Goal: Transaction & Acquisition: Purchase product/service

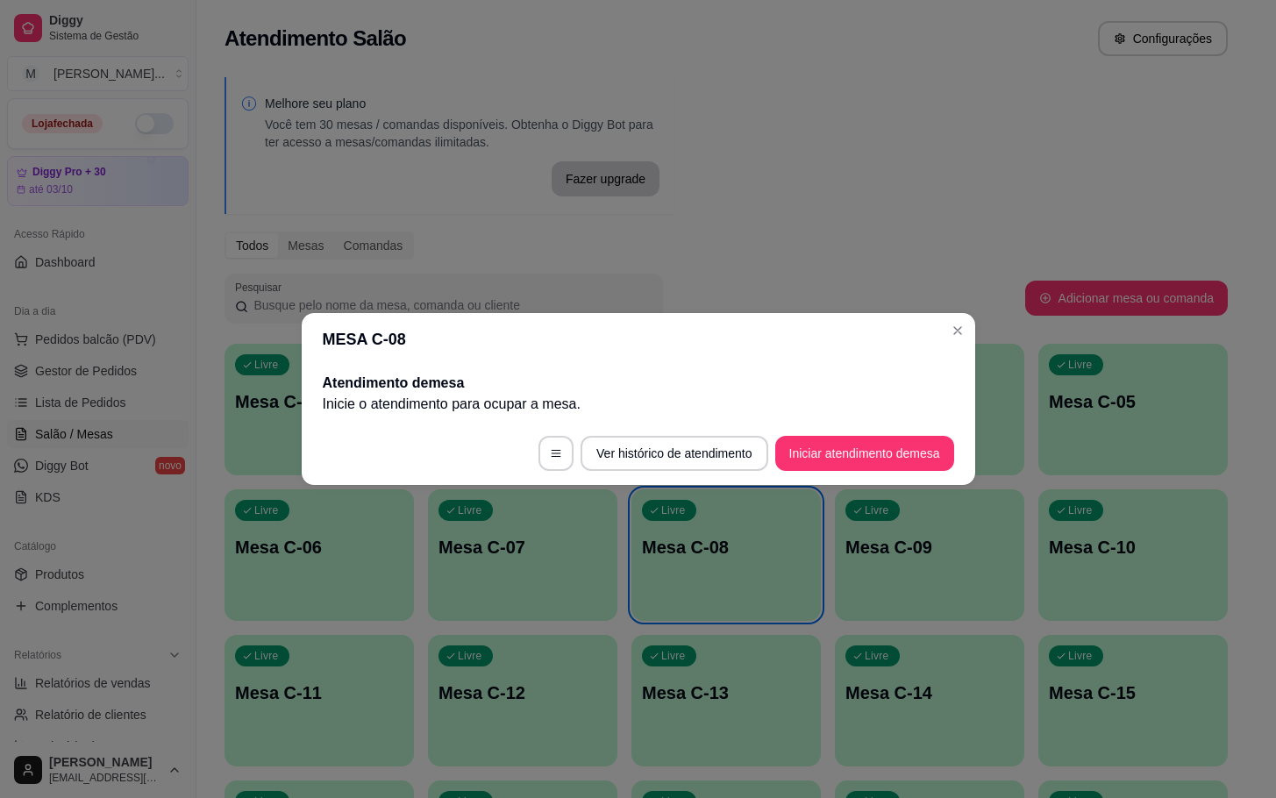
scroll to position [263, 0]
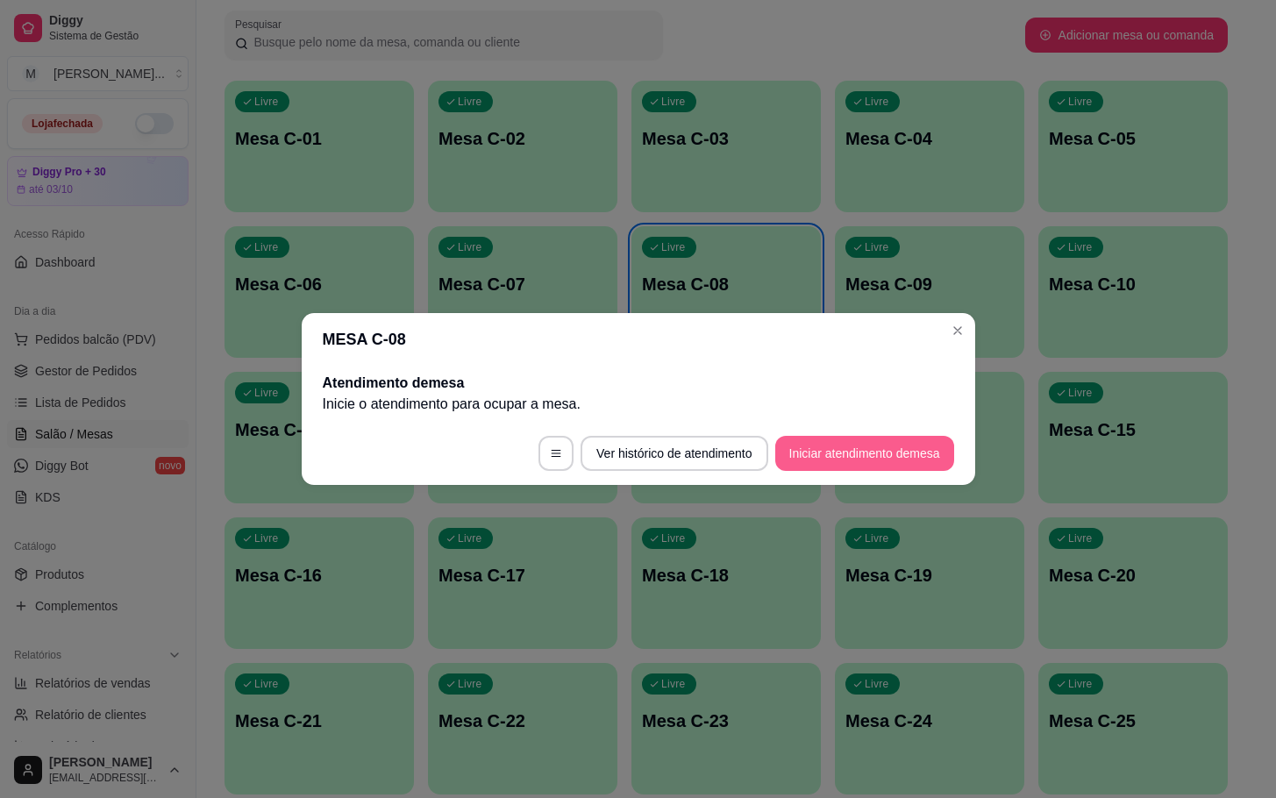
click at [909, 455] on button "Iniciar atendimento de mesa" at bounding box center [864, 453] width 179 height 35
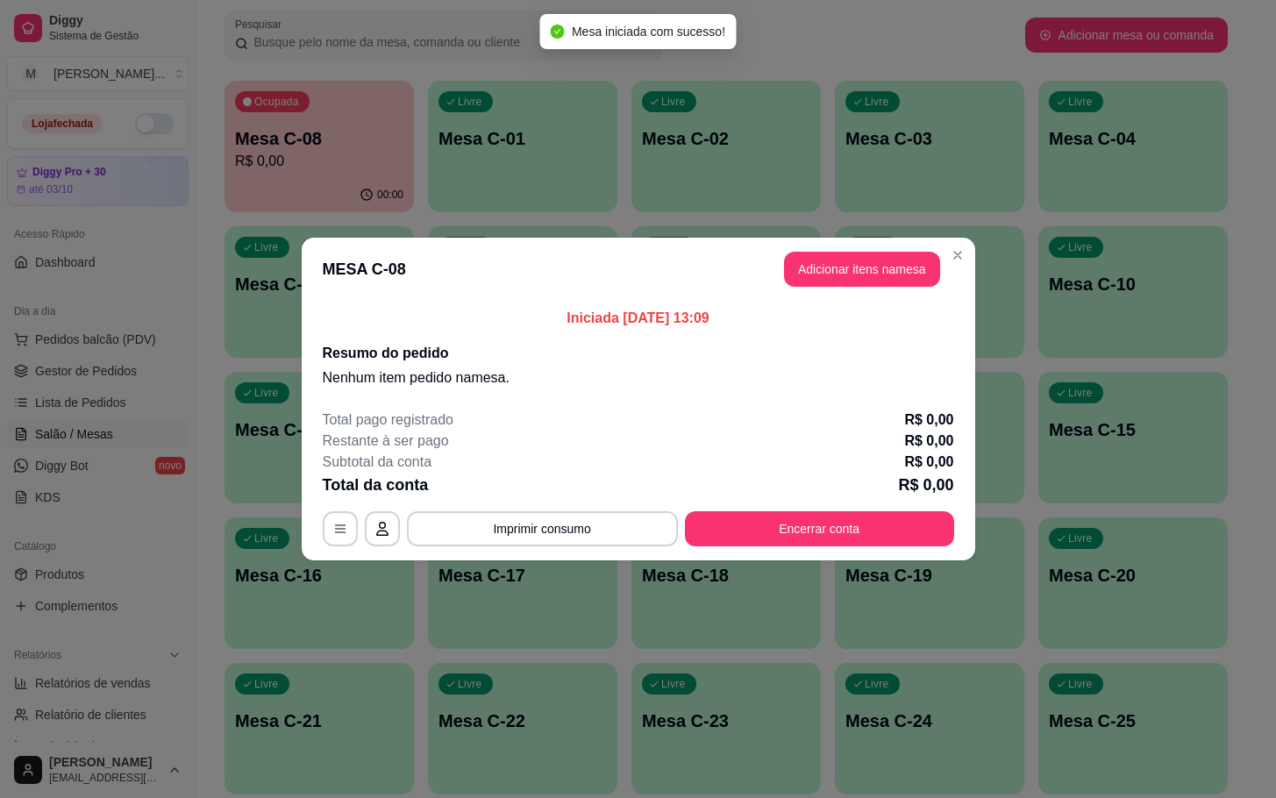
click at [877, 272] on button "Adicionar itens na mesa" at bounding box center [862, 269] width 156 height 35
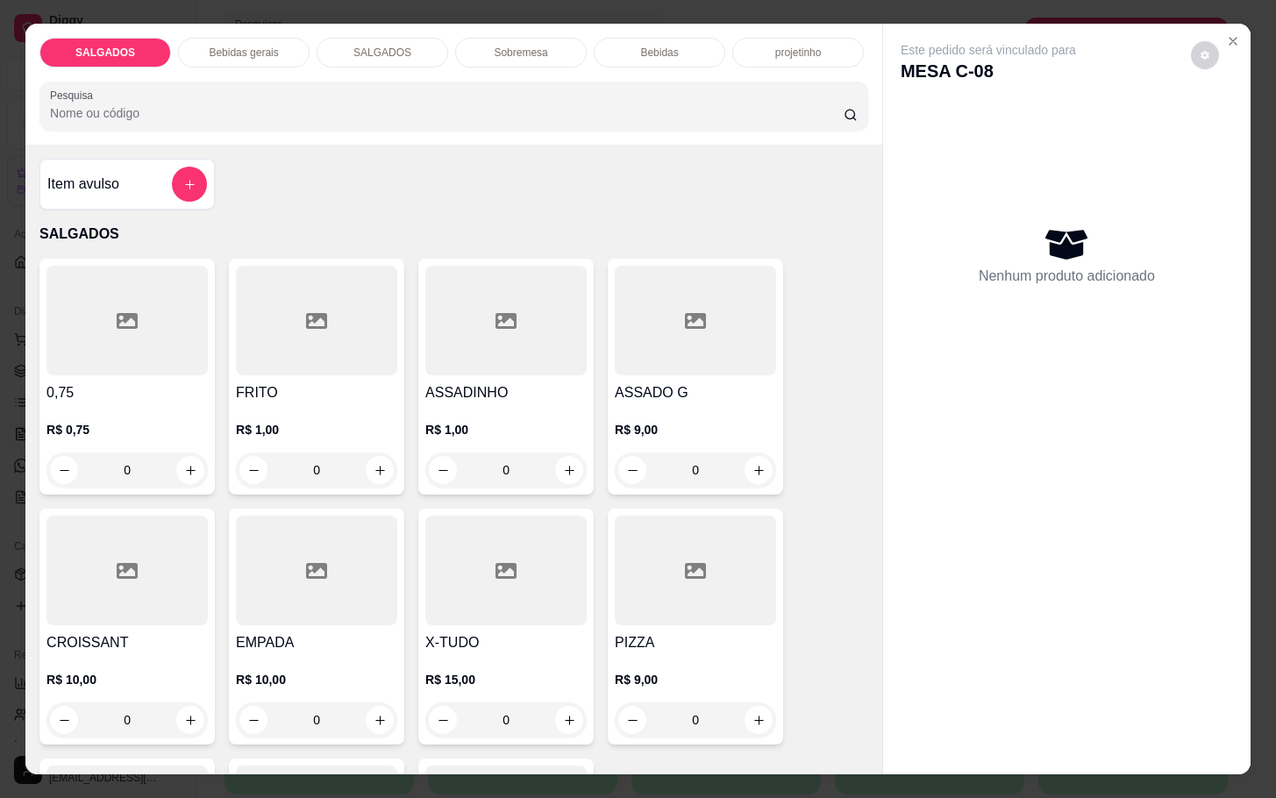
click at [298, 404] on div "R$ 1,00 0" at bounding box center [316, 446] width 161 height 84
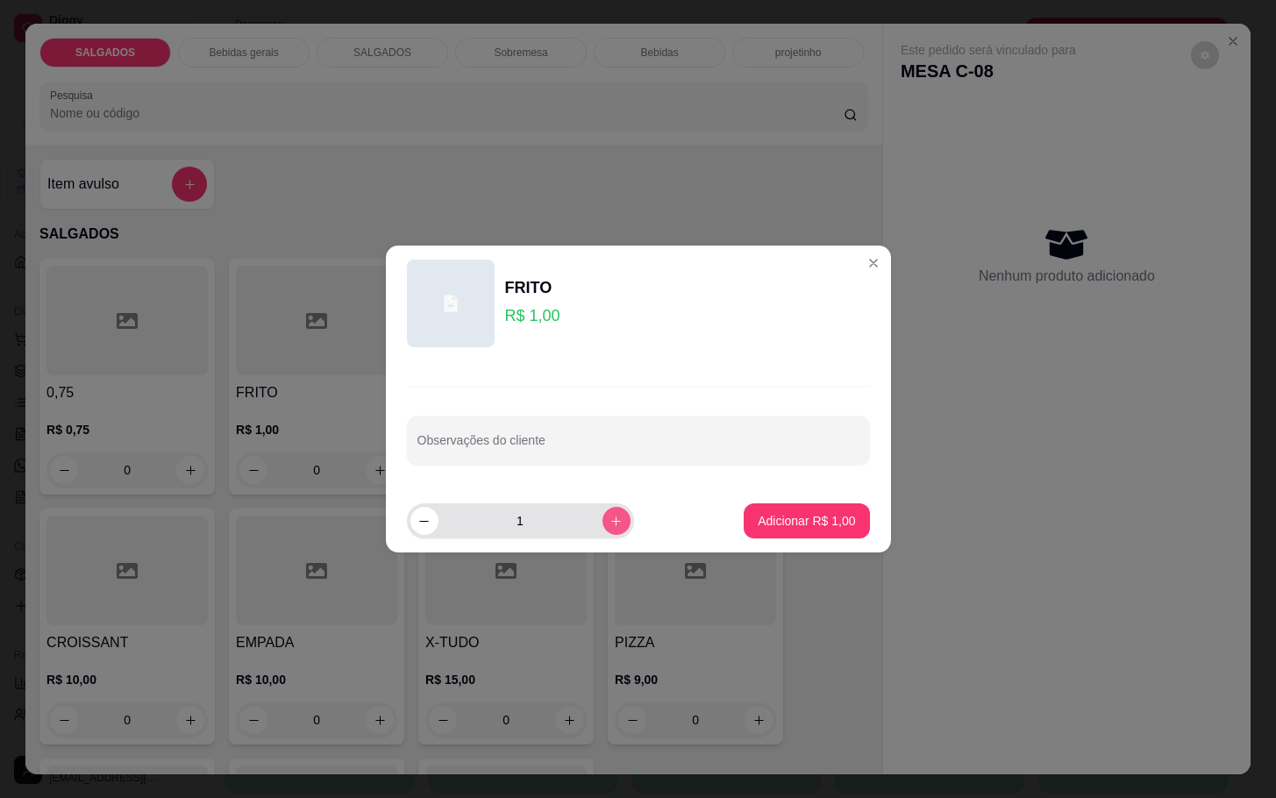
click at [603, 532] on button "increase-product-quantity" at bounding box center [617, 521] width 28 height 28
click at [603, 530] on button "increase-product-quantity" at bounding box center [616, 520] width 27 height 27
click at [603, 530] on button "increase-product-quantity" at bounding box center [617, 521] width 28 height 28
click at [603, 530] on button "increase-product-quantity" at bounding box center [616, 520] width 27 height 27
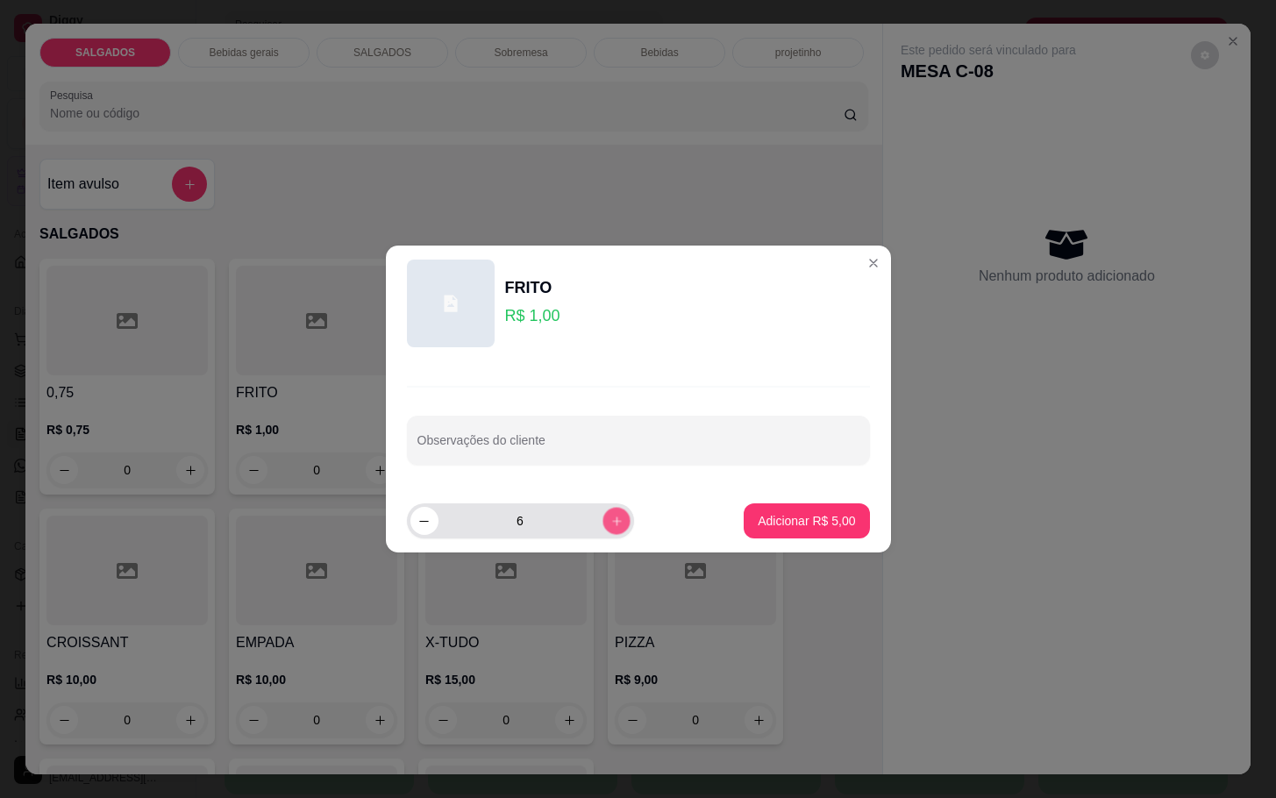
click at [603, 530] on button "increase-product-quantity" at bounding box center [616, 520] width 27 height 27
click at [604, 529] on button "increase-product-quantity" at bounding box center [616, 520] width 27 height 27
click at [604, 529] on button "increase-product-quantity" at bounding box center [617, 521] width 28 height 28
click at [604, 529] on button "increase-product-quantity" at bounding box center [616, 520] width 27 height 27
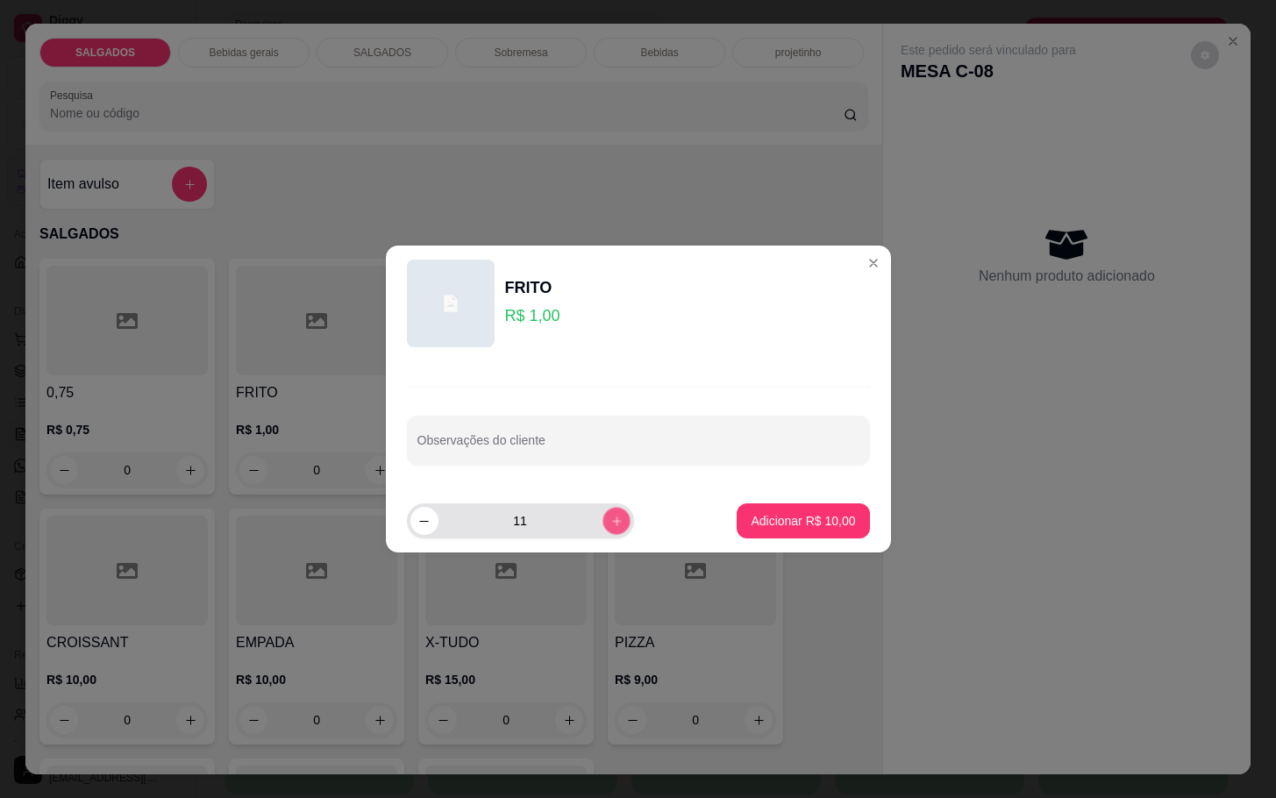
click at [604, 529] on button "increase-product-quantity" at bounding box center [616, 520] width 27 height 27
click at [604, 529] on button "increase-product-quantity" at bounding box center [617, 521] width 28 height 28
click at [605, 529] on button "increase-product-quantity" at bounding box center [617, 521] width 28 height 28
type input "14"
click at [766, 504] on button "Adicionar R$ 14,00" at bounding box center [803, 521] width 129 height 34
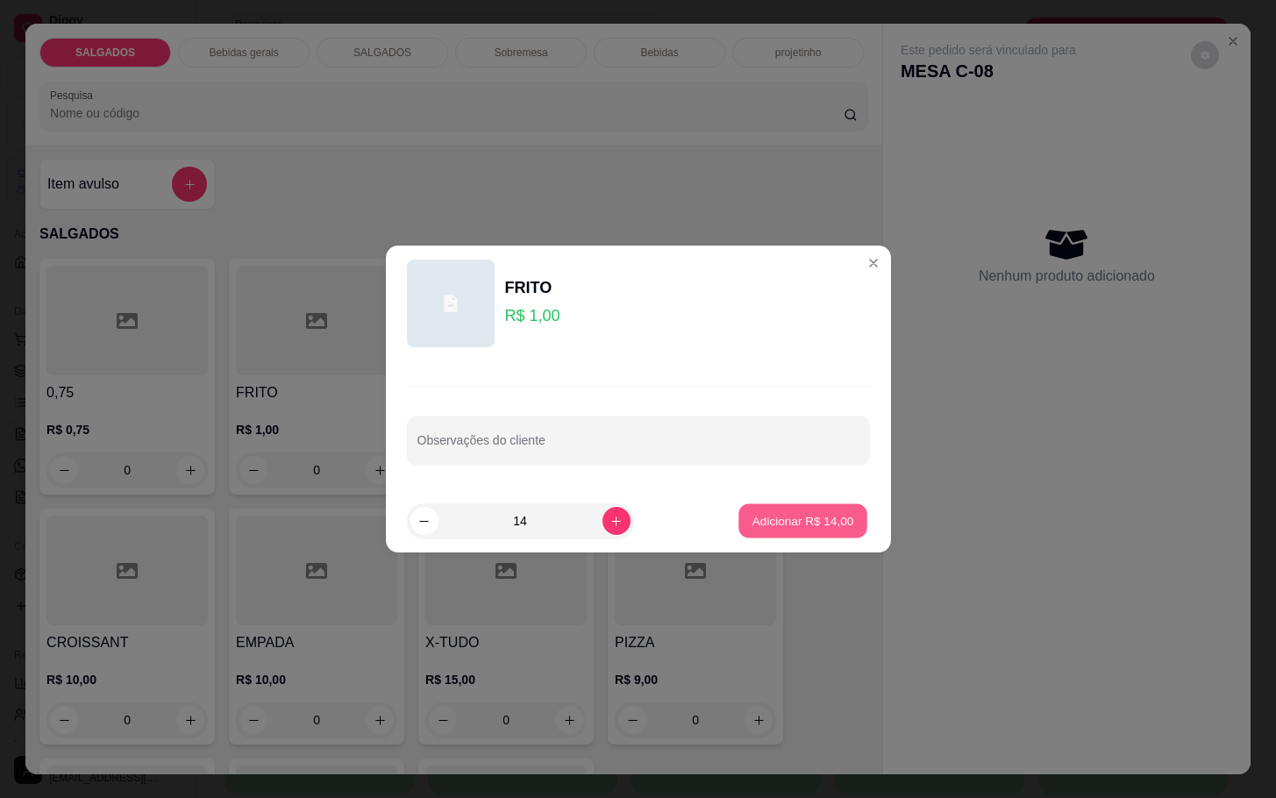
type input "14"
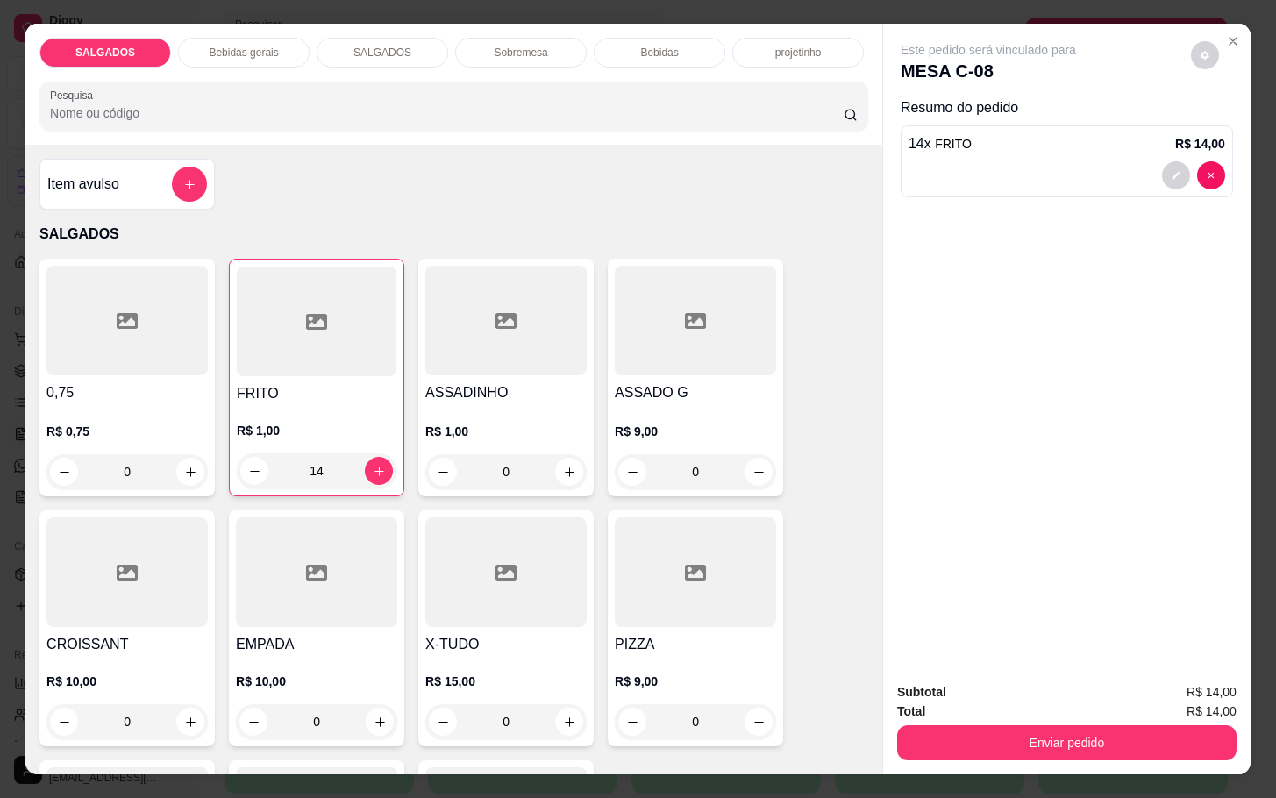
click at [422, 47] on div "SALGADOS" at bounding box center [383, 53] width 132 height 30
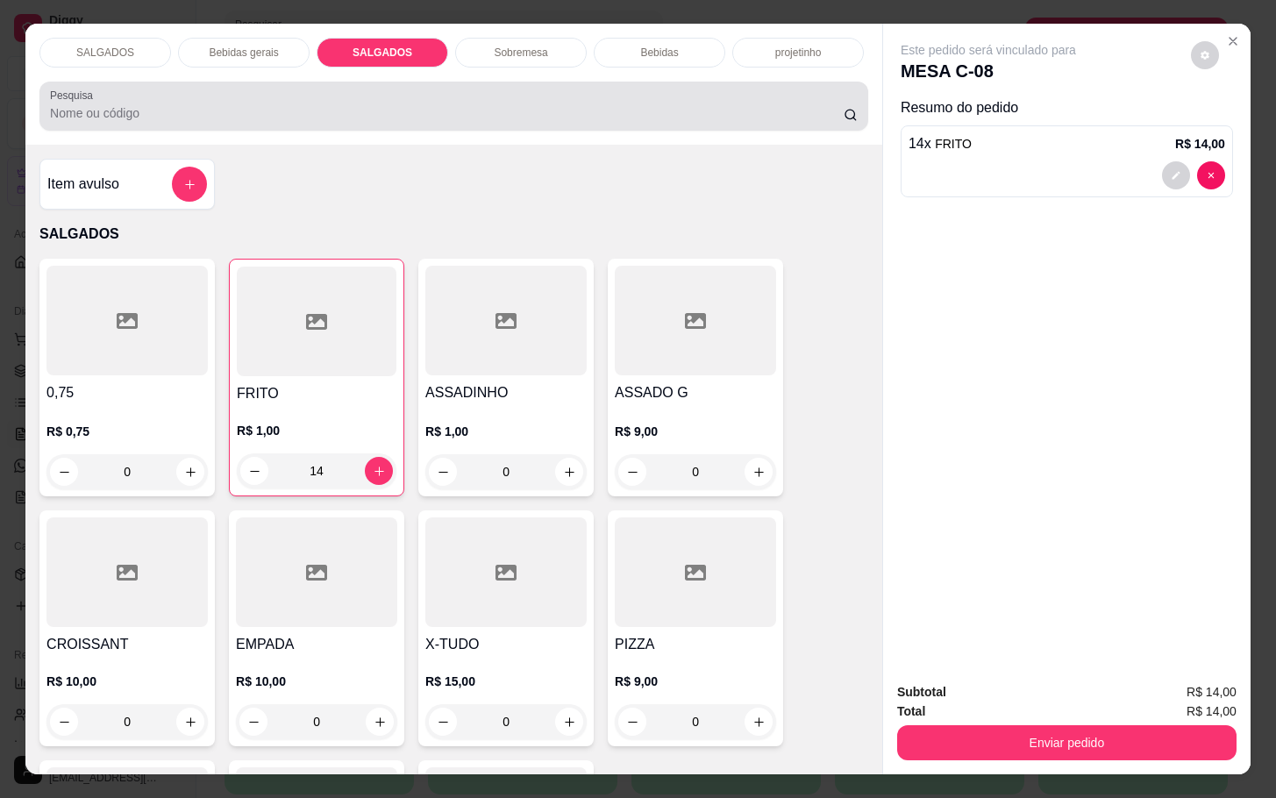
scroll to position [42, 0]
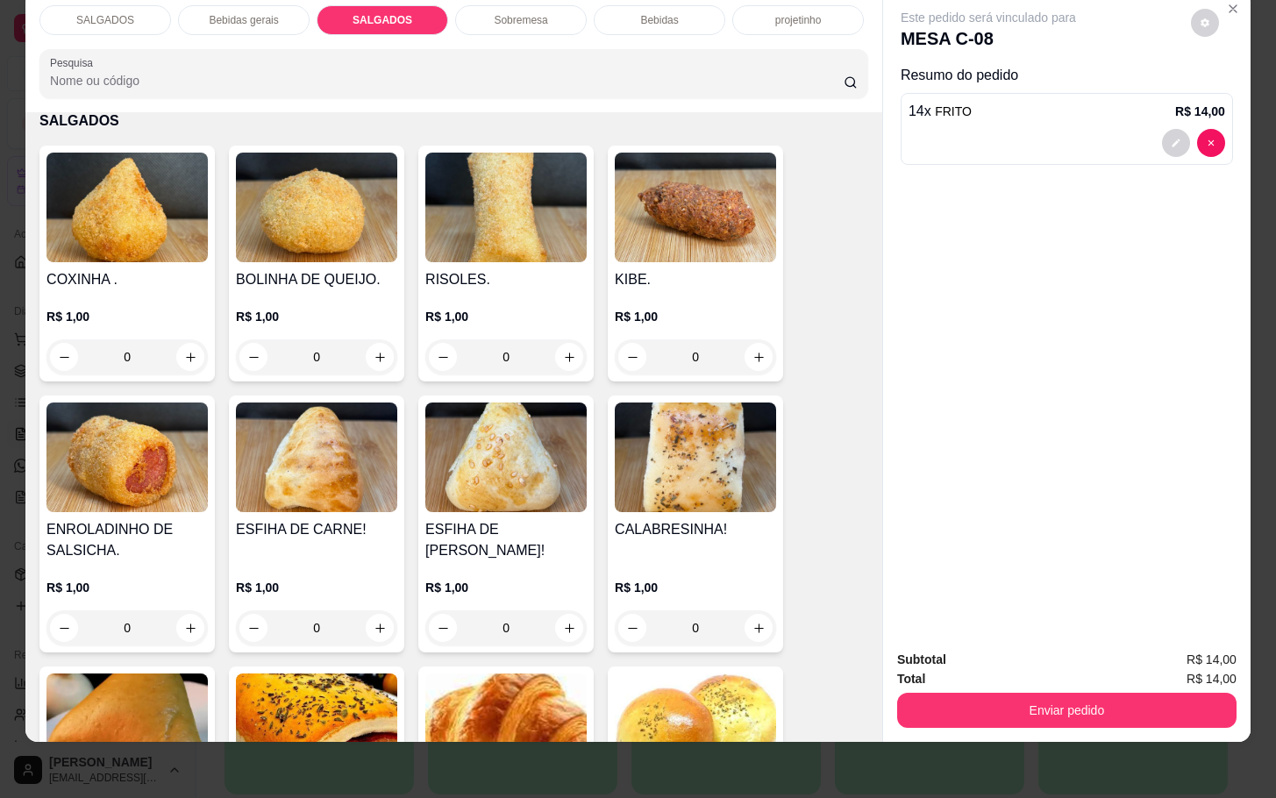
click at [121, 9] on div "SALGADOS" at bounding box center [105, 20] width 132 height 30
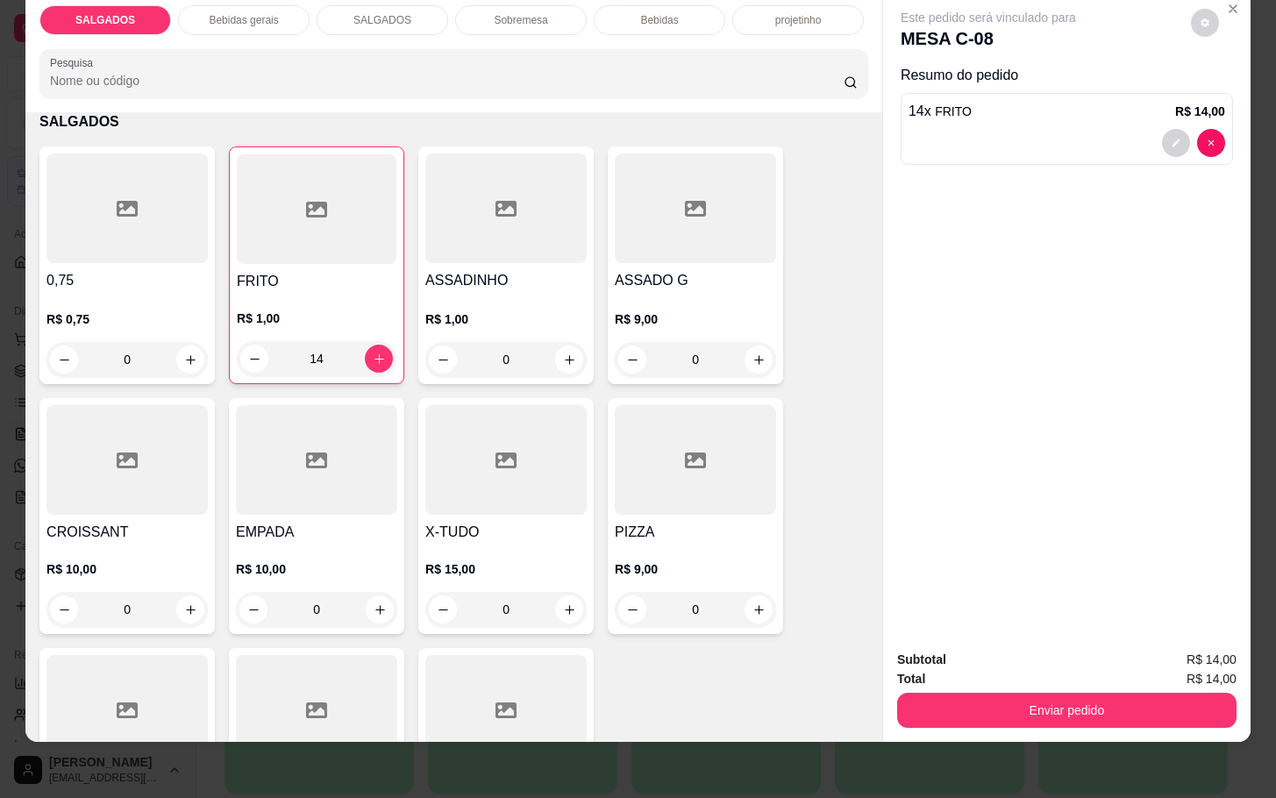
click at [276, 522] on h4 "EMPADA" at bounding box center [316, 532] width 161 height 21
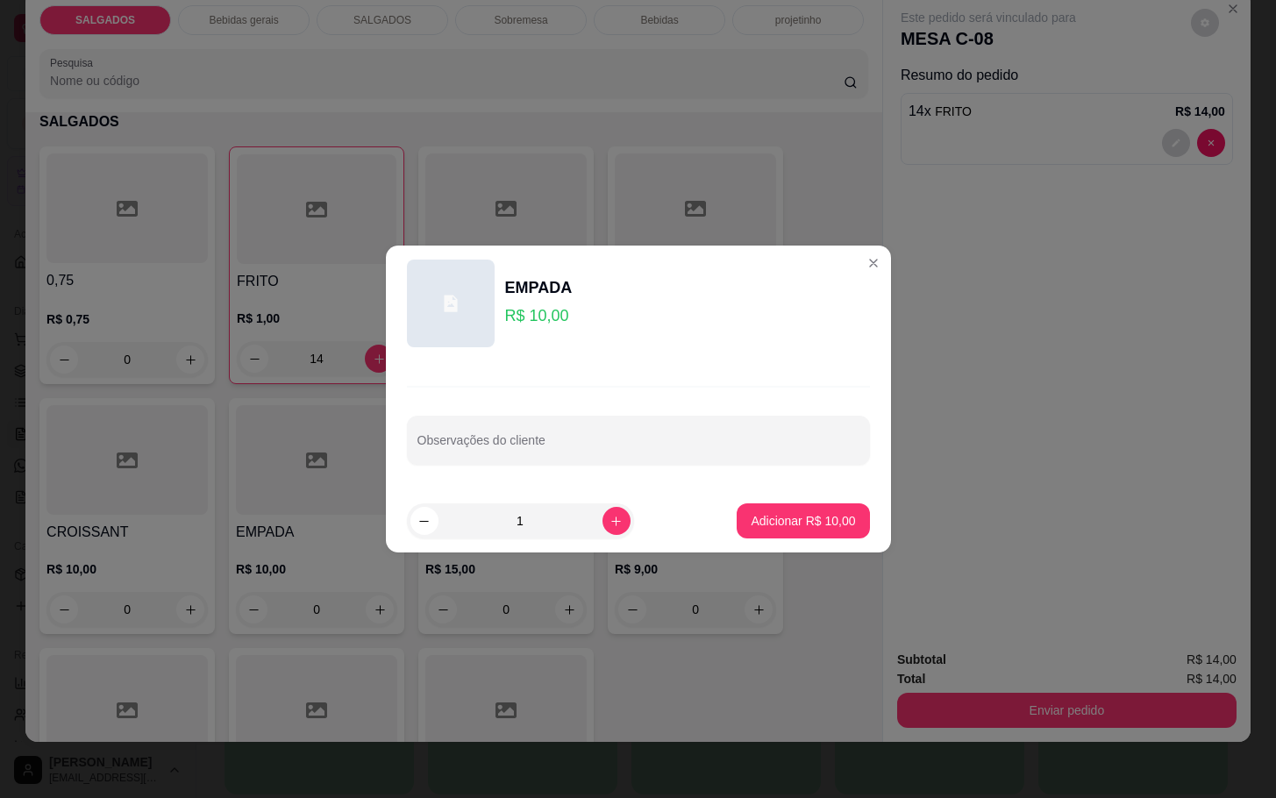
drag, startPoint x: 714, startPoint y: 519, endPoint x: 719, endPoint y: 529, distance: 11.0
click at [718, 519] on footer "1 Adicionar R$ 10,00" at bounding box center [638, 520] width 505 height 63
click at [739, 530] on button "Adicionar R$ 10,00" at bounding box center [803, 521] width 129 height 34
type input "1"
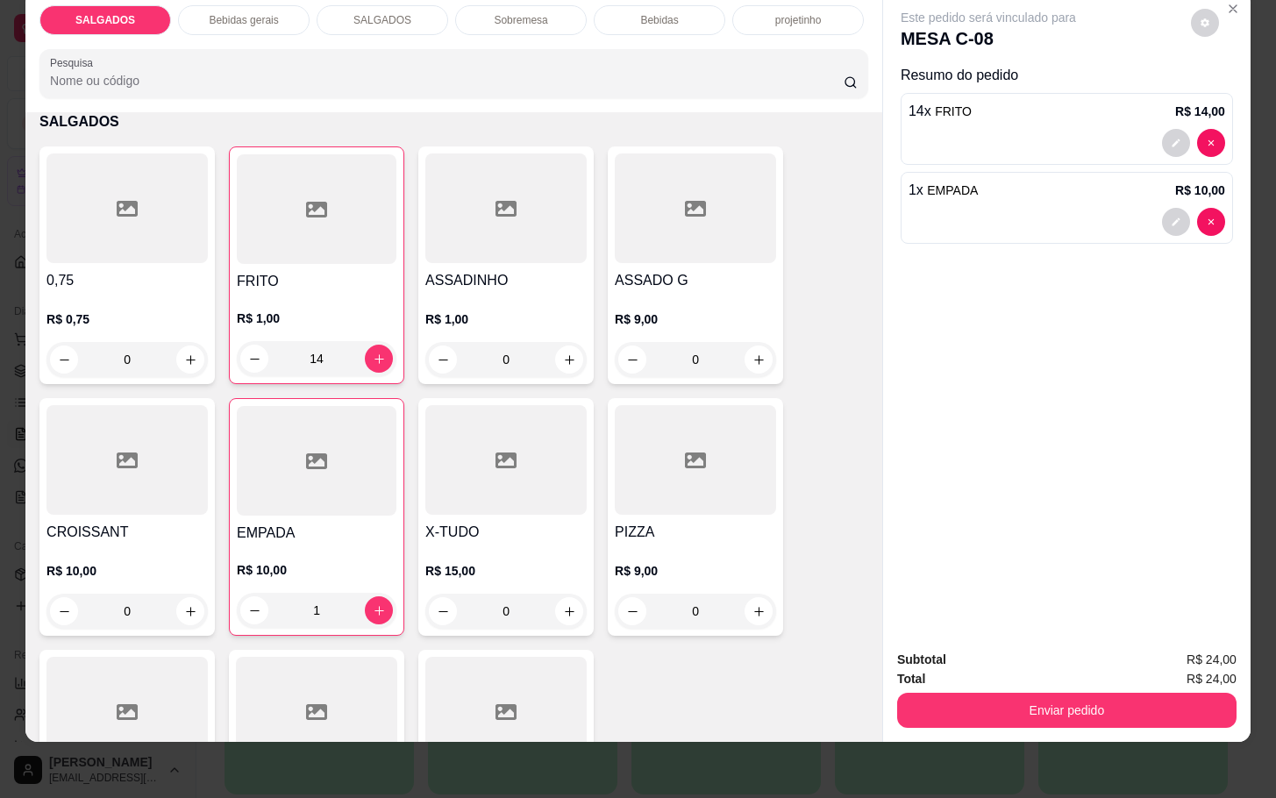
click at [258, 11] on div "Bebidas gerais" at bounding box center [244, 20] width 132 height 30
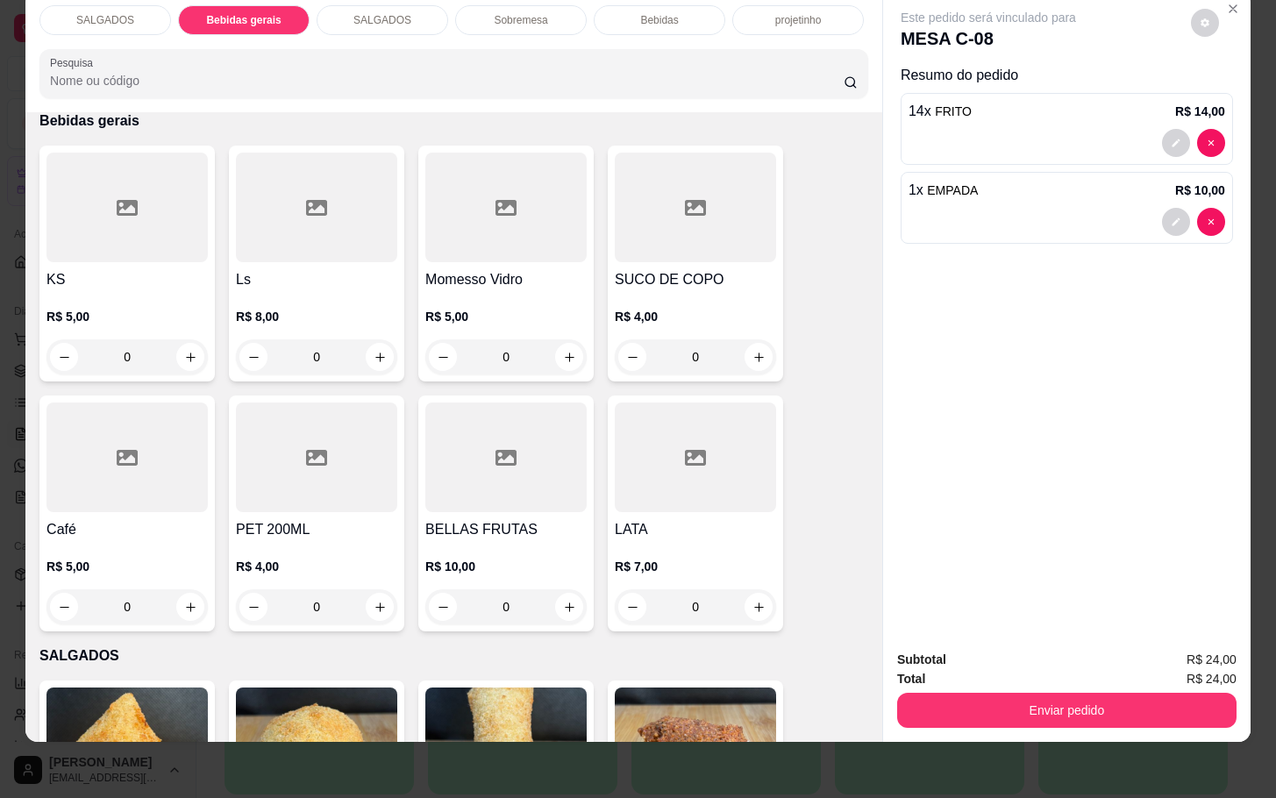
click at [321, 182] on div at bounding box center [316, 208] width 161 height 110
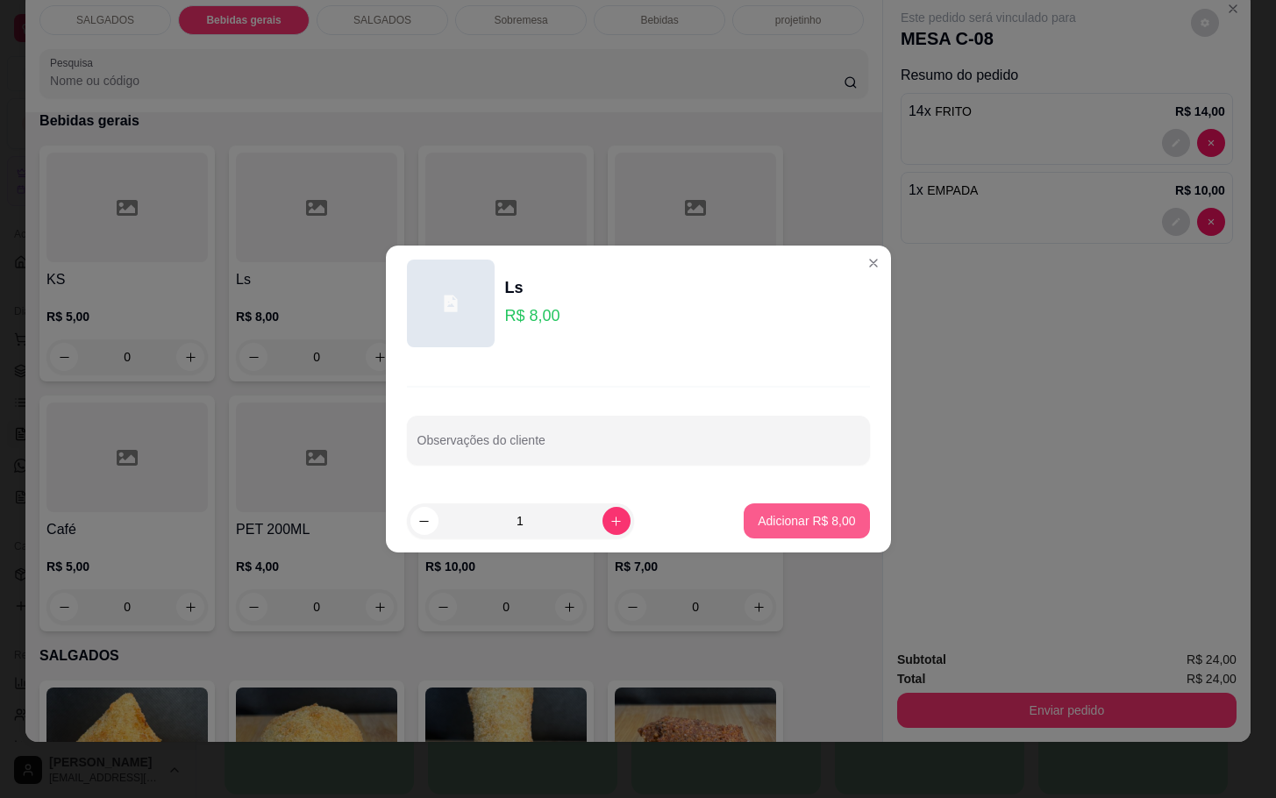
click at [840, 505] on button "Adicionar R$ 8,00" at bounding box center [806, 521] width 125 height 35
type input "1"
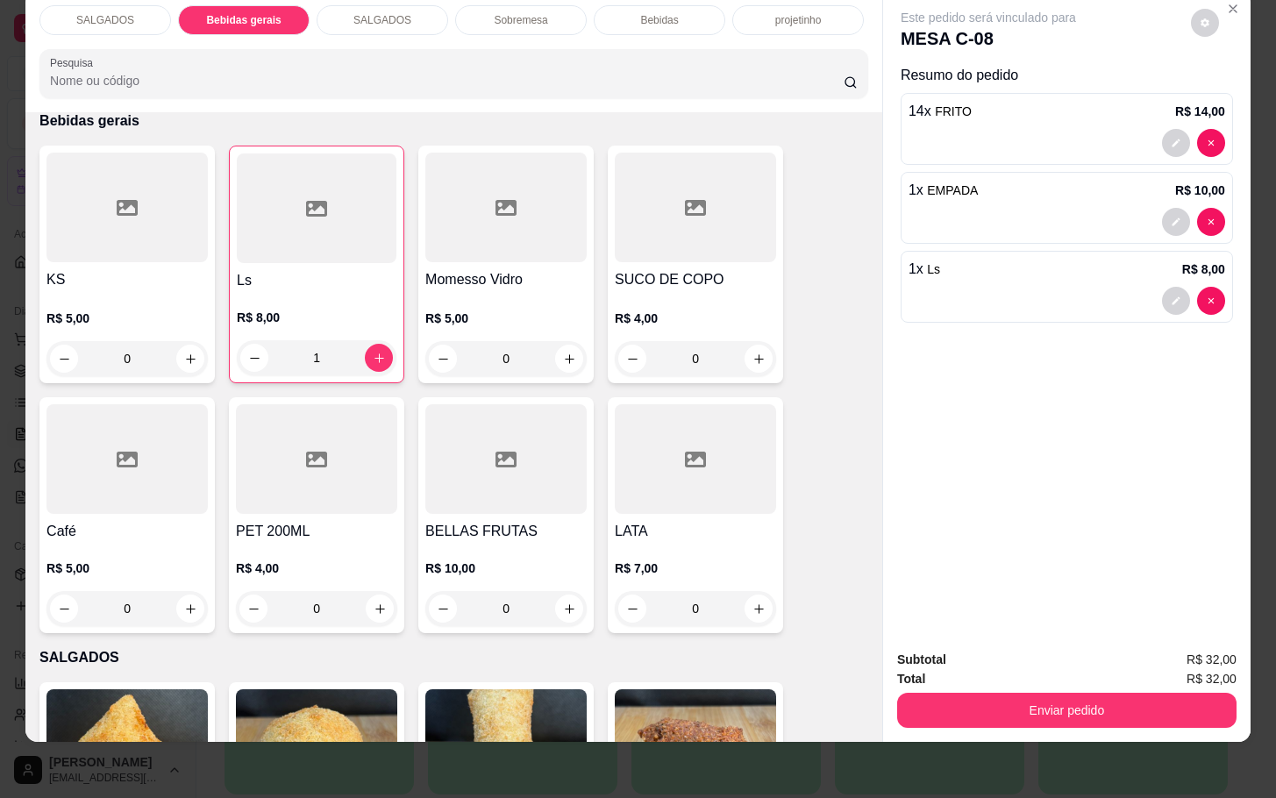
click at [1119, 711] on div "Subtotal R$ 32,00 Total R$ 32,00 Enviar pedido" at bounding box center [1067, 689] width 368 height 106
click at [1082, 689] on div "Enviar pedido" at bounding box center [1066, 708] width 339 height 39
click at [1077, 693] on button "Enviar pedido" at bounding box center [1066, 710] width 339 height 35
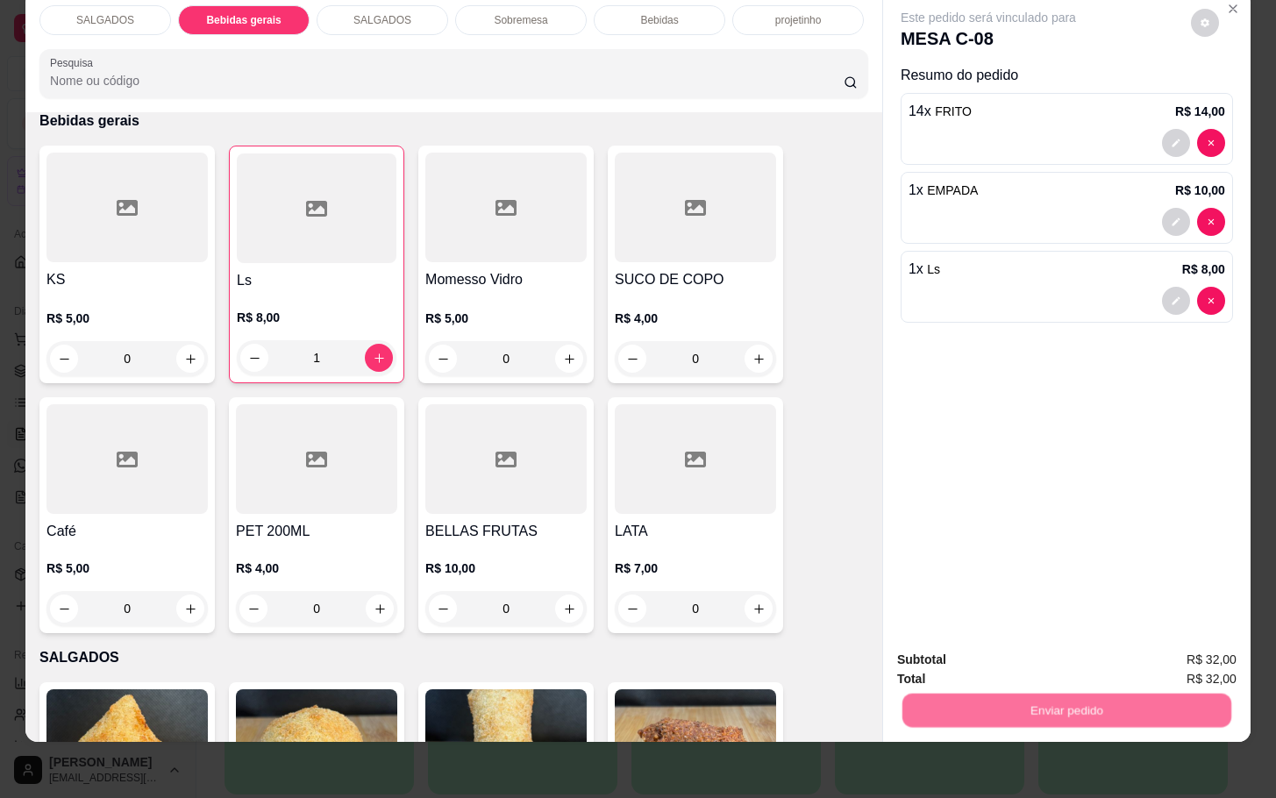
click at [1032, 637] on button "Não registrar e enviar pedido" at bounding box center [1006, 648] width 182 height 33
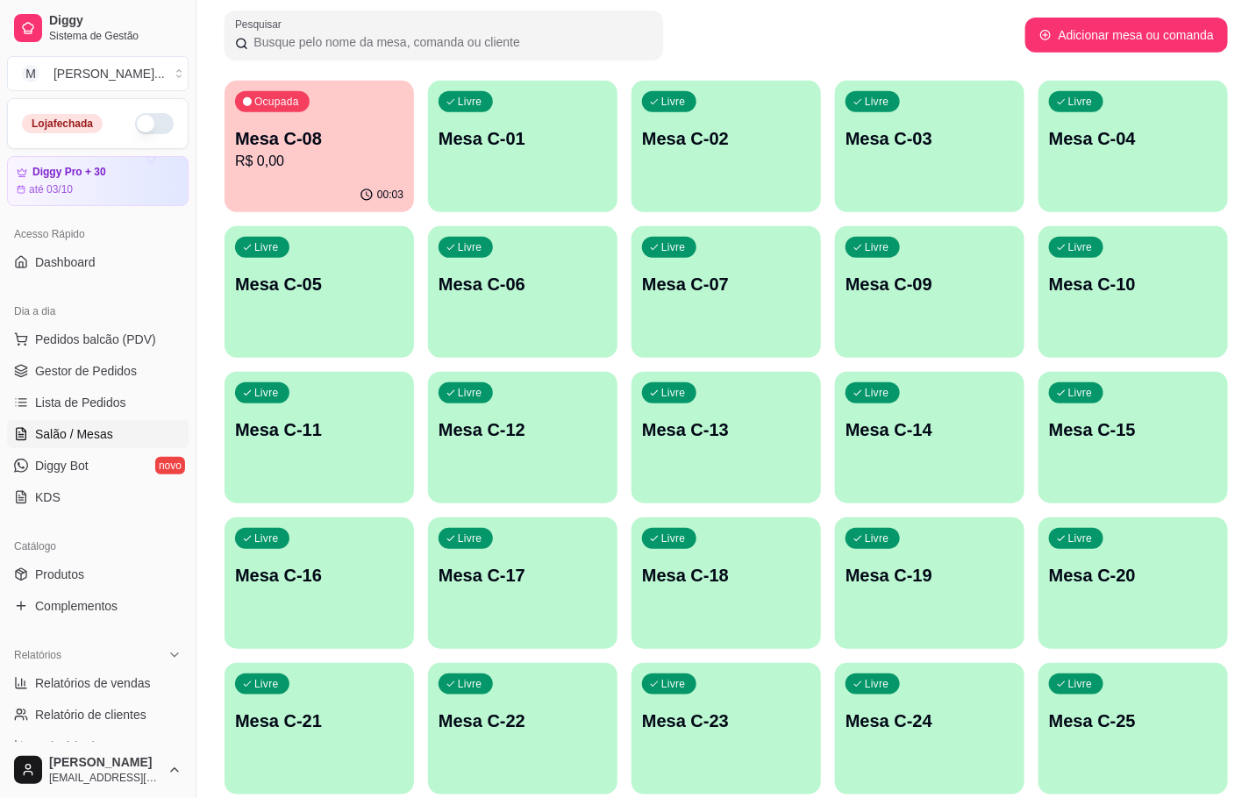
click at [735, 734] on div "Livre Mesa C-23" at bounding box center [726, 718] width 189 height 111
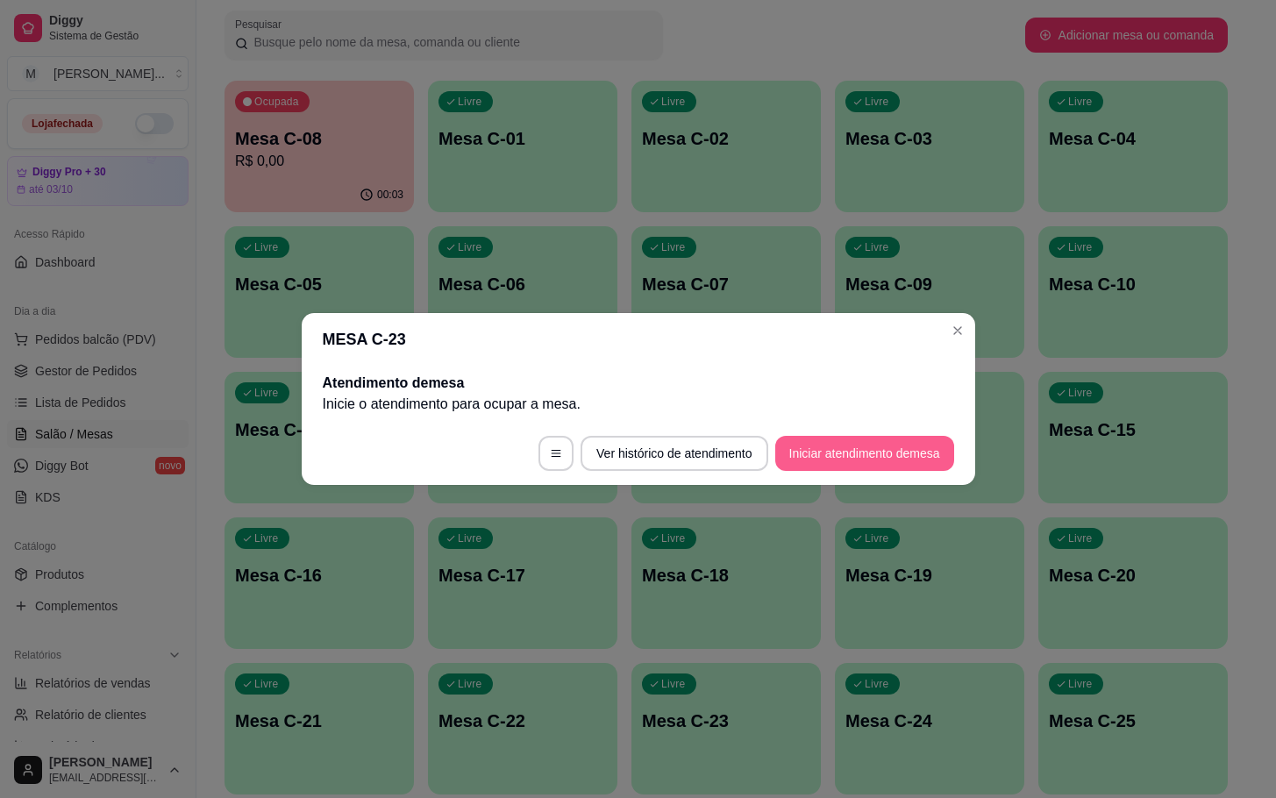
click at [826, 442] on button "Iniciar atendimento de mesa" at bounding box center [864, 453] width 179 height 35
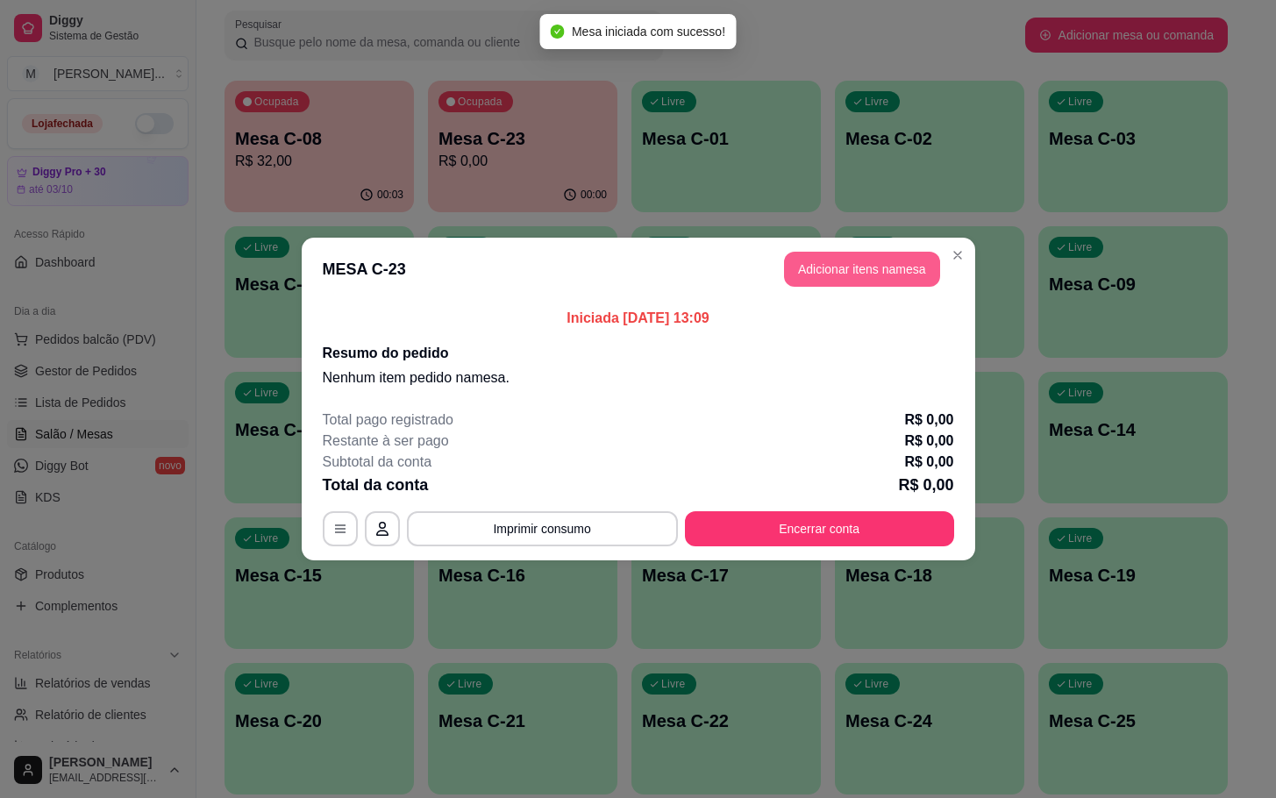
click at [877, 275] on button "Adicionar itens na mesa" at bounding box center [862, 269] width 156 height 35
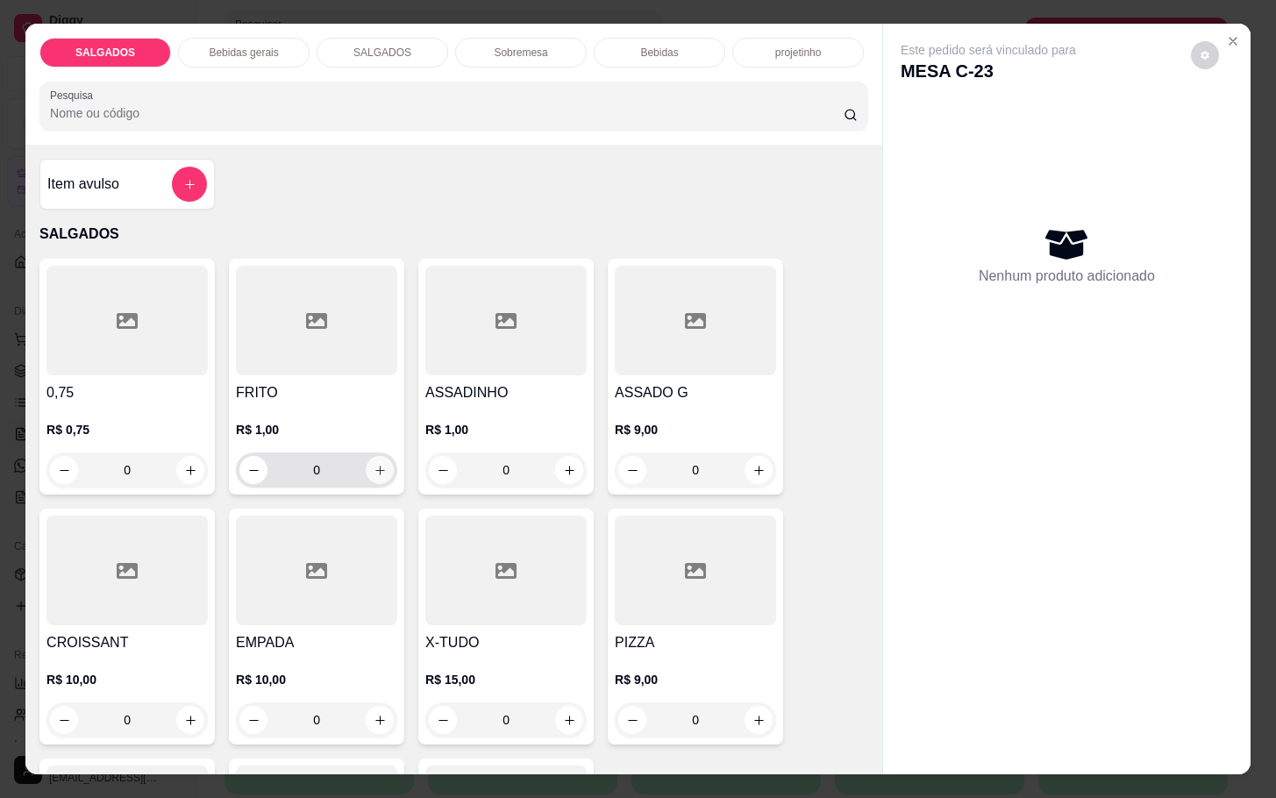
click at [374, 467] on icon "increase-product-quantity" at bounding box center [380, 470] width 13 height 13
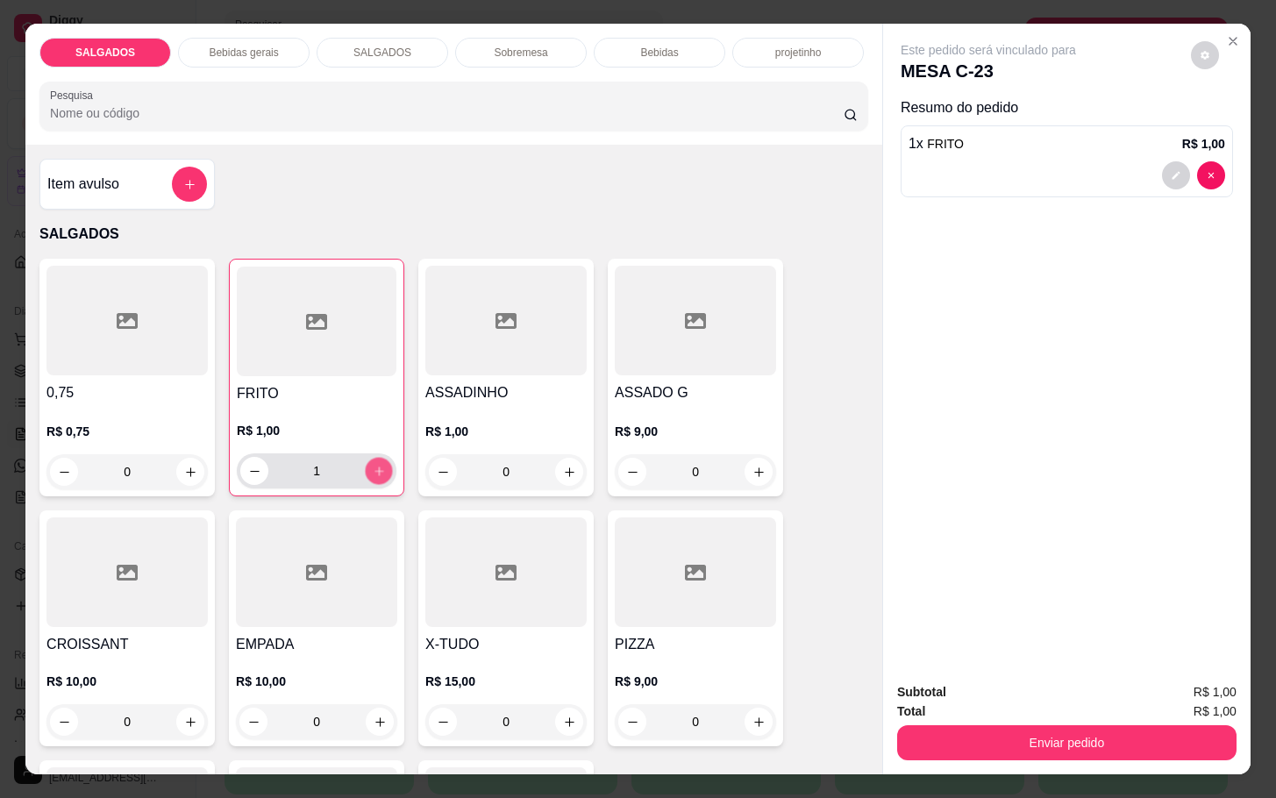
click at [373, 467] on icon "increase-product-quantity" at bounding box center [379, 471] width 13 height 13
type input "4"
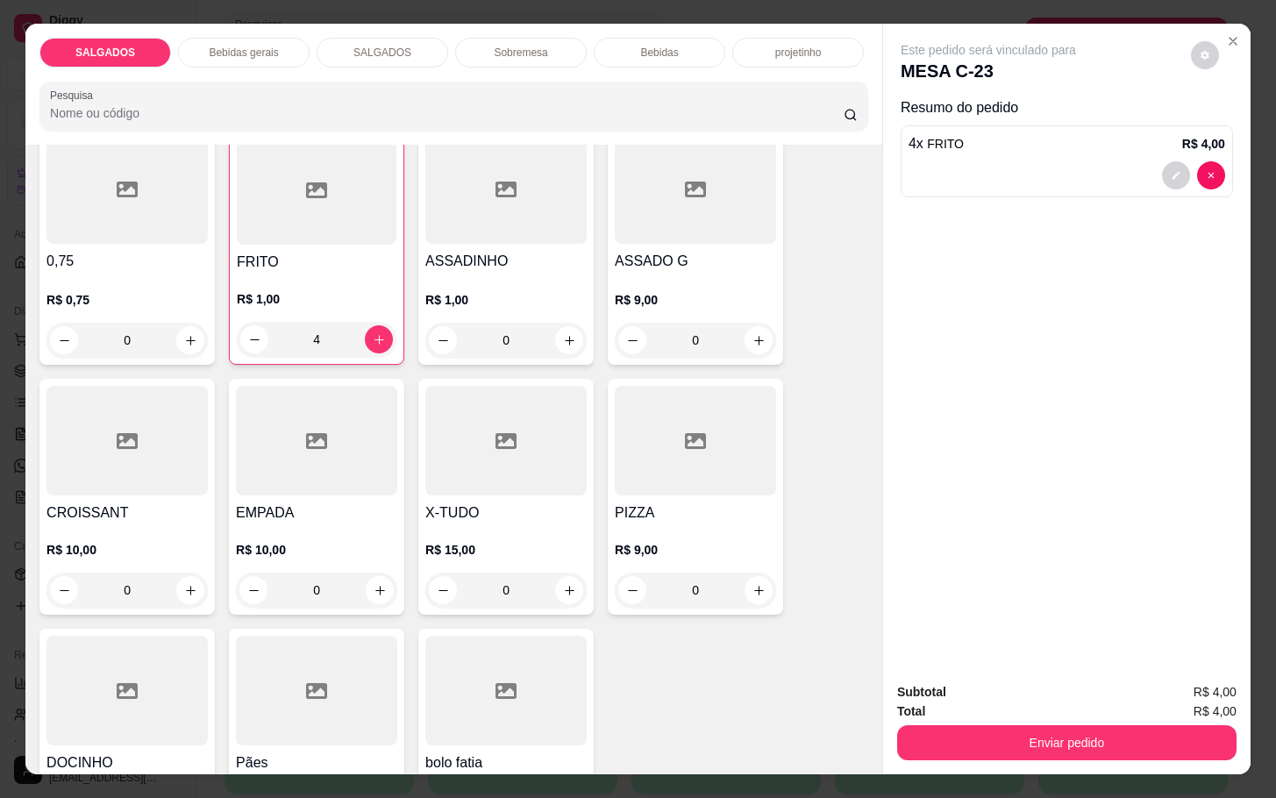
scroll to position [263, 0]
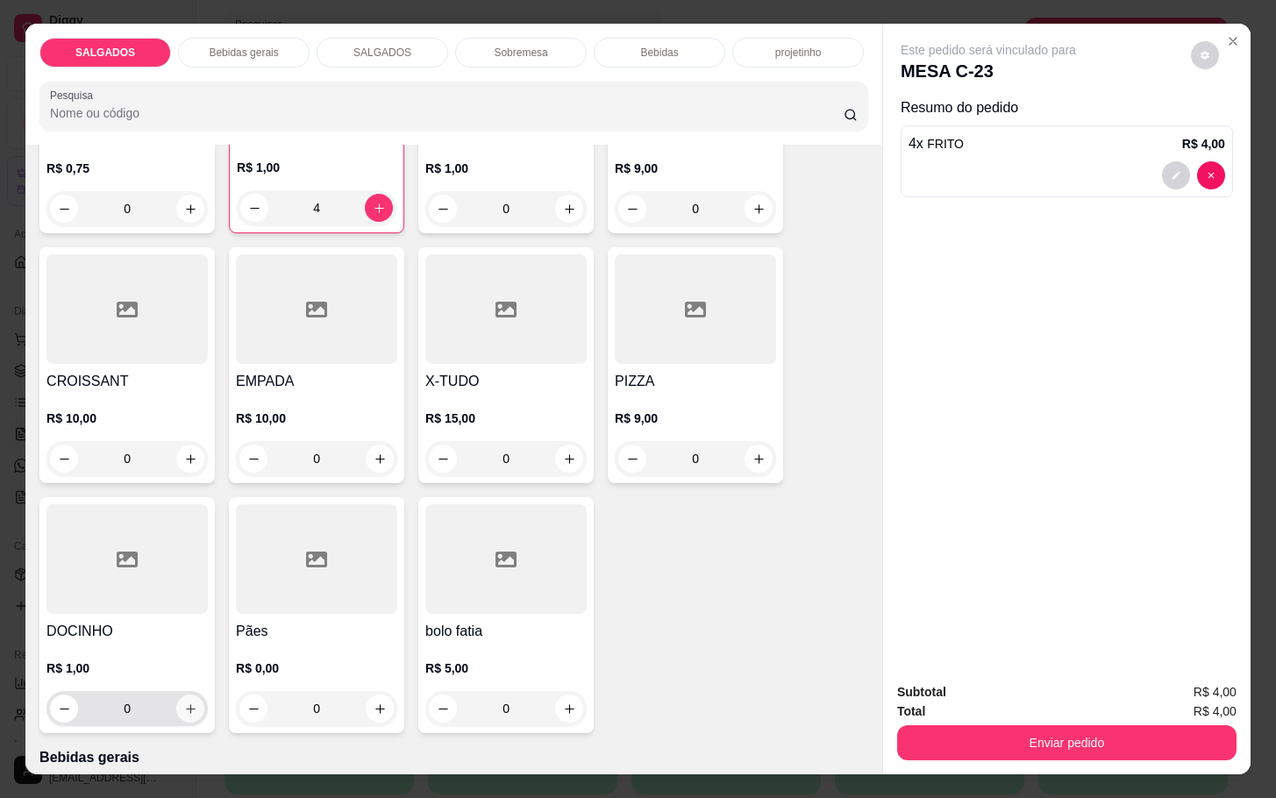
click at [184, 703] on icon "increase-product-quantity" at bounding box center [190, 709] width 13 height 13
click at [183, 704] on icon "increase-product-quantity" at bounding box center [189, 710] width 13 height 13
type input "2"
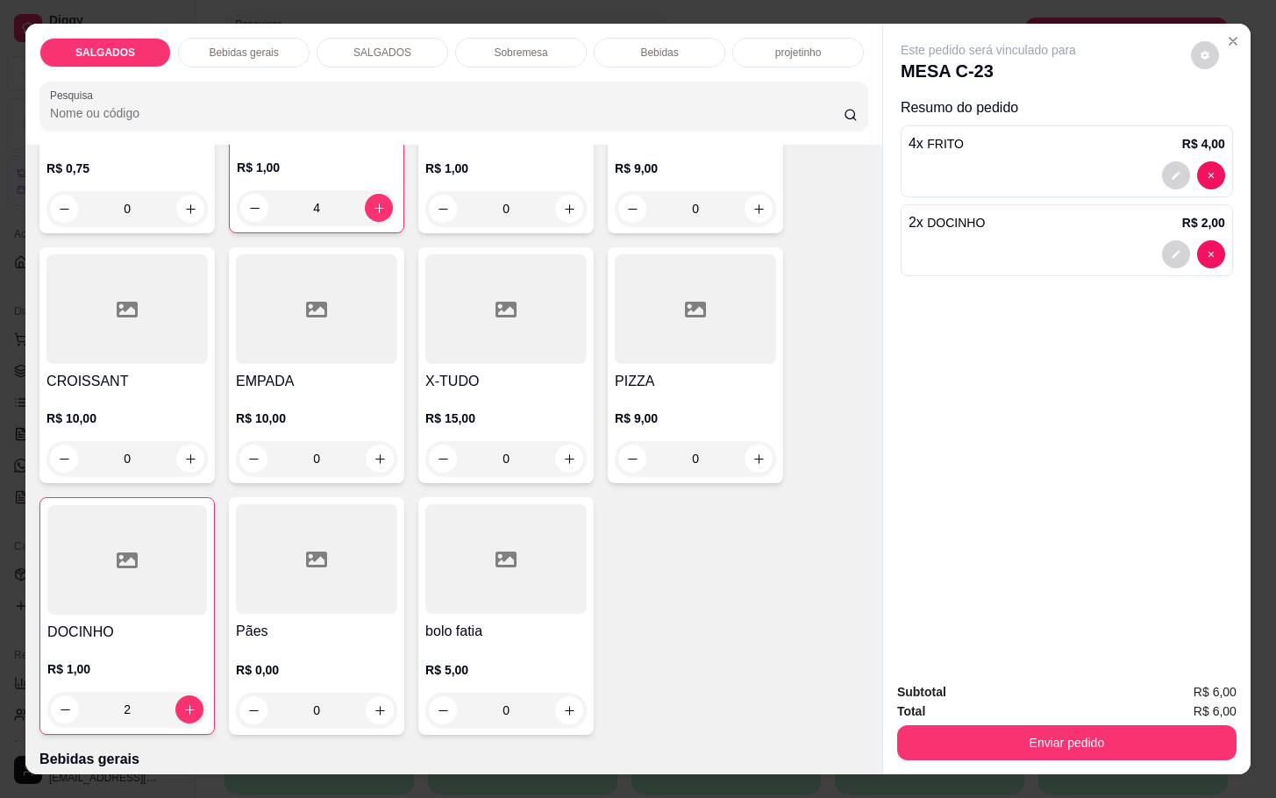
scroll to position [395, 0]
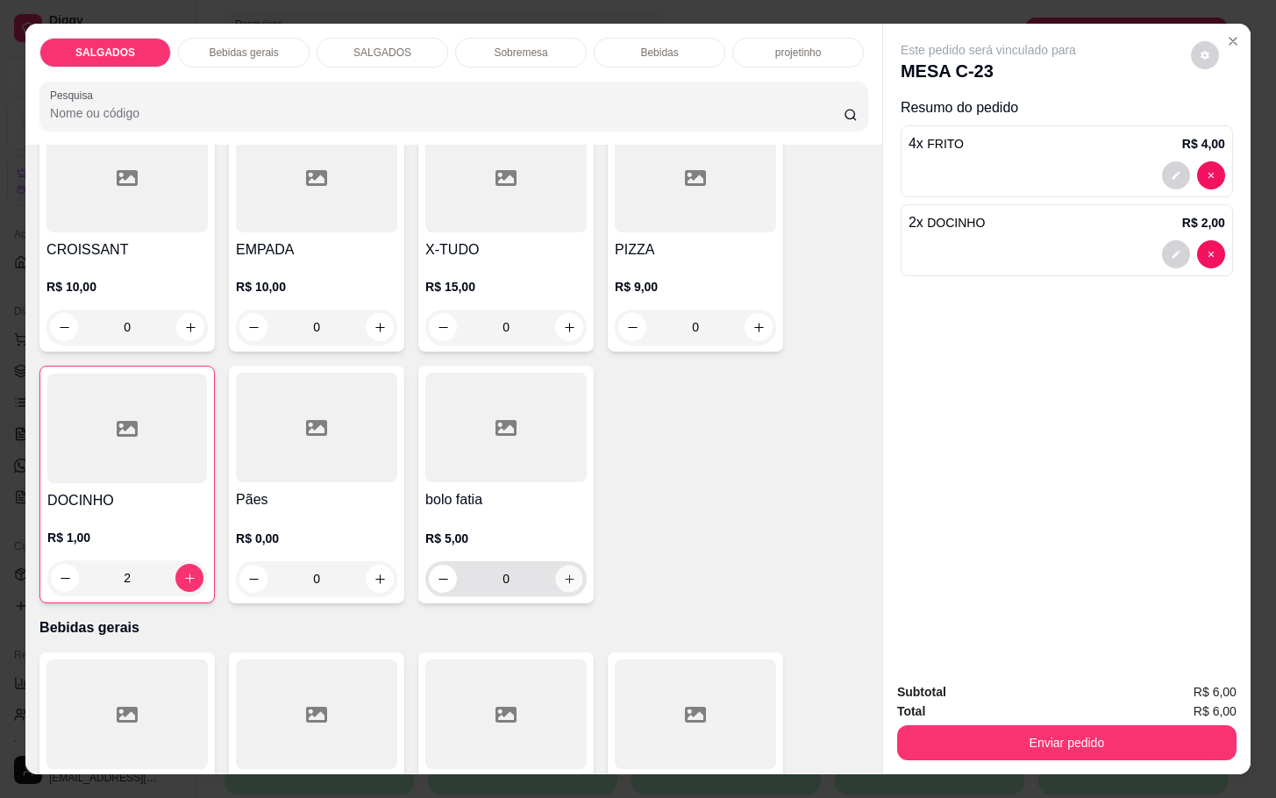
click at [563, 573] on icon "increase-product-quantity" at bounding box center [569, 579] width 13 height 13
type input "1"
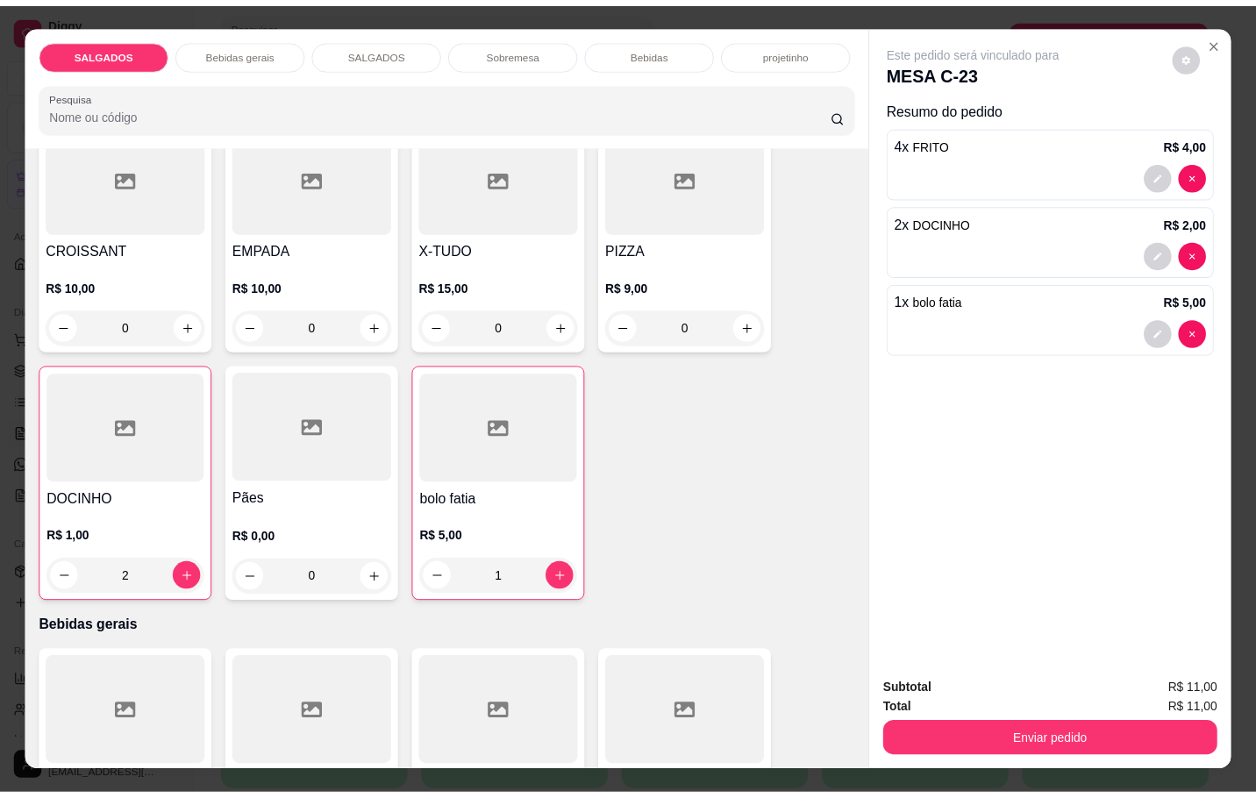
scroll to position [921, 0]
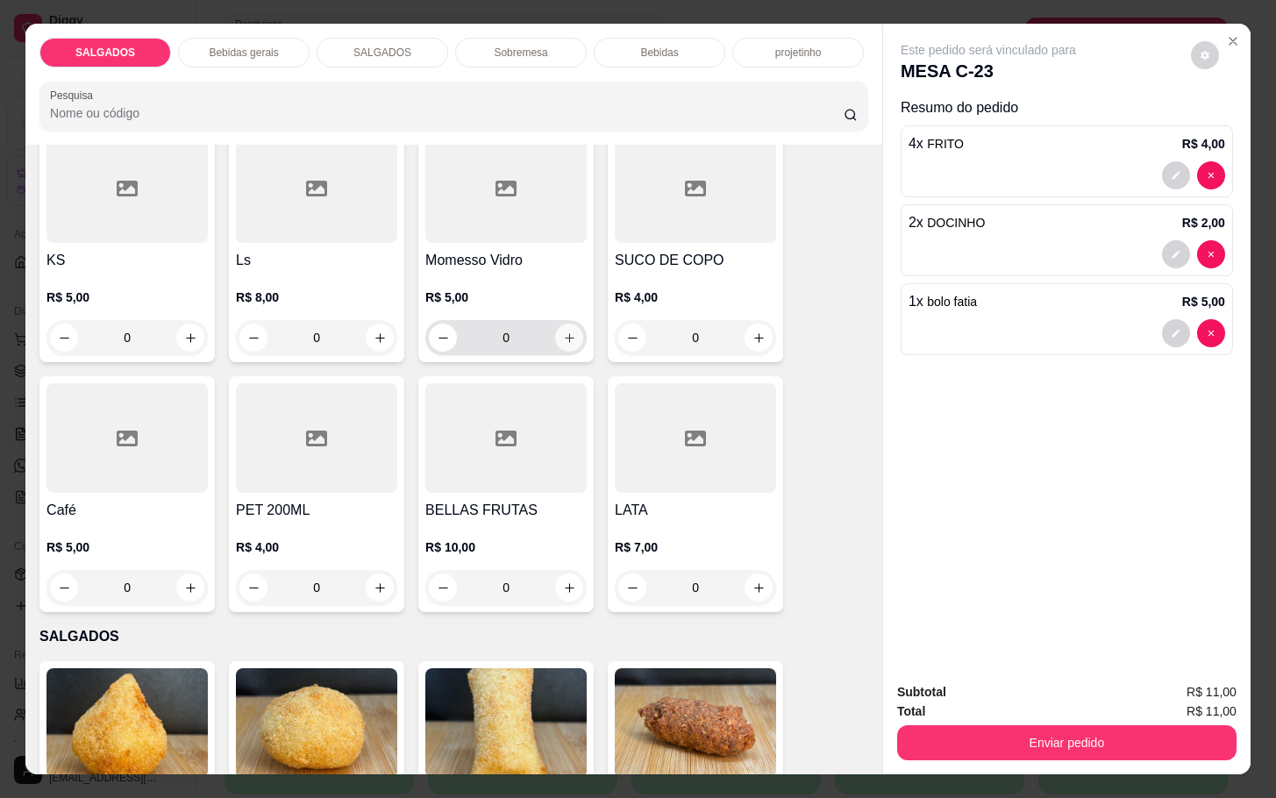
click at [567, 338] on button "increase-product-quantity" at bounding box center [569, 338] width 28 height 28
type input "1"
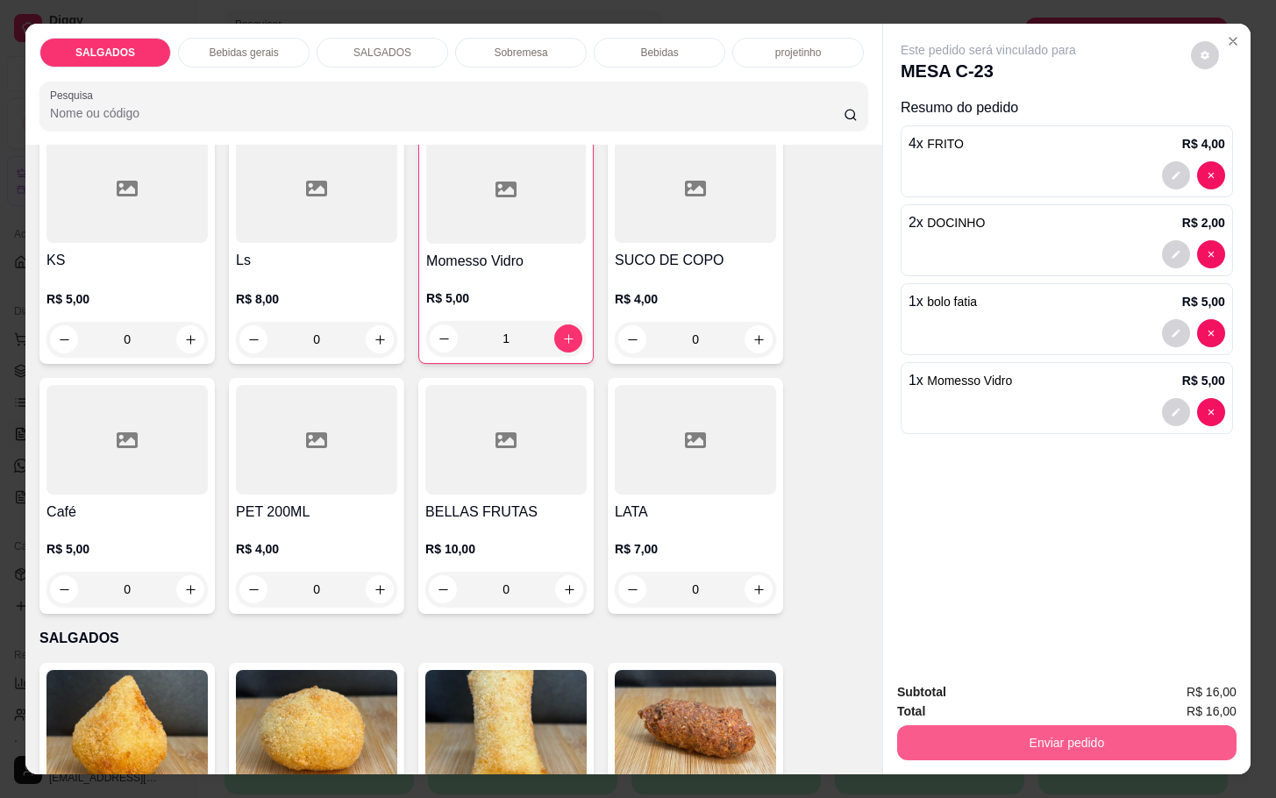
click at [961, 734] on button "Enviar pedido" at bounding box center [1066, 742] width 339 height 35
click at [956, 690] on button "Não registrar e enviar pedido" at bounding box center [1006, 690] width 182 height 33
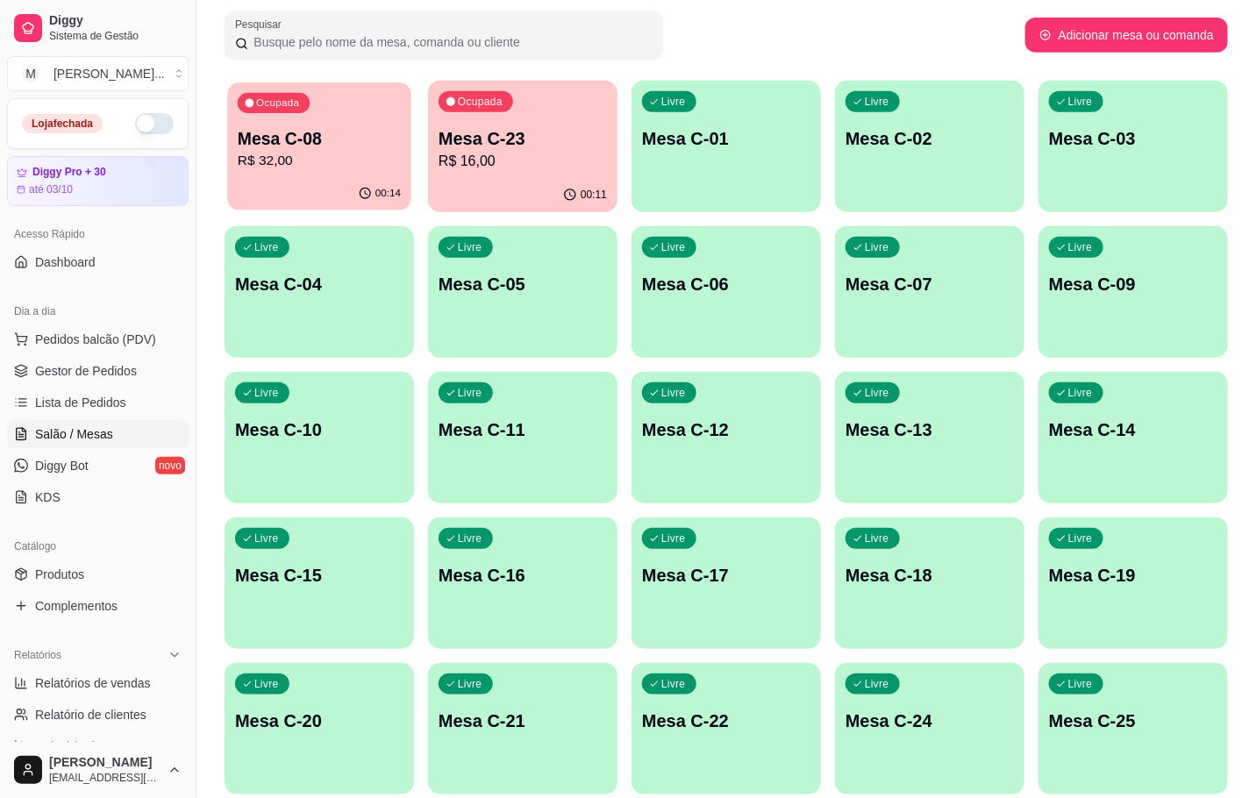
click at [329, 154] on p "R$ 32,00" at bounding box center [319, 161] width 163 height 20
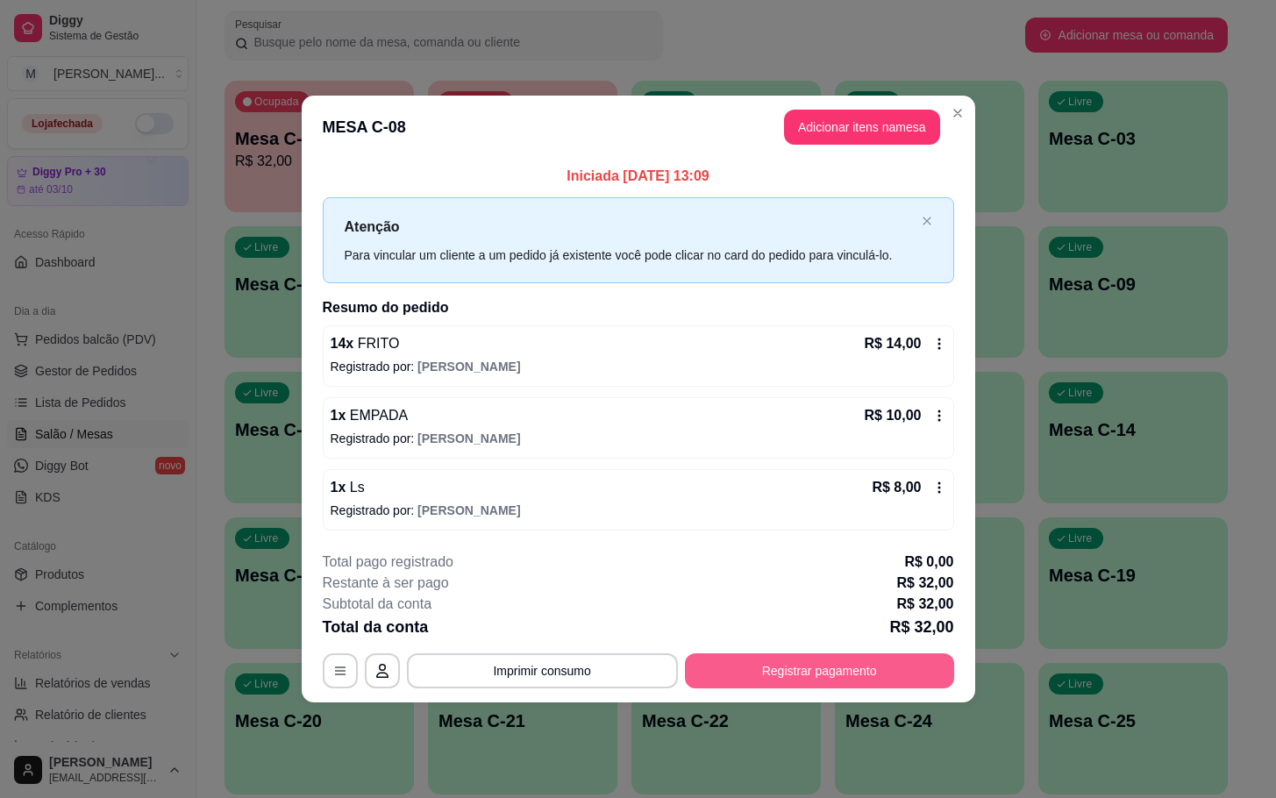
click at [834, 675] on button "Registrar pagamento" at bounding box center [819, 671] width 269 height 35
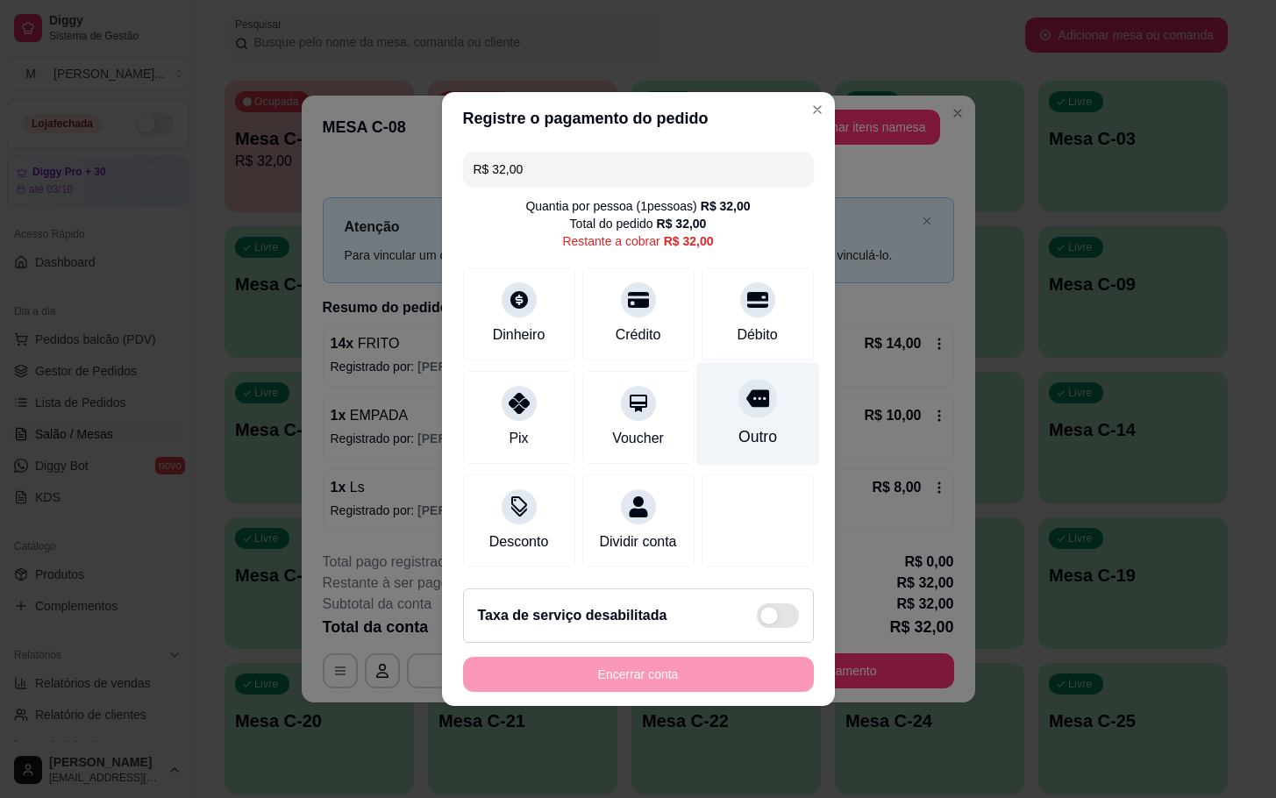
click at [703, 417] on div "Outro" at bounding box center [758, 414] width 124 height 103
type input "R$ 0,00"
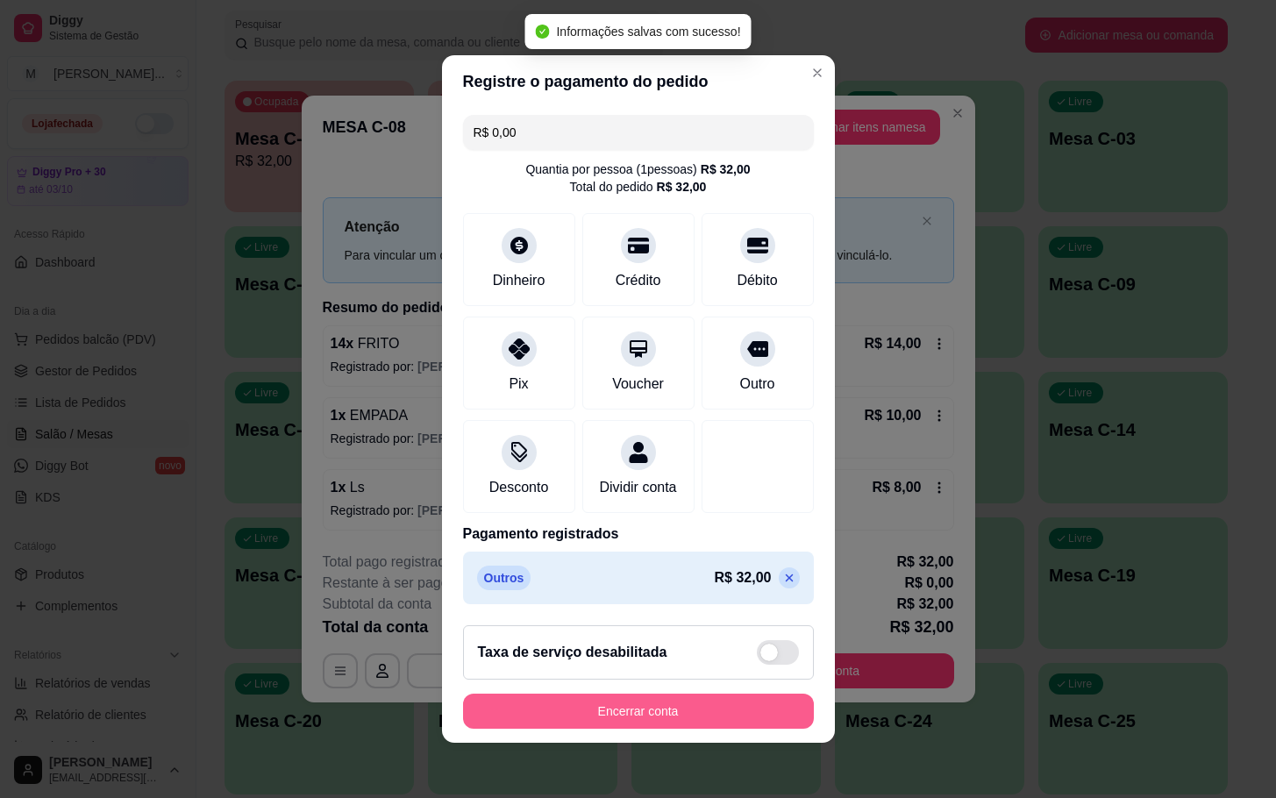
click at [588, 711] on button "Encerrar conta" at bounding box center [638, 711] width 351 height 35
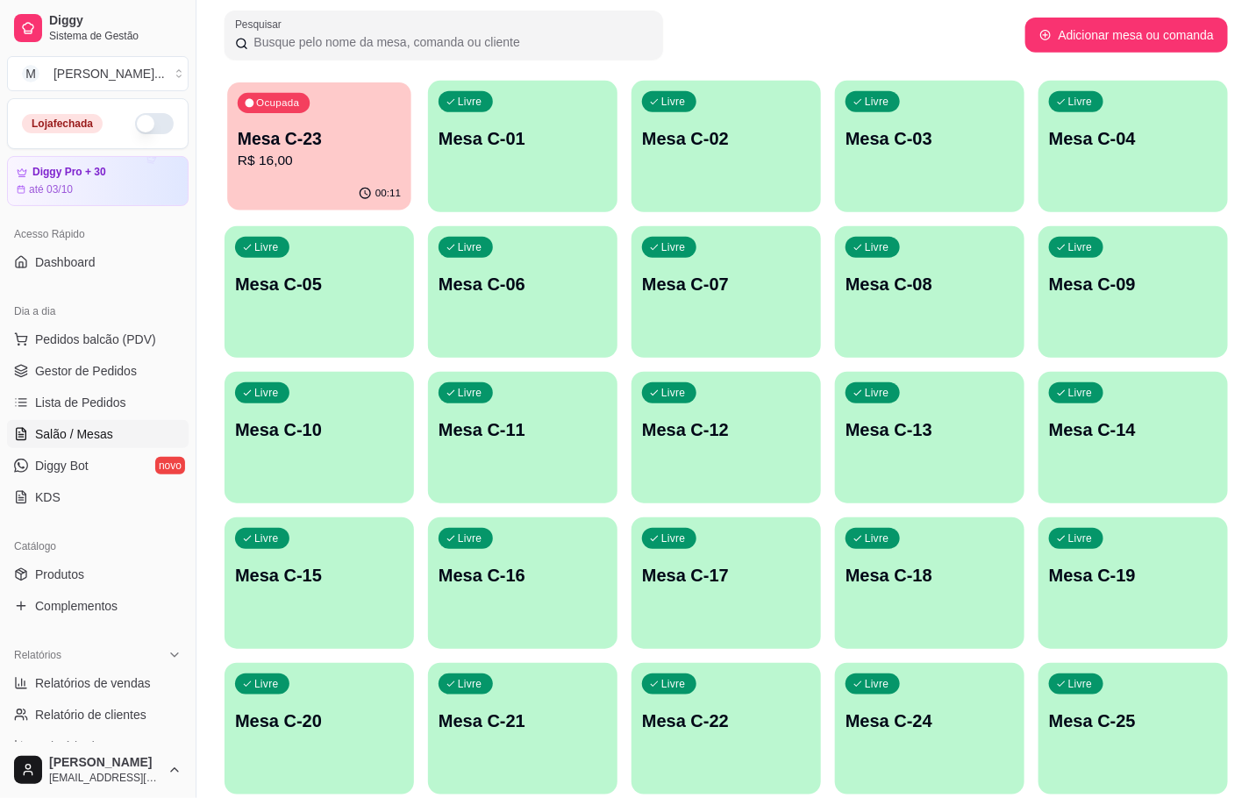
click at [393, 164] on p "R$ 16,00" at bounding box center [319, 161] width 163 height 20
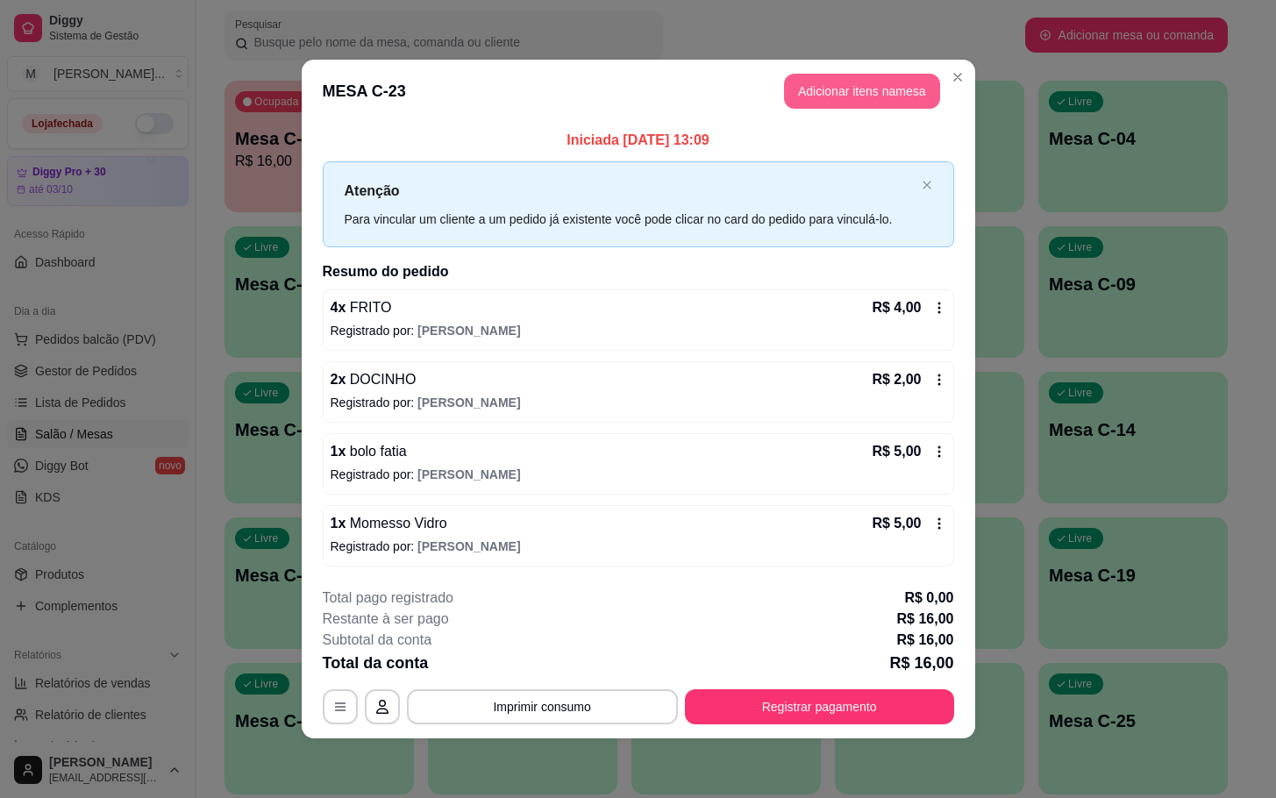
click at [853, 80] on button "Adicionar itens na mesa" at bounding box center [862, 91] width 156 height 35
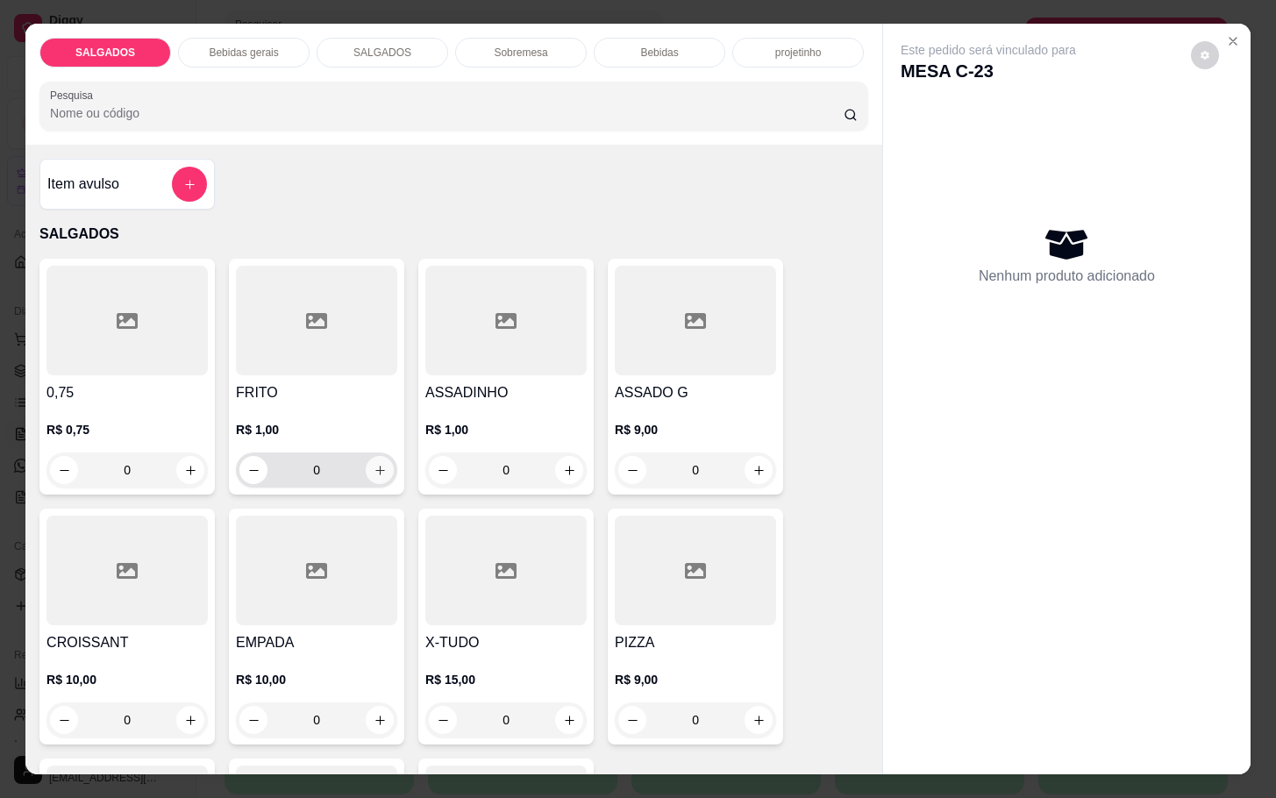
click at [368, 472] on button "increase-product-quantity" at bounding box center [380, 470] width 28 height 28
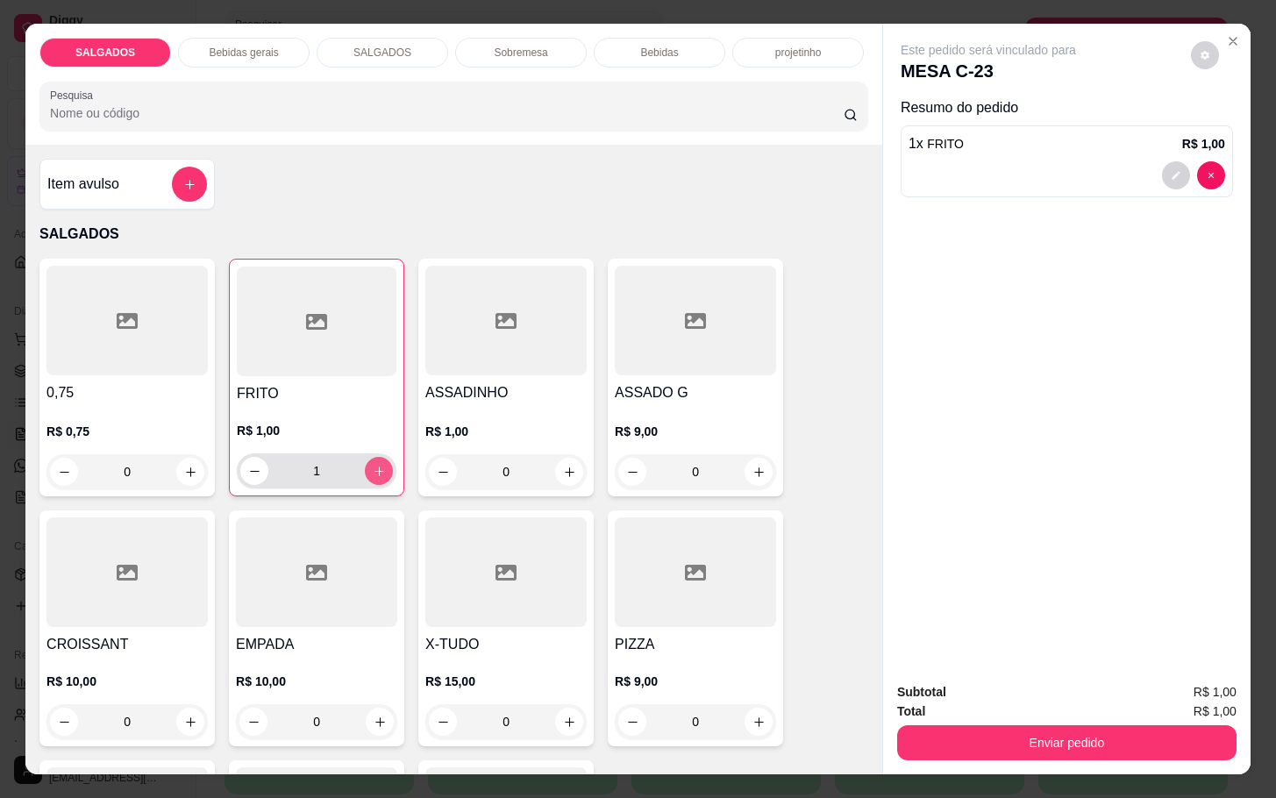
click at [368, 472] on button "increase-product-quantity" at bounding box center [379, 471] width 28 height 28
click at [368, 472] on button "increase-product-quantity" at bounding box center [379, 471] width 27 height 27
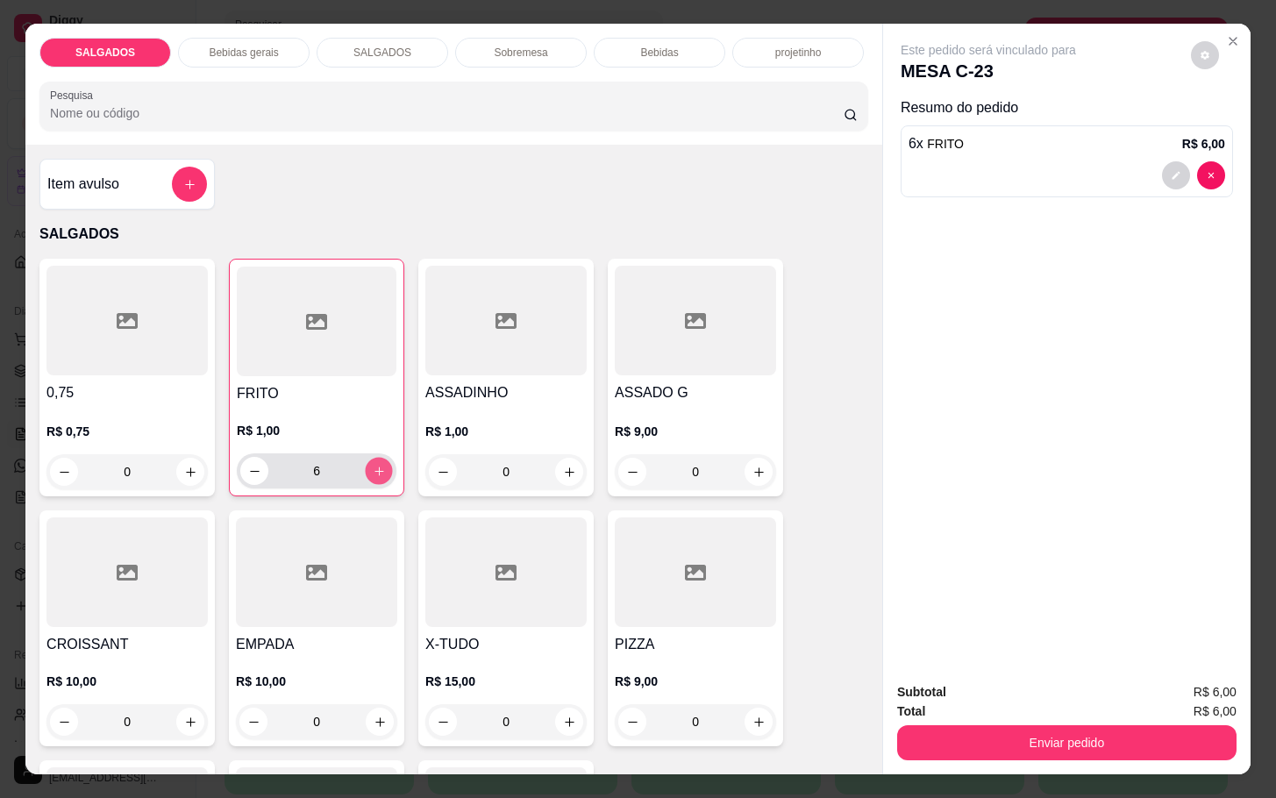
click at [368, 472] on button "increase-product-quantity" at bounding box center [379, 471] width 27 height 27
type input "7"
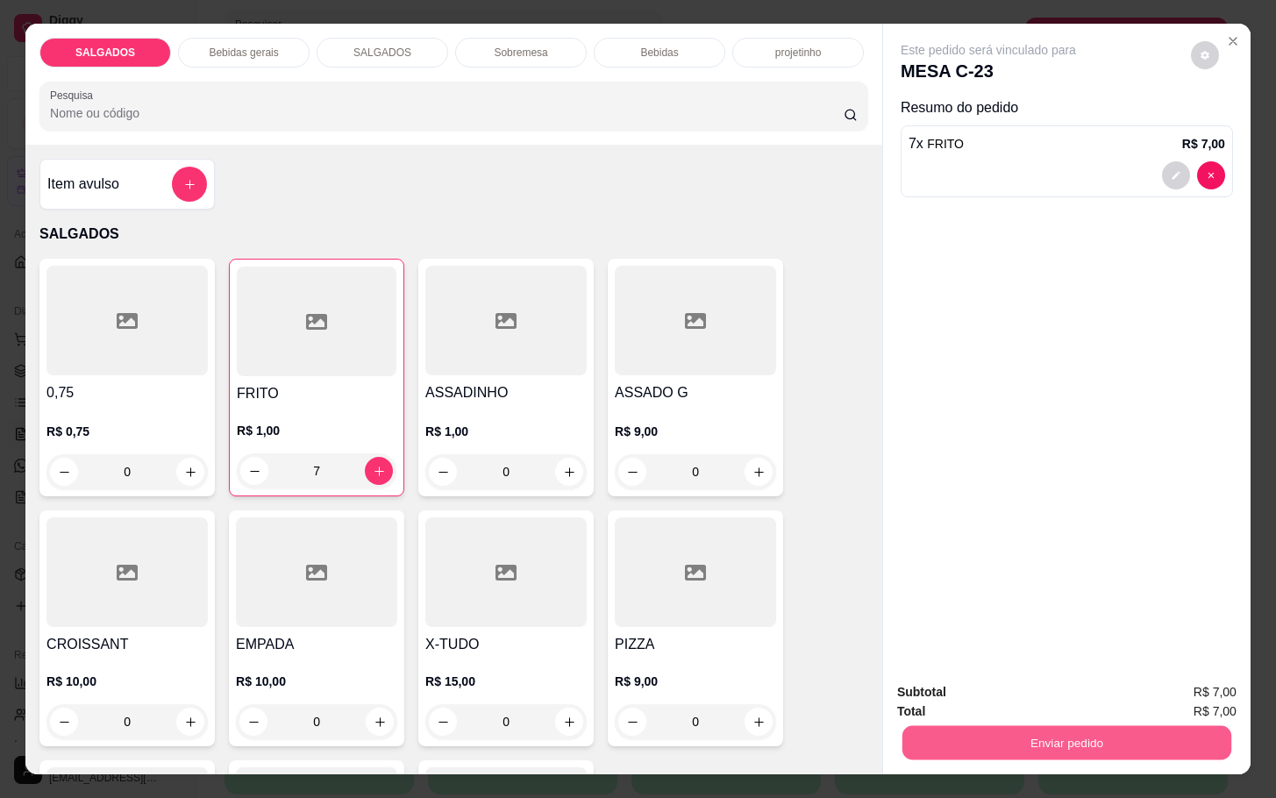
click at [943, 740] on button "Enviar pedido" at bounding box center [1067, 742] width 329 height 34
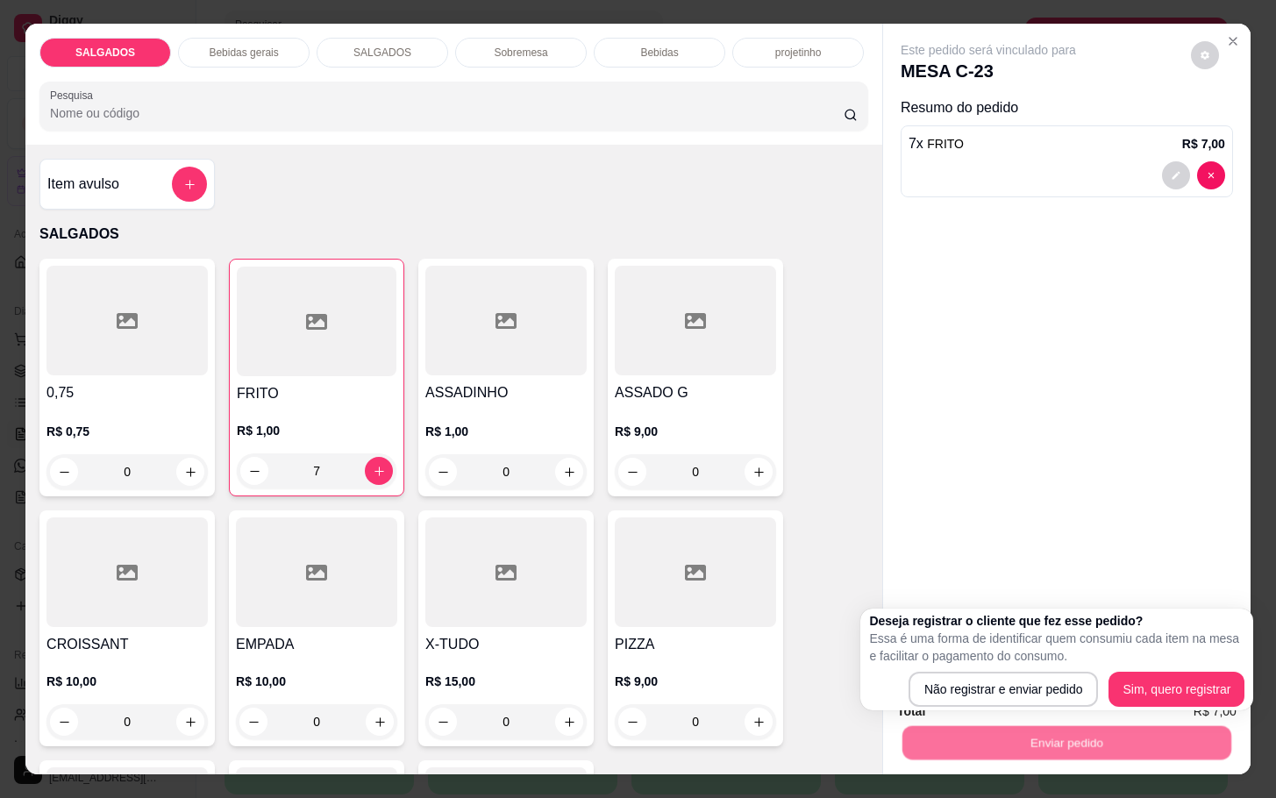
click at [943, 663] on p "Essa é uma forma de identificar quem consumiu cada item na mesa e facilitar o p…" at bounding box center [1056, 647] width 375 height 35
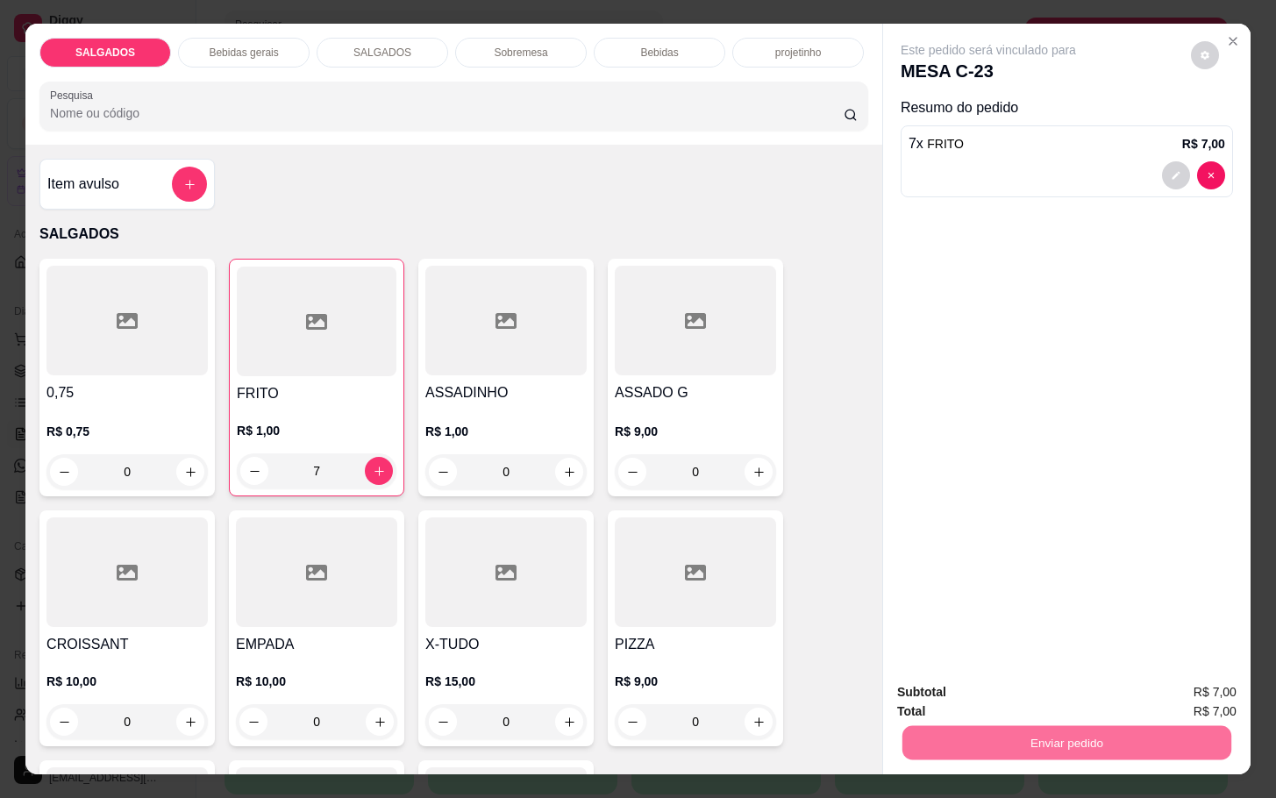
click at [950, 701] on button "Não registrar e enviar pedido" at bounding box center [1006, 690] width 182 height 33
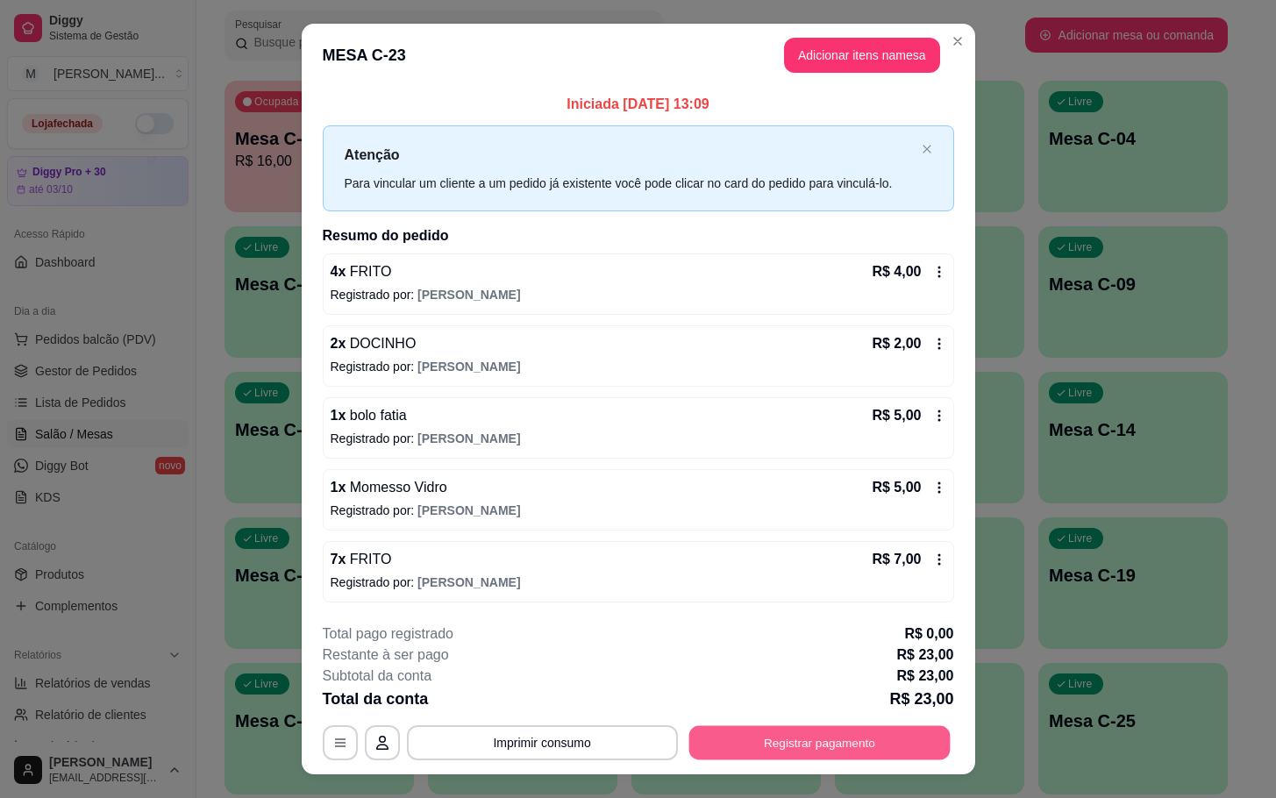
click at [782, 746] on button "Registrar pagamento" at bounding box center [819, 742] width 261 height 34
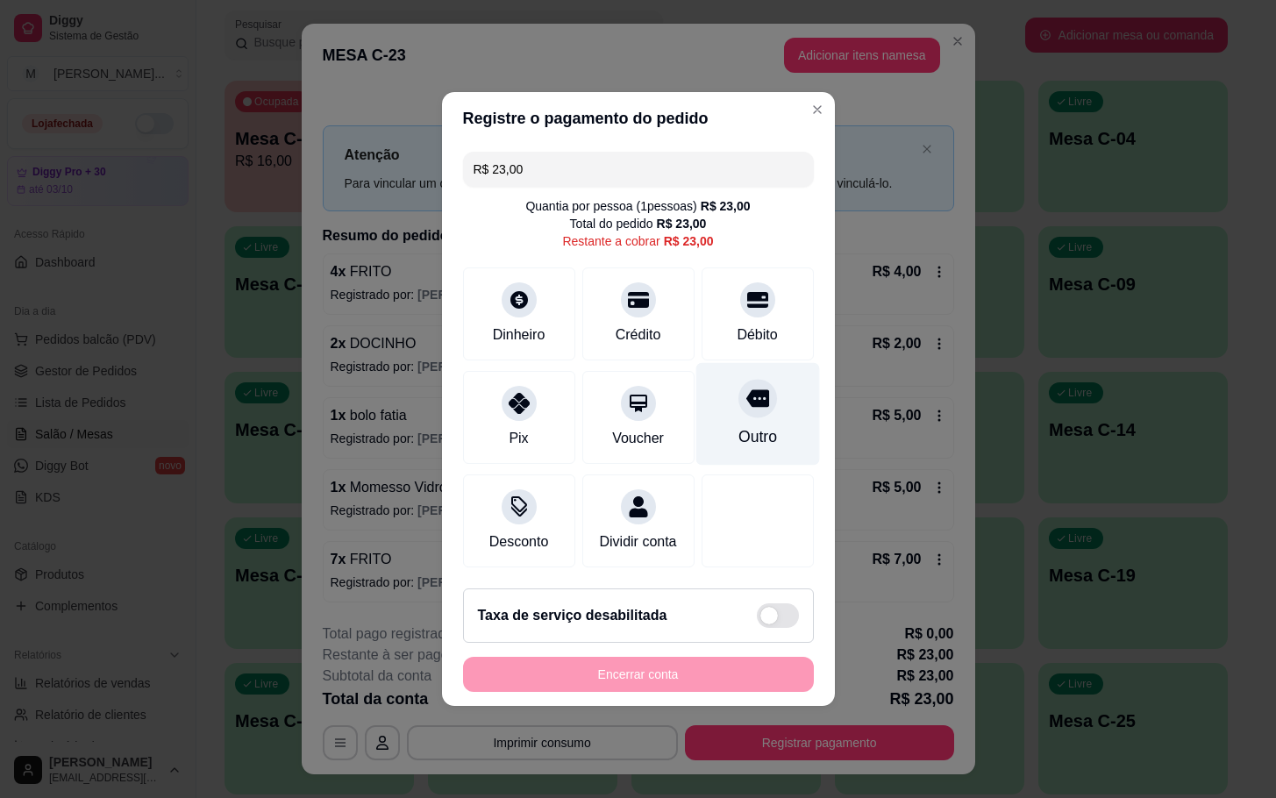
click at [739, 388] on div at bounding box center [758, 398] width 39 height 39
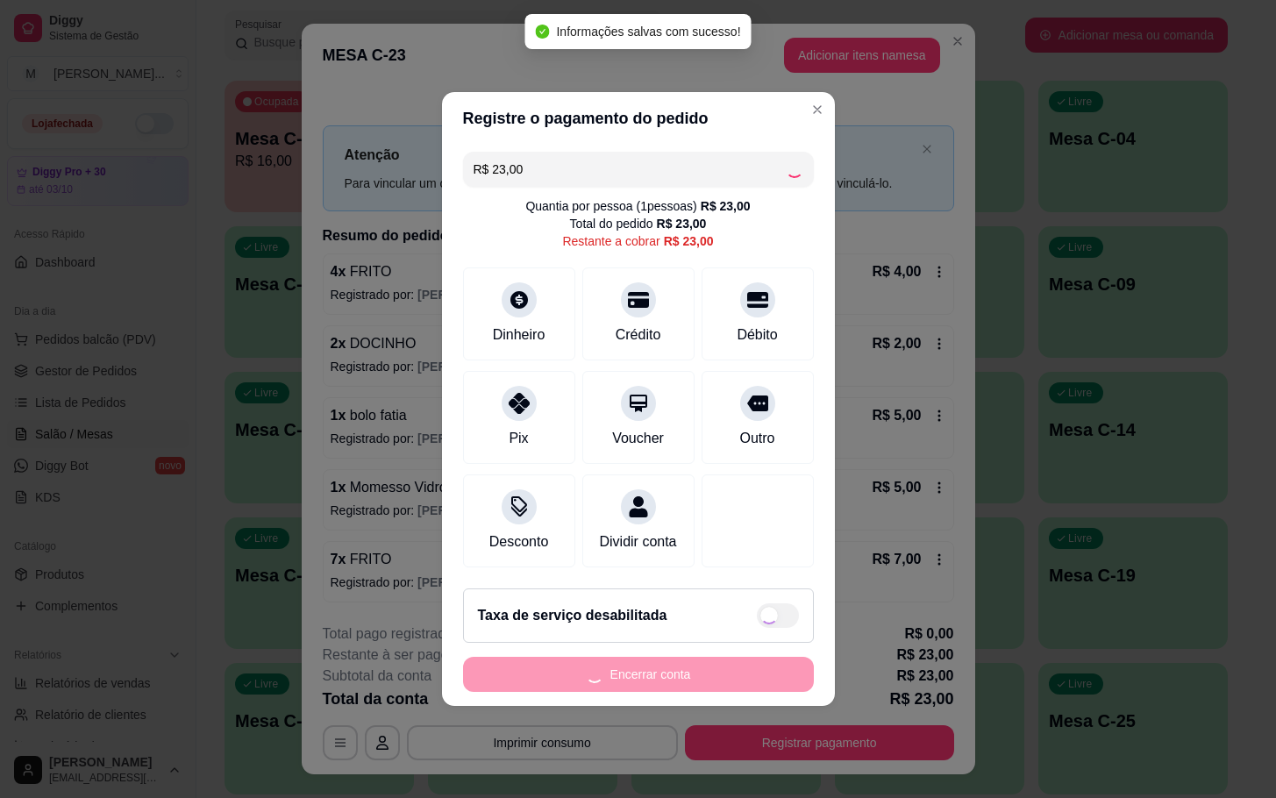
type input "R$ 0,00"
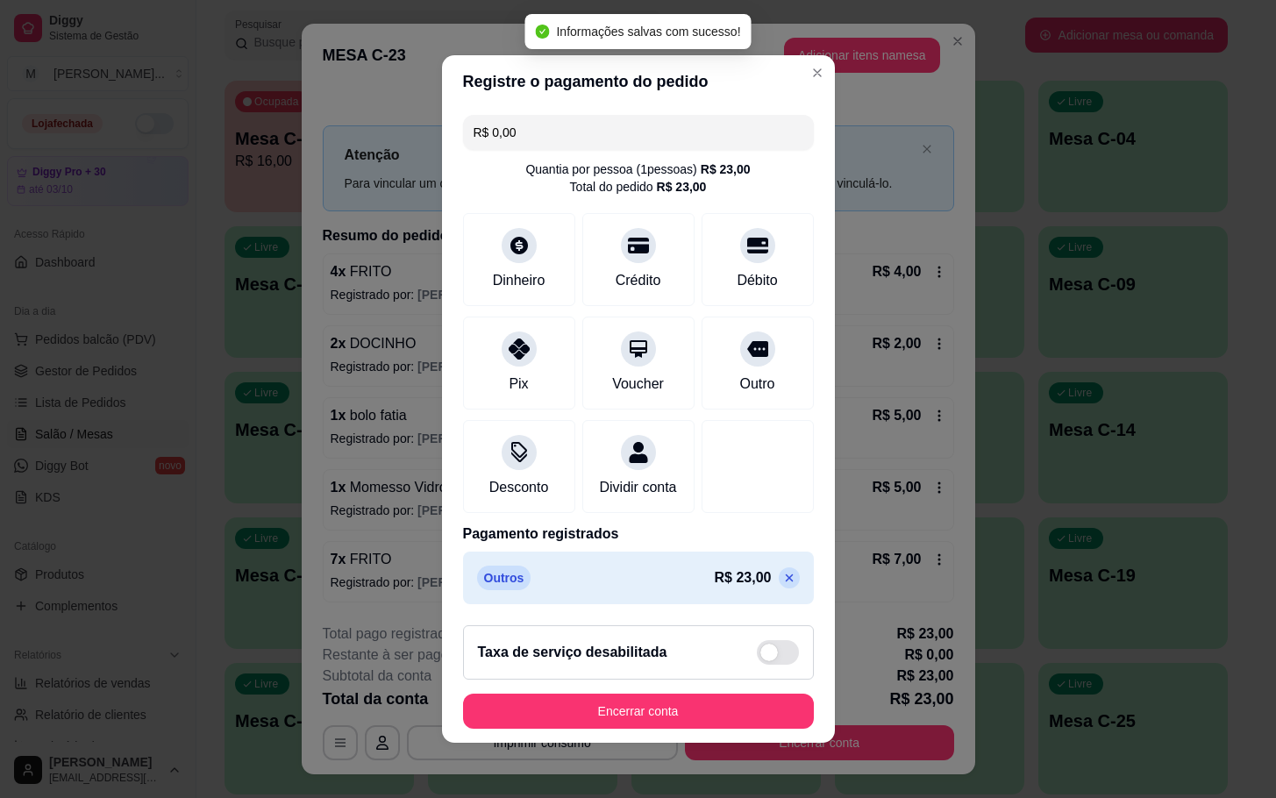
click at [734, 743] on footer "Taxa de serviço desabilitada Encerrar conta" at bounding box center [638, 677] width 393 height 132
click at [734, 724] on button "Encerrar conta" at bounding box center [638, 712] width 340 height 34
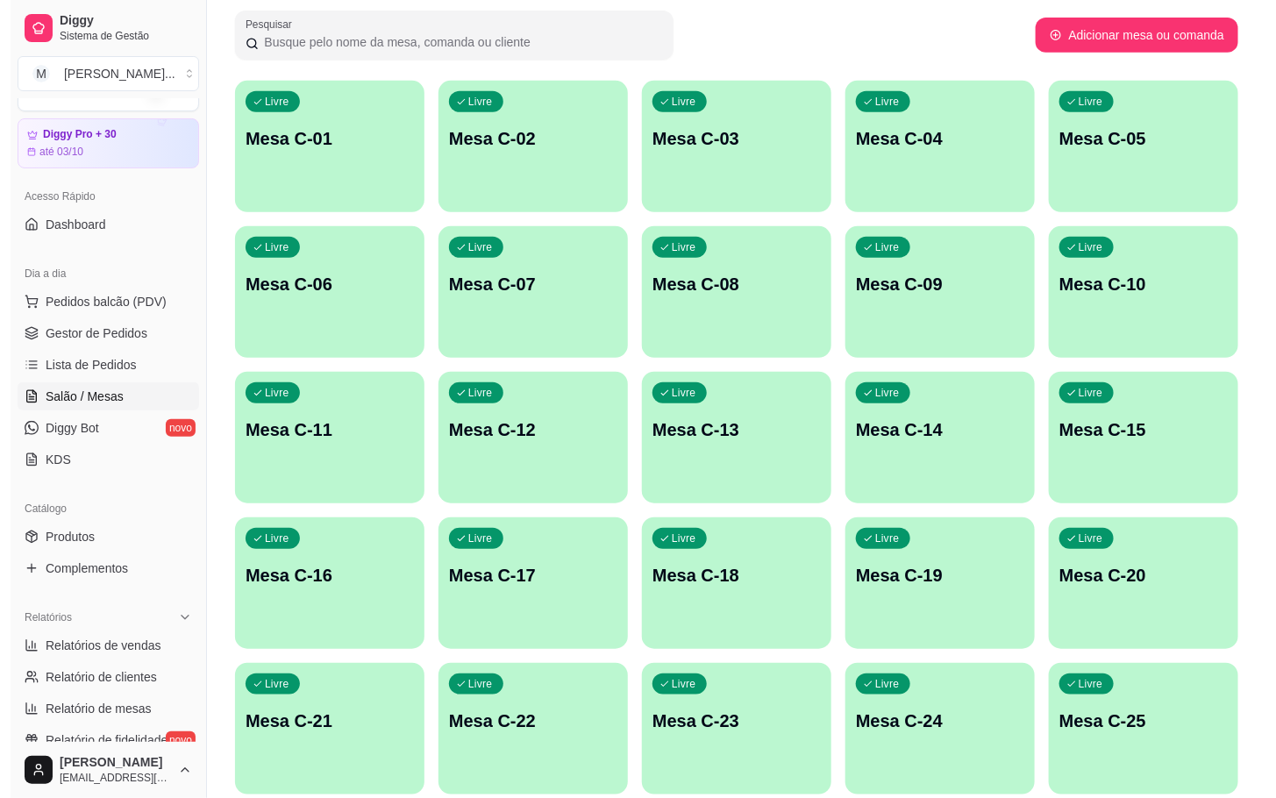
scroll to position [40, 0]
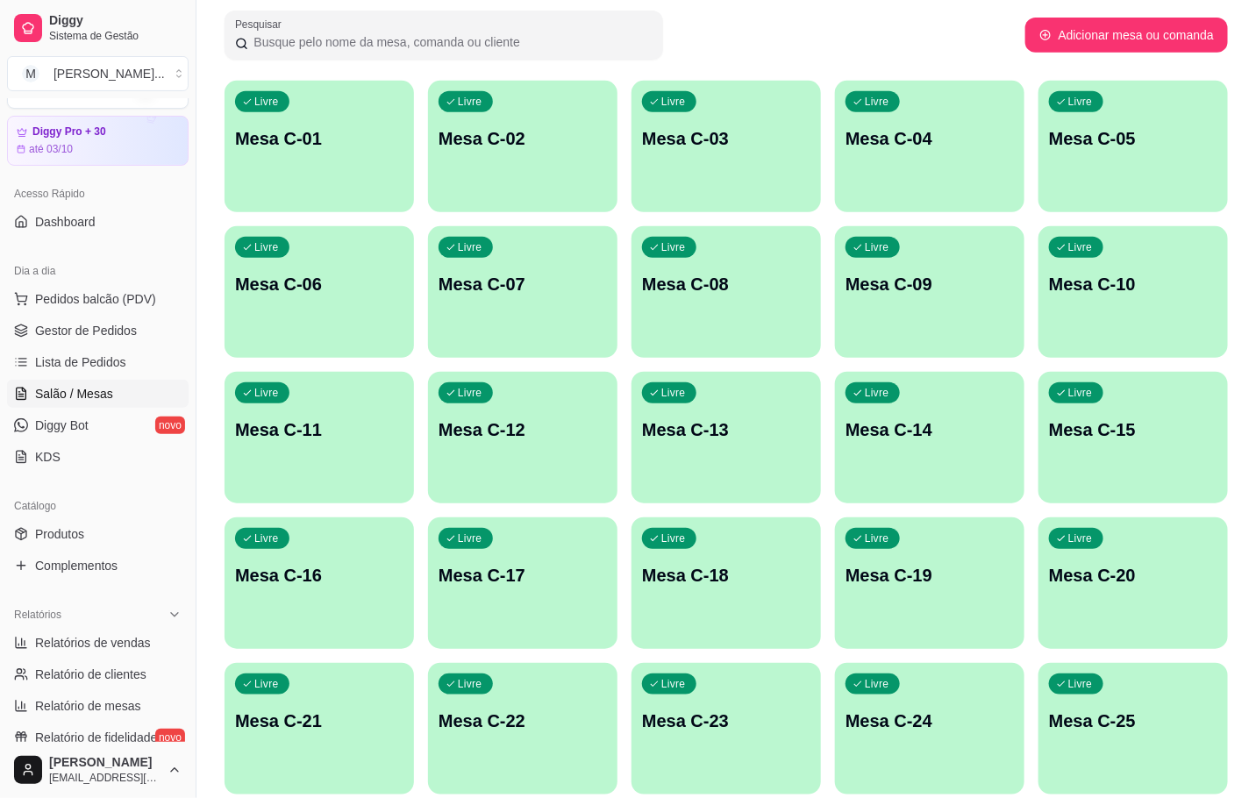
click at [763, 706] on div "Livre Mesa C-23" at bounding box center [726, 718] width 189 height 111
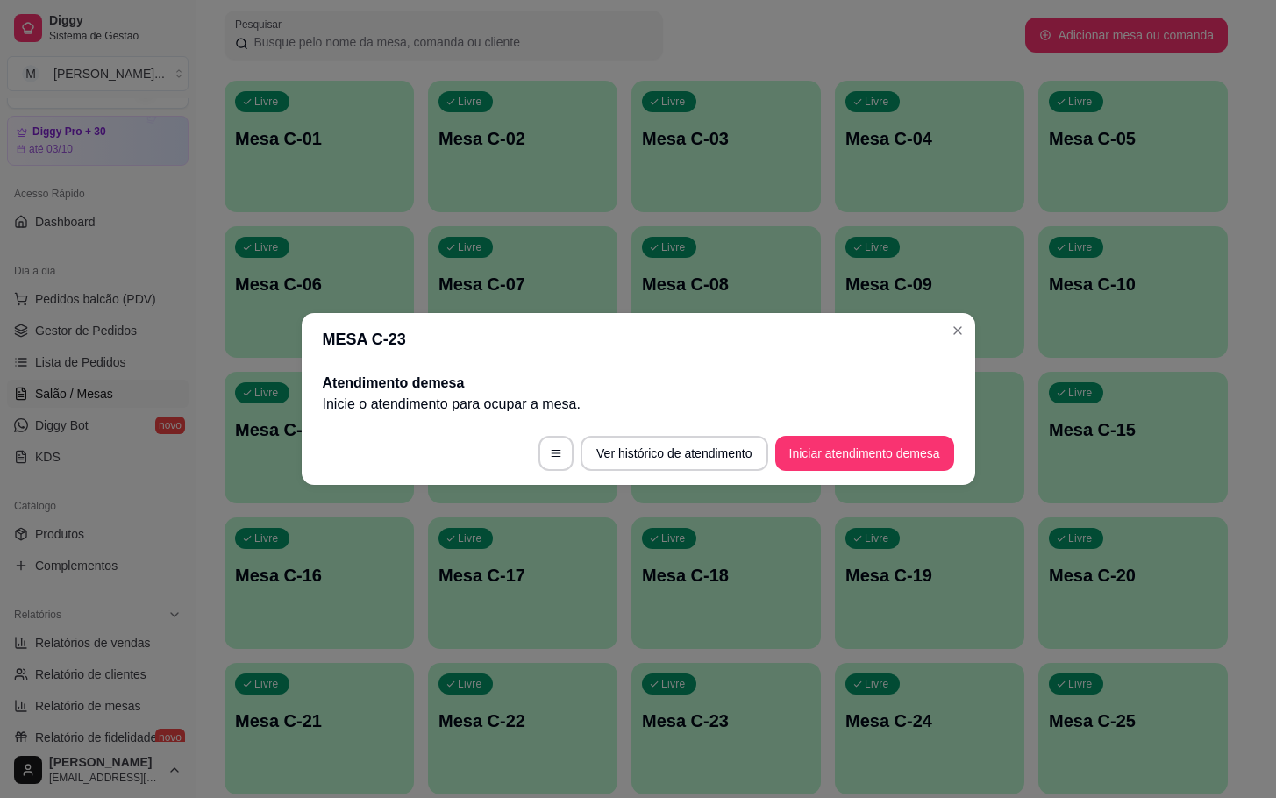
click at [869, 468] on button "Iniciar atendimento de mesa" at bounding box center [864, 453] width 179 height 35
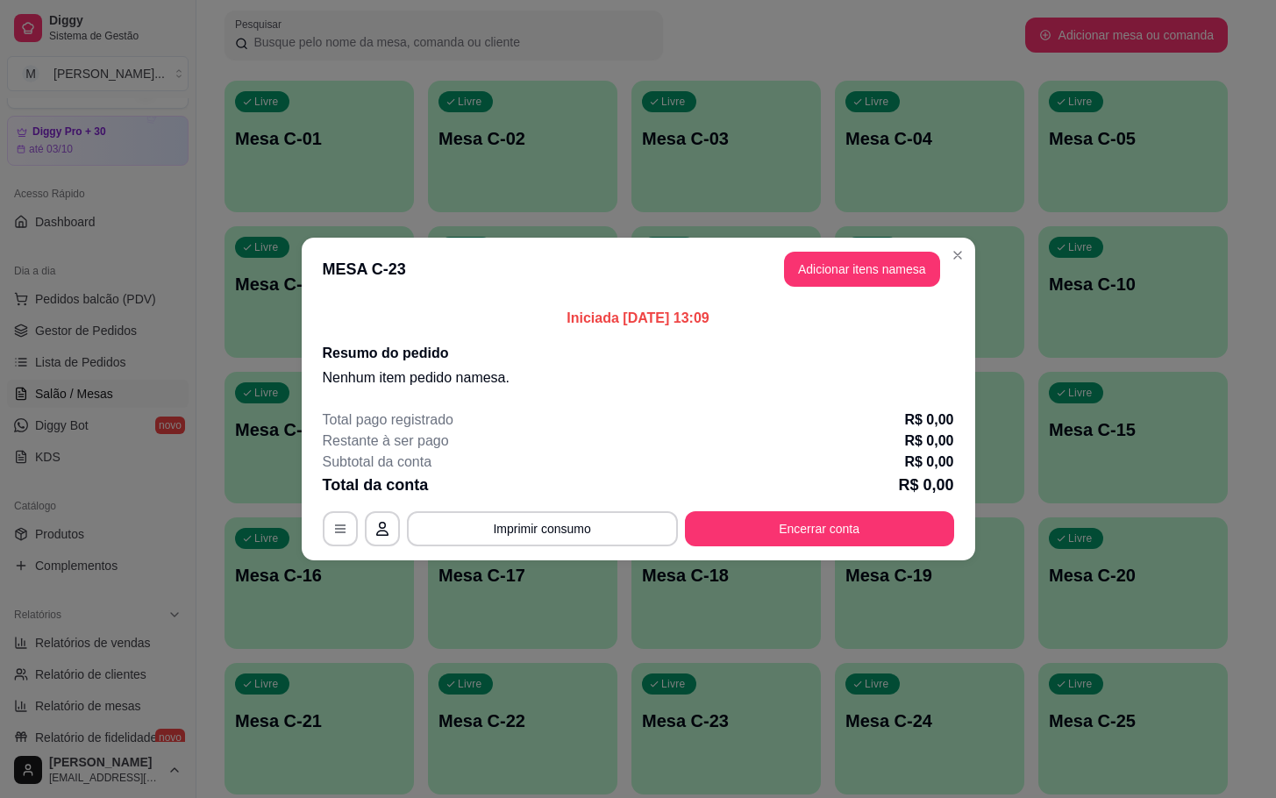
click at [845, 293] on header "MESA C-23 Adicionar itens na mesa" at bounding box center [639, 269] width 674 height 63
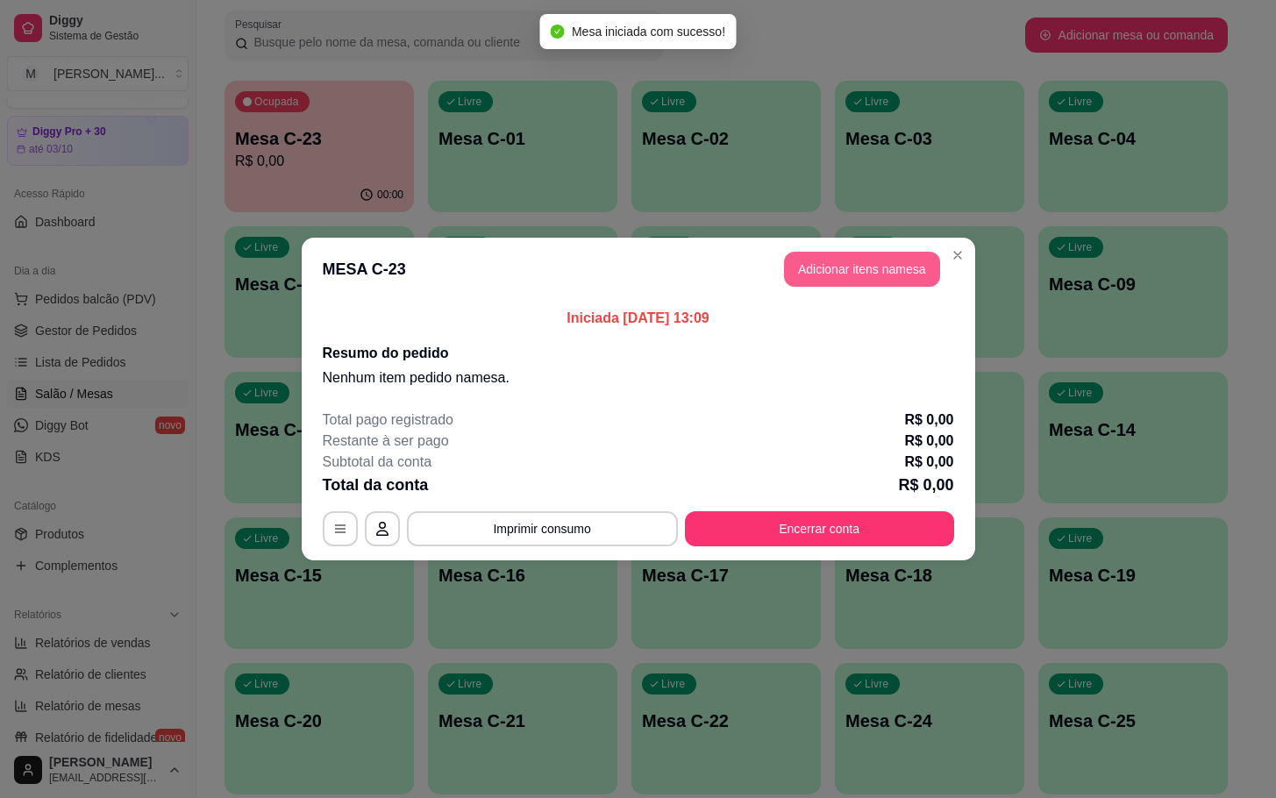
click at [846, 279] on button "Adicionar itens na mesa" at bounding box center [862, 269] width 156 height 35
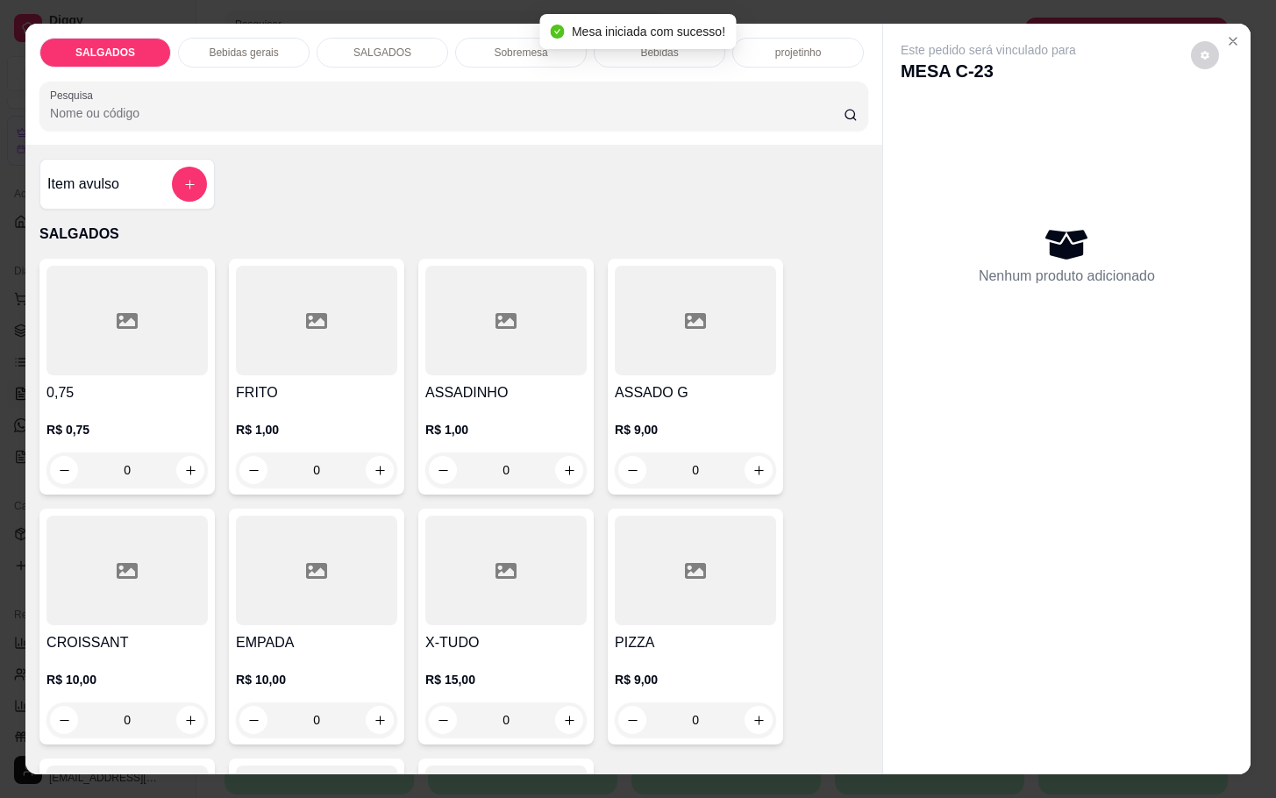
click at [376, 387] on h4 "FRITO" at bounding box center [316, 392] width 161 height 21
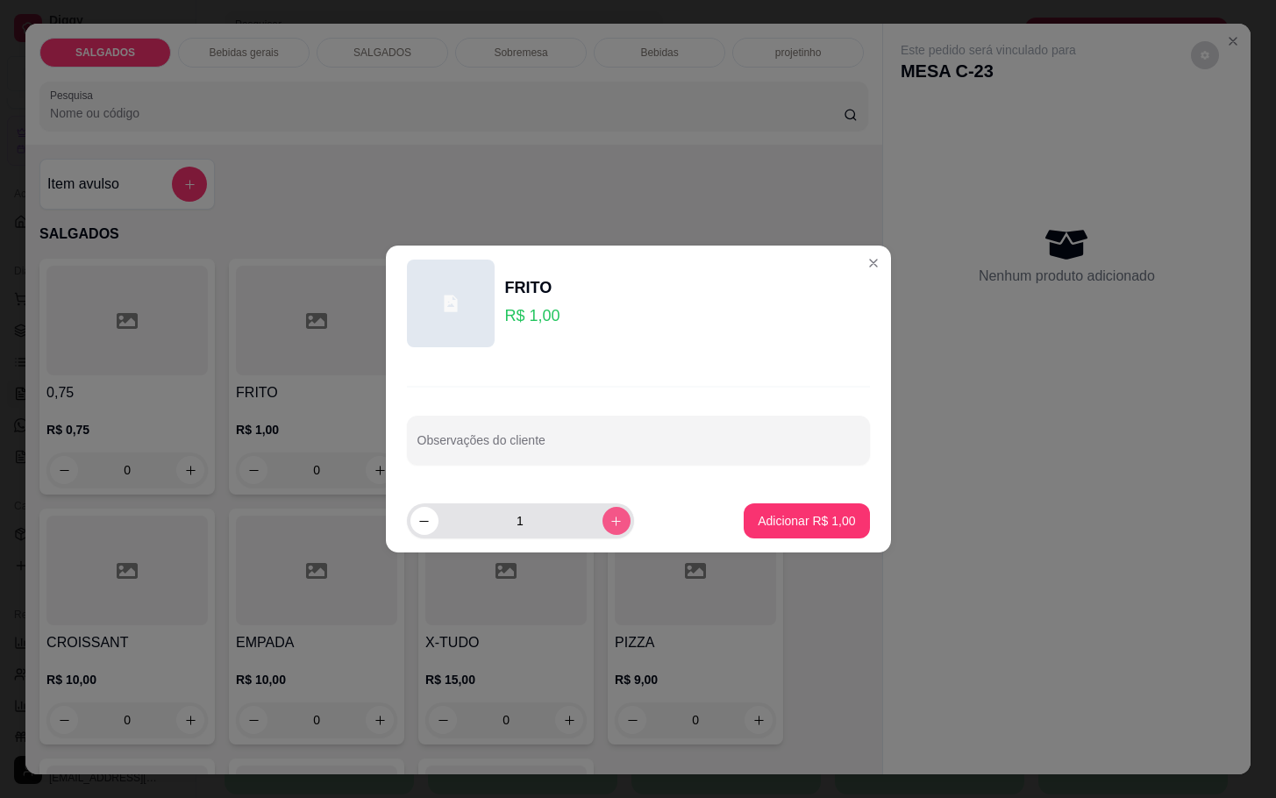
click at [610, 517] on icon "increase-product-quantity" at bounding box center [616, 521] width 13 height 13
click at [610, 515] on icon "increase-product-quantity" at bounding box center [616, 521] width 13 height 13
type input "3"
click at [782, 517] on p "Adicionar R$ 3,00" at bounding box center [806, 521] width 97 height 18
type input "3"
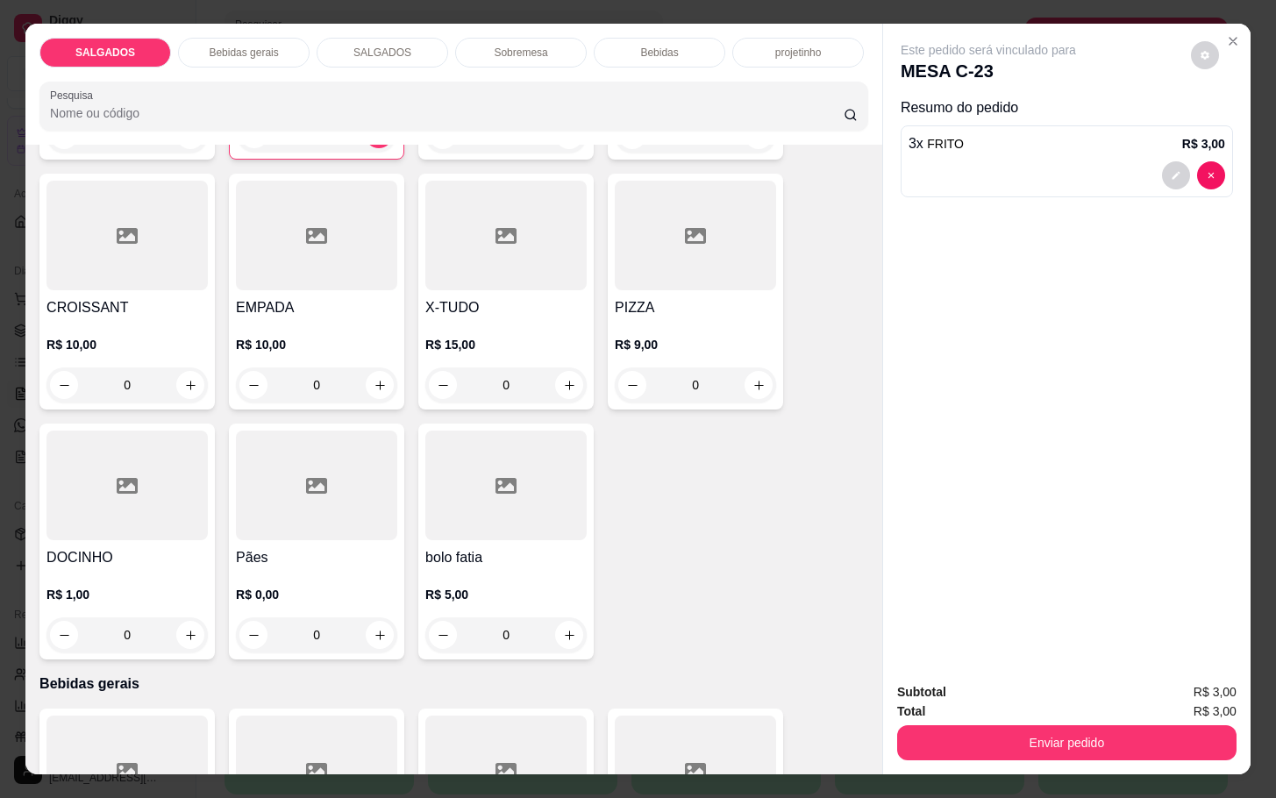
scroll to position [358, 0]
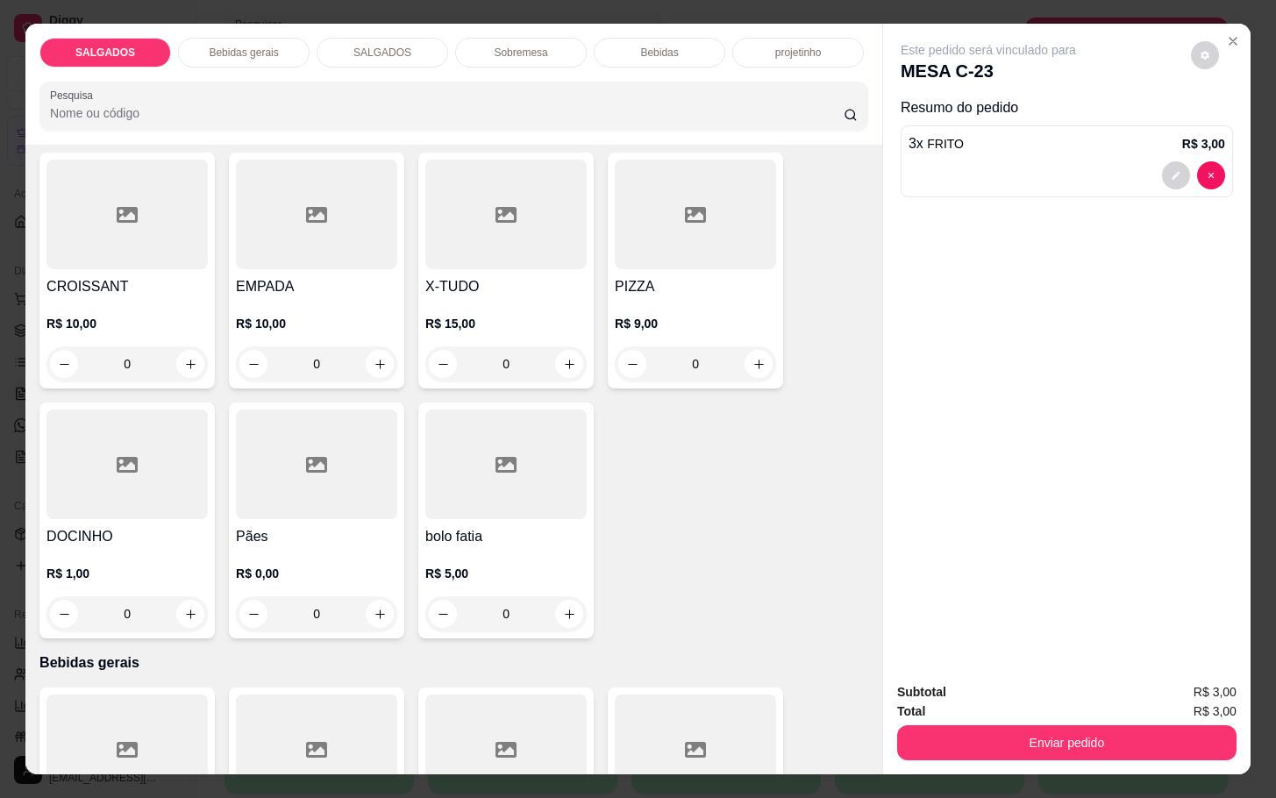
click at [335, 461] on div at bounding box center [316, 465] width 161 height 110
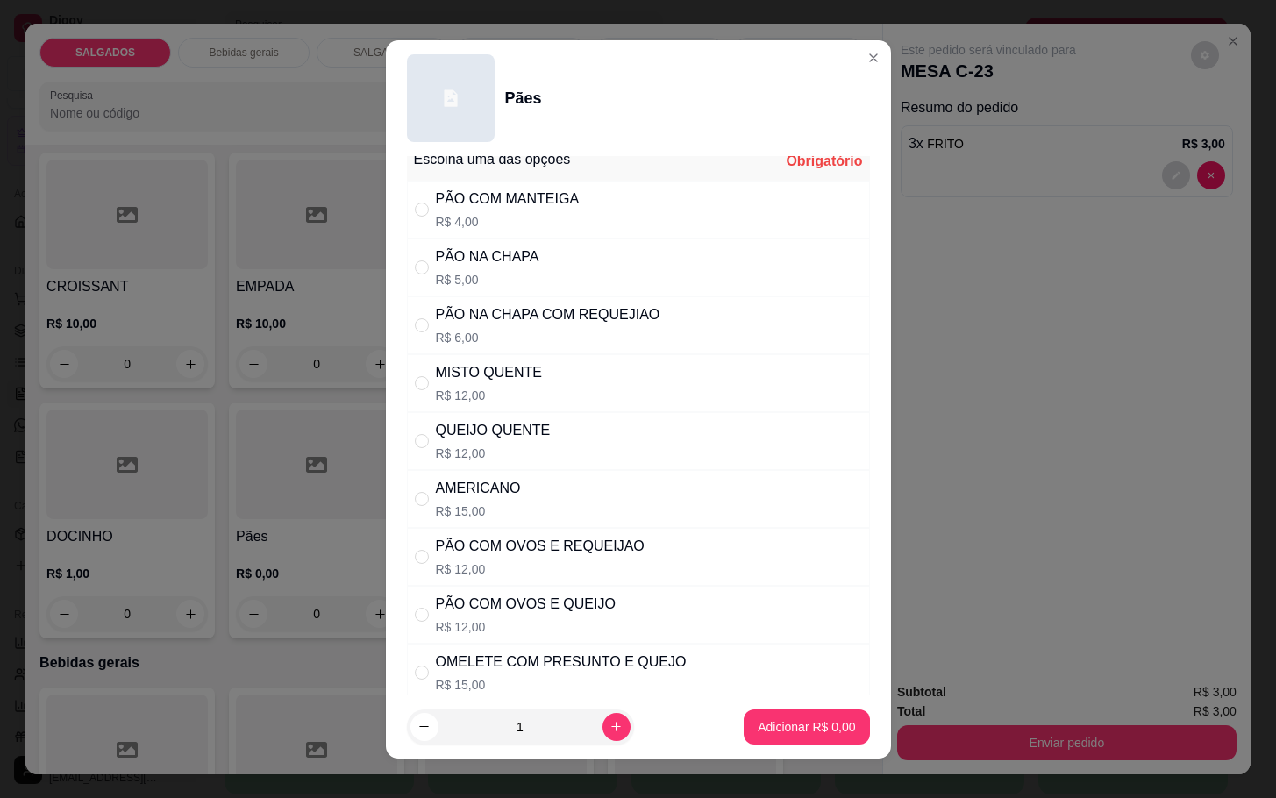
scroll to position [0, 0]
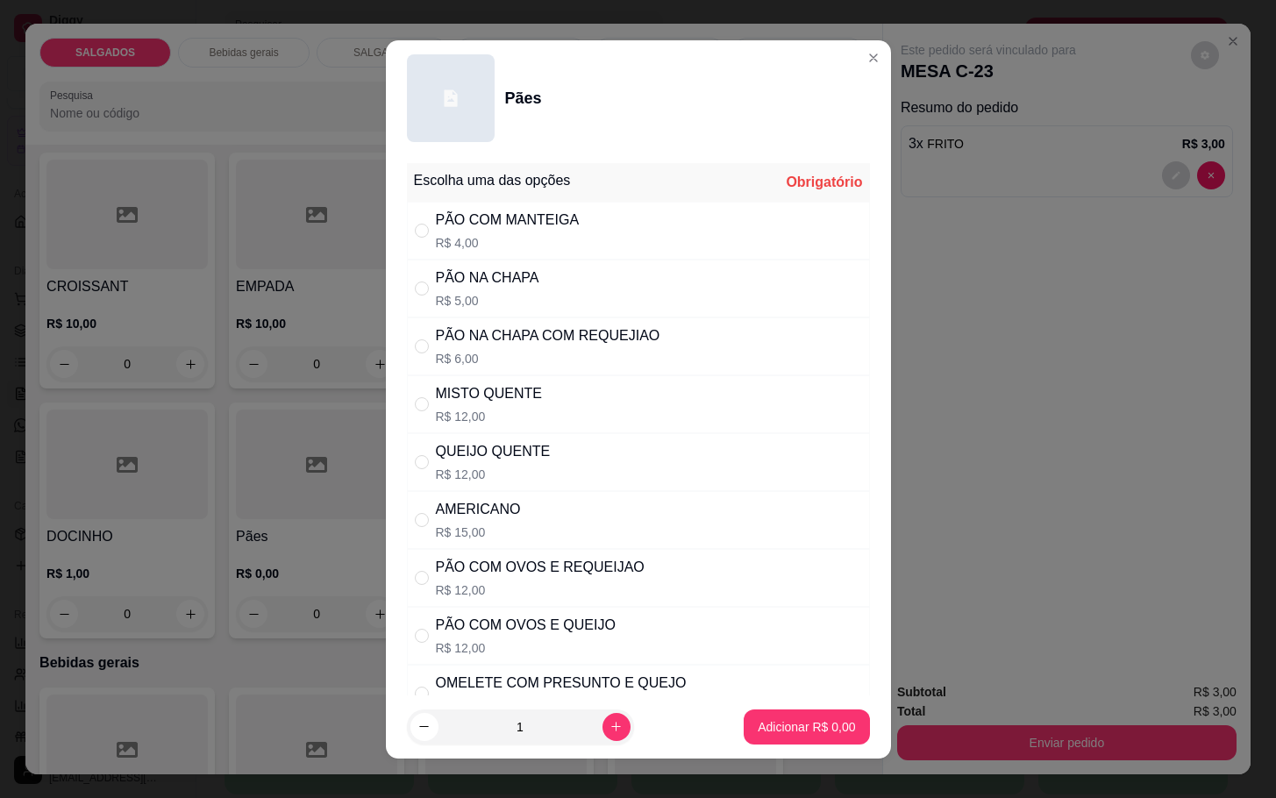
drag, startPoint x: 484, startPoint y: 513, endPoint x: 493, endPoint y: 556, distance: 43.9
click at [489, 511] on div "AMERICANO" at bounding box center [478, 509] width 85 height 21
radio input "true"
click at [758, 721] on p "Adicionar R$ 15,00" at bounding box center [803, 727] width 104 height 18
type input "1"
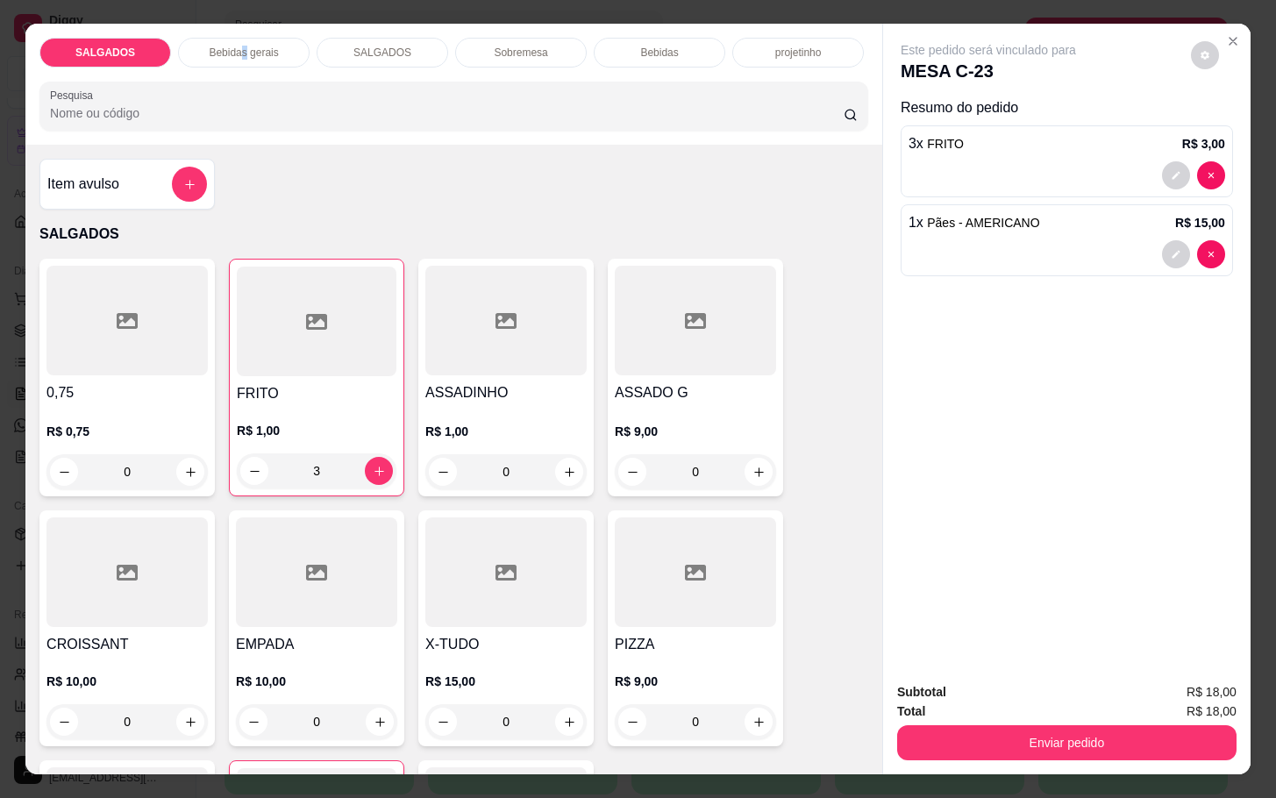
drag, startPoint x: 232, startPoint y: 37, endPoint x: 238, endPoint y: 46, distance: 10.7
click at [238, 46] on p "Bebidas gerais" at bounding box center [243, 53] width 69 height 14
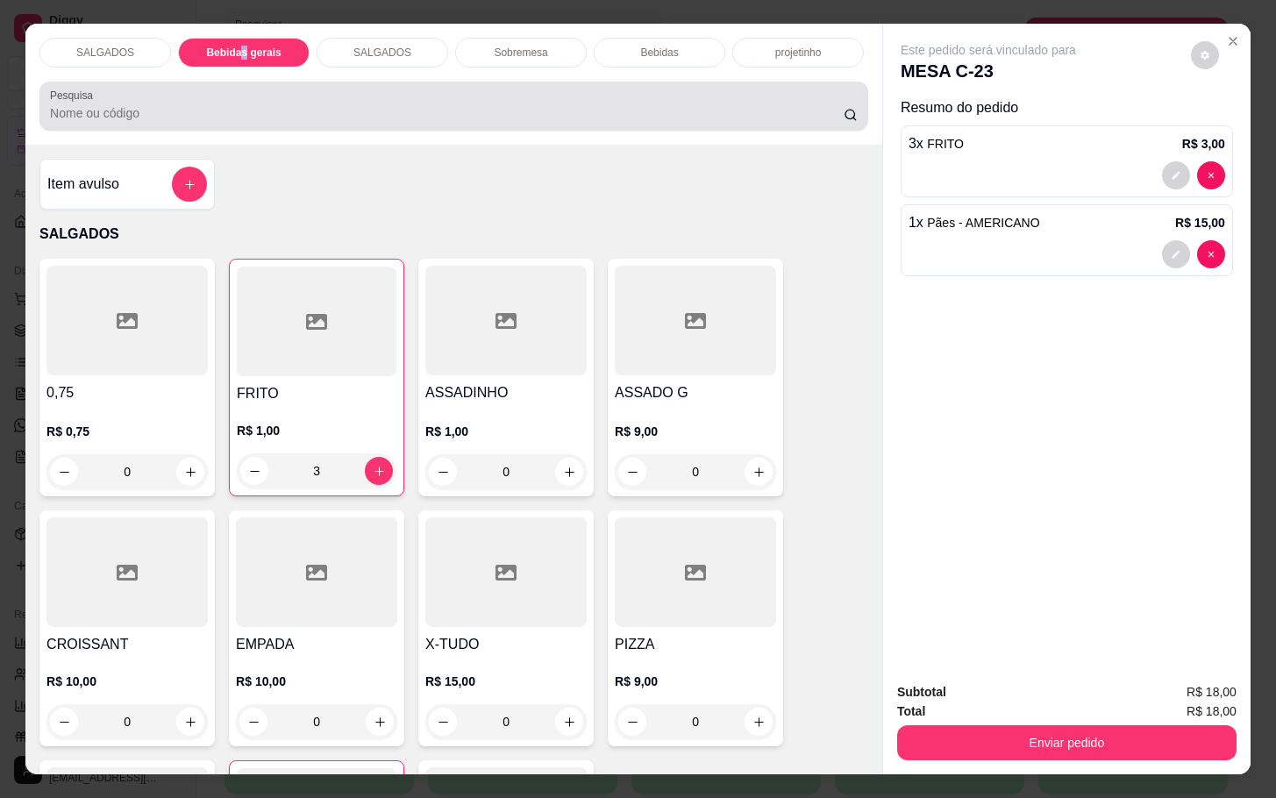
scroll to position [42, 0]
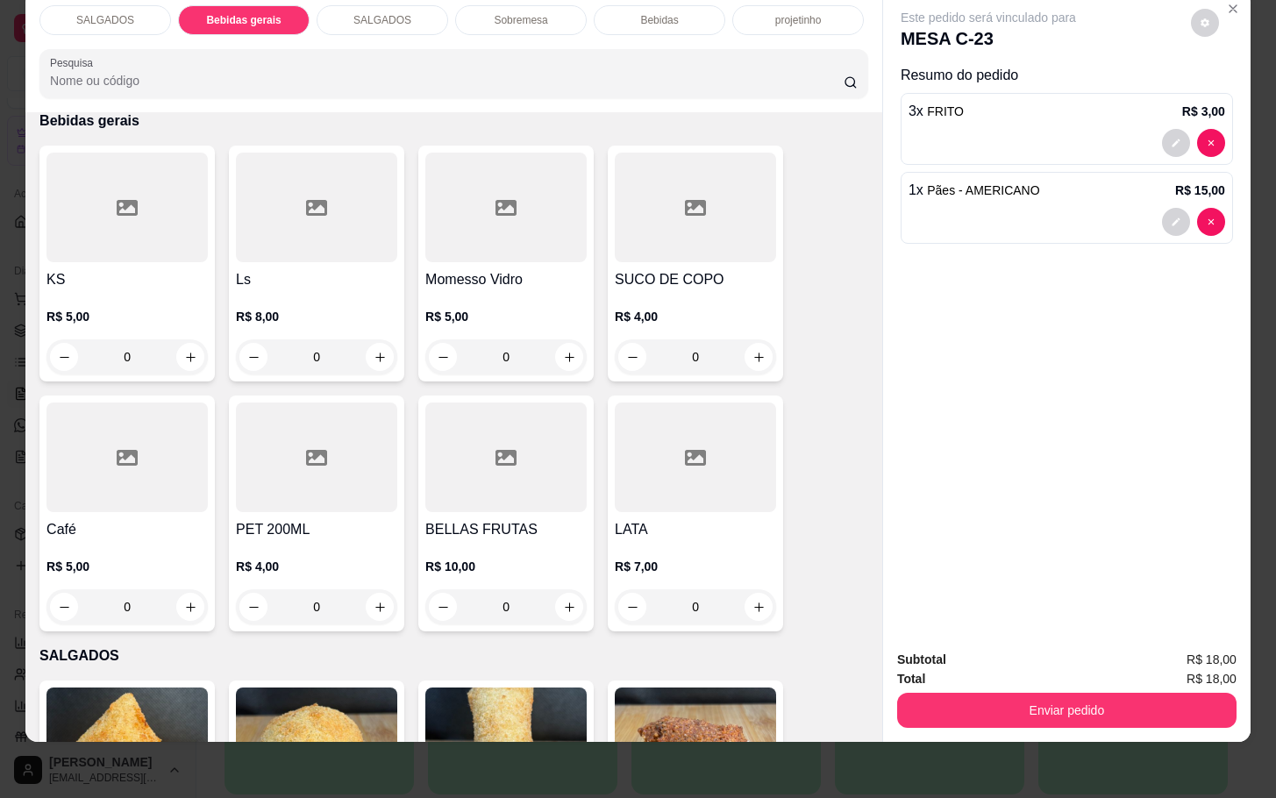
click at [630, 308] on p "R$ 4,00" at bounding box center [695, 317] width 161 height 18
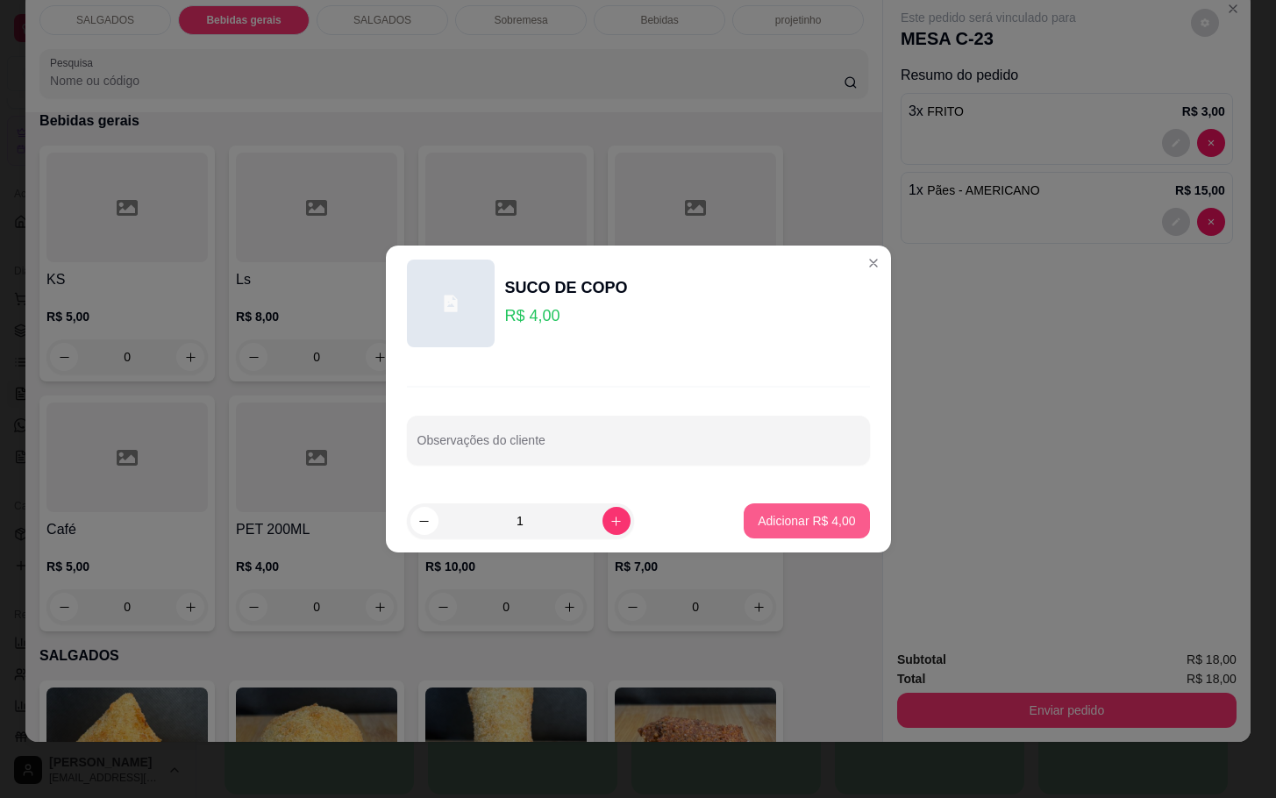
click at [814, 522] on p "Adicionar R$ 4,00" at bounding box center [806, 521] width 97 height 18
type input "1"
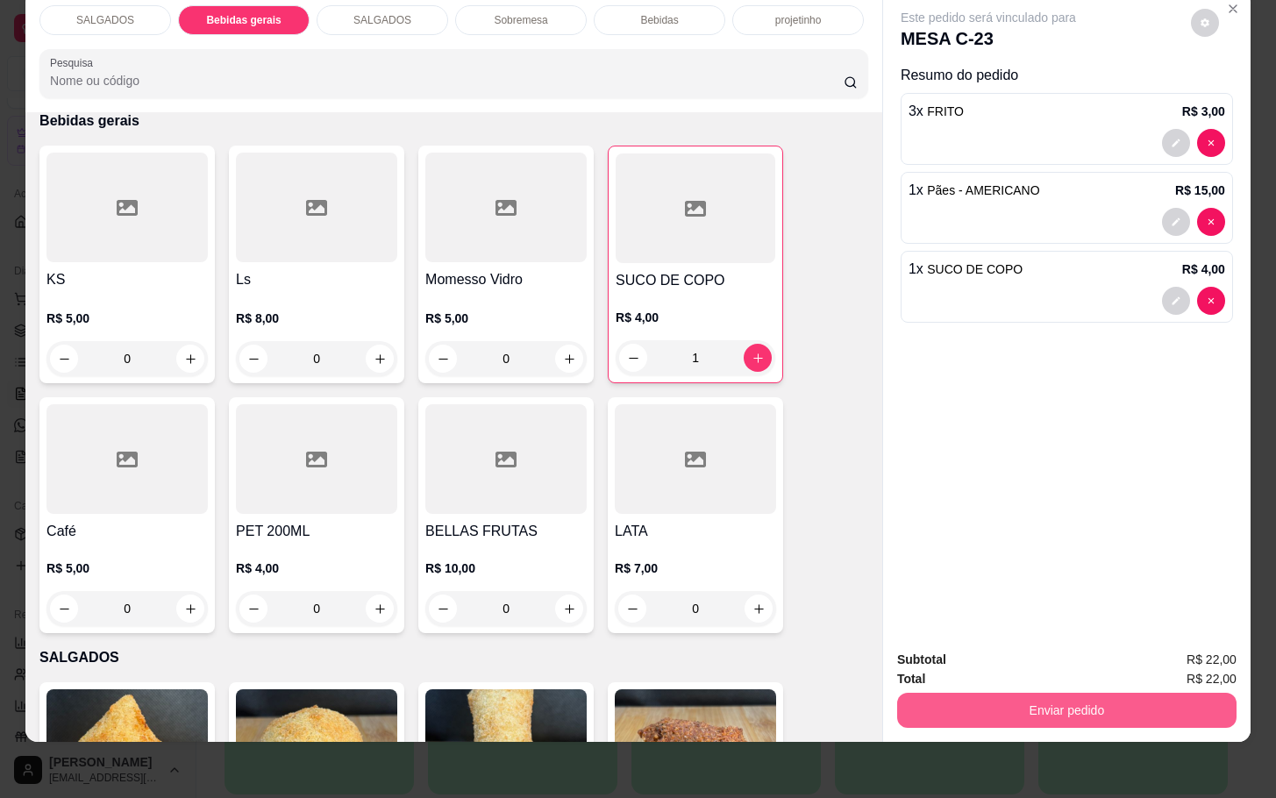
click at [1146, 704] on button "Enviar pedido" at bounding box center [1066, 710] width 339 height 35
click at [1027, 647] on button "Não registrar e enviar pedido" at bounding box center [1006, 648] width 177 height 32
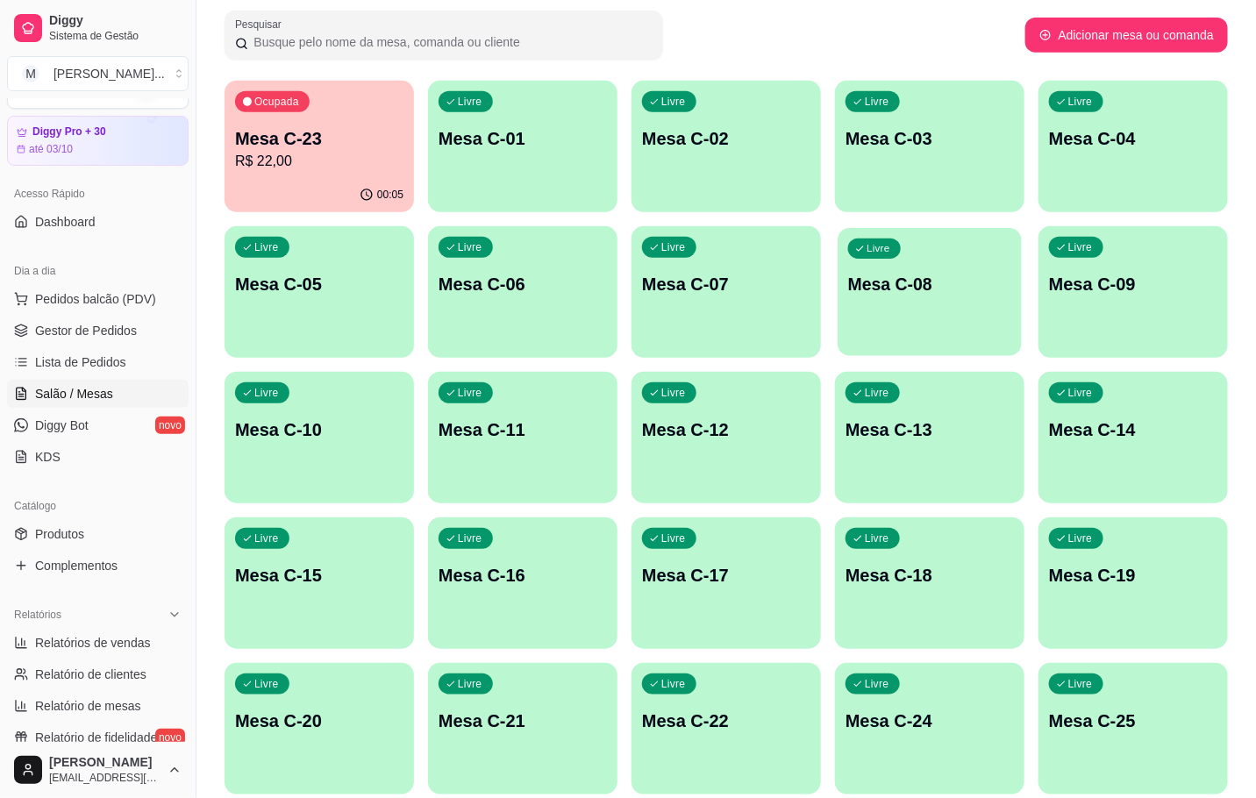
click at [961, 313] on div "Livre Mesa C-08" at bounding box center [930, 281] width 184 height 107
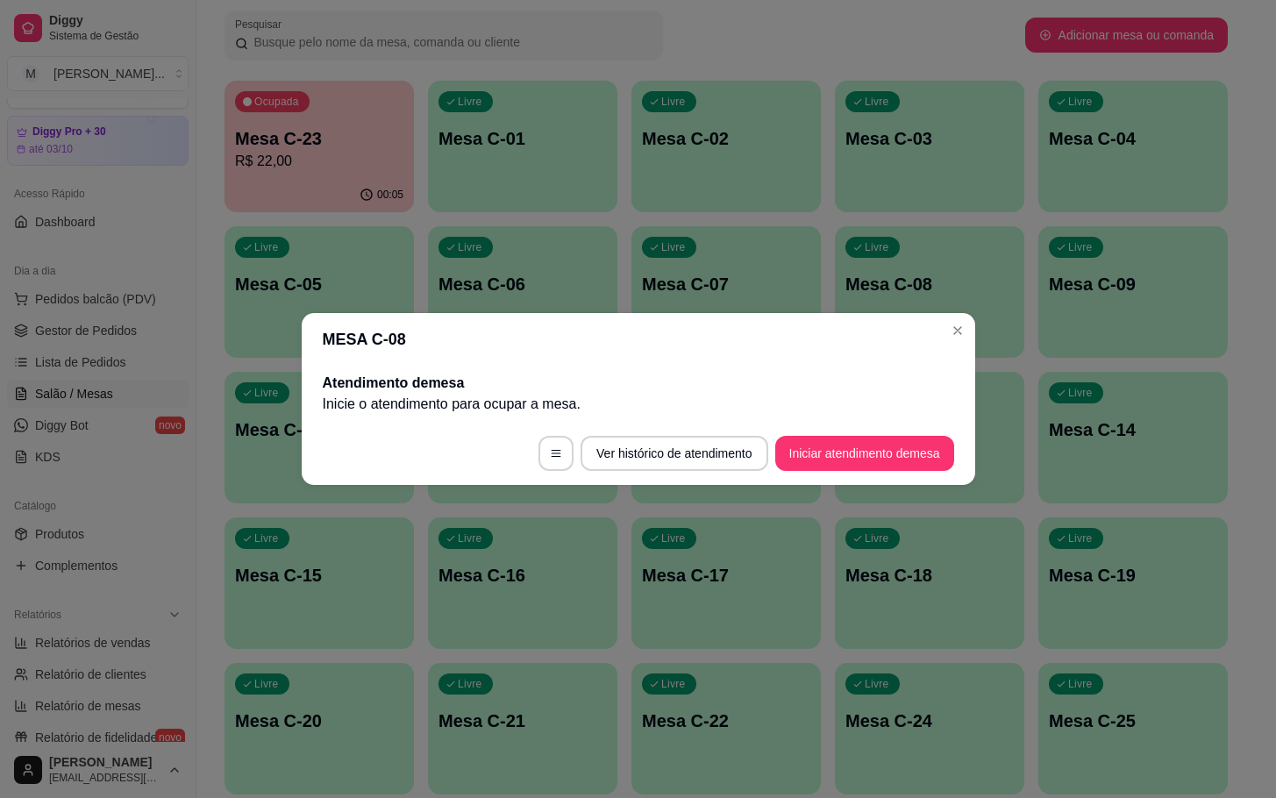
click at [909, 455] on button "Iniciar atendimento de mesa" at bounding box center [864, 453] width 179 height 35
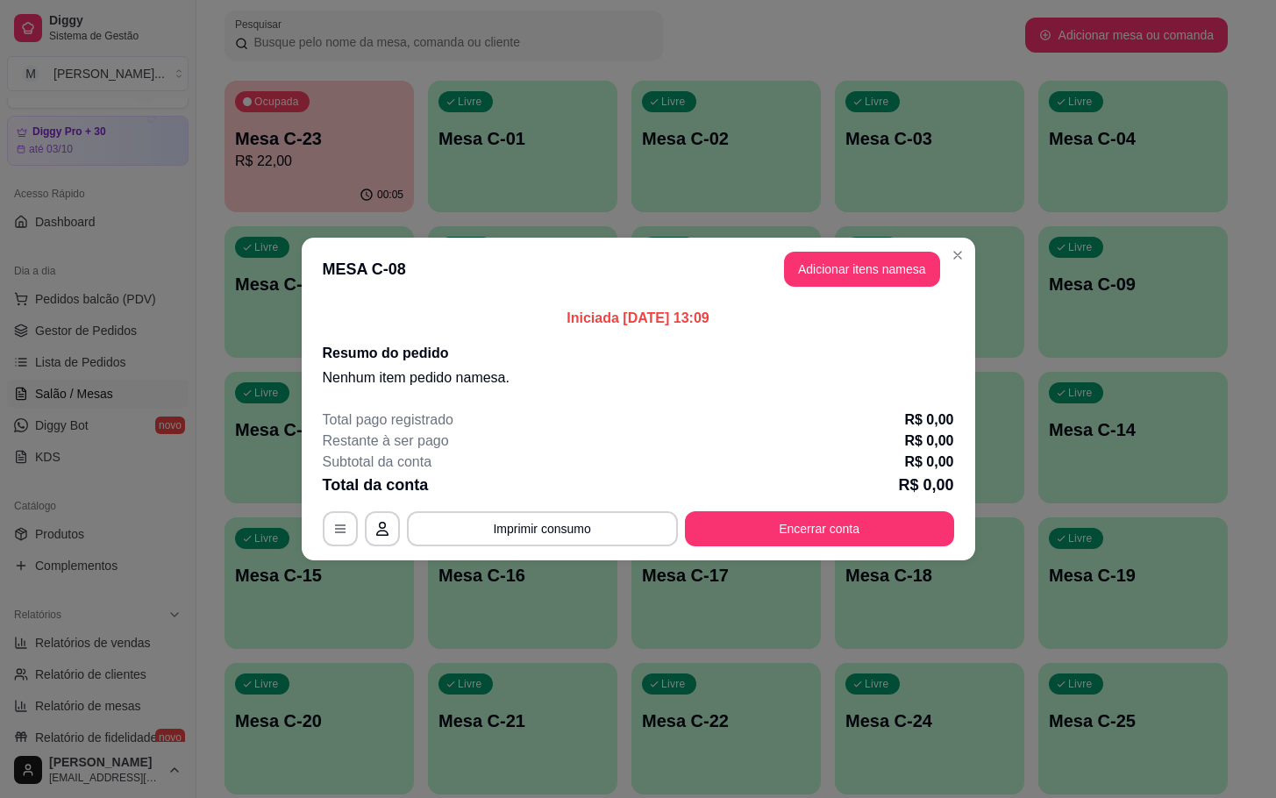
click at [872, 305] on div "Iniciada [DATE] 13:09 Resumo do pedido Nenhum item pedido na mesa ." at bounding box center [639, 348] width 674 height 95
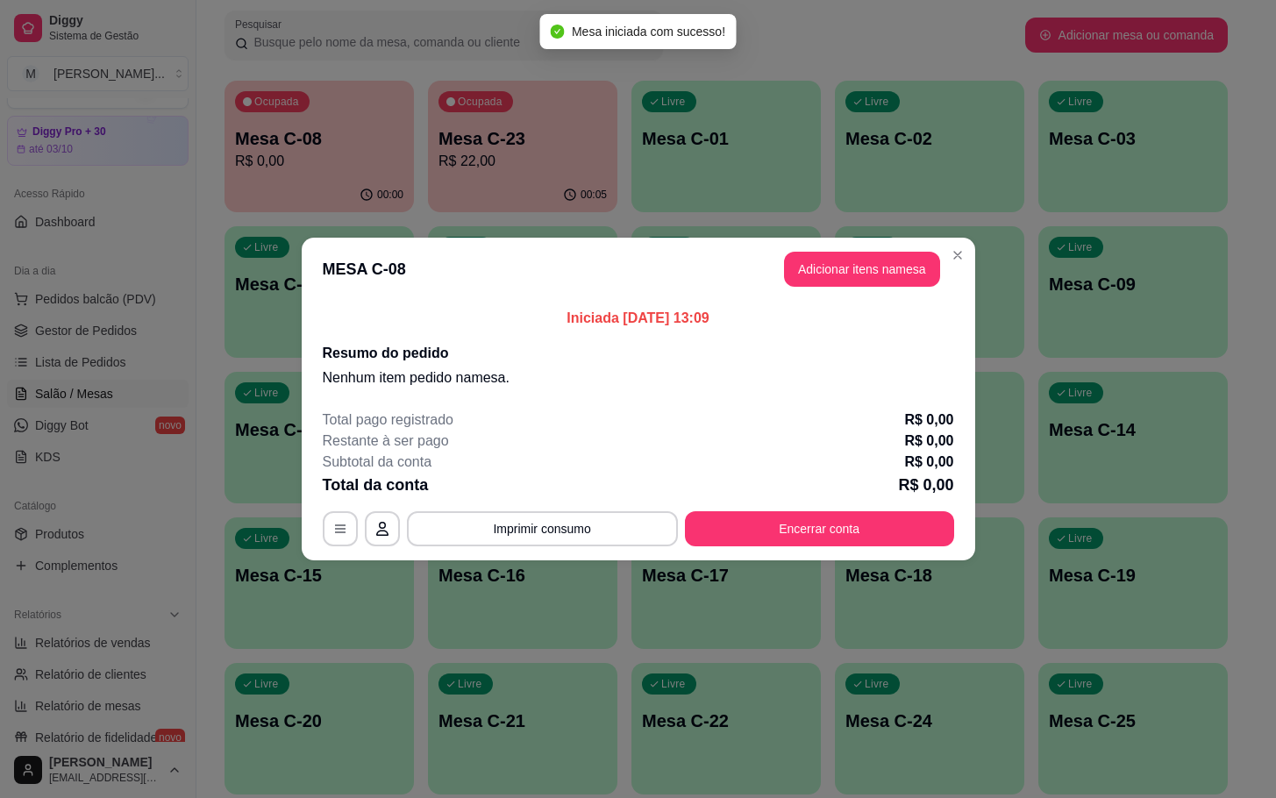
click at [874, 256] on button "Adicionar itens na mesa" at bounding box center [862, 269] width 156 height 35
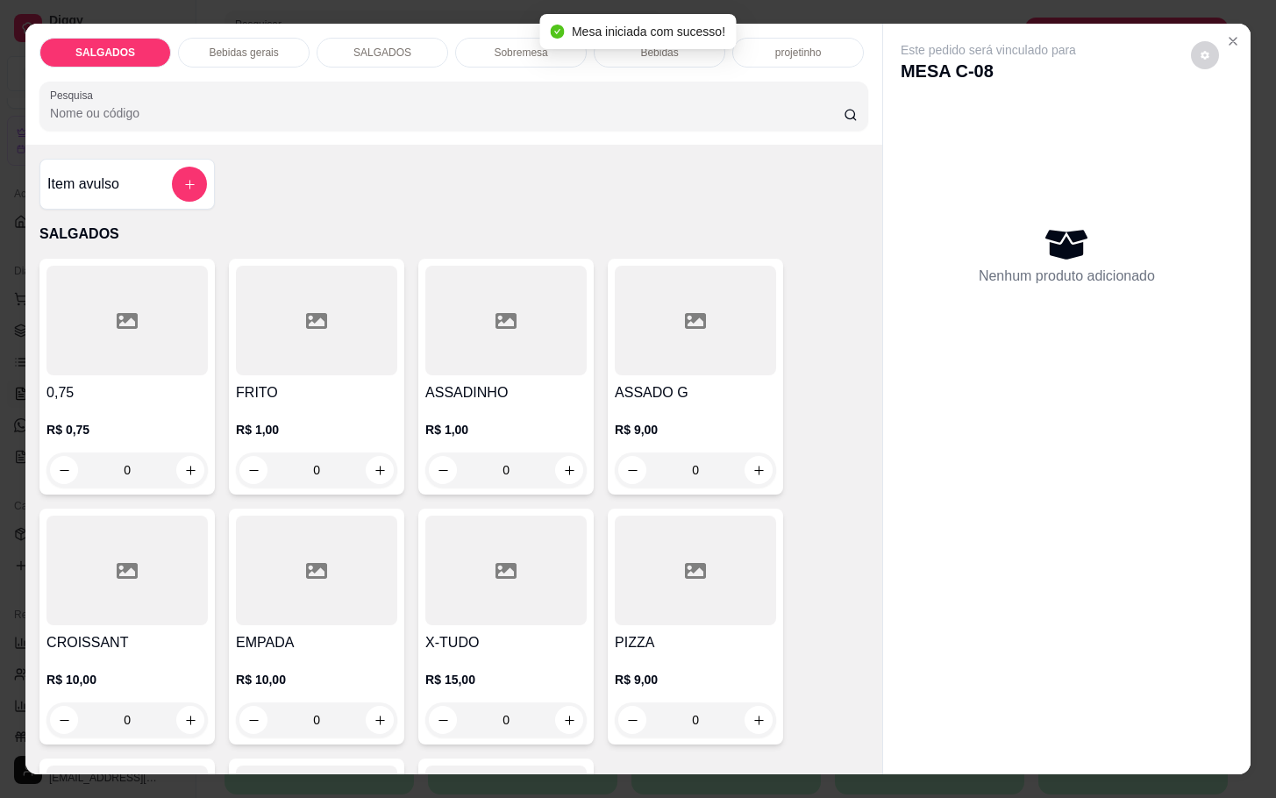
click at [351, 338] on div at bounding box center [316, 321] width 161 height 110
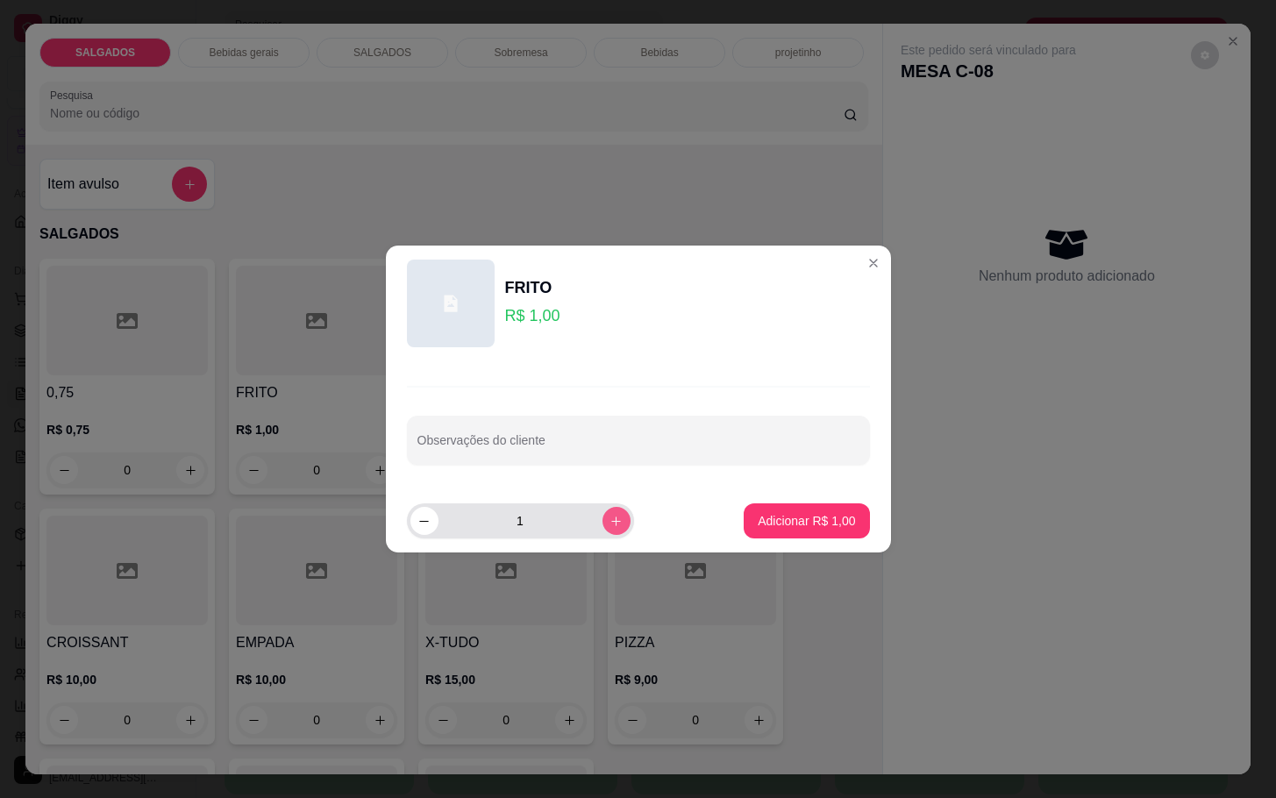
click at [610, 526] on icon "increase-product-quantity" at bounding box center [616, 521] width 13 height 13
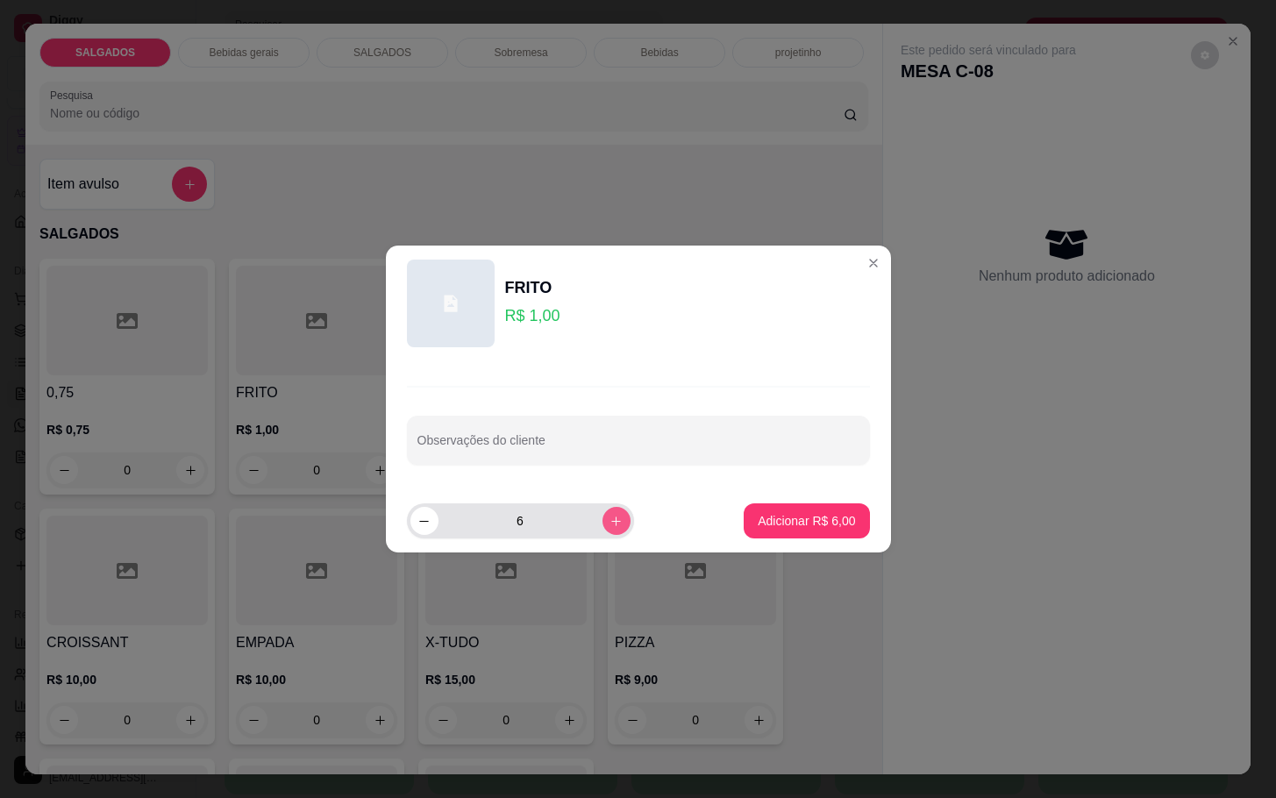
click at [610, 526] on icon "increase-product-quantity" at bounding box center [616, 521] width 13 height 13
click at [613, 516] on button "increase-product-quantity" at bounding box center [616, 520] width 27 height 27
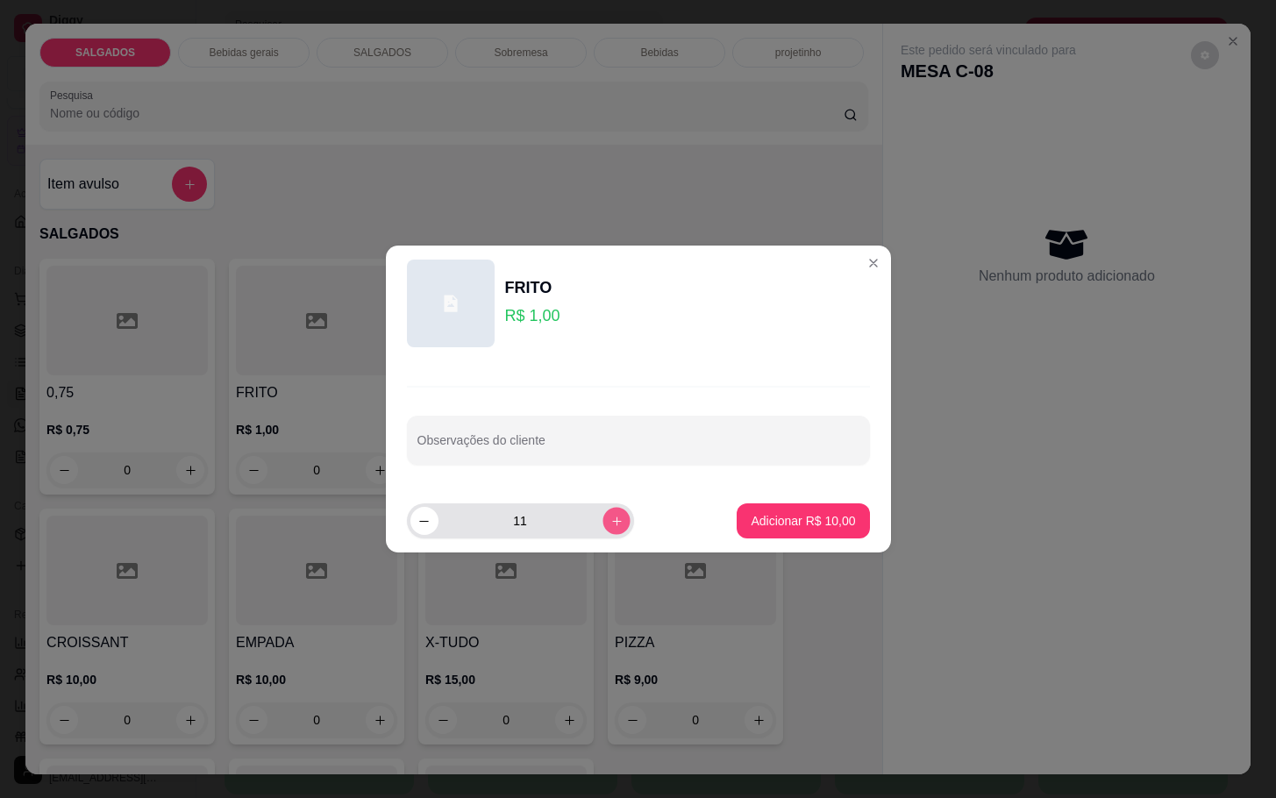
click at [611, 516] on button "increase-product-quantity" at bounding box center [616, 520] width 27 height 27
type input "12"
drag, startPoint x: 766, startPoint y: 503, endPoint x: 734, endPoint y: 509, distance: 32.2
click at [767, 503] on footer "12 Adicionar R$ 12,00" at bounding box center [638, 520] width 505 height 63
click at [714, 514] on footer "12 Adicionar R$ 12,00" at bounding box center [638, 520] width 505 height 63
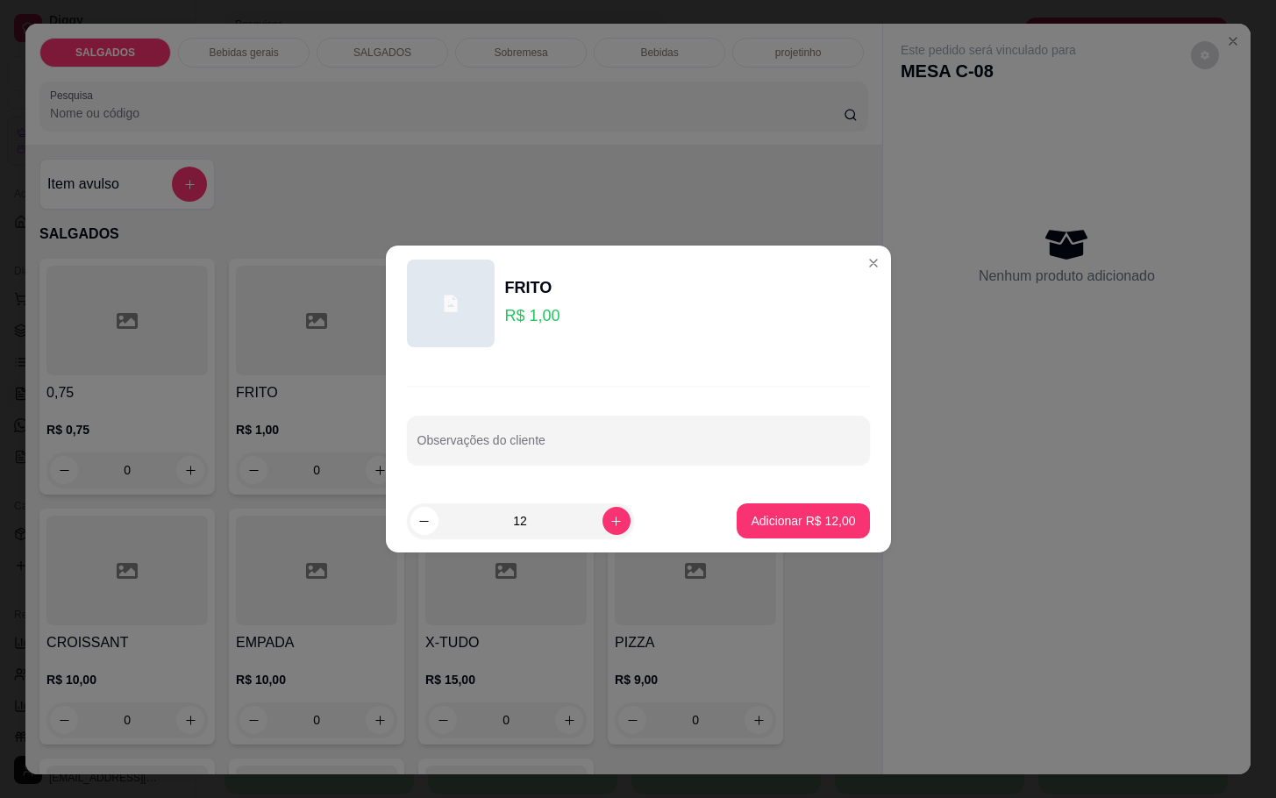
click at [789, 511] on button "Adicionar R$ 12,00" at bounding box center [803, 521] width 132 height 35
type input "12"
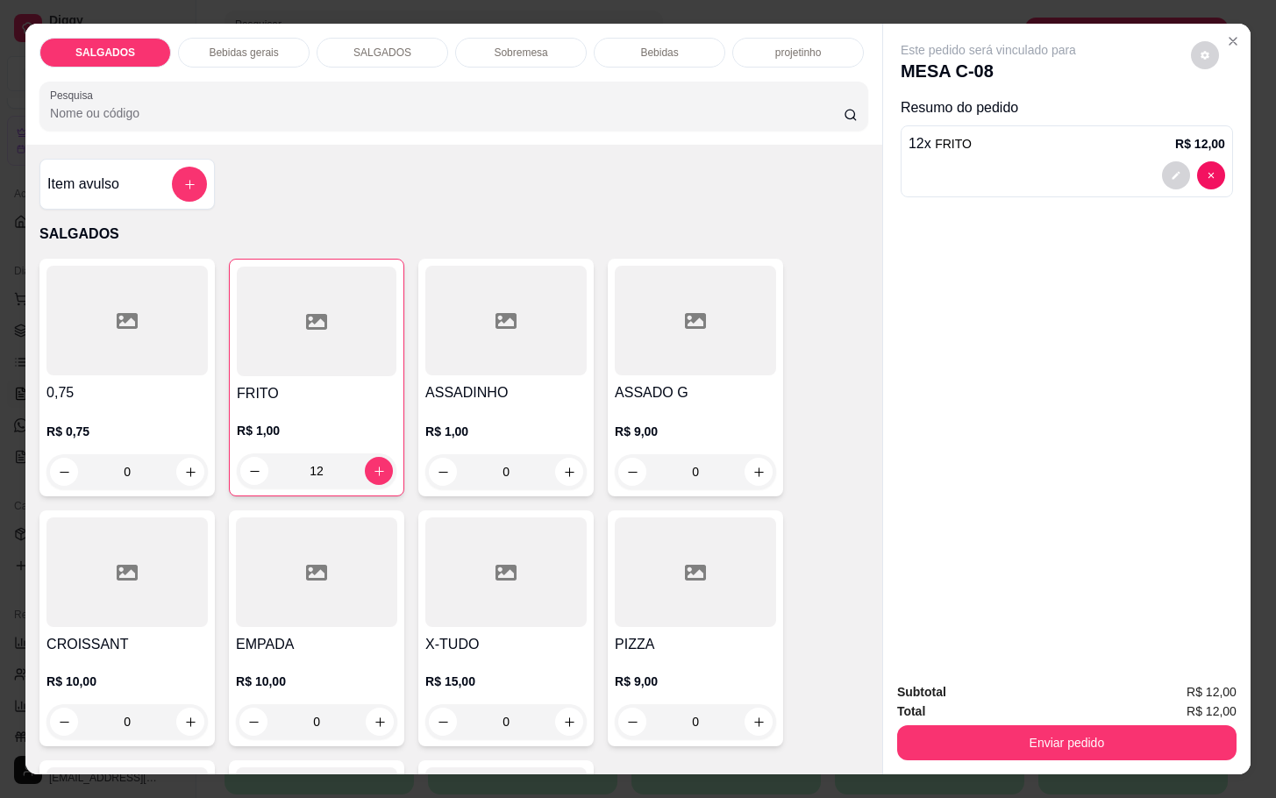
click at [248, 38] on div "Bebidas gerais" at bounding box center [244, 53] width 132 height 30
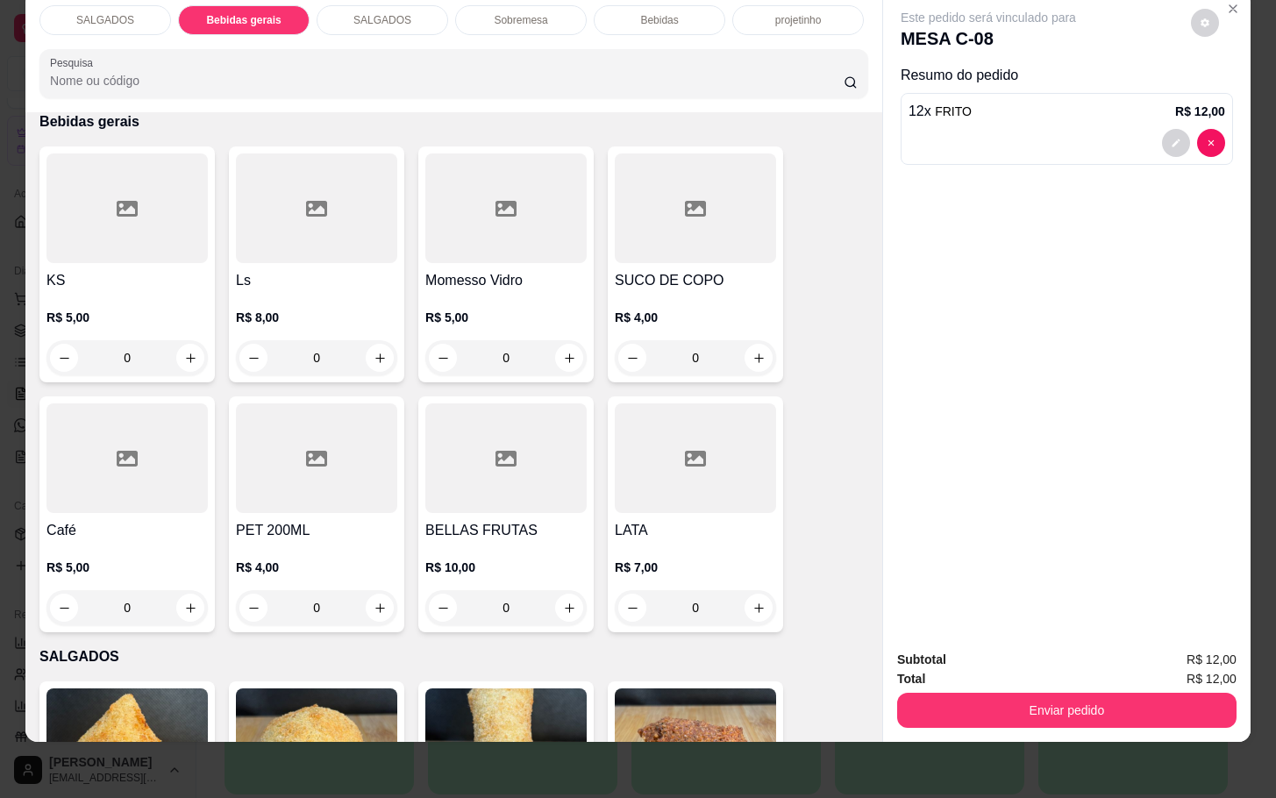
click at [535, 169] on div at bounding box center [505, 209] width 161 height 110
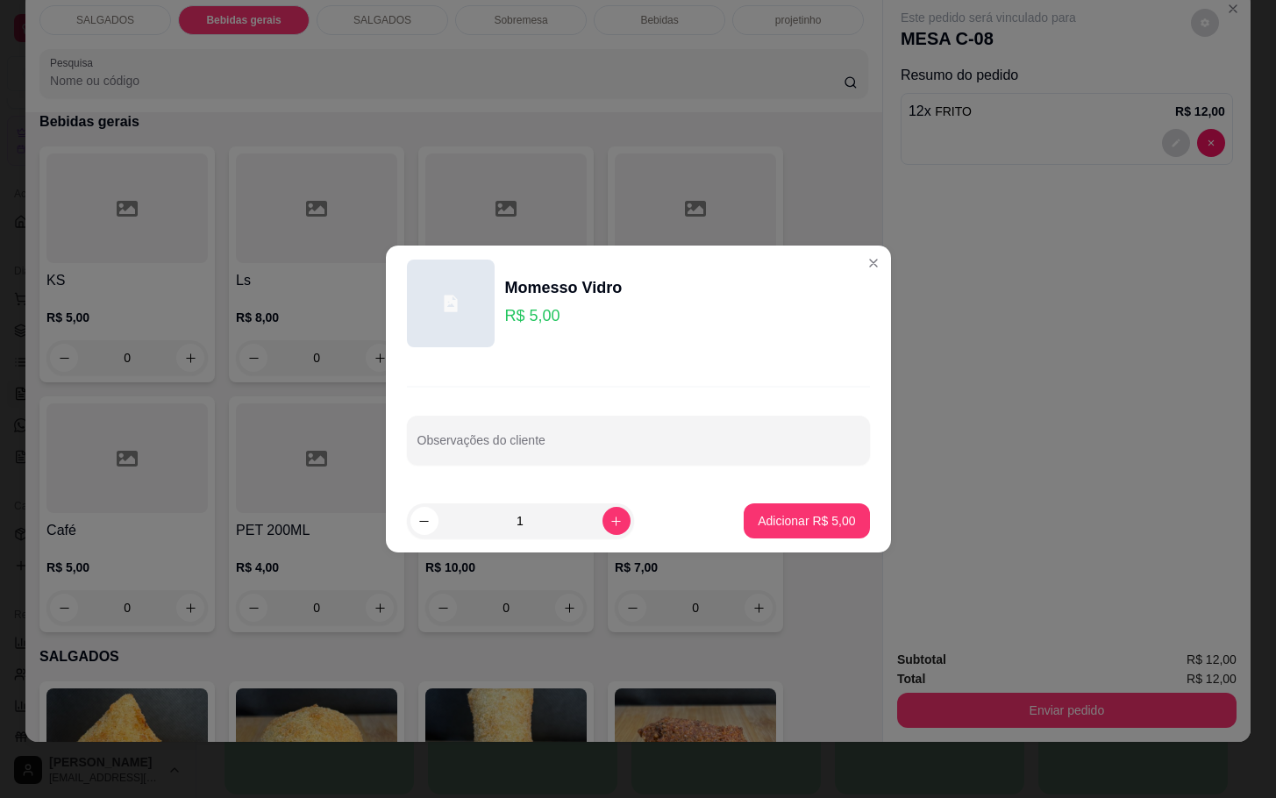
click at [809, 534] on button "Adicionar R$ 5,00" at bounding box center [806, 521] width 125 height 35
type input "1"
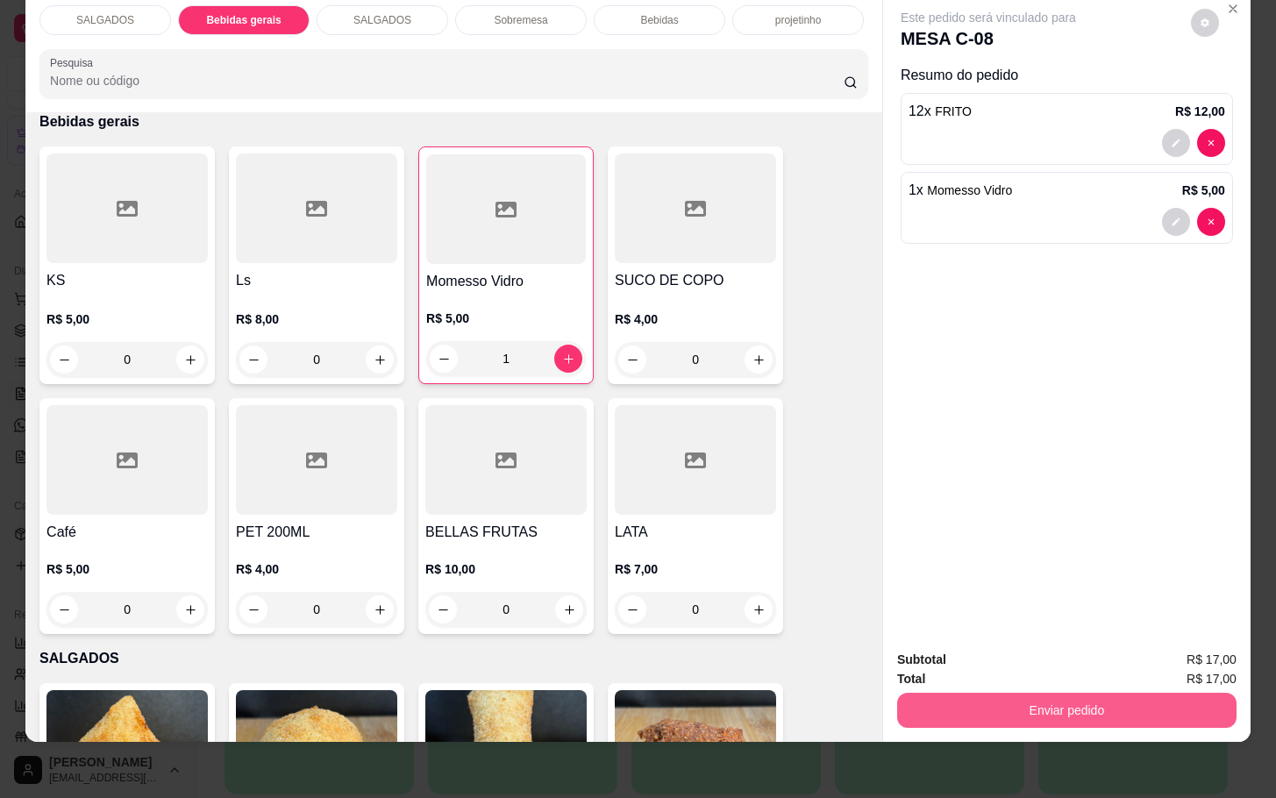
click at [929, 693] on button "Enviar pedido" at bounding box center [1066, 710] width 339 height 35
click at [974, 693] on button "Enviar pedido" at bounding box center [1066, 710] width 339 height 35
drag, startPoint x: 976, startPoint y: 625, endPoint x: 977, endPoint y: 635, distance: 10.6
click at [977, 625] on div "Deseja registrar o cliente que fez esse pedido? Essa é uma forma de identificar…" at bounding box center [1057, 626] width 300 height 75
click at [979, 635] on button "Não registrar e enviar pedido" at bounding box center [1006, 648] width 177 height 32
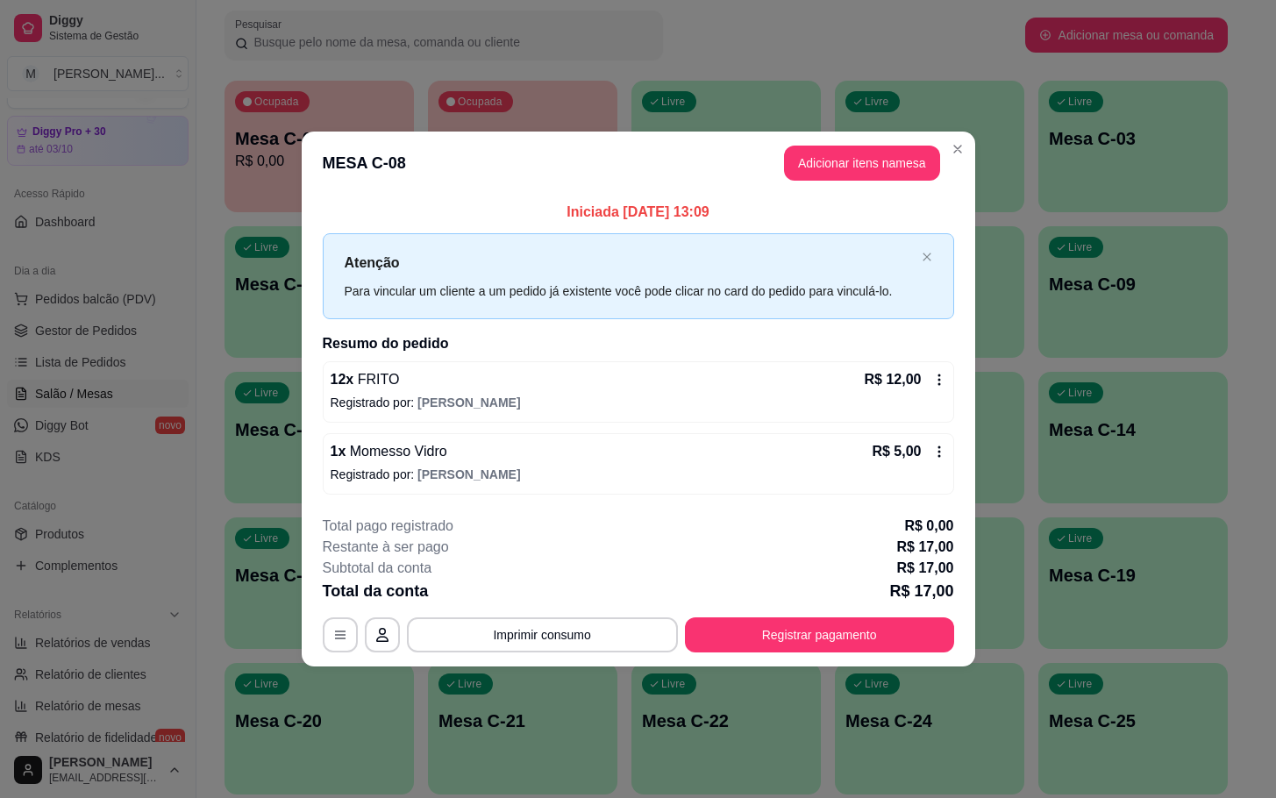
click at [909, 654] on footer "**********" at bounding box center [639, 584] width 674 height 165
click at [909, 632] on button "Registrar pagamento" at bounding box center [819, 635] width 269 height 35
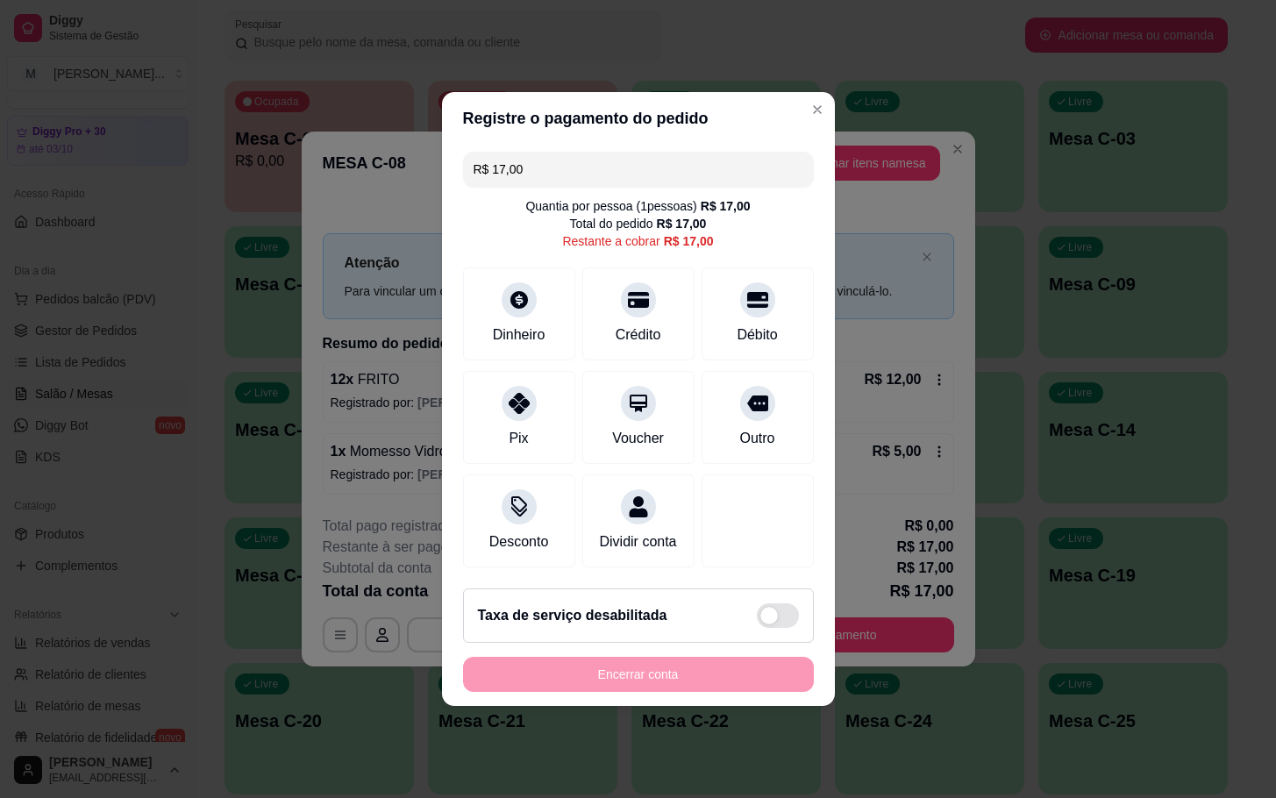
click at [803, 282] on div "R$ 17,00 Quantia por pessoa ( 1 pessoas) R$ 17,00 Total do pedido R$ 17,00 Rest…" at bounding box center [638, 360] width 393 height 430
click at [769, 289] on div "Débito" at bounding box center [758, 311] width 124 height 103
type input "R$ 0,00"
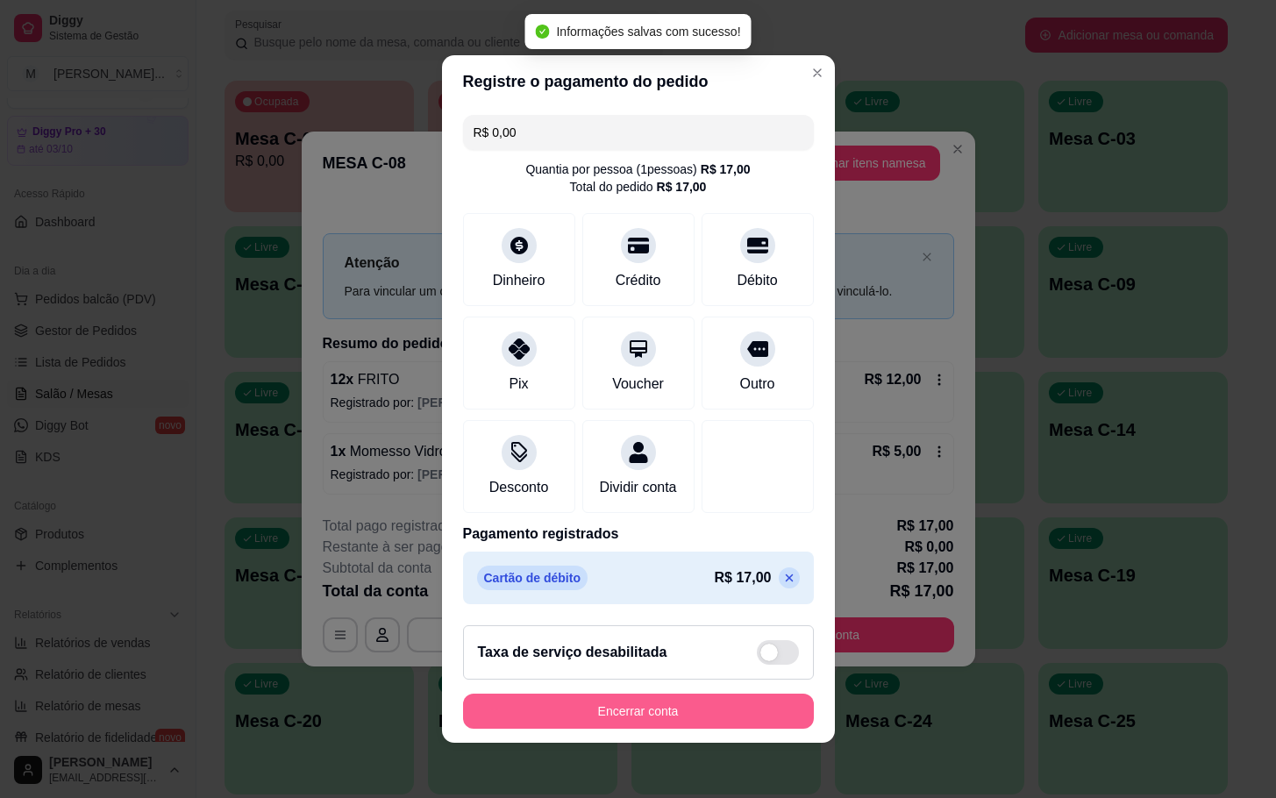
click at [724, 718] on button "Encerrar conta" at bounding box center [638, 711] width 351 height 35
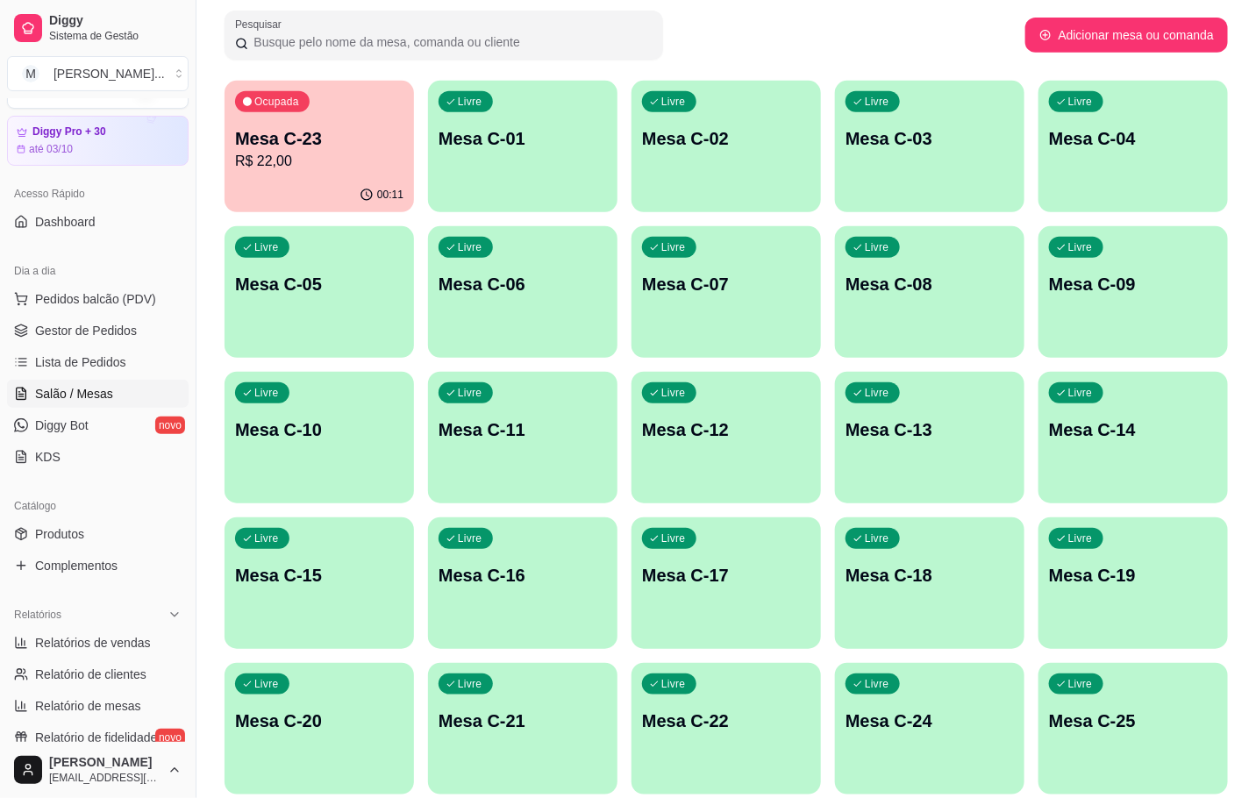
click at [401, 104] on div "Ocupada Mesa C-23 R$ 22,00" at bounding box center [319, 129] width 189 height 97
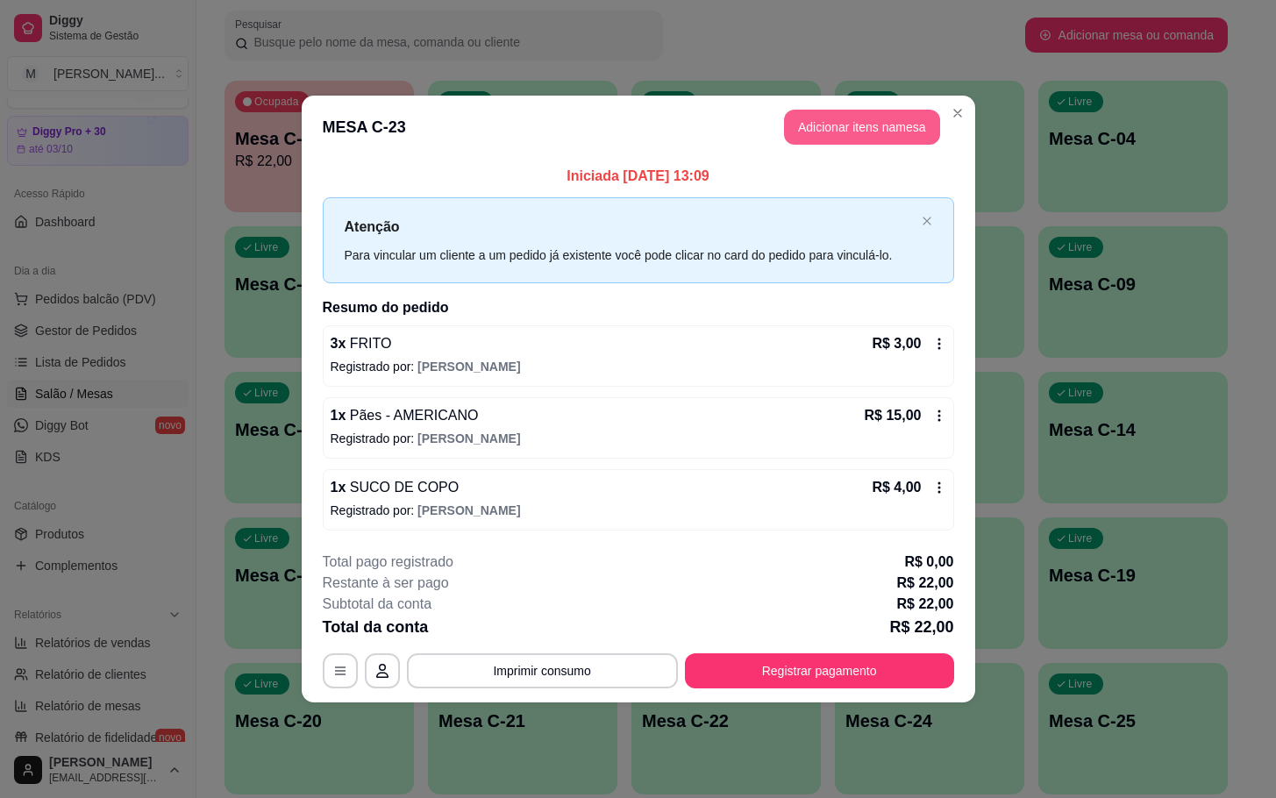
click at [874, 110] on button "Adicionar itens na mesa" at bounding box center [862, 127] width 156 height 35
click at [795, 688] on button "Registrar pagamento" at bounding box center [819, 671] width 269 height 35
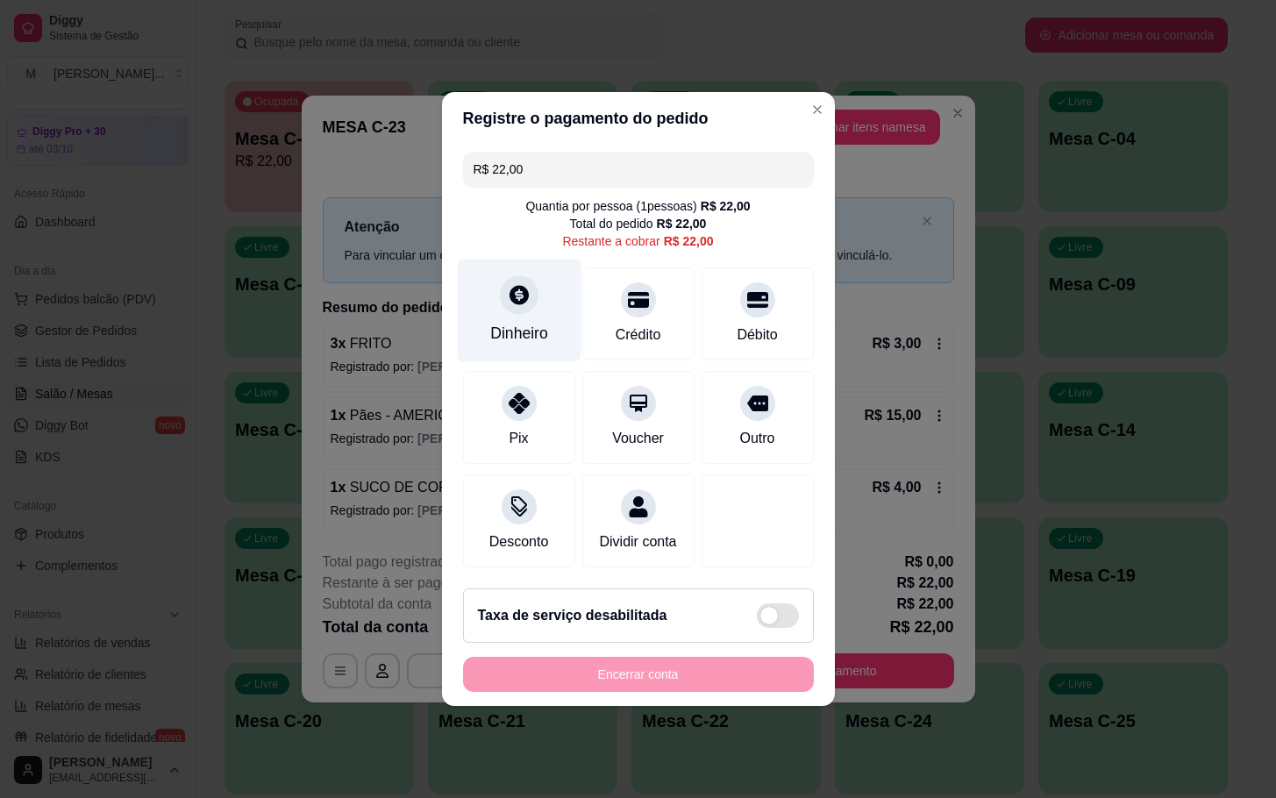
click at [490, 297] on div "Dinheiro" at bounding box center [519, 311] width 124 height 103
click at [630, 398] on input "0,00" at bounding box center [638, 382] width 351 height 35
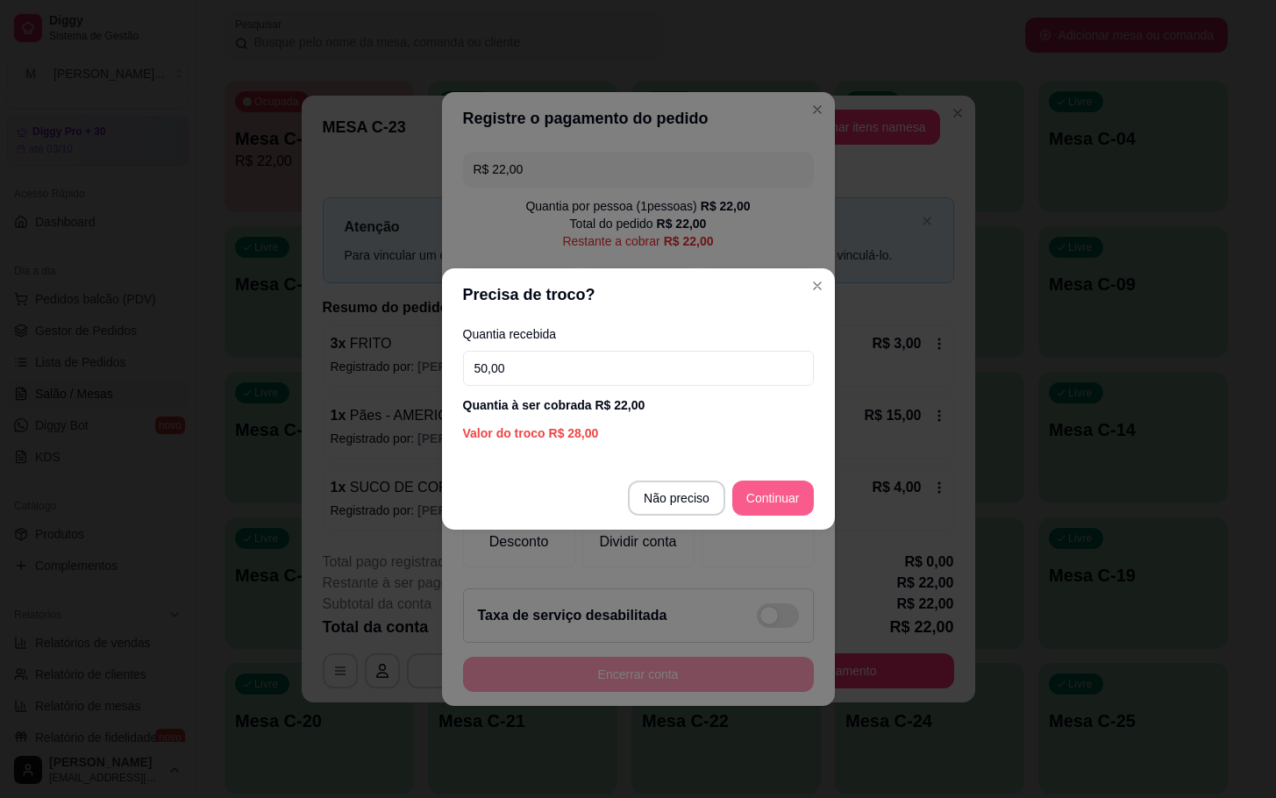
type input "50,00"
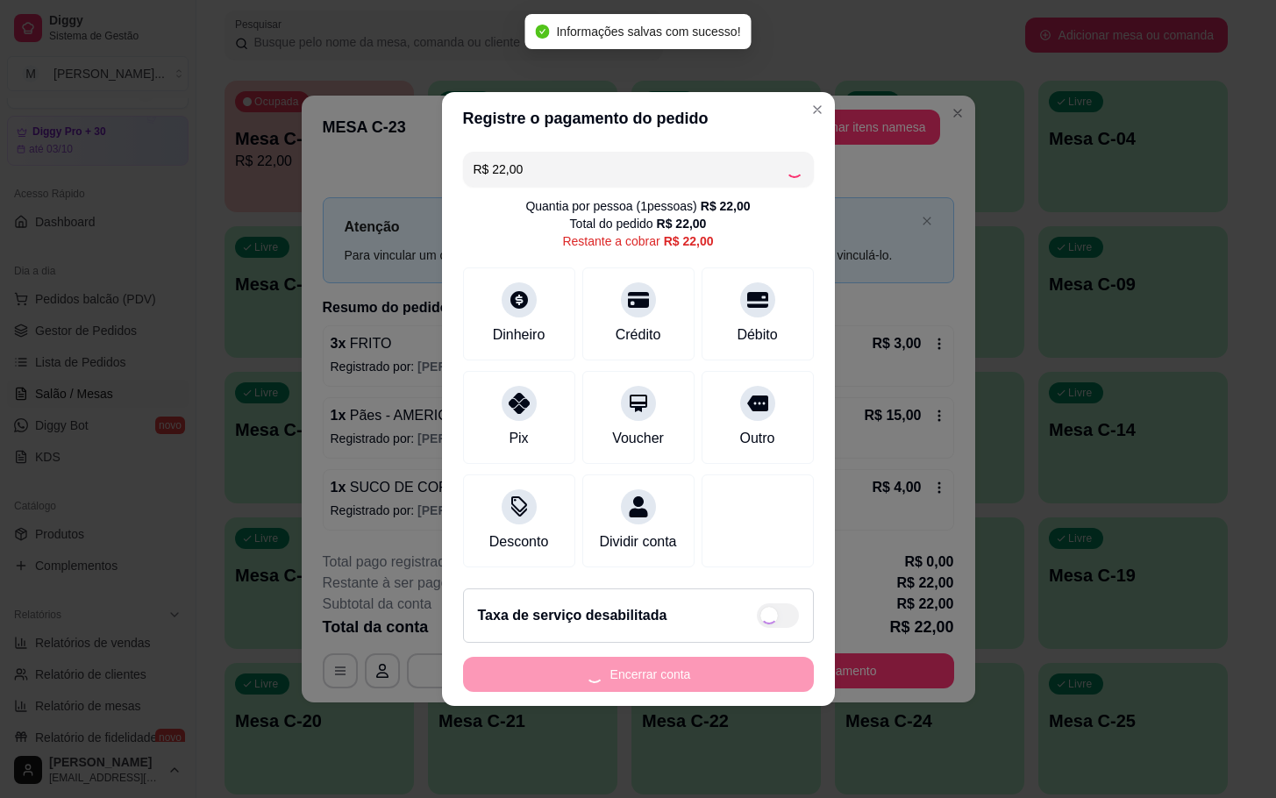
type input "R$ 0,00"
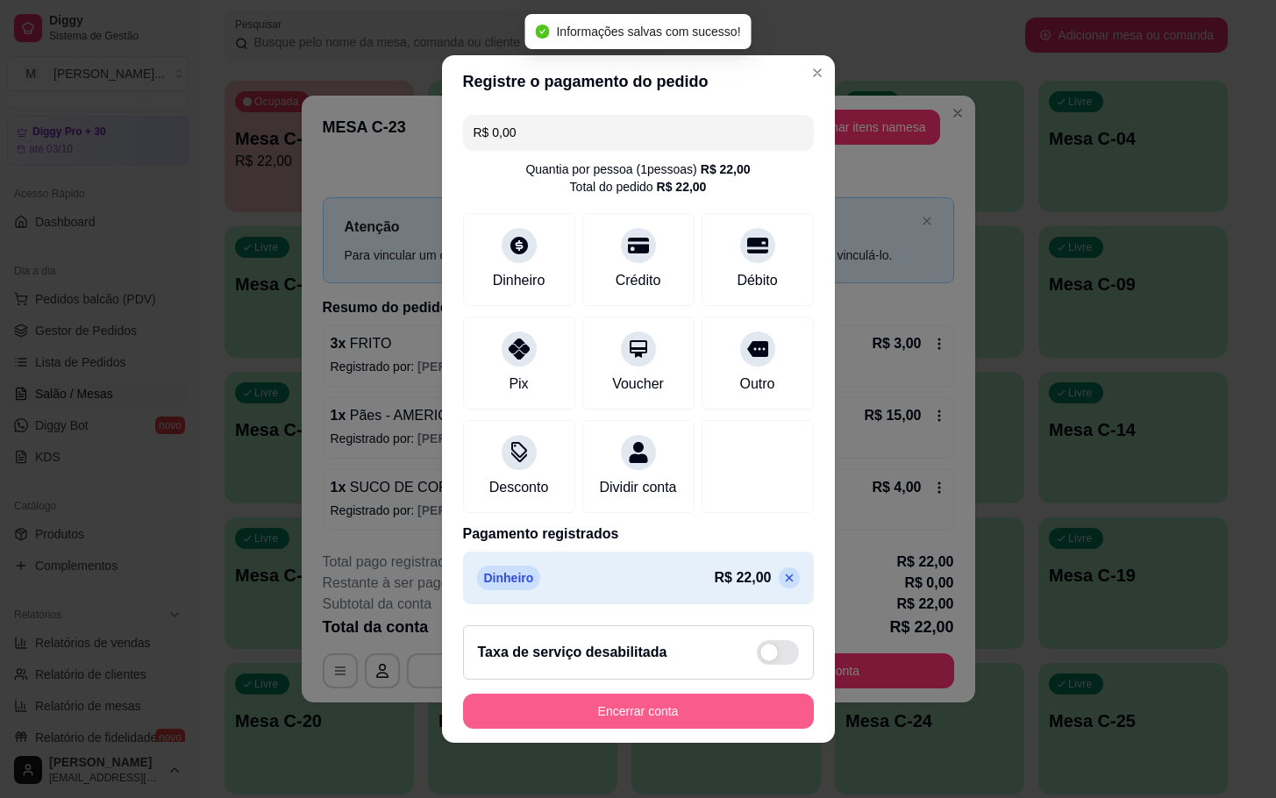
click at [611, 717] on button "Encerrar conta" at bounding box center [638, 711] width 351 height 35
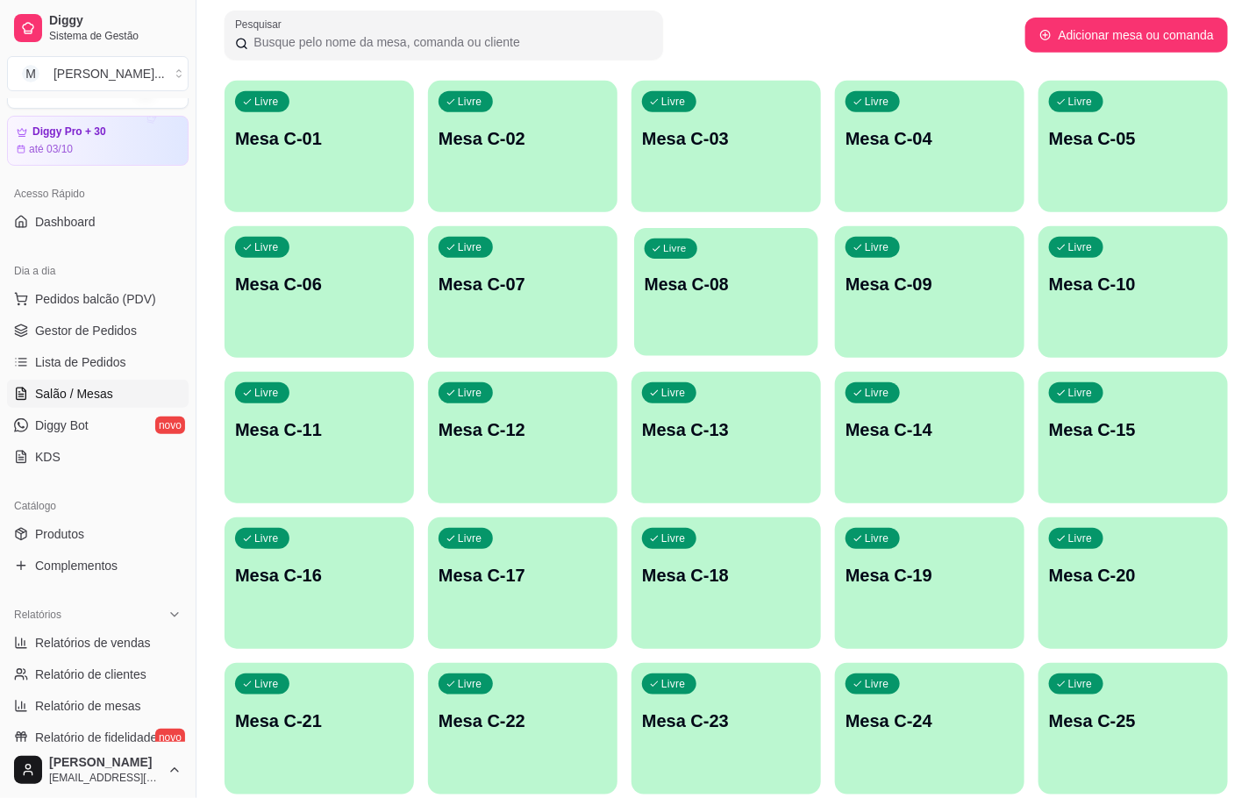
click at [722, 295] on p "Mesa C-08" at bounding box center [726, 285] width 163 height 24
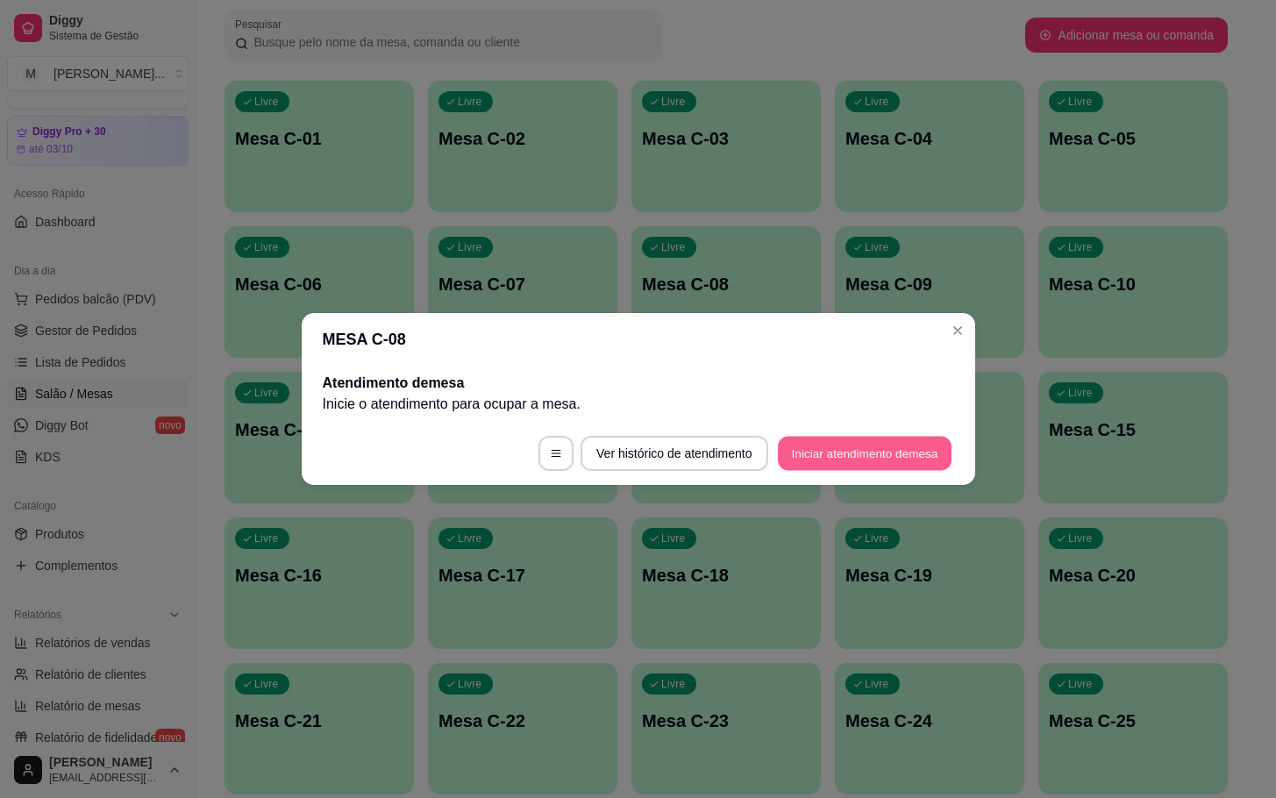
click at [826, 437] on button "Iniciar atendimento de mesa" at bounding box center [865, 454] width 174 height 34
click at [832, 455] on button "Iniciar atendimento de mesa" at bounding box center [864, 453] width 179 height 35
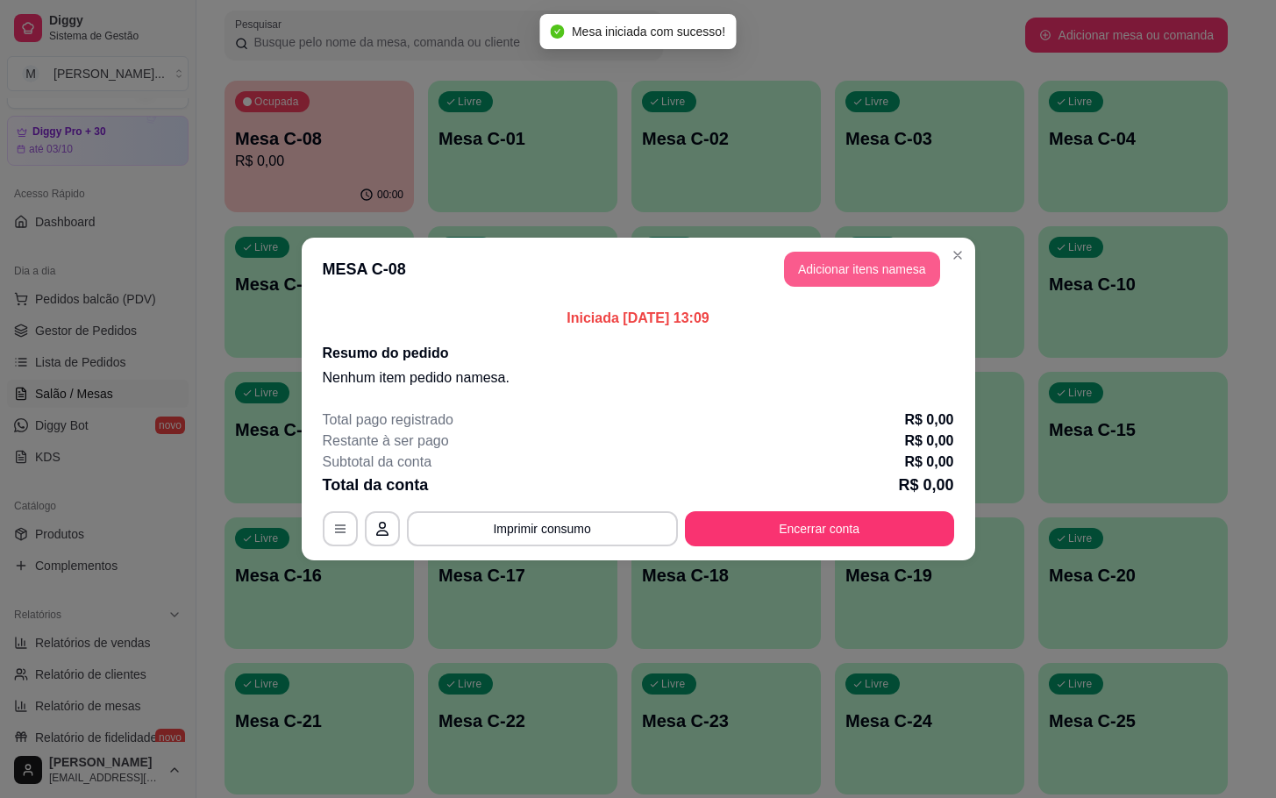
click at [809, 279] on button "Adicionar itens na mesa" at bounding box center [862, 269] width 156 height 35
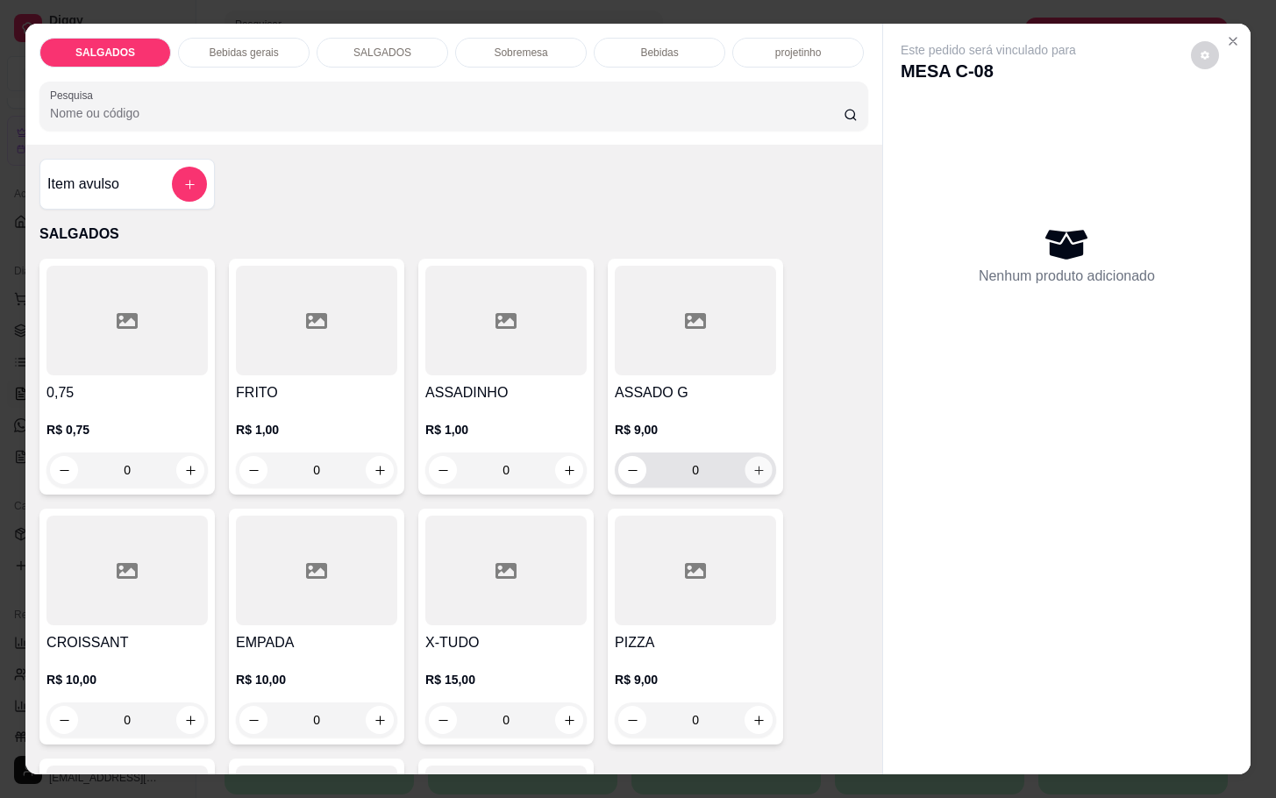
click at [753, 464] on icon "increase-product-quantity" at bounding box center [759, 470] width 13 height 13
type input "2"
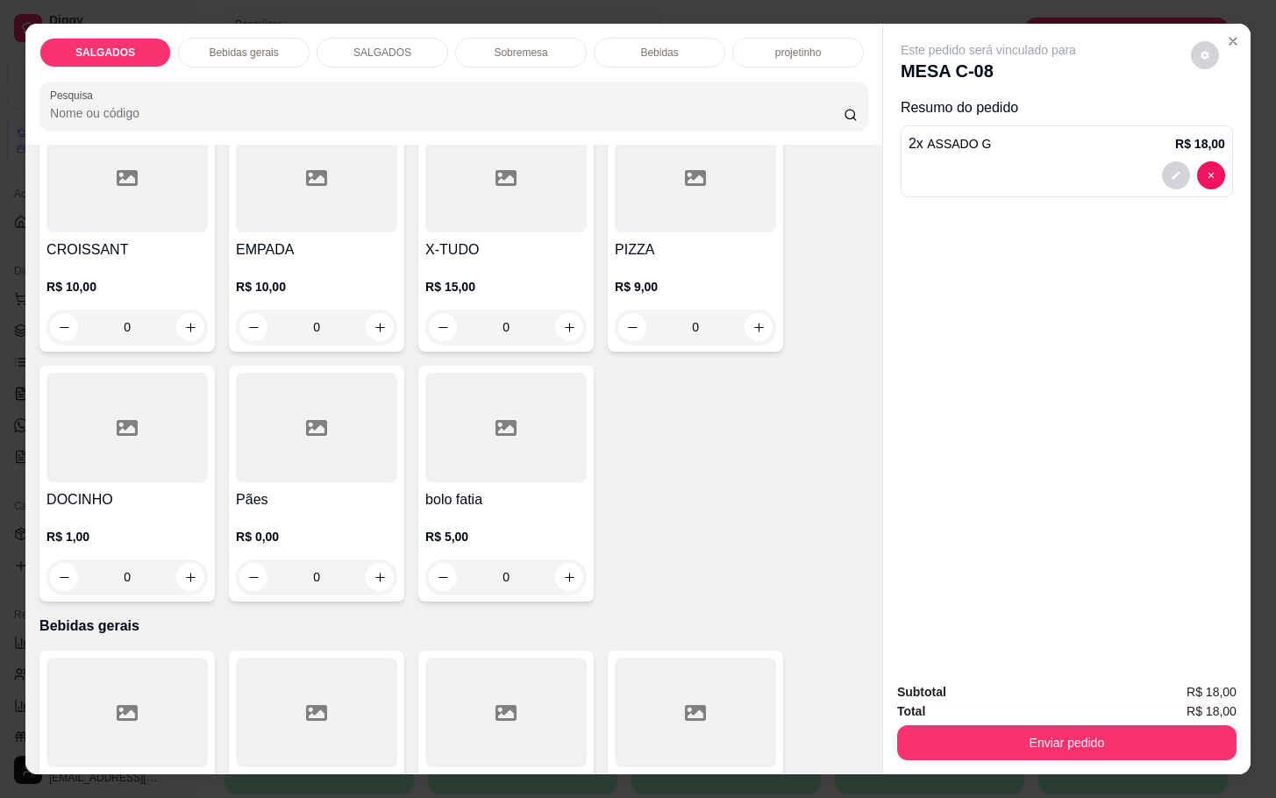
scroll to position [526, 0]
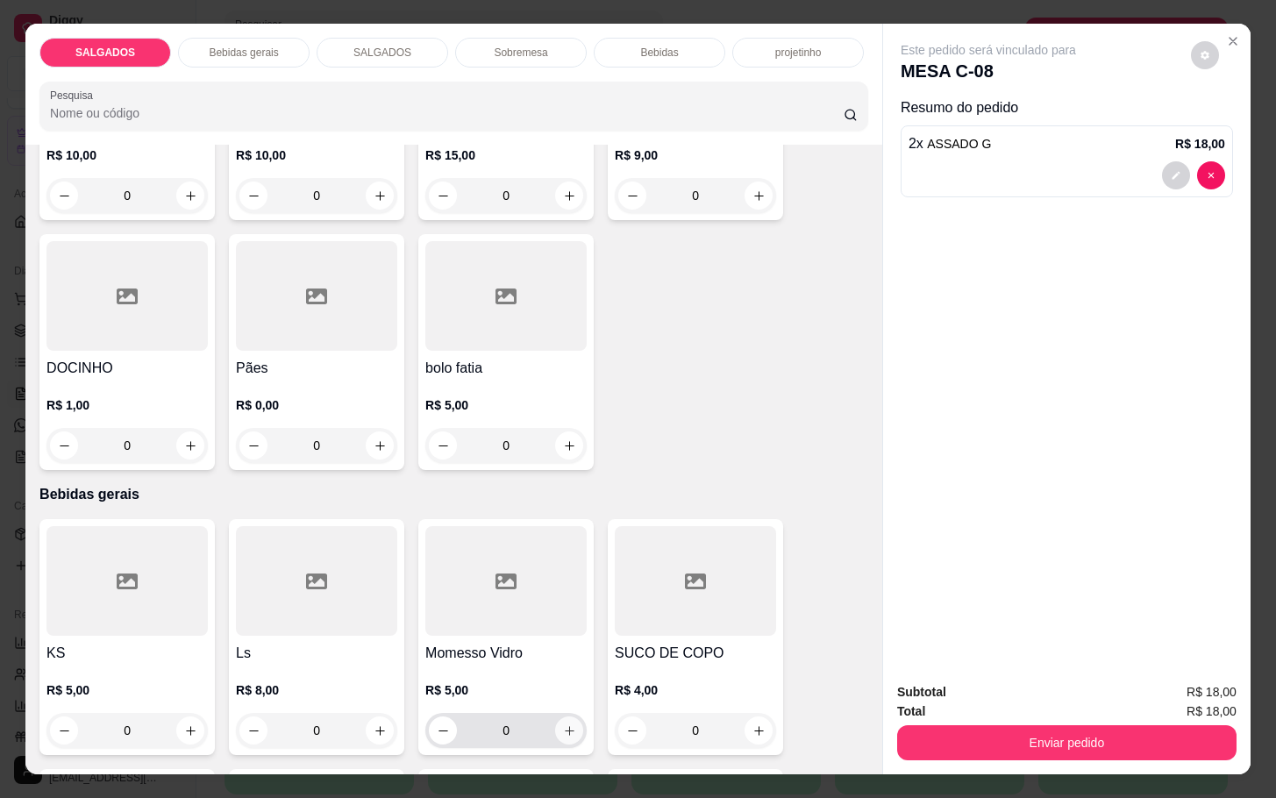
click at [563, 726] on icon "increase-product-quantity" at bounding box center [569, 731] width 13 height 13
type input "1"
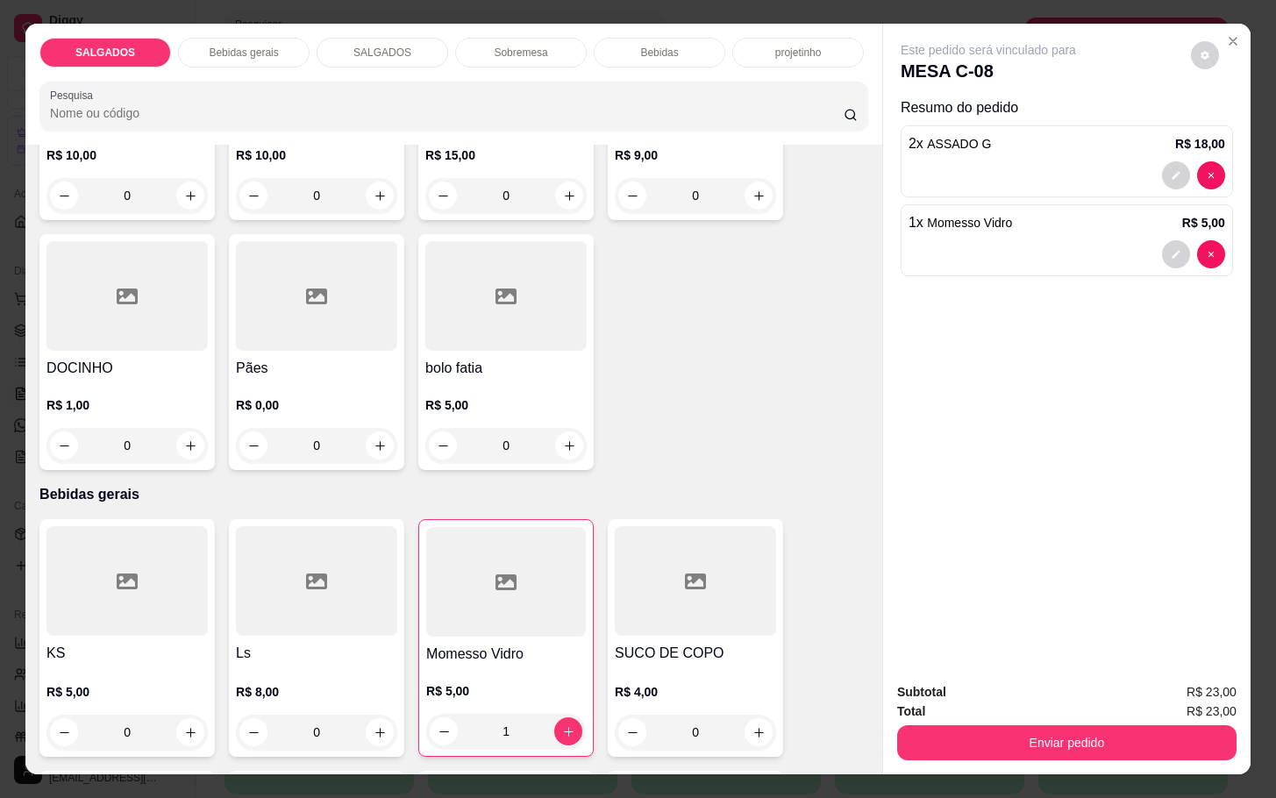
click at [988, 721] on div "Enviar pedido" at bounding box center [1066, 740] width 339 height 39
click at [980, 732] on button "Enviar pedido" at bounding box center [1066, 742] width 339 height 35
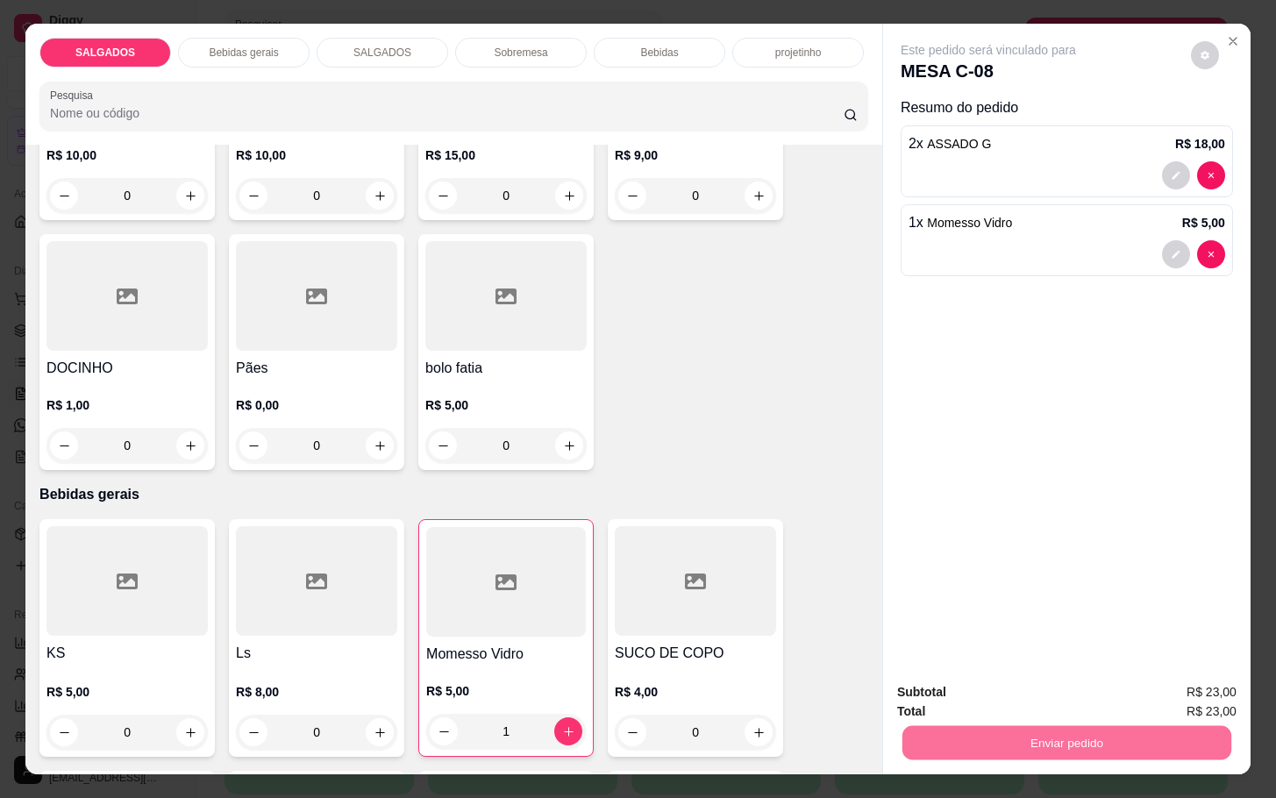
click at [969, 680] on button "Não registrar e enviar pedido" at bounding box center [1006, 690] width 182 height 33
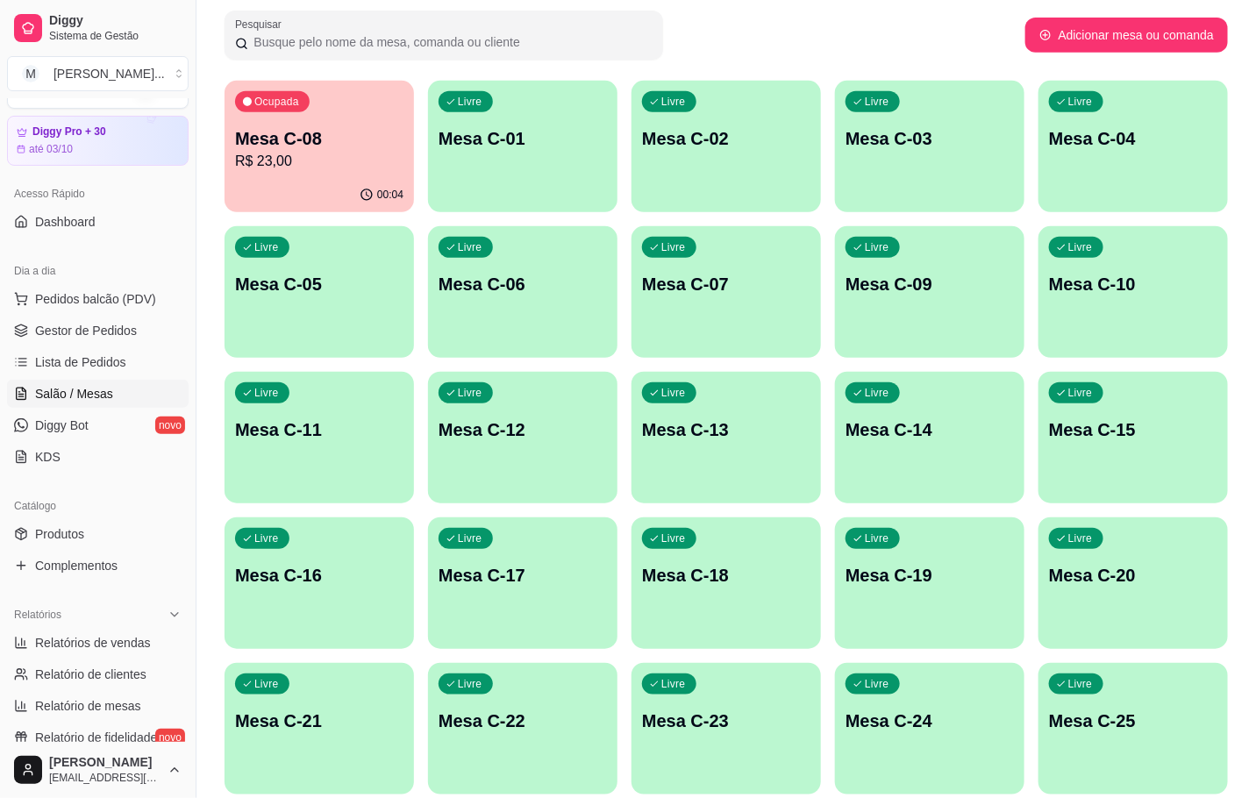
click at [256, 161] on p "R$ 23,00" at bounding box center [319, 161] width 168 height 21
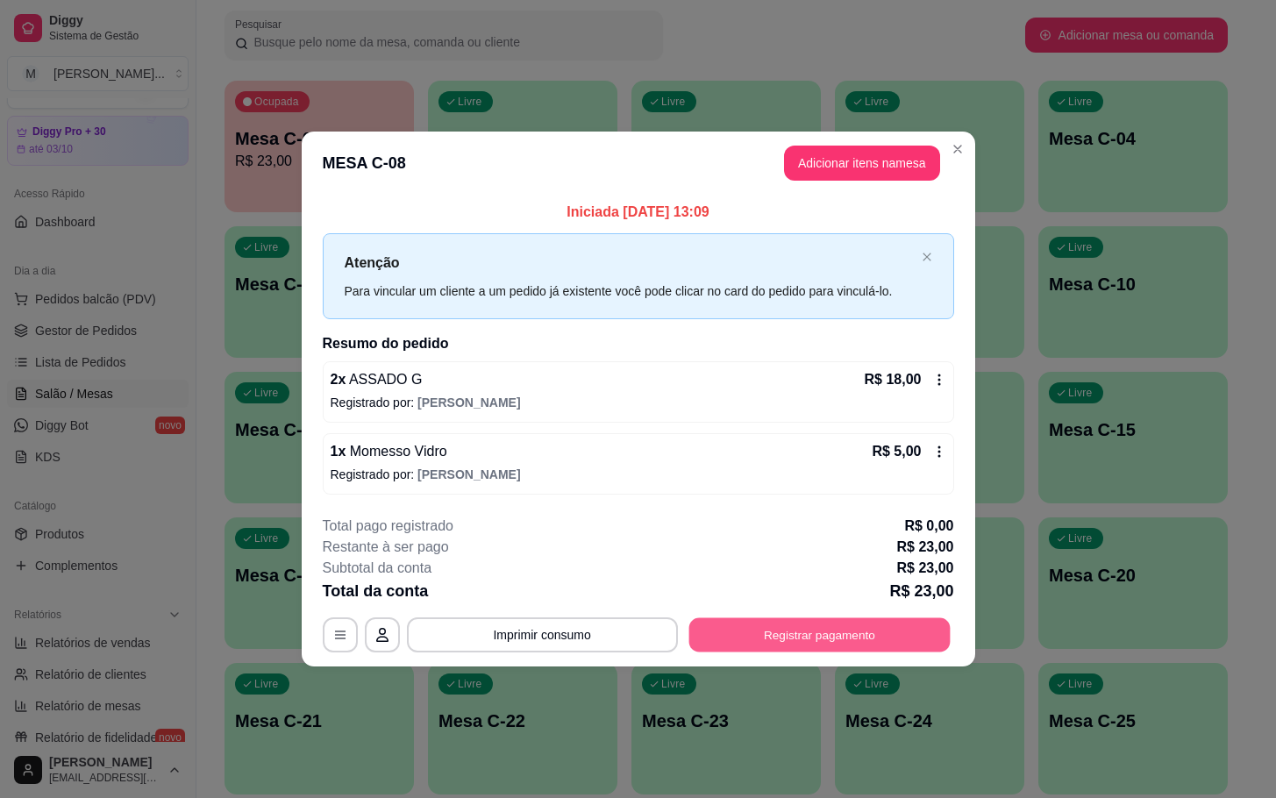
click at [851, 642] on button "Registrar pagamento" at bounding box center [819, 635] width 261 height 34
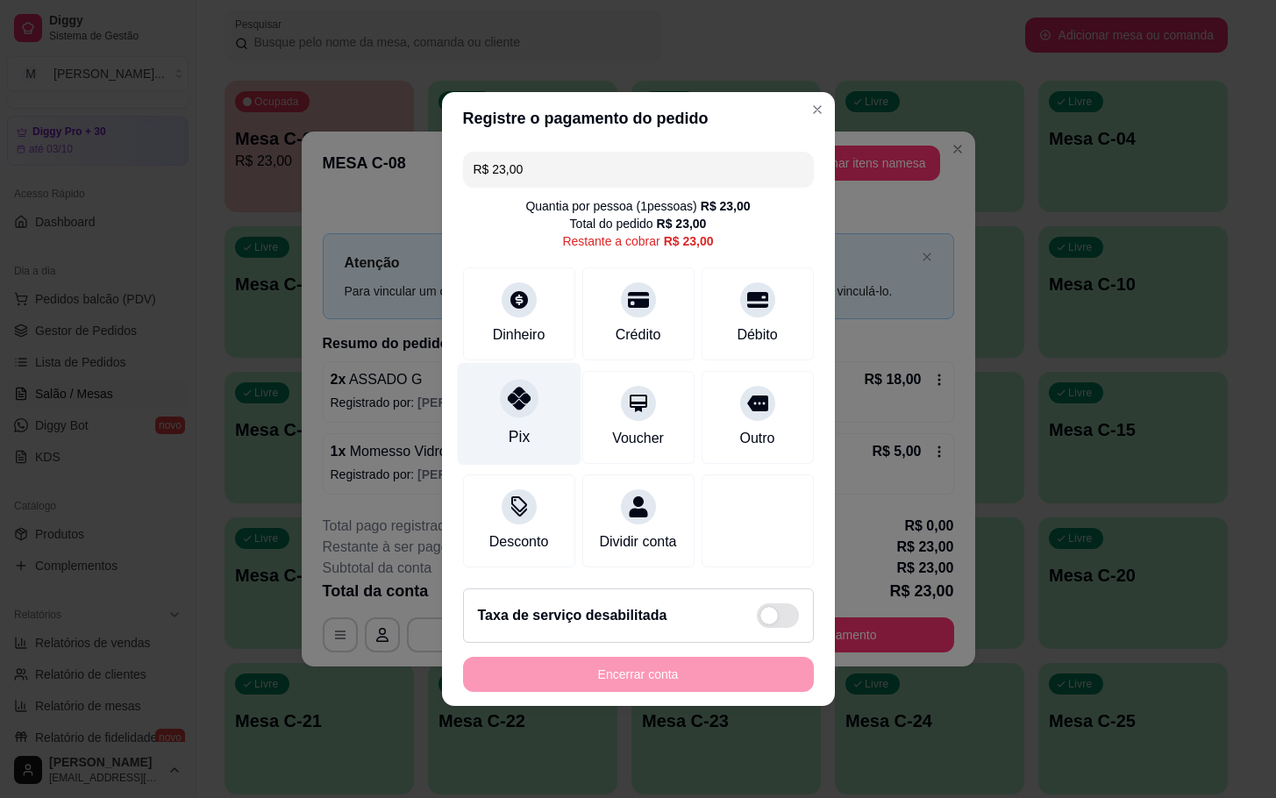
click at [530, 379] on div at bounding box center [519, 398] width 39 height 39
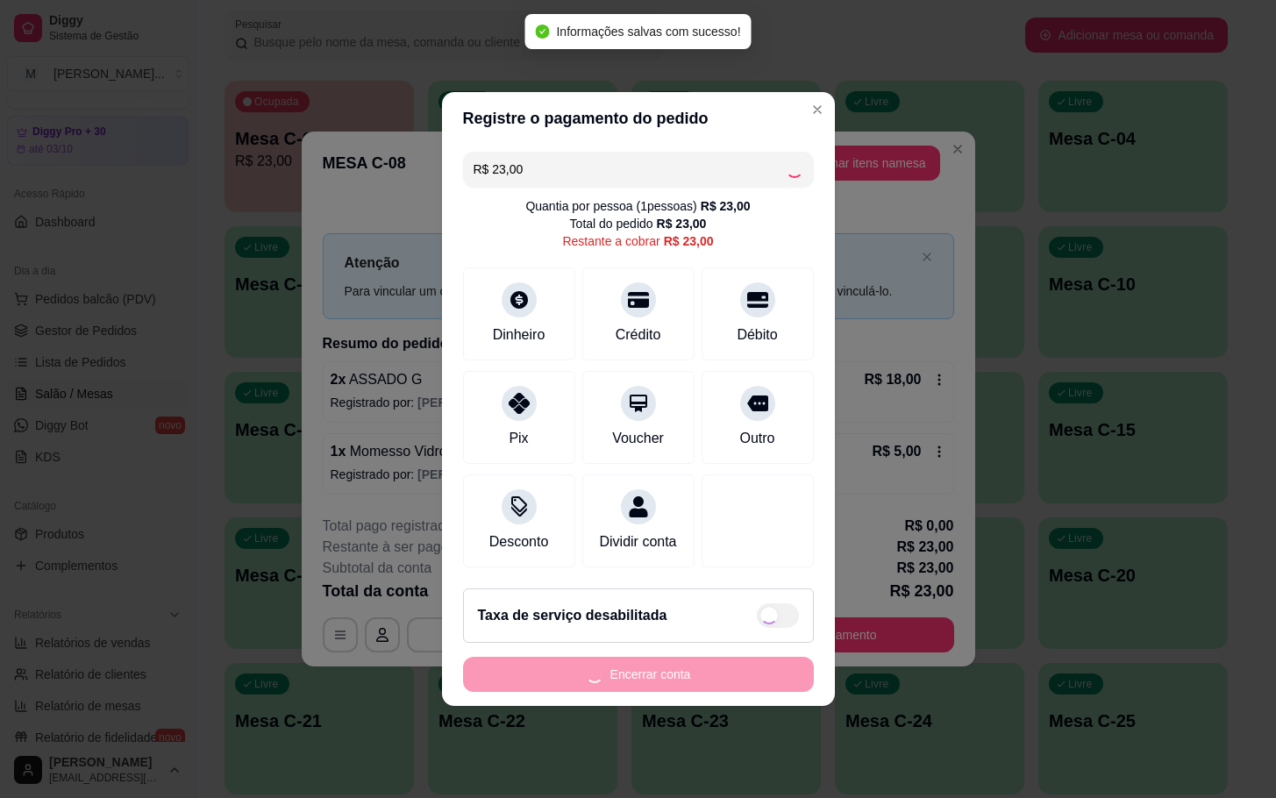
type input "R$ 0,00"
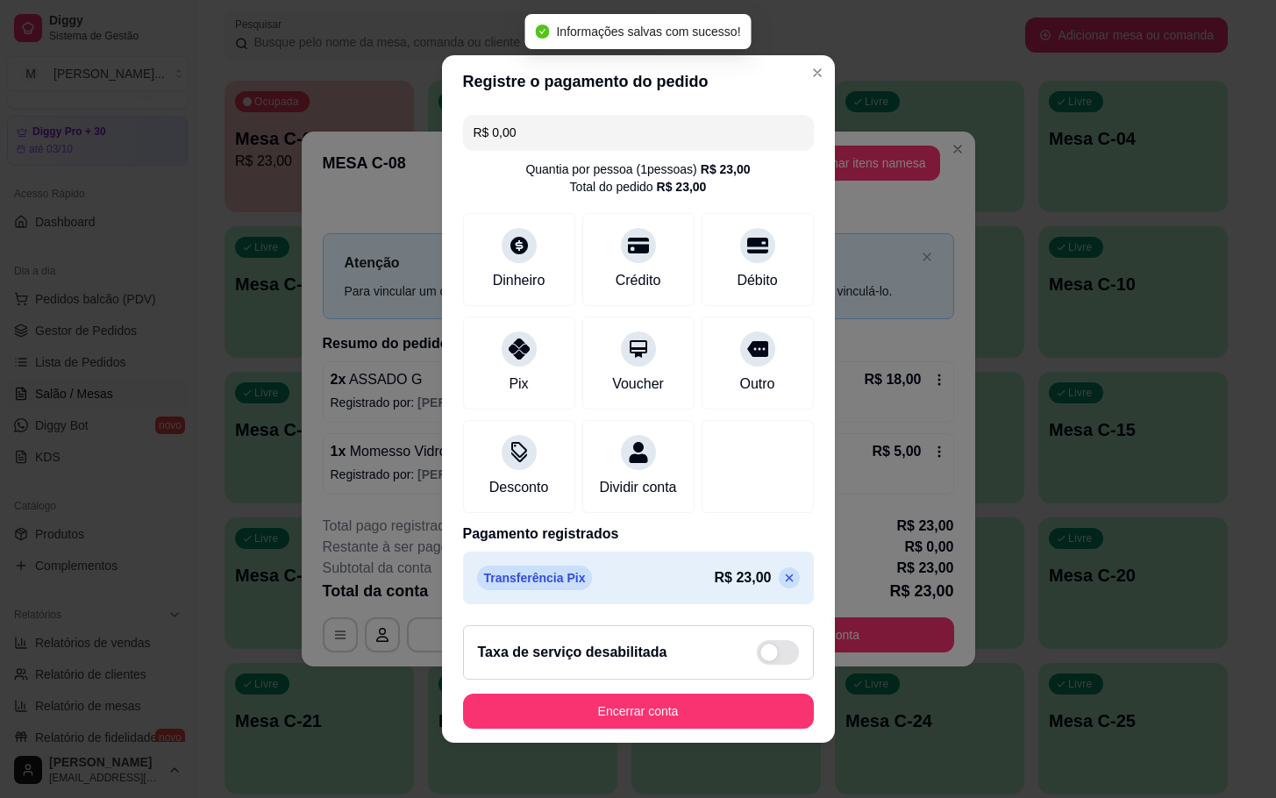
click at [738, 704] on footer "Taxa de serviço desabilitada Encerrar conta" at bounding box center [638, 677] width 393 height 132
click at [737, 717] on button "Encerrar conta" at bounding box center [638, 712] width 340 height 34
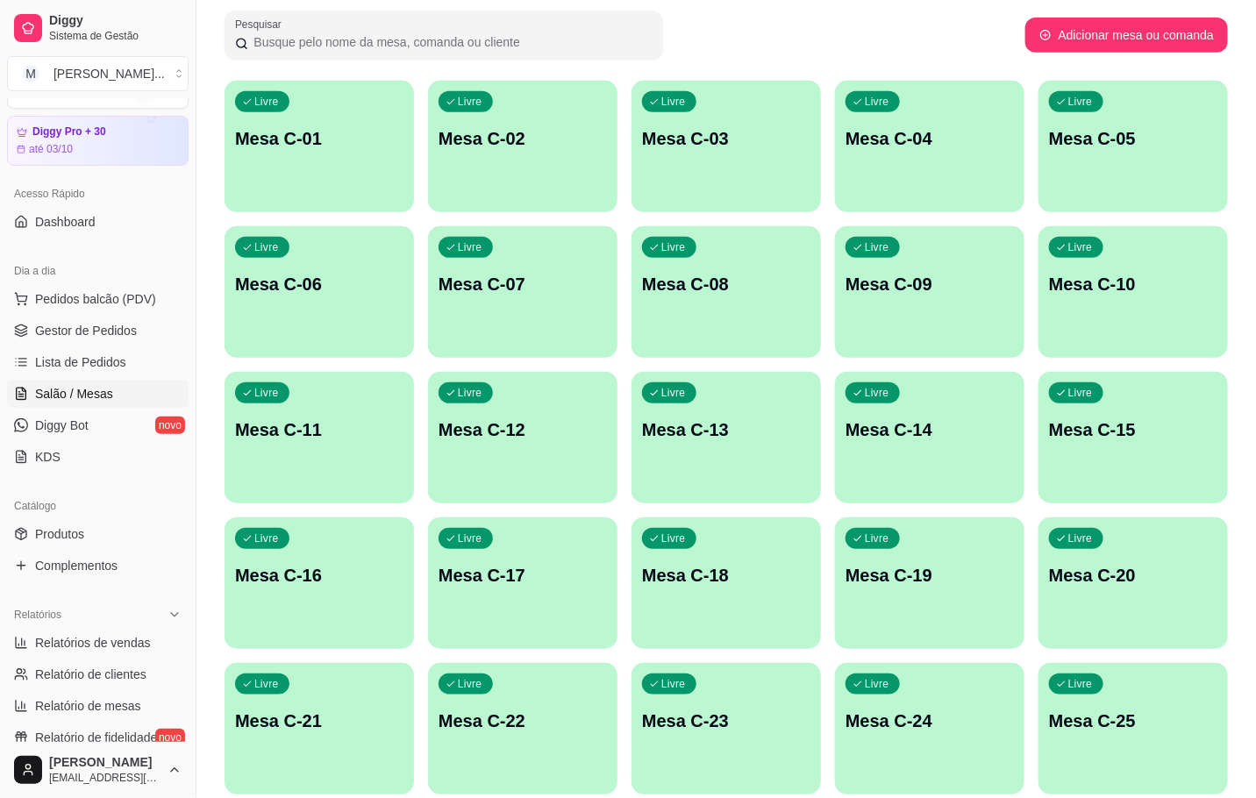
click at [835, 729] on div "Livre Mesa C-01 Livre Mesa C-02 Livre Mesa C-03 Livre Mesa C-04 Livre Mesa C-05…" at bounding box center [727, 511] width 1004 height 860
click at [826, 727] on div "Livre Mesa C-01 Livre Mesa C-02 Livre Mesa C-03 Livre Mesa C-04 Livre Mesa C-05…" at bounding box center [727, 511] width 1004 height 860
click at [727, 688] on div "Livre Mesa C-23" at bounding box center [726, 718] width 189 height 111
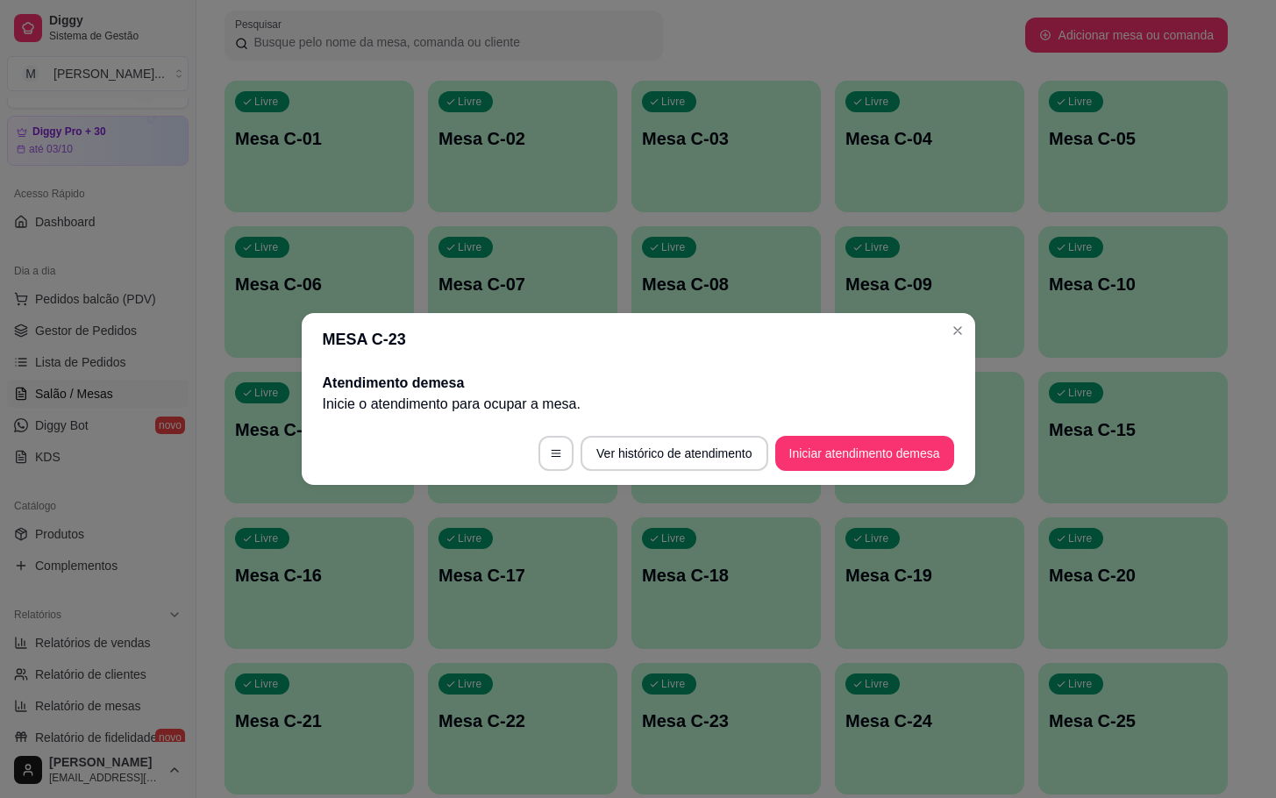
click at [851, 430] on footer "Ver histórico de atendimento Iniciar atendimento de mesa" at bounding box center [639, 453] width 674 height 63
click at [854, 430] on footer "Ver histórico de atendimento Iniciar atendimento de mesa" at bounding box center [639, 453] width 674 height 63
click at [856, 432] on footer "Ver histórico de atendimento Iniciar atendimento de mesa" at bounding box center [639, 453] width 674 height 63
click at [861, 432] on footer "Ver histórico de atendimento Iniciar atendimento de mesa" at bounding box center [639, 453] width 674 height 63
click at [874, 447] on button "Iniciar atendimento de mesa" at bounding box center [864, 453] width 179 height 35
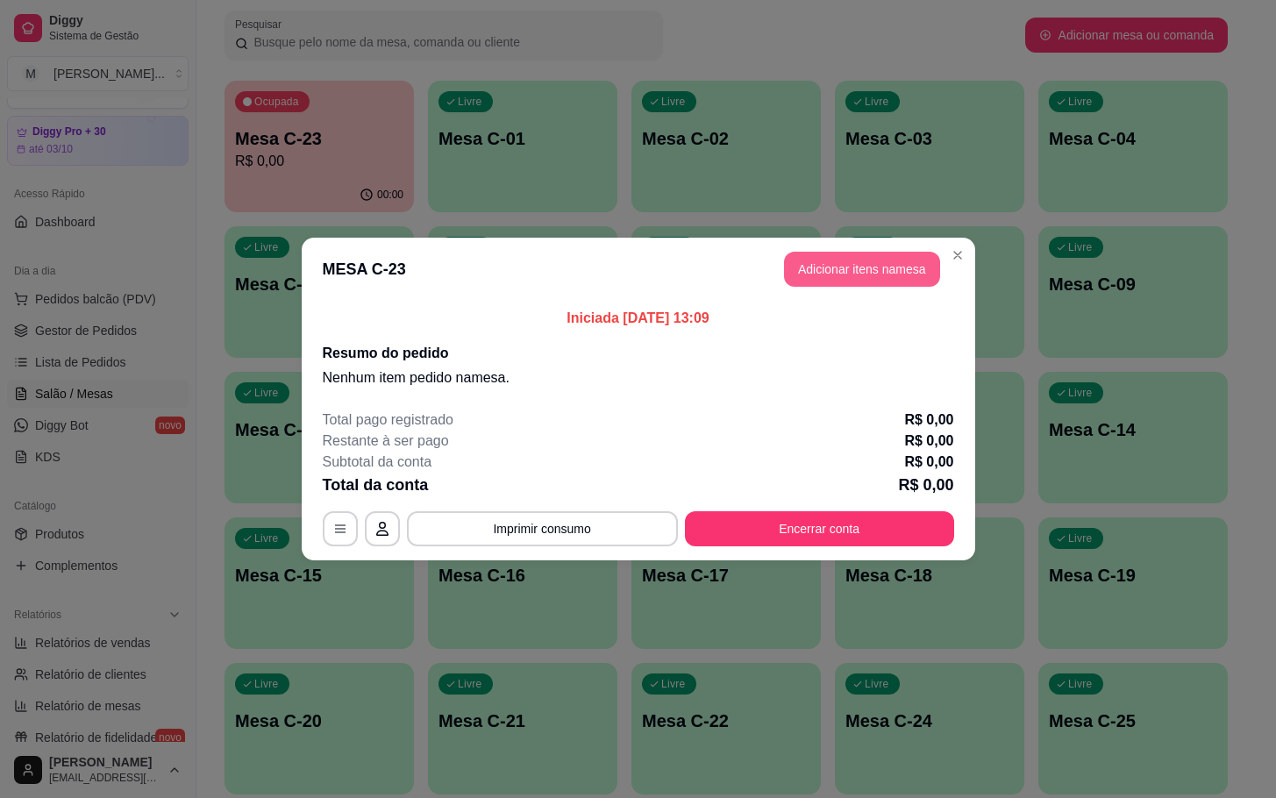
click at [861, 284] on button "Adicionar itens na mesa" at bounding box center [862, 269] width 156 height 35
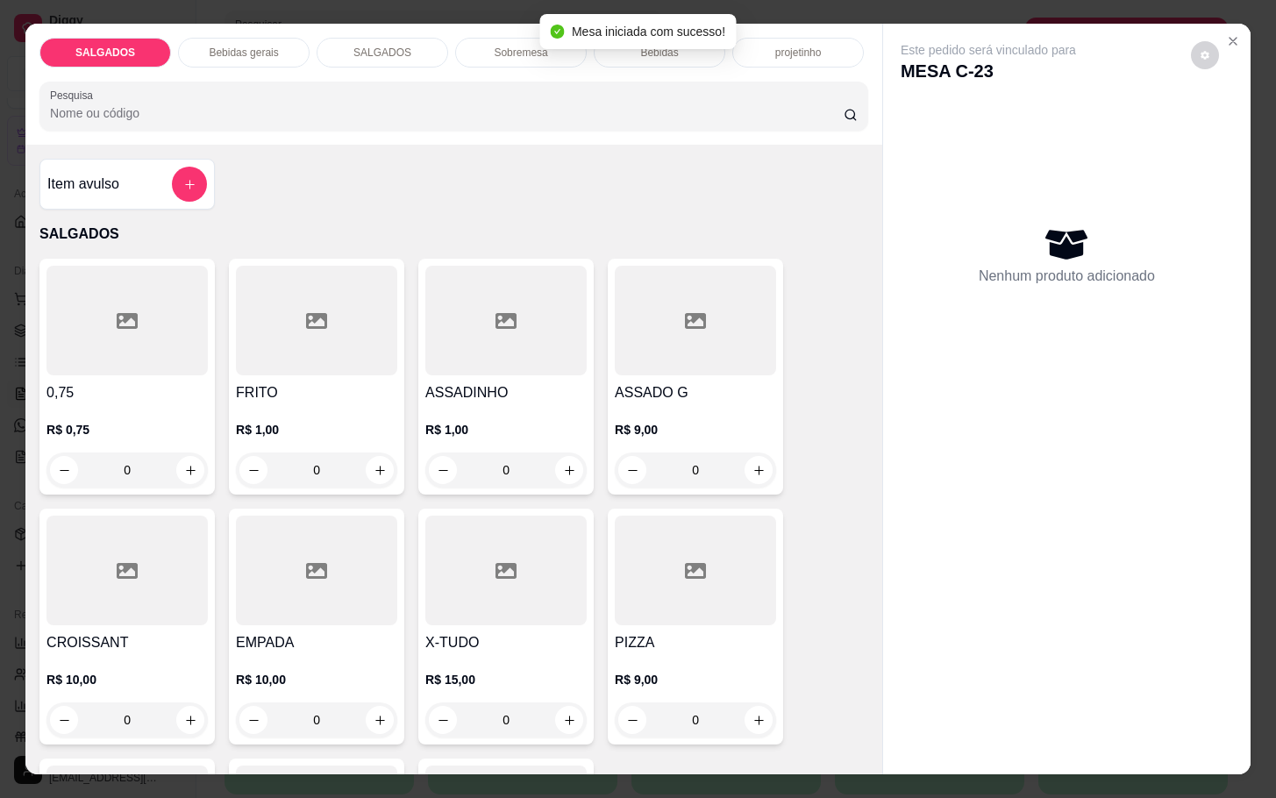
click at [363, 337] on div at bounding box center [316, 321] width 161 height 110
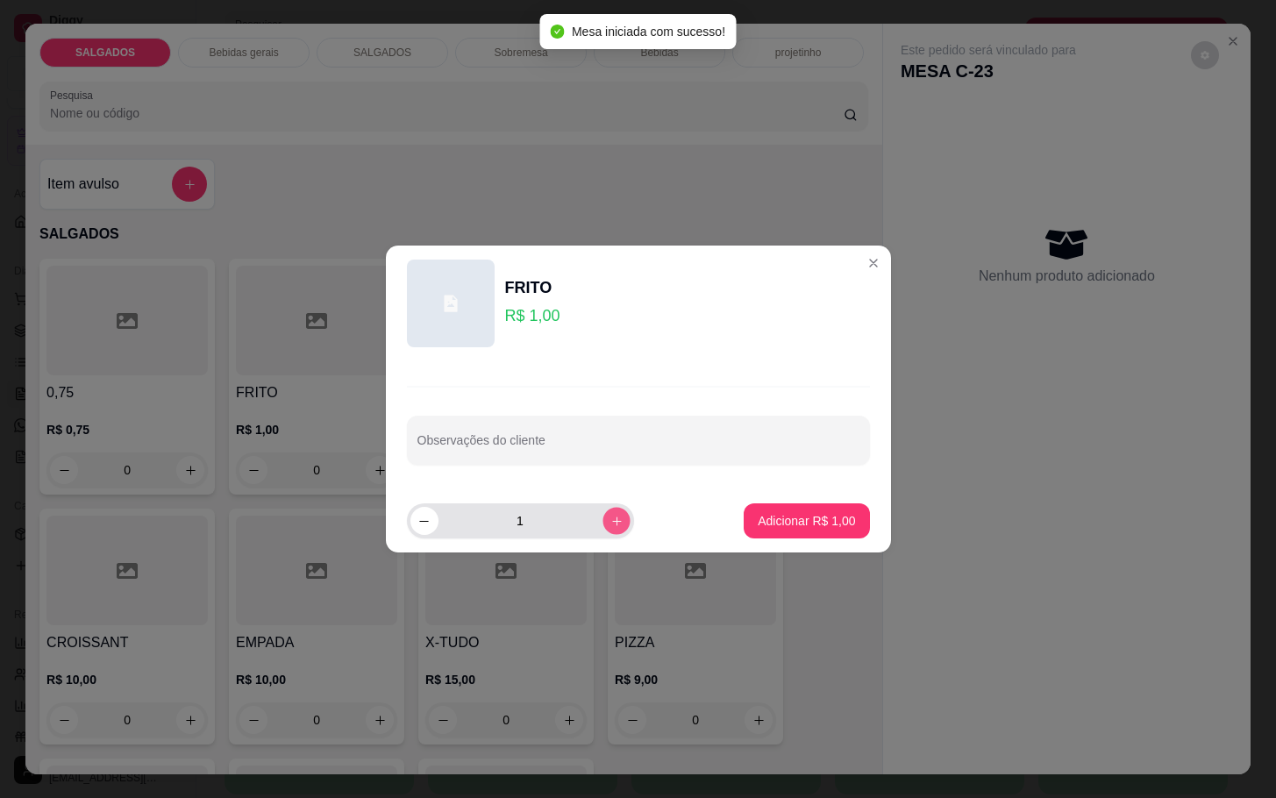
click at [610, 519] on icon "increase-product-quantity" at bounding box center [616, 521] width 13 height 13
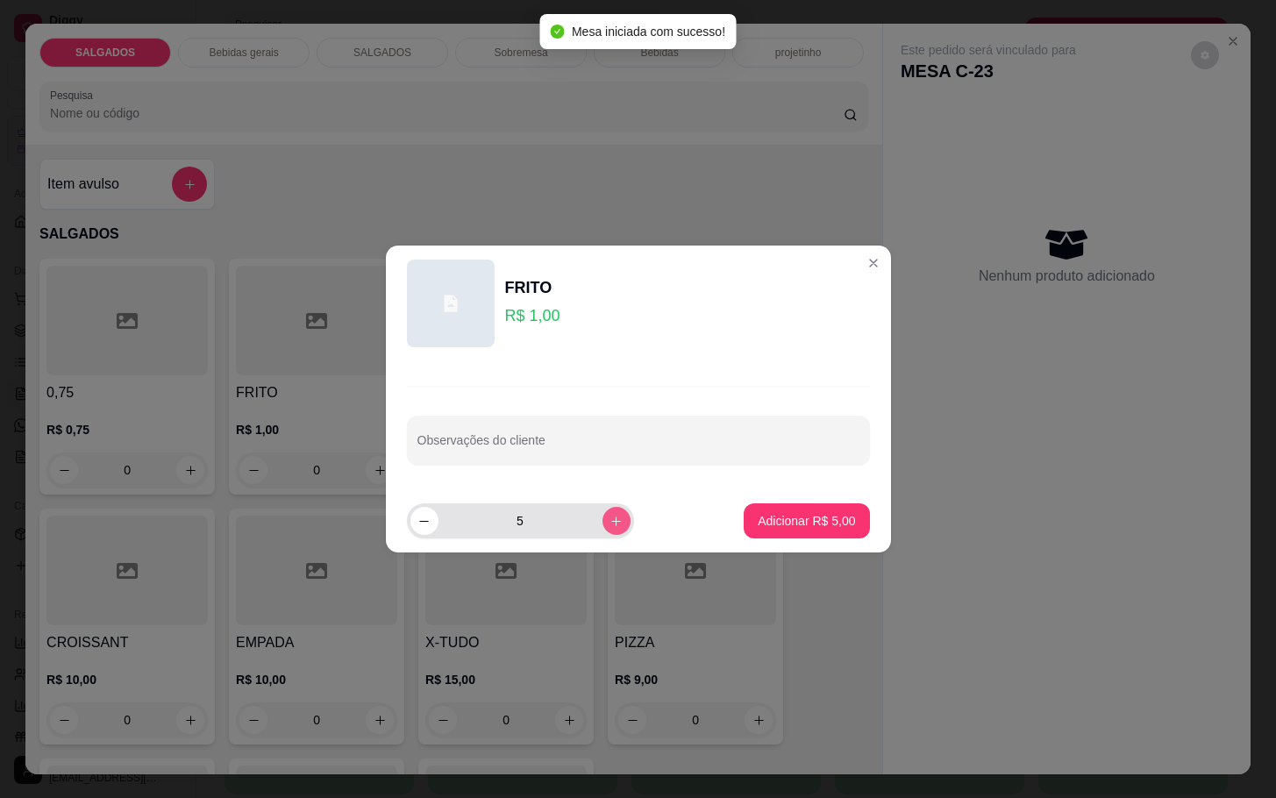
type input "6"
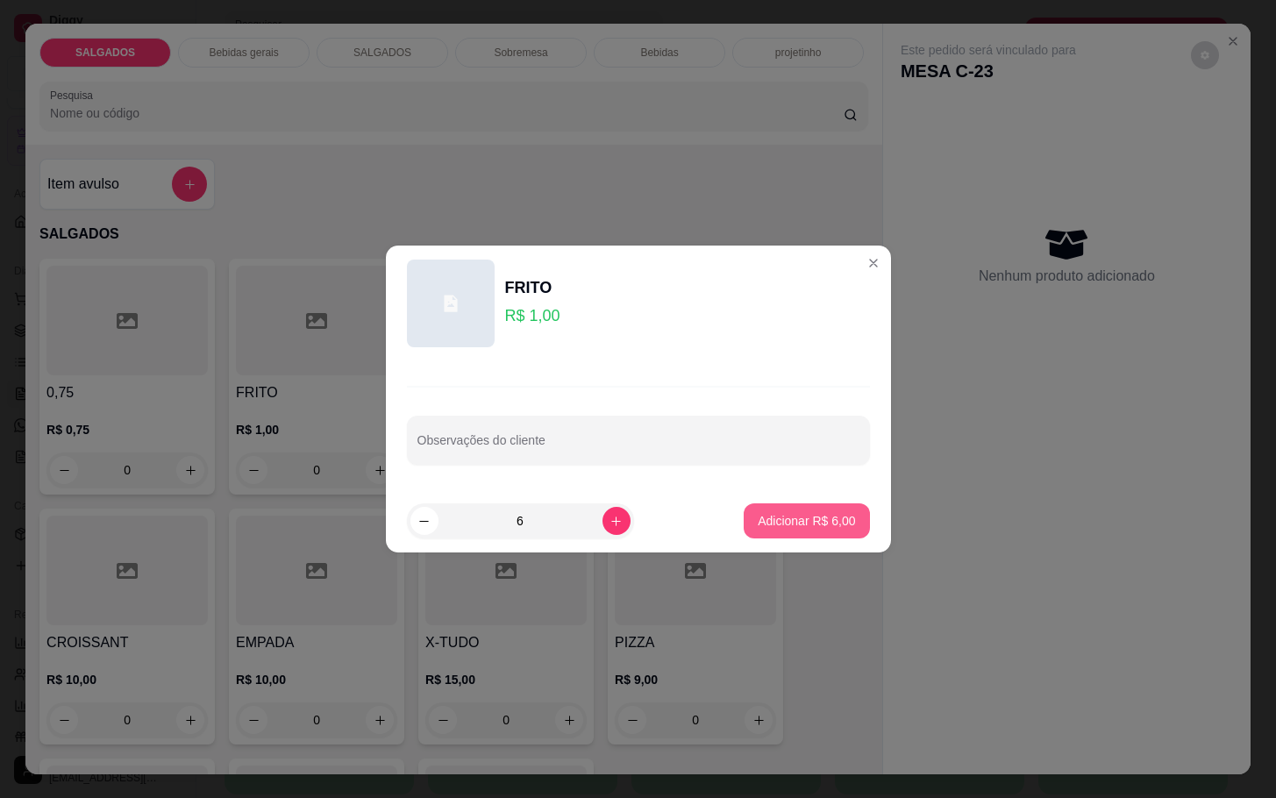
click at [811, 512] on p "Adicionar R$ 6,00" at bounding box center [806, 521] width 97 height 18
type input "6"
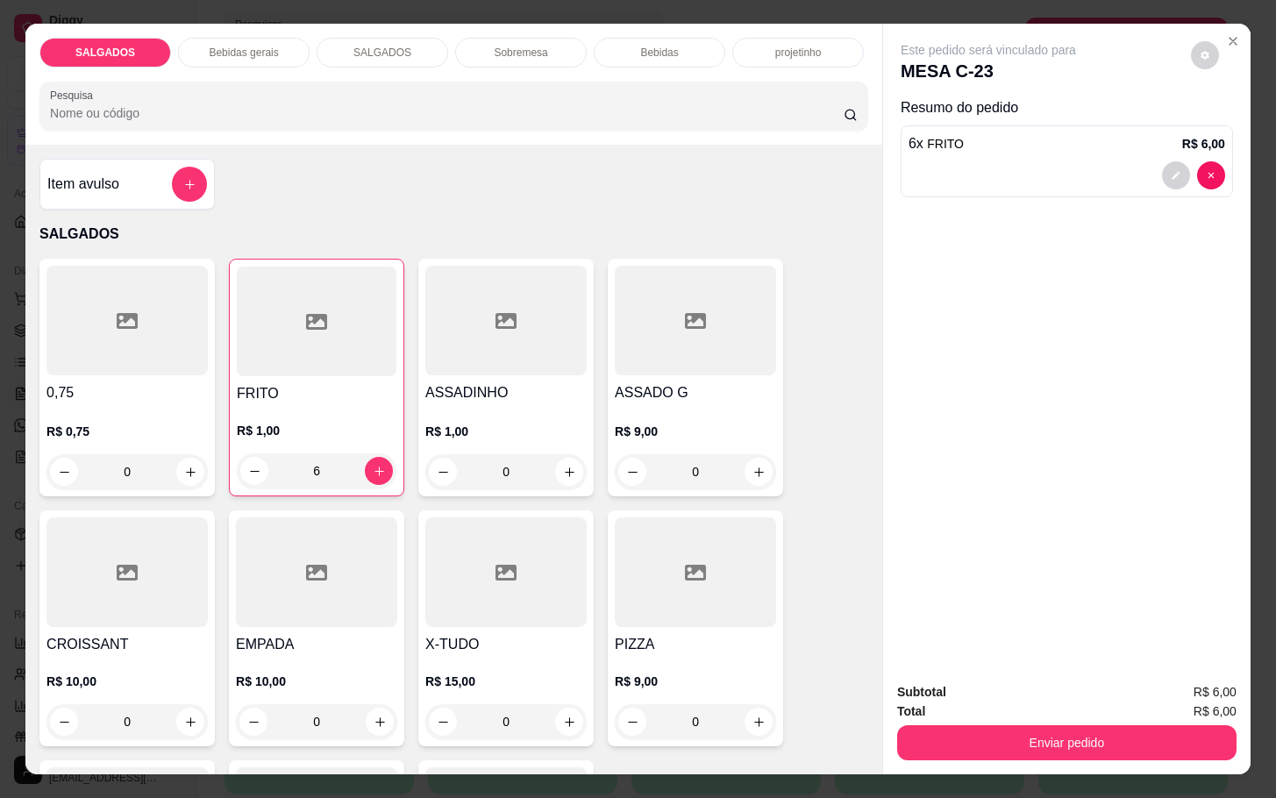
click at [266, 46] on p "Bebidas gerais" at bounding box center [243, 53] width 69 height 14
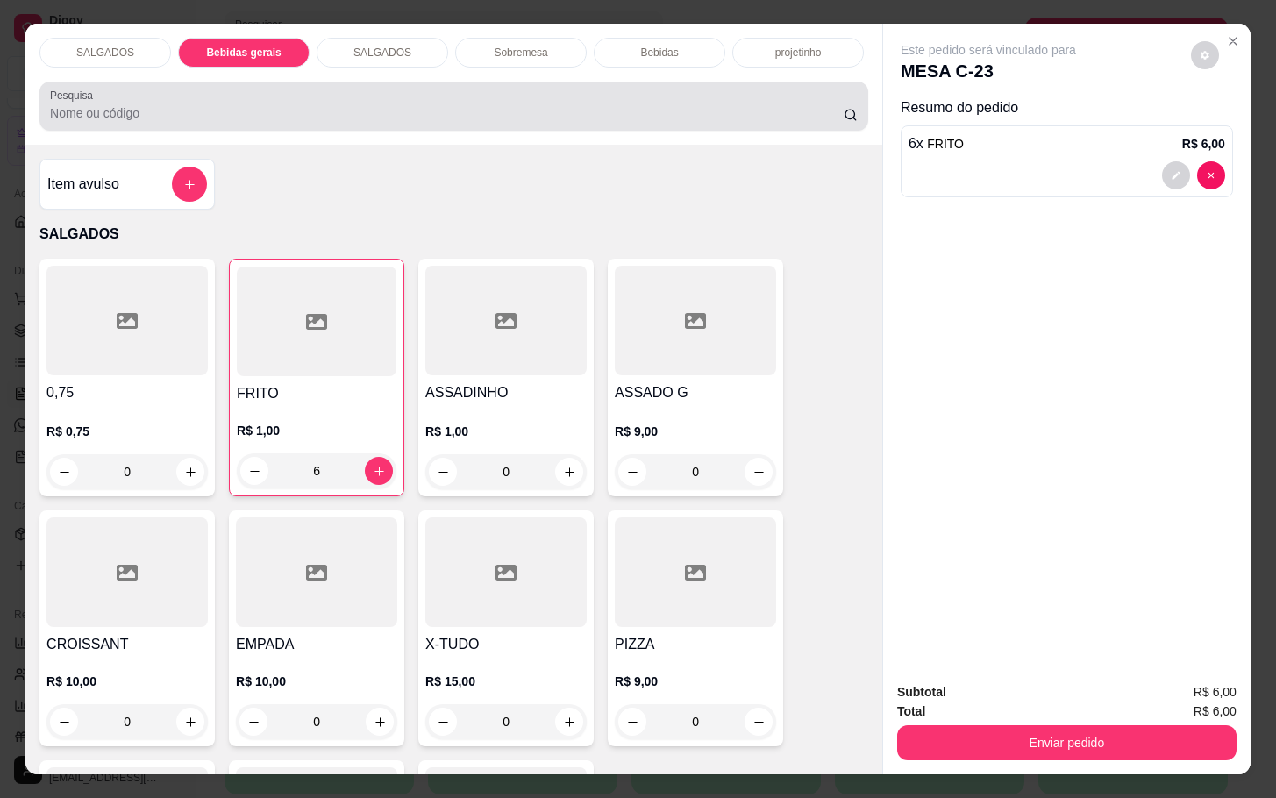
scroll to position [42, 0]
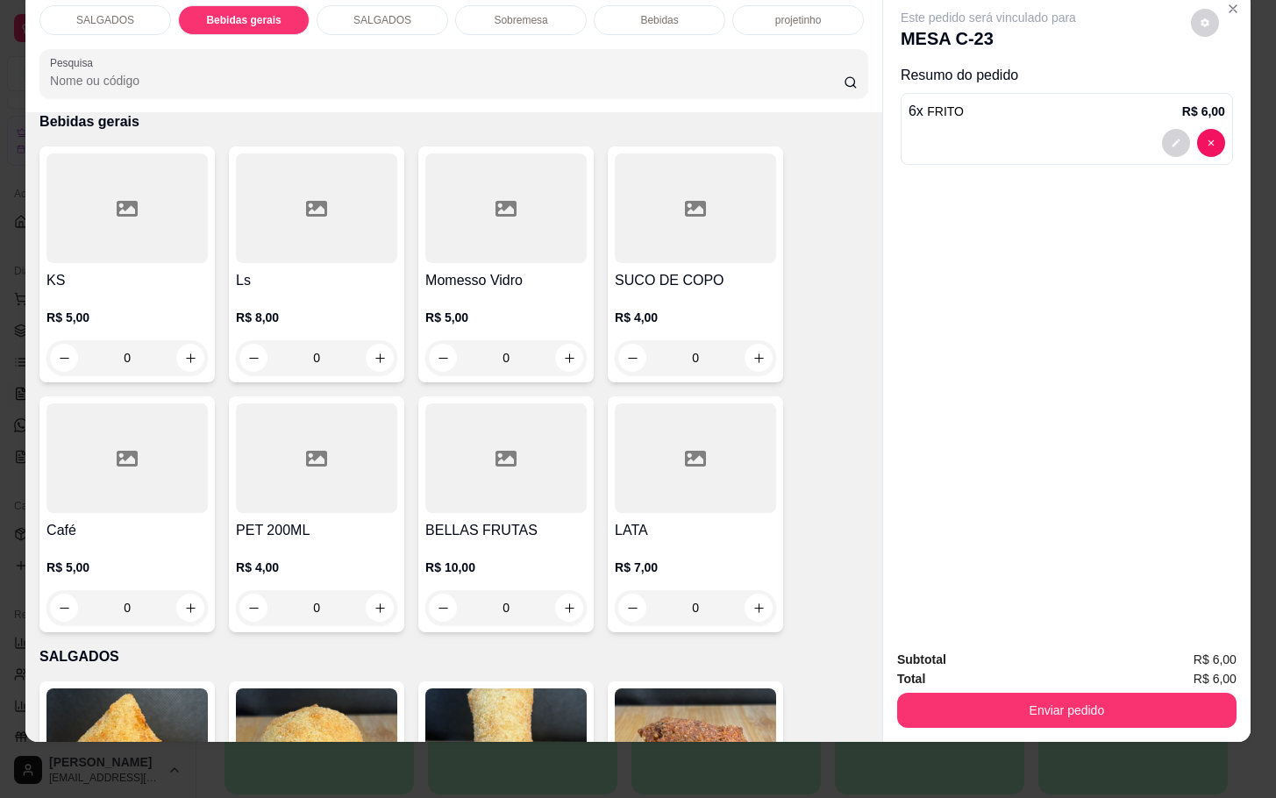
click at [539, 5] on div "Sobremesa" at bounding box center [521, 20] width 132 height 30
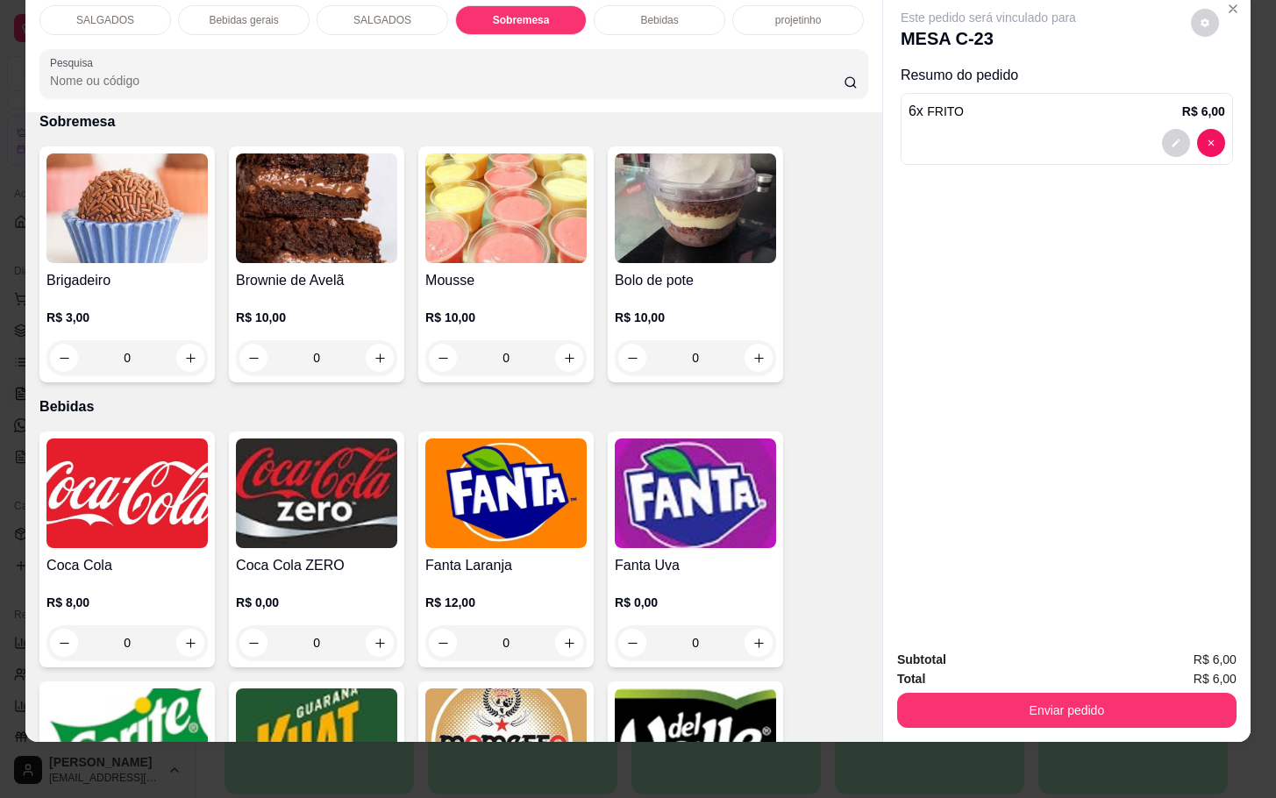
click at [632, 6] on div "Bebidas" at bounding box center [660, 20] width 132 height 30
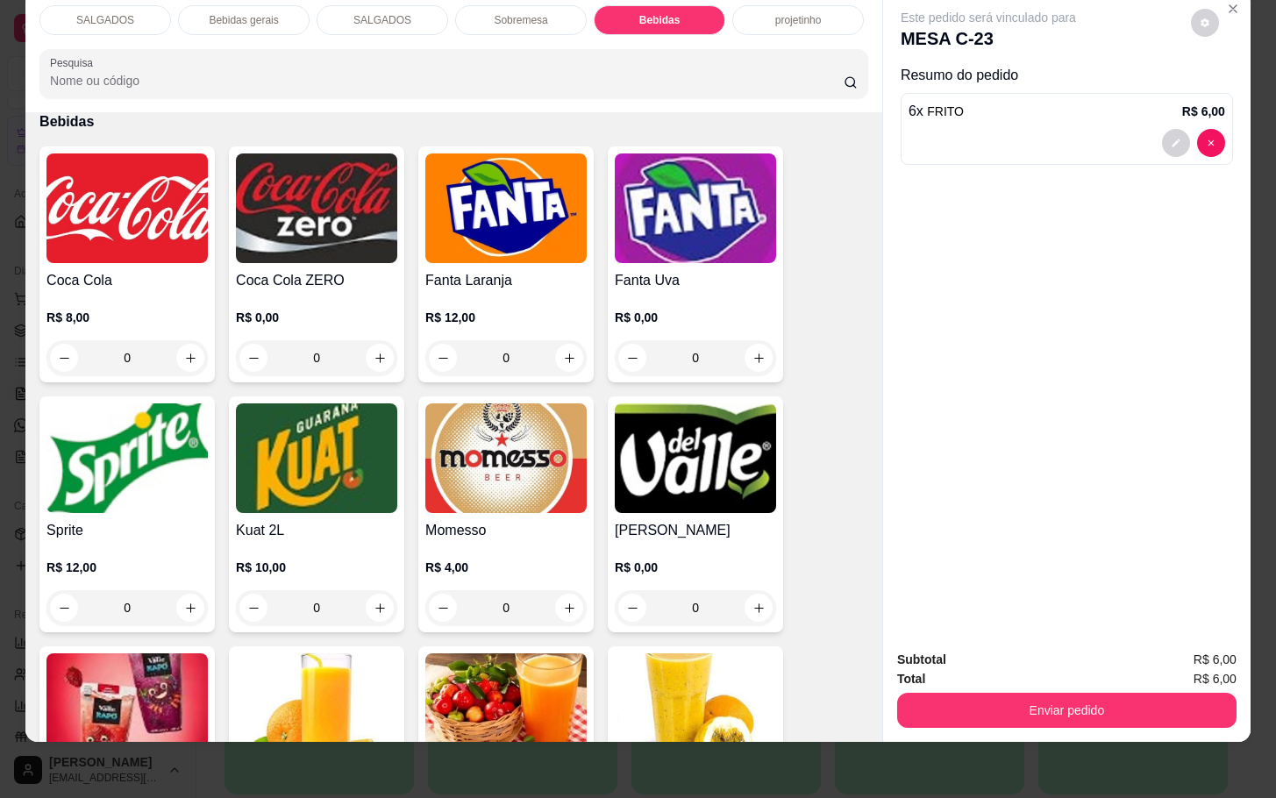
click at [511, 198] on img at bounding box center [505, 209] width 161 height 110
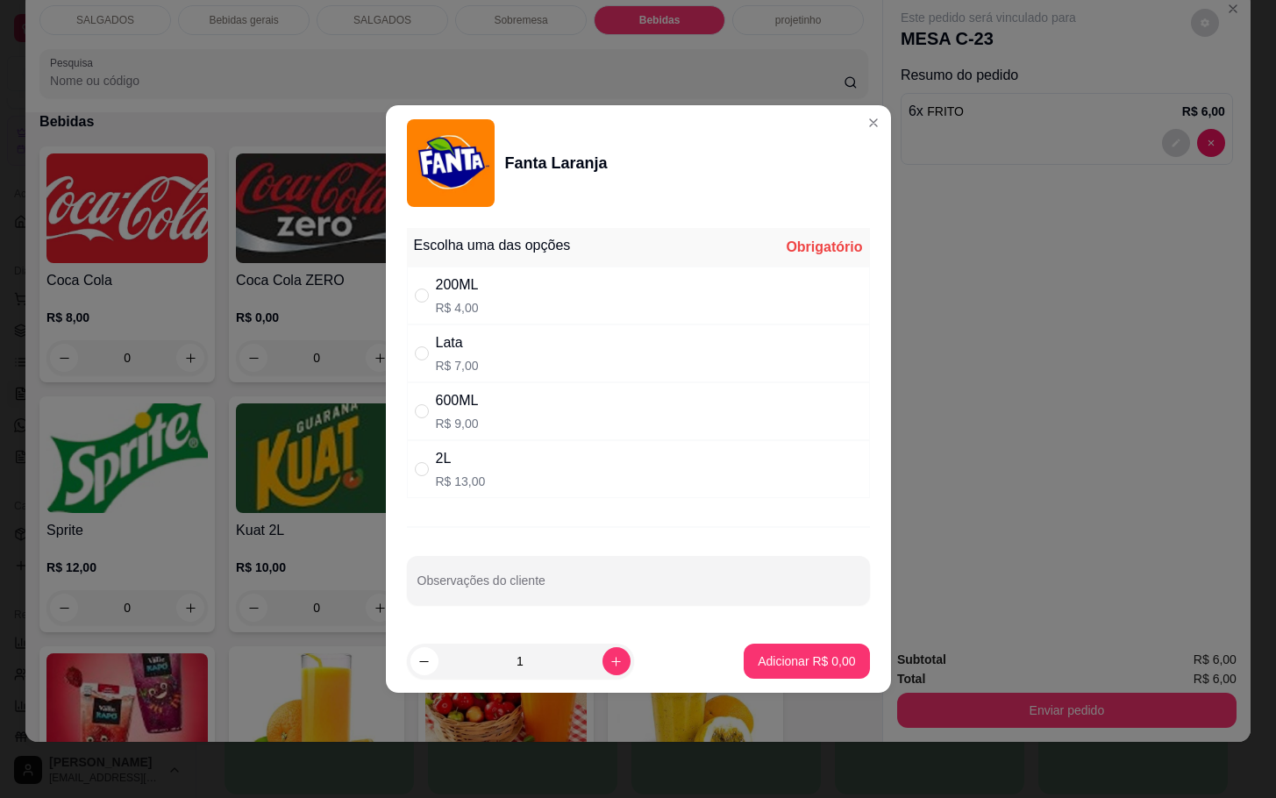
click at [598, 263] on div "Escolha uma das opções Obrigatório" at bounding box center [638, 247] width 463 height 39
click at [605, 316] on div "200ML R$ 4,00" at bounding box center [638, 296] width 463 height 58
radio input "true"
click at [796, 656] on p "Adicionar R$ 4,00" at bounding box center [806, 662] width 97 height 18
type input "1"
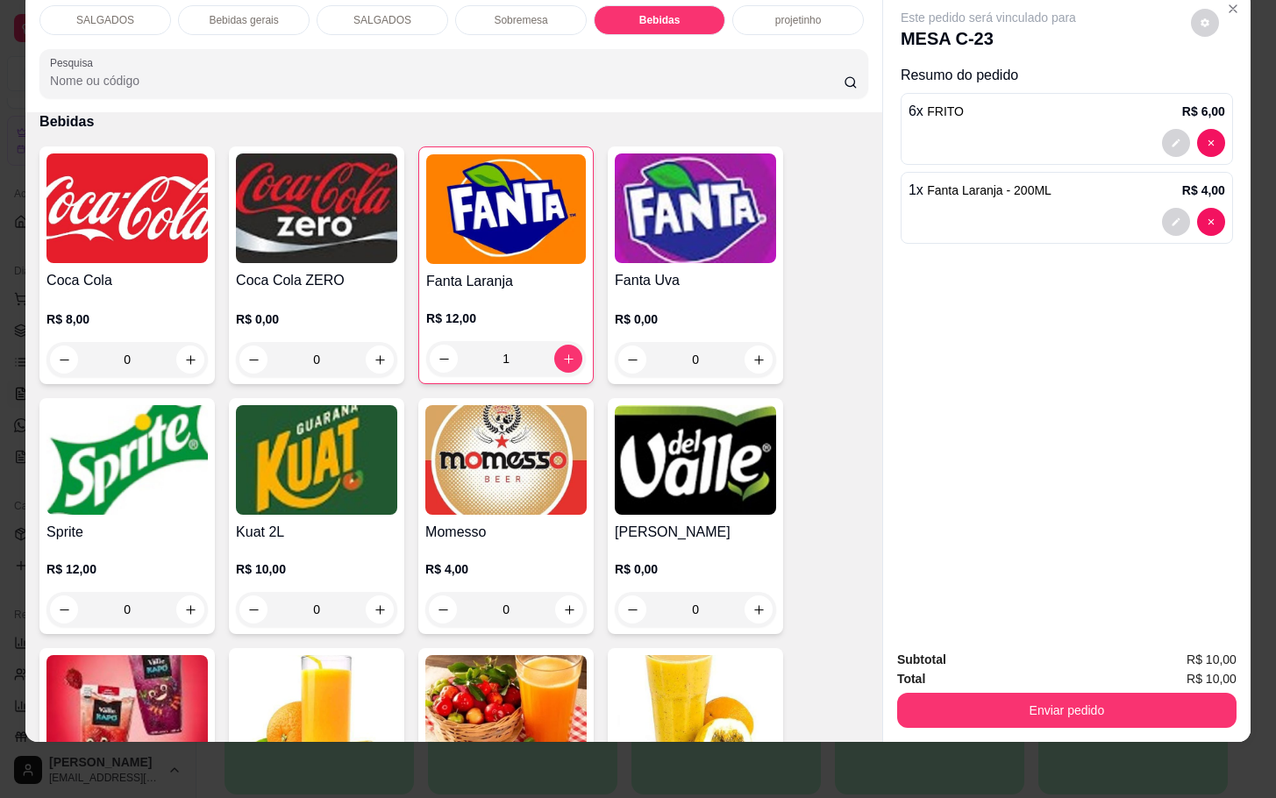
click at [1074, 669] on div "Total R$ 10,00" at bounding box center [1066, 678] width 339 height 19
click at [1054, 693] on button "Enviar pedido" at bounding box center [1067, 710] width 329 height 34
click at [1006, 659] on button "Não registrar e enviar pedido" at bounding box center [1006, 648] width 182 height 33
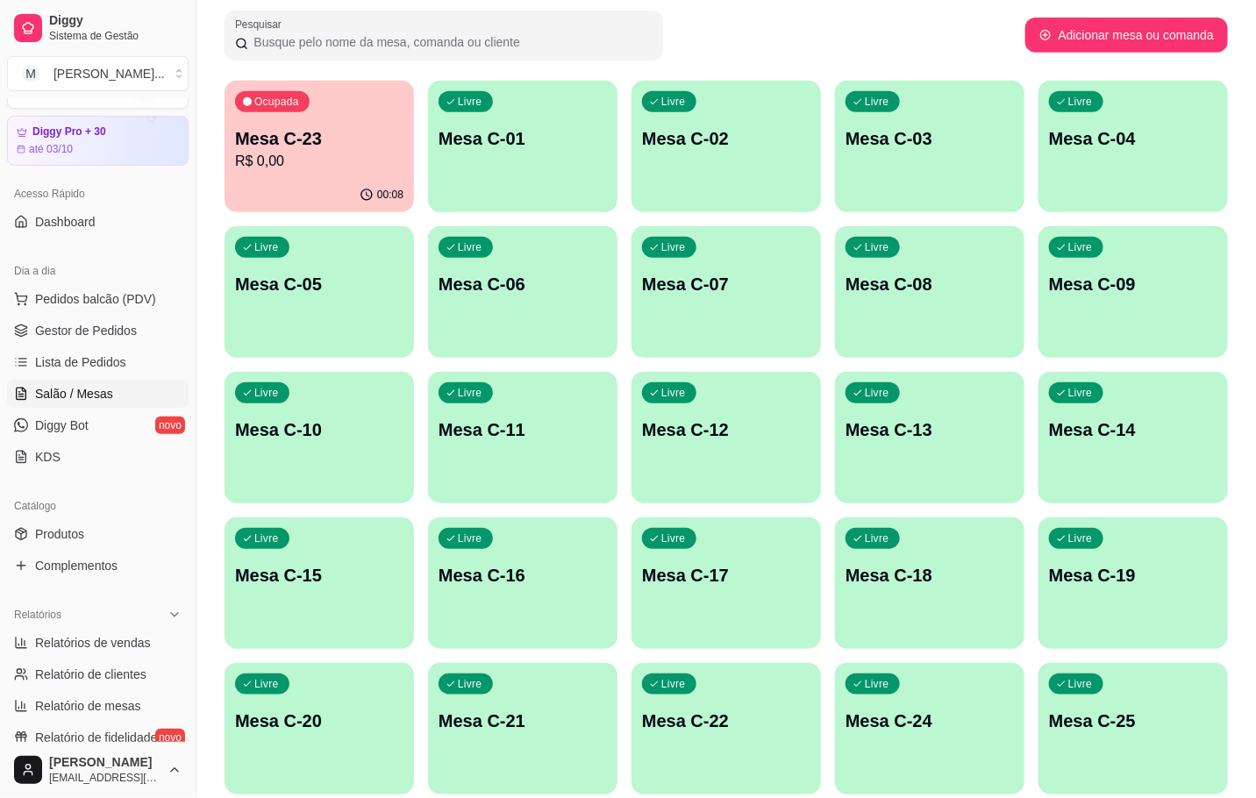
click at [916, 285] on p "Mesa C-08" at bounding box center [930, 284] width 168 height 25
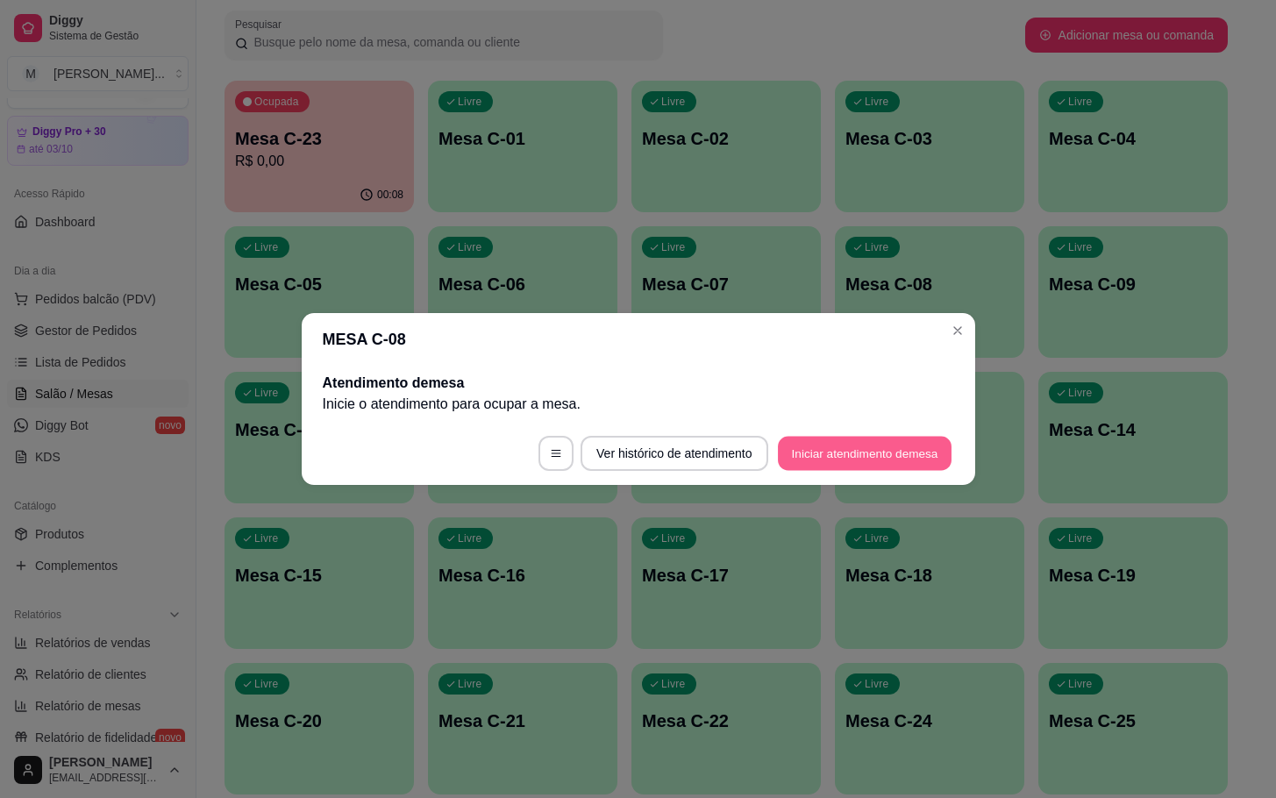
click at [868, 451] on button "Iniciar atendimento de mesa" at bounding box center [865, 454] width 174 height 34
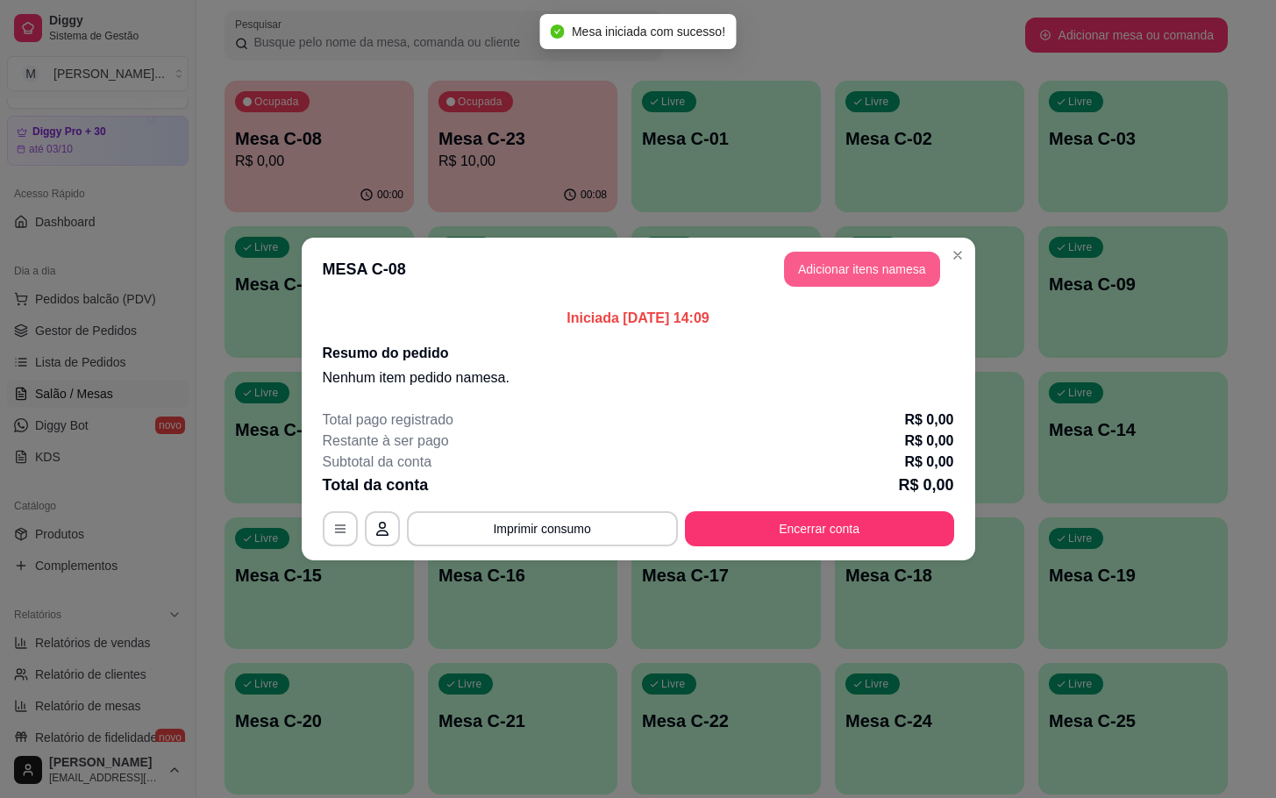
click at [856, 280] on button "Adicionar itens na mesa" at bounding box center [862, 269] width 156 height 35
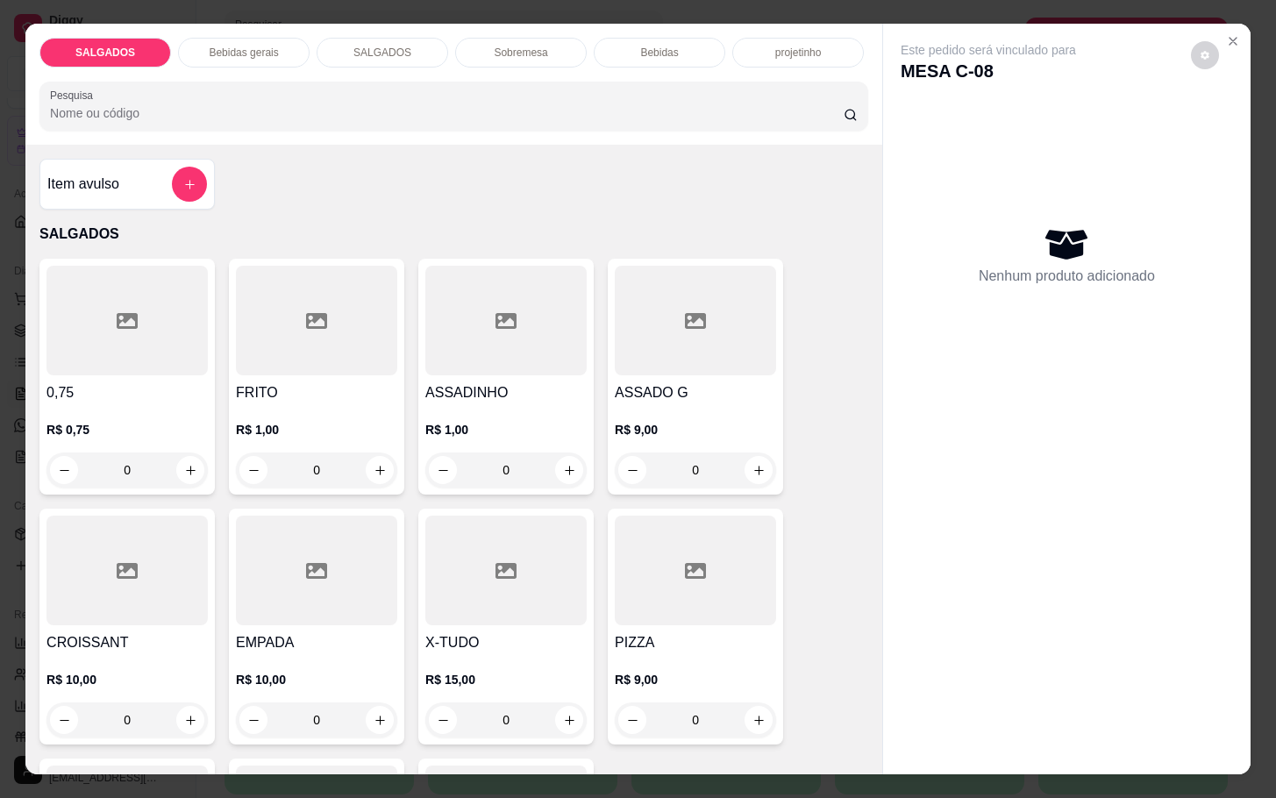
click at [392, 463] on div "FRITO R$ 1,00 0" at bounding box center [316, 377] width 175 height 236
click at [382, 464] on button "increase-product-quantity" at bounding box center [380, 470] width 28 height 28
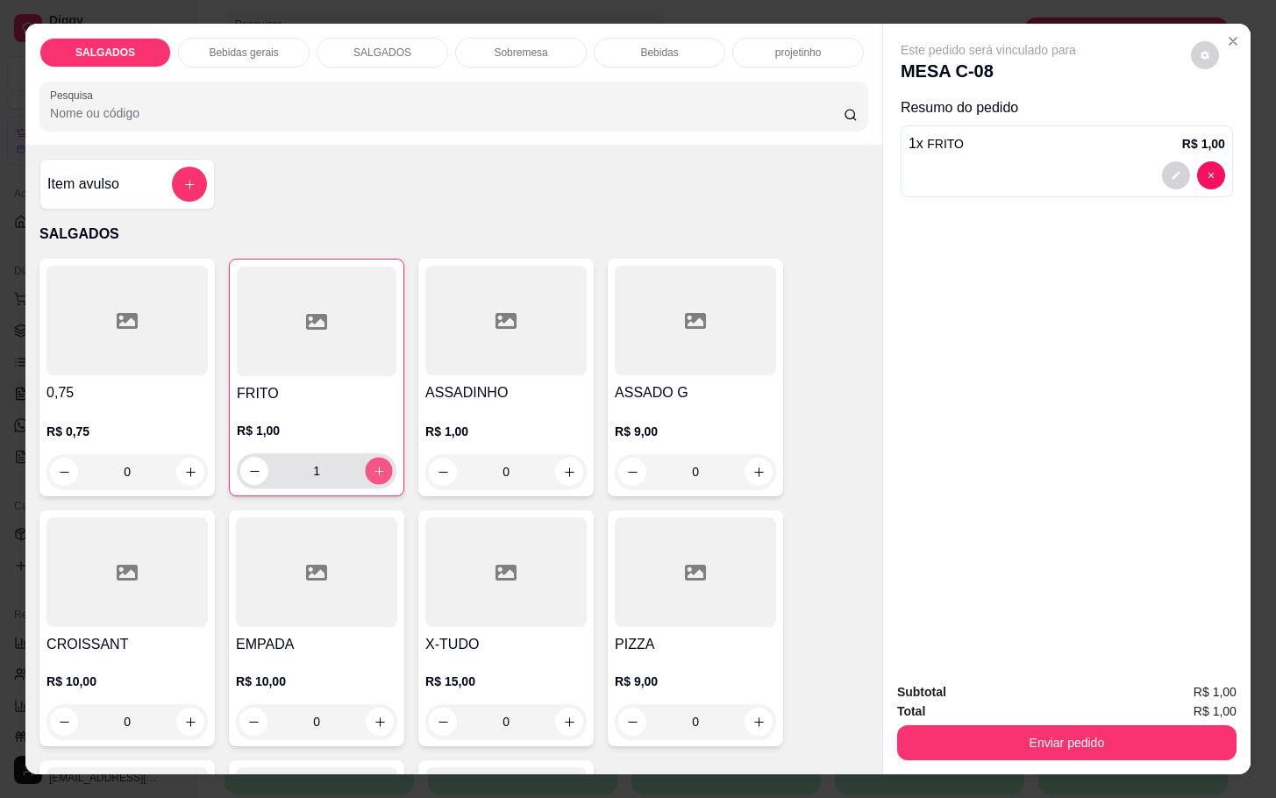
click at [373, 467] on icon "increase-product-quantity" at bounding box center [379, 471] width 13 height 13
type input "5"
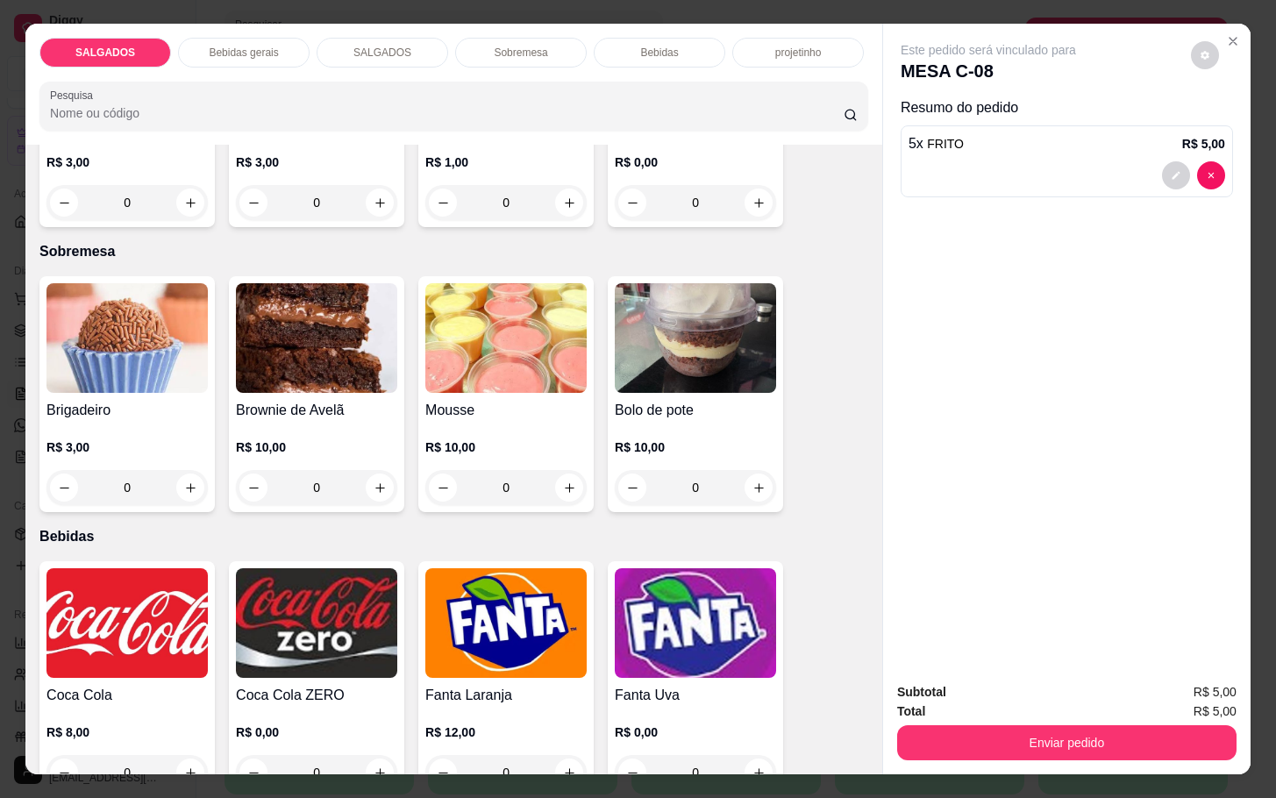
scroll to position [2763, 0]
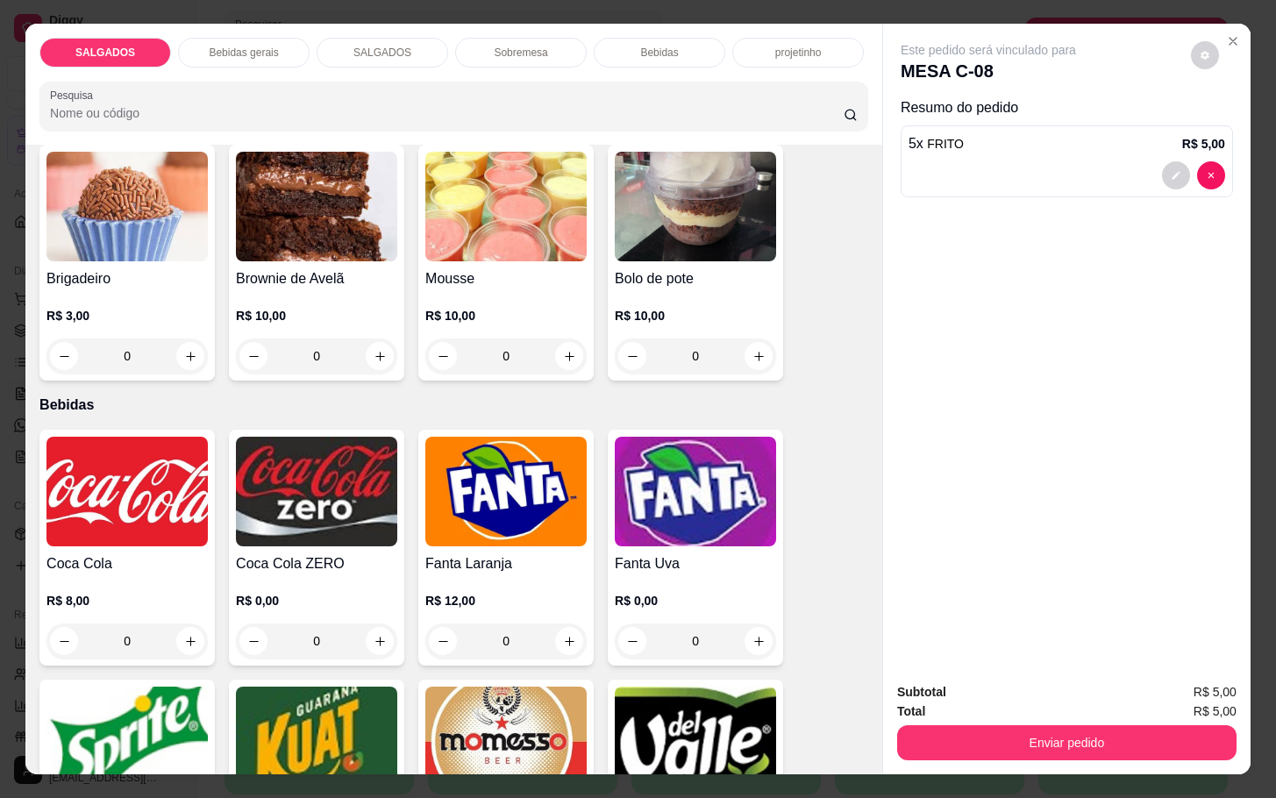
click at [148, 595] on p "R$ 8,00" at bounding box center [126, 601] width 161 height 18
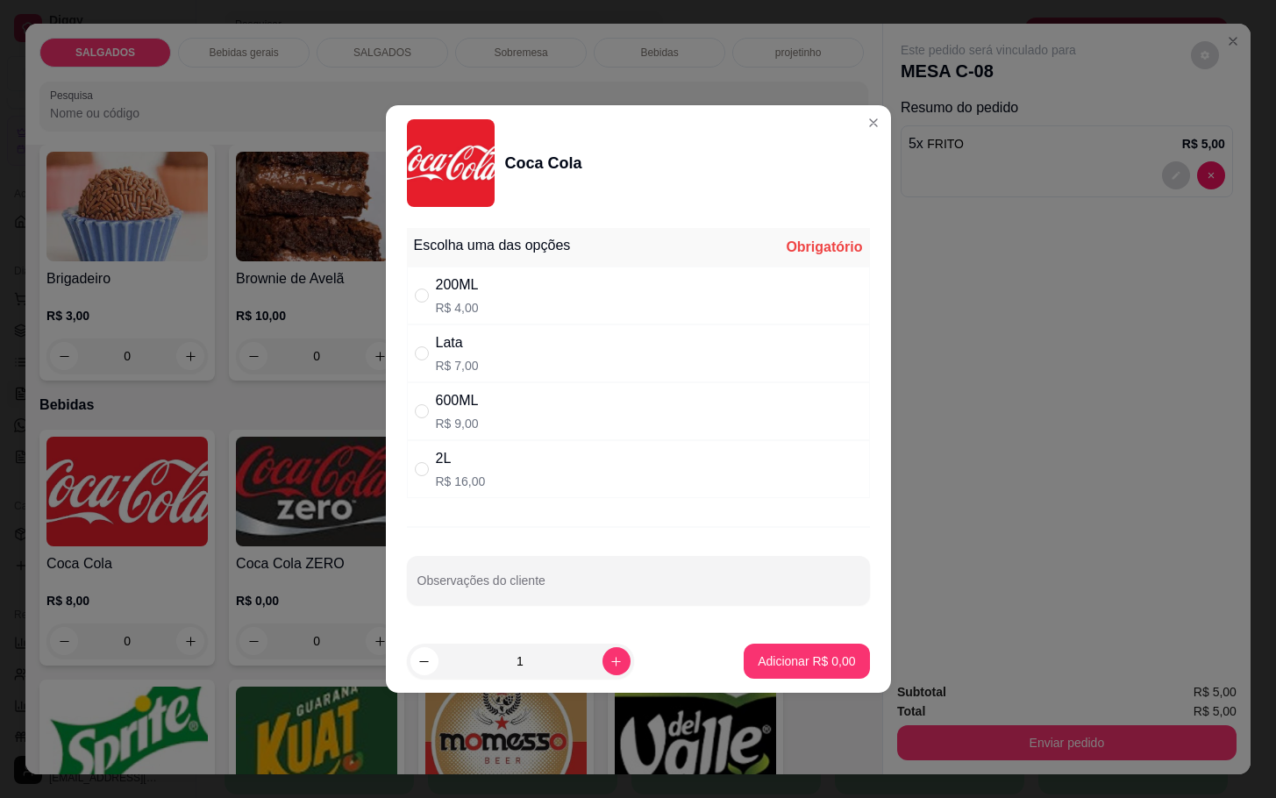
click at [437, 290] on div "200ML" at bounding box center [457, 285] width 43 height 21
radio input "true"
click at [775, 682] on footer "1 Adicionar R$ 4,00" at bounding box center [638, 661] width 505 height 63
click at [772, 658] on p "Adicionar R$ 4,00" at bounding box center [807, 661] width 95 height 17
type input "1"
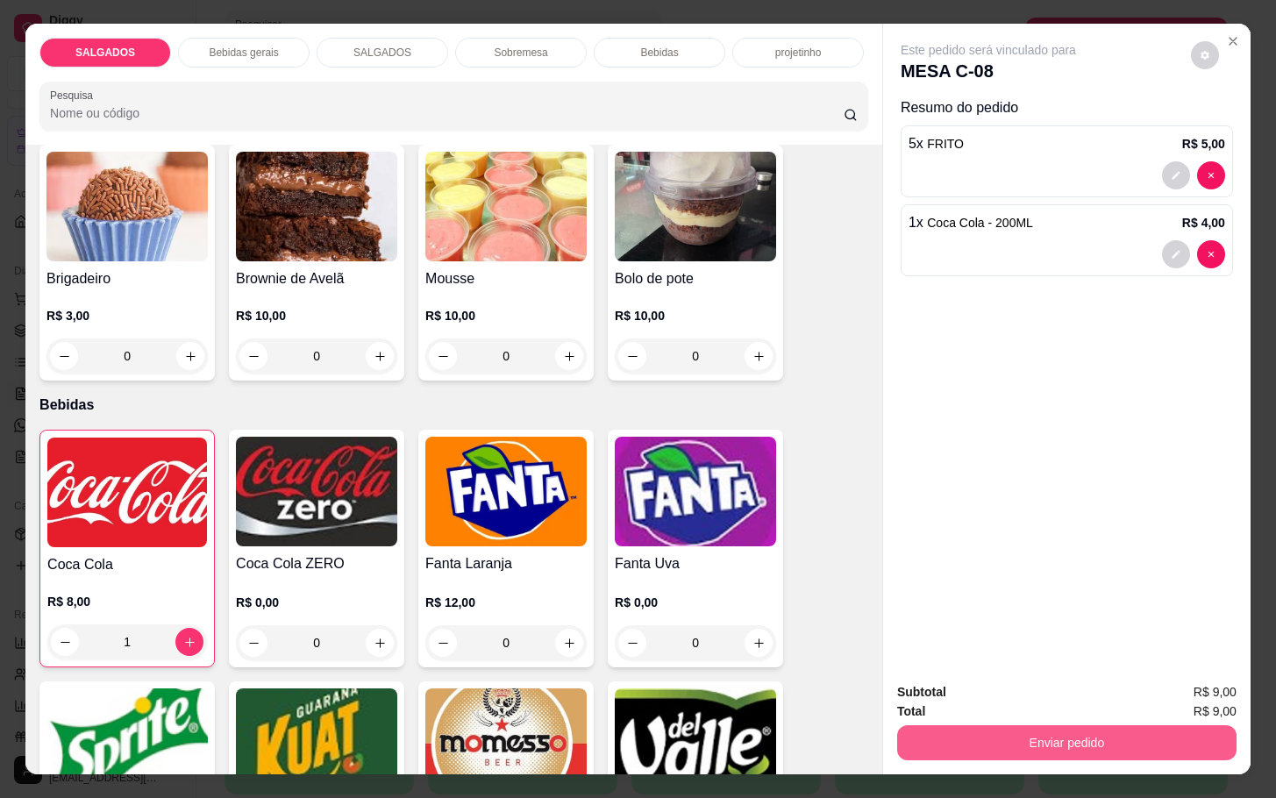
click at [961, 732] on button "Enviar pedido" at bounding box center [1066, 742] width 339 height 35
click at [964, 682] on button "Não registrar e enviar pedido" at bounding box center [1006, 690] width 182 height 33
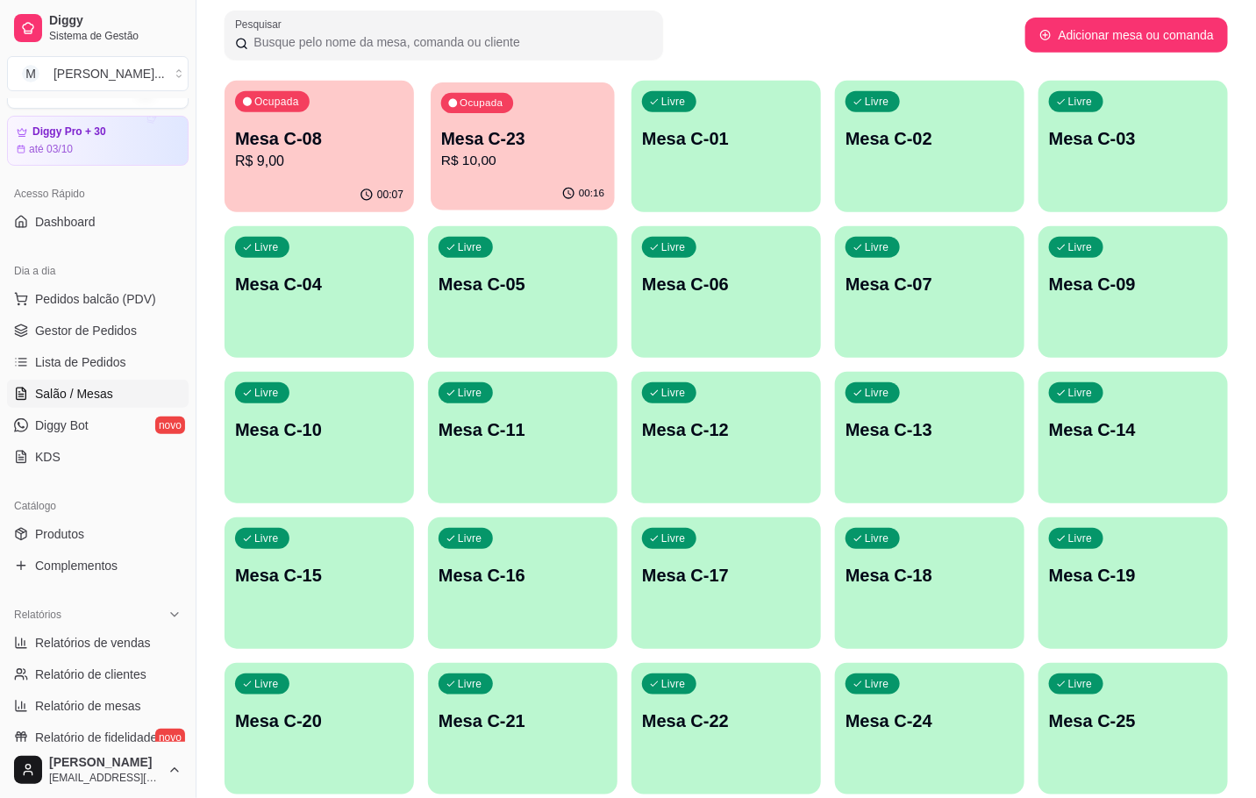
click at [476, 142] on p "Mesa C-23" at bounding box center [522, 139] width 163 height 24
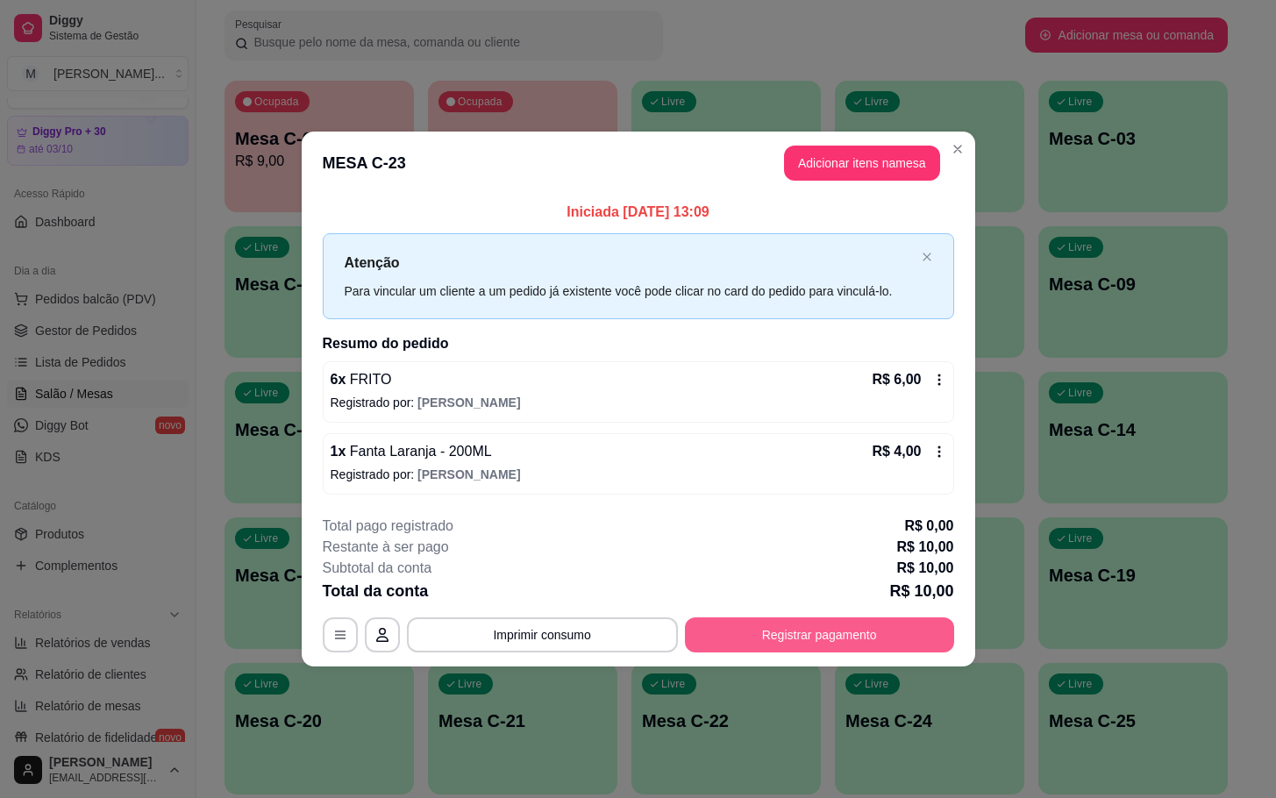
click at [824, 637] on button "Registrar pagamento" at bounding box center [819, 635] width 269 height 35
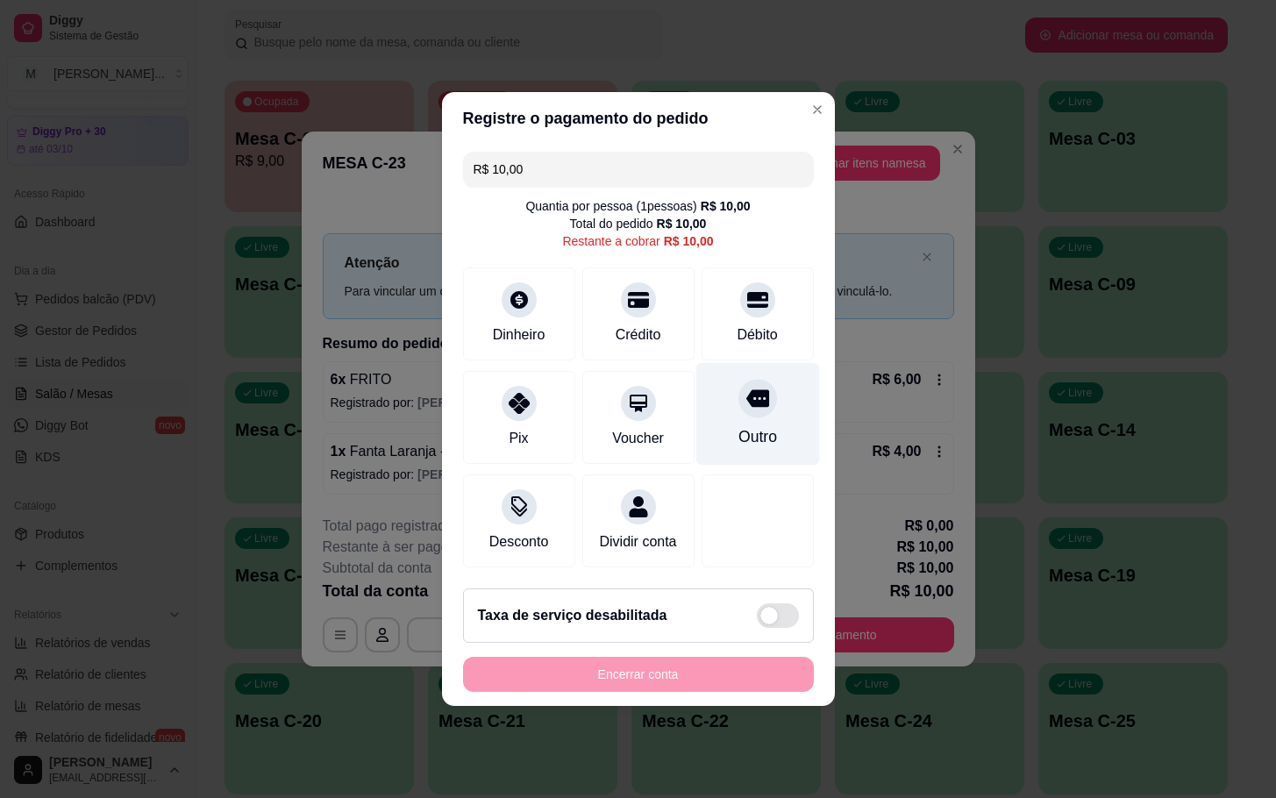
click at [709, 422] on div "Outro" at bounding box center [758, 414] width 124 height 103
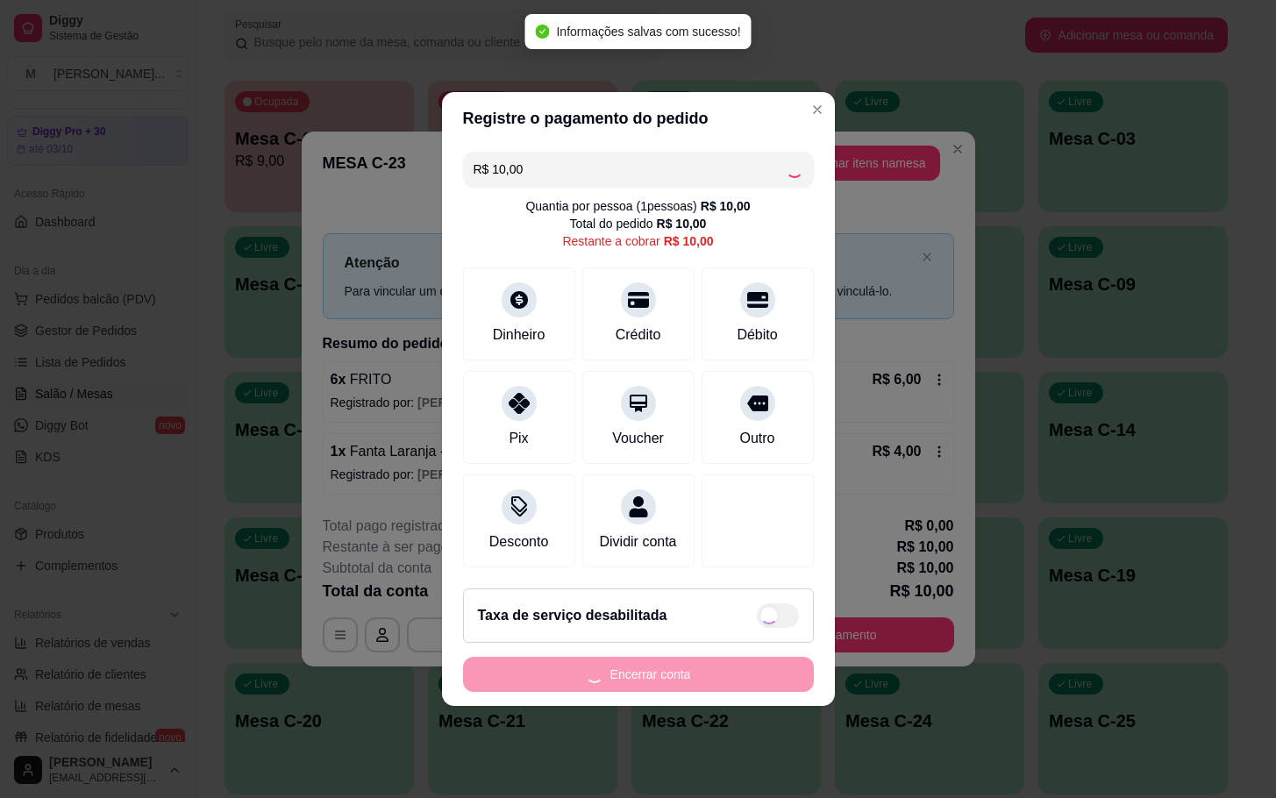
type input "R$ 0,00"
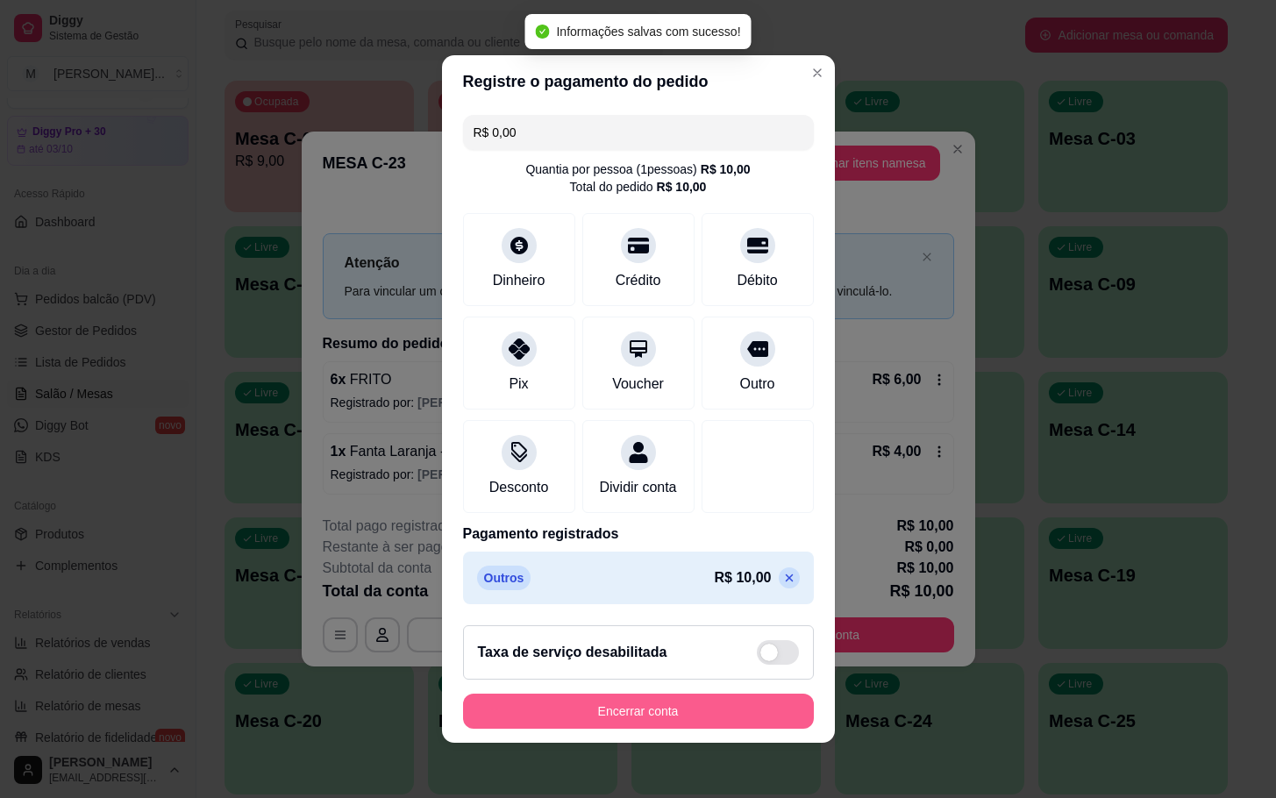
click at [675, 717] on button "Encerrar conta" at bounding box center [638, 711] width 351 height 35
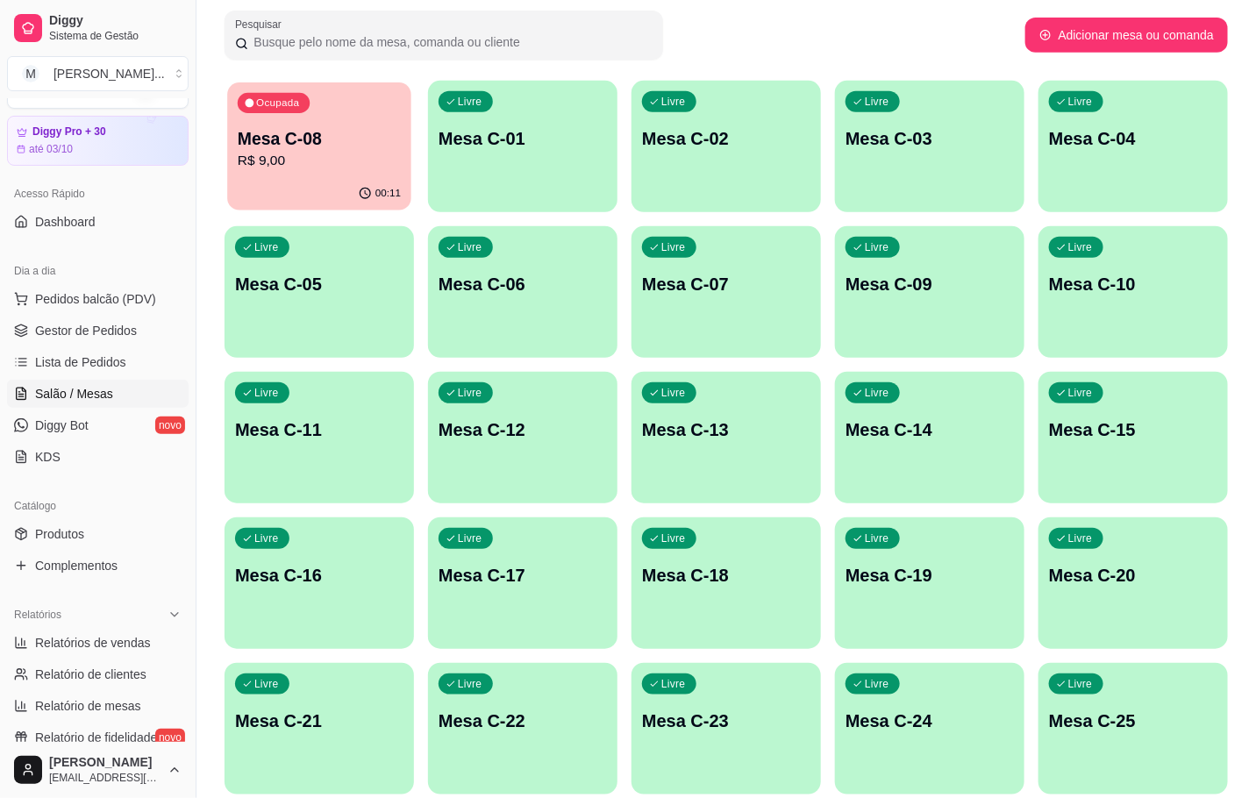
click at [366, 156] on p "R$ 9,00" at bounding box center [319, 161] width 163 height 20
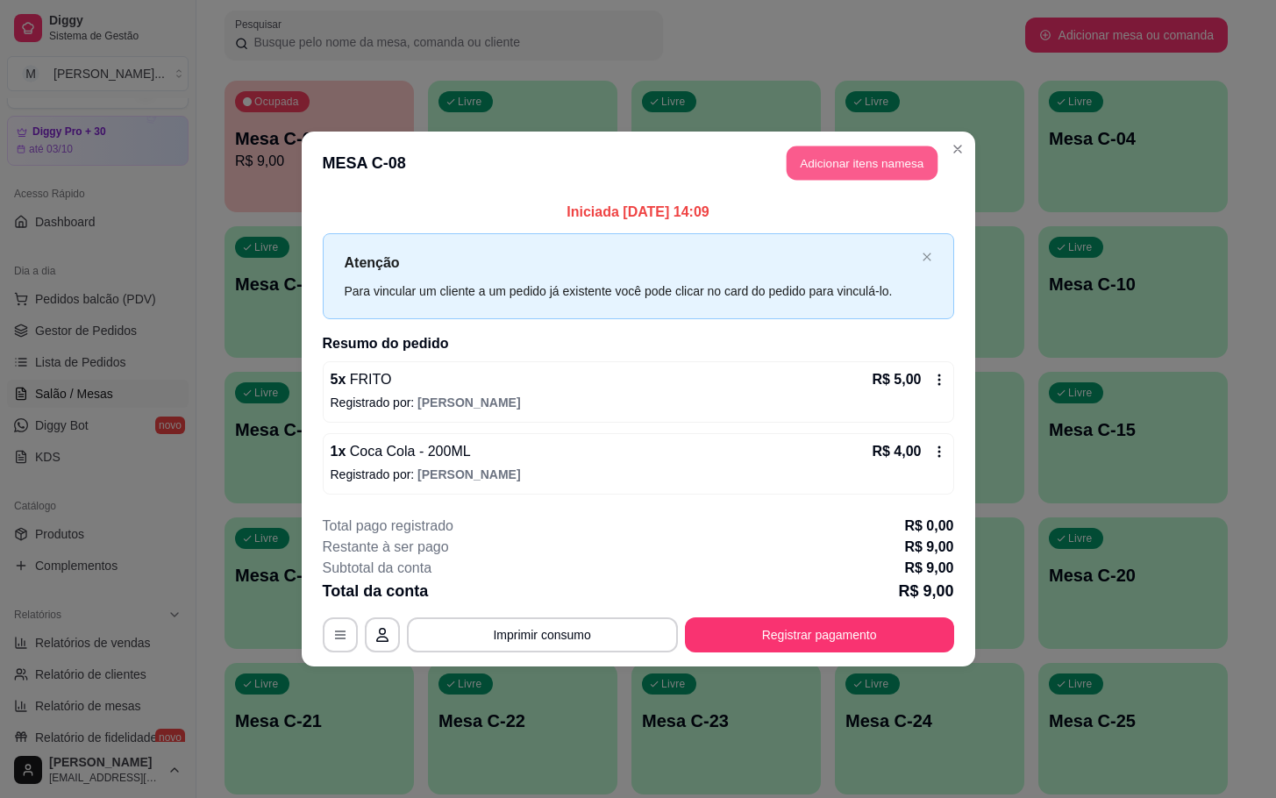
click at [847, 166] on button "Adicionar itens na mesa" at bounding box center [862, 163] width 151 height 34
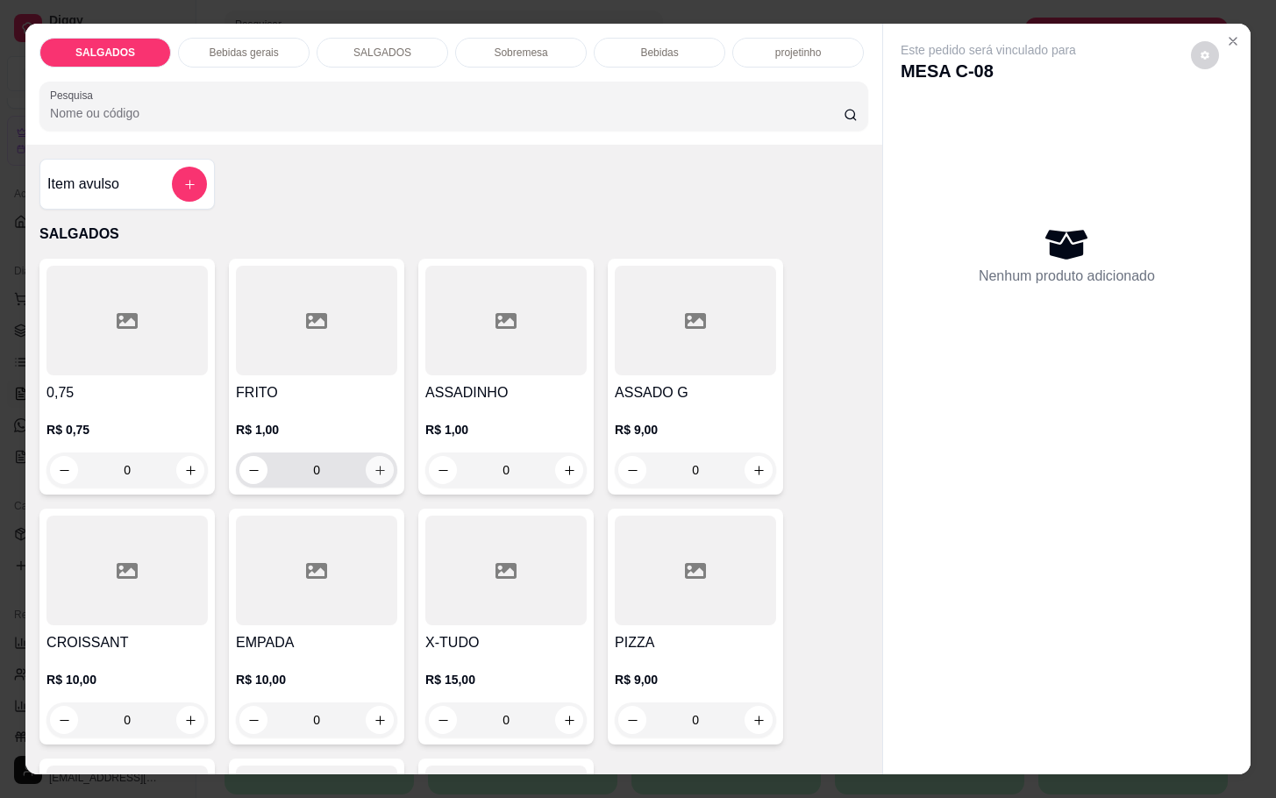
click at [379, 458] on button "increase-product-quantity" at bounding box center [380, 470] width 28 height 28
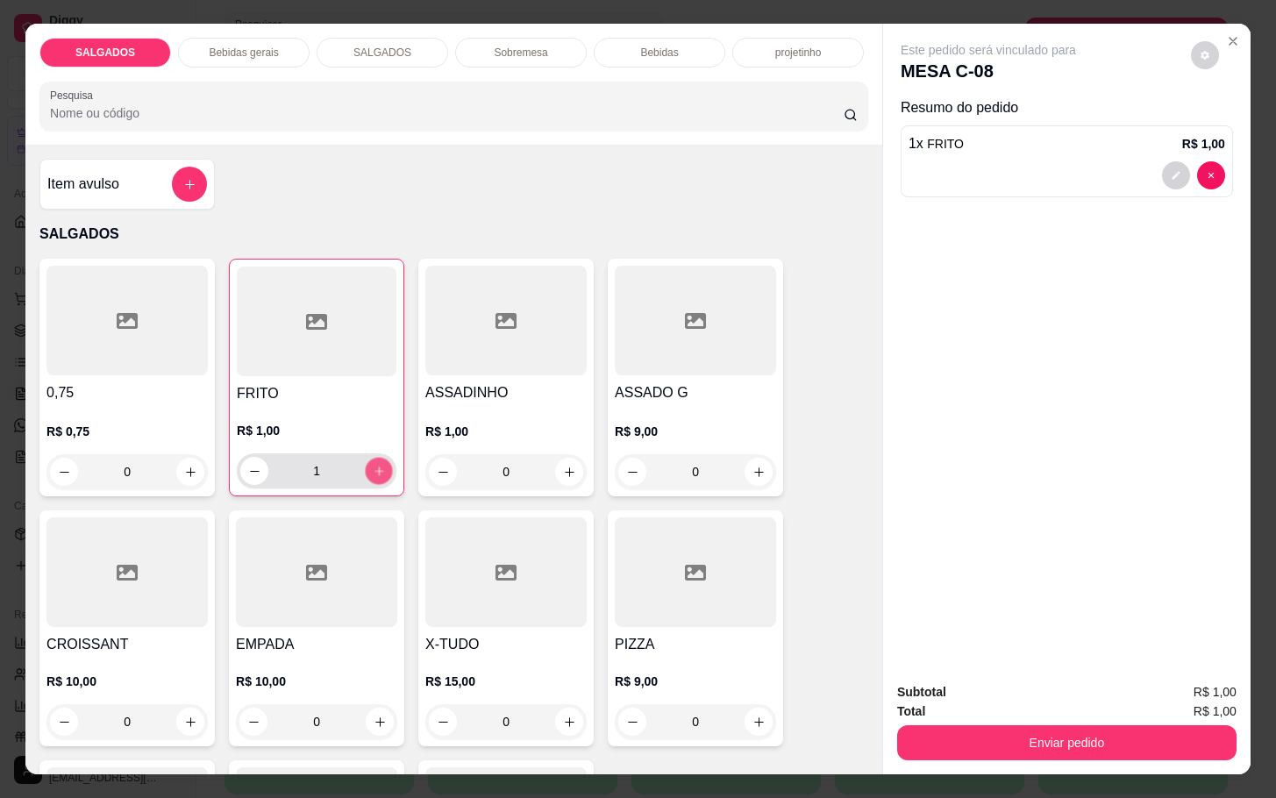
click at [379, 458] on button "increase-product-quantity" at bounding box center [379, 471] width 27 height 27
click at [379, 458] on button "increase-product-quantity" at bounding box center [379, 471] width 28 height 28
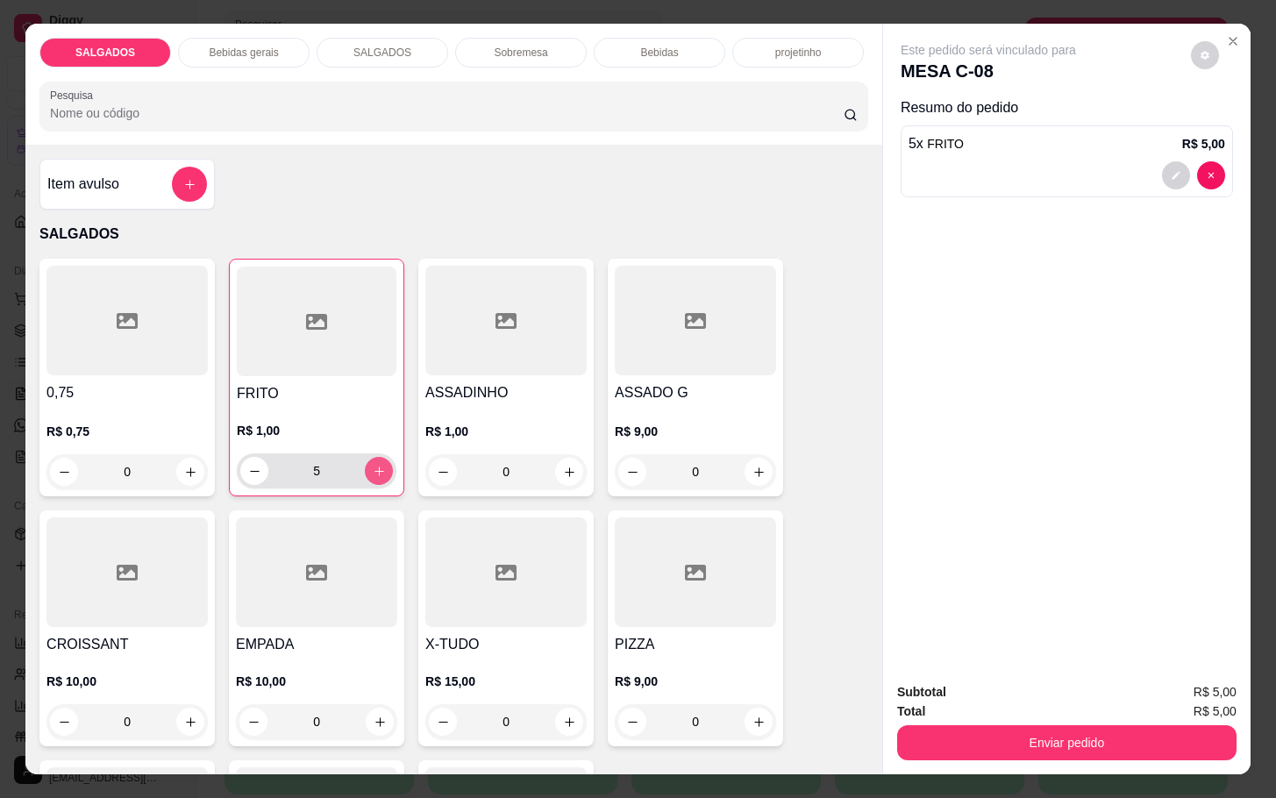
type input "6"
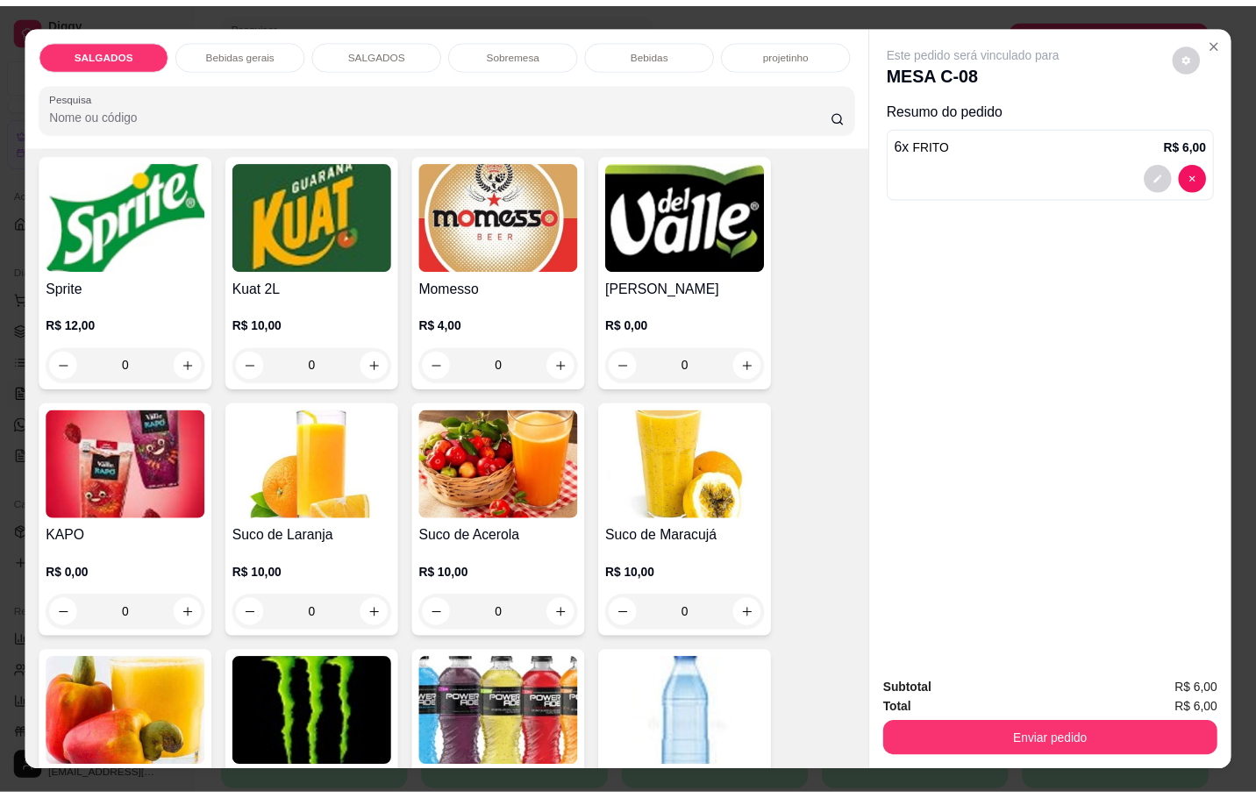
scroll to position [3816, 0]
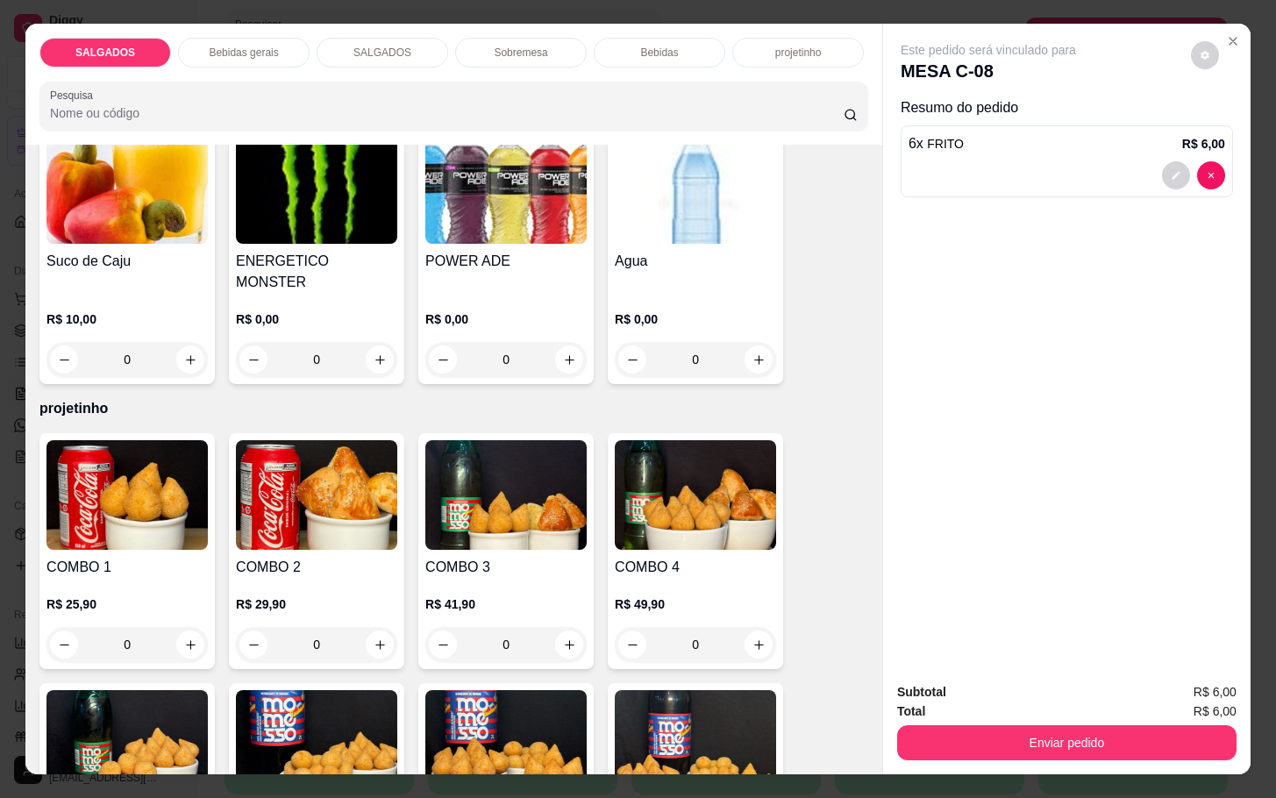
click at [677, 211] on img at bounding box center [695, 189] width 161 height 110
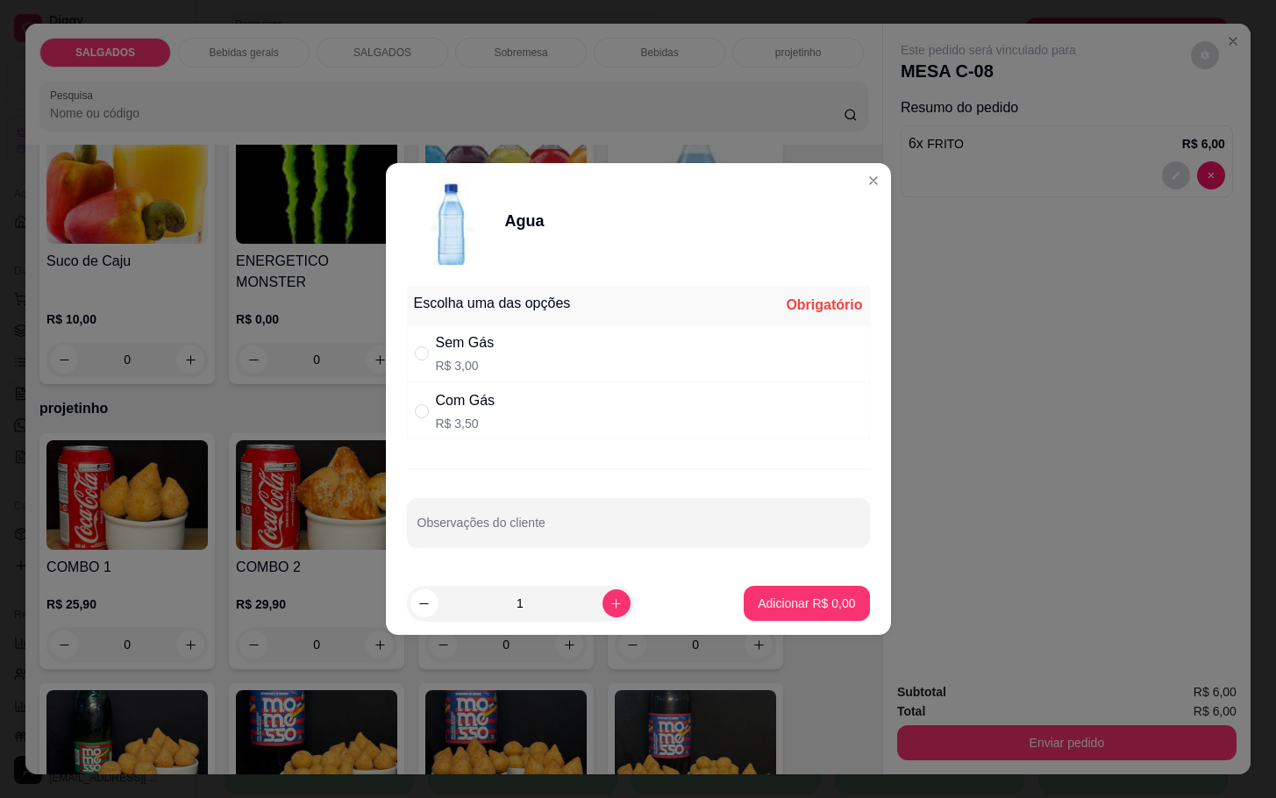
click at [561, 326] on div "Sem Gás R$ 3,00" at bounding box center [638, 354] width 463 height 58
radio input "true"
click at [800, 600] on p "Adicionar R$ 3,00" at bounding box center [806, 604] width 97 height 18
type input "1"
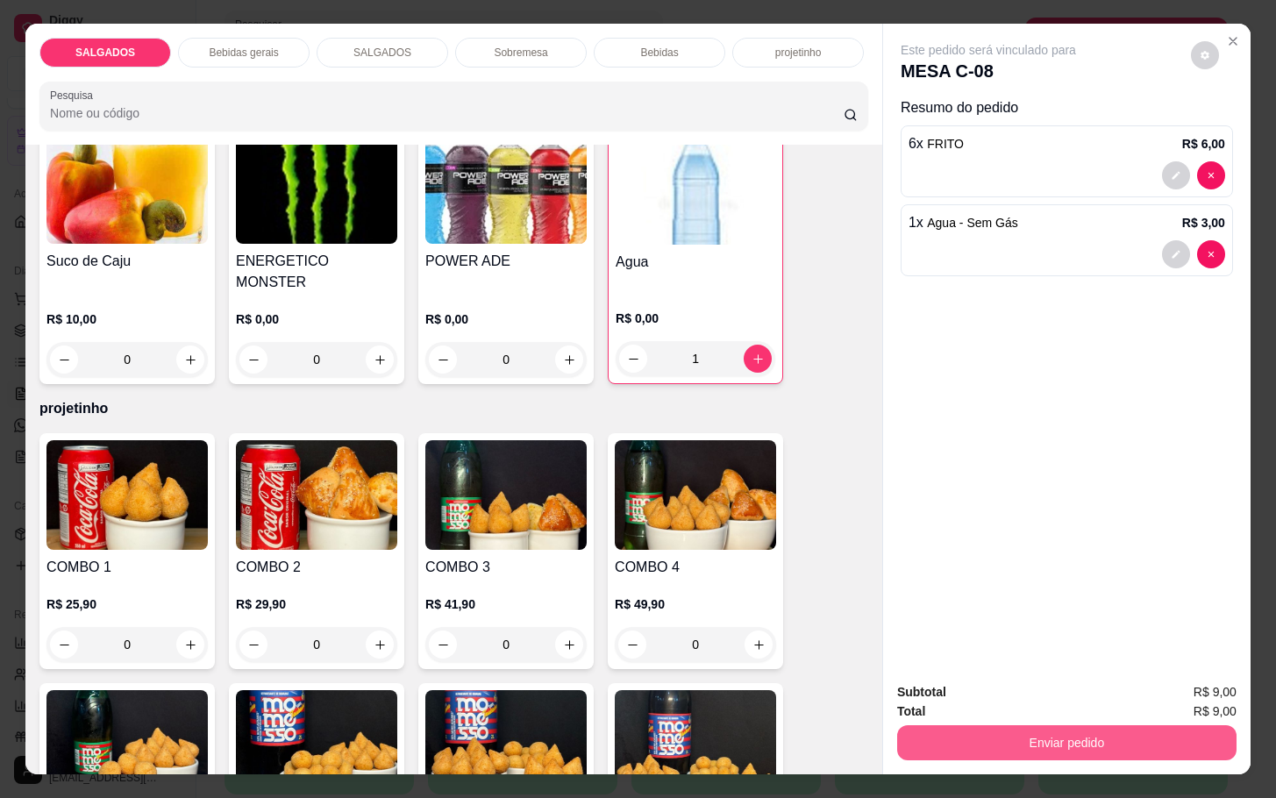
click at [980, 747] on button "Enviar pedido" at bounding box center [1066, 742] width 339 height 35
click at [974, 697] on button "Não registrar e enviar pedido" at bounding box center [1006, 690] width 177 height 32
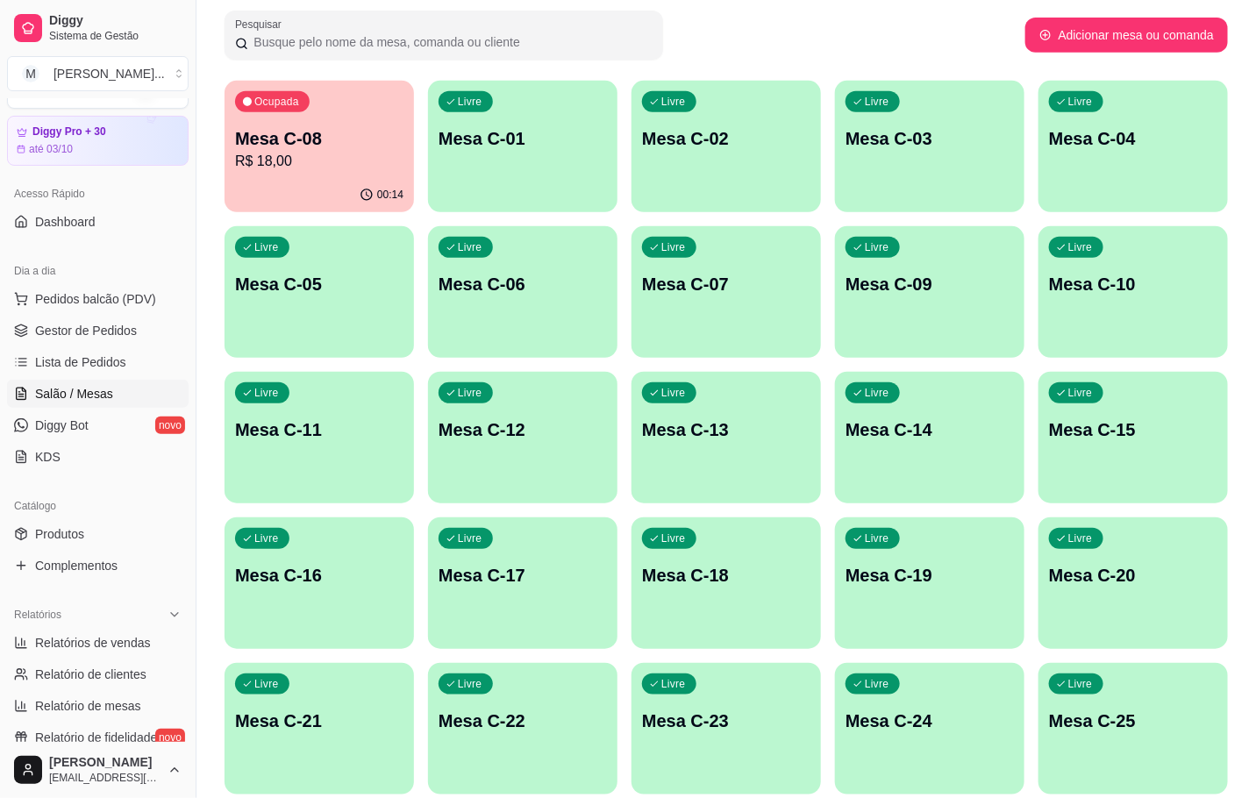
click at [342, 139] on p "Mesa C-08" at bounding box center [319, 138] width 168 height 25
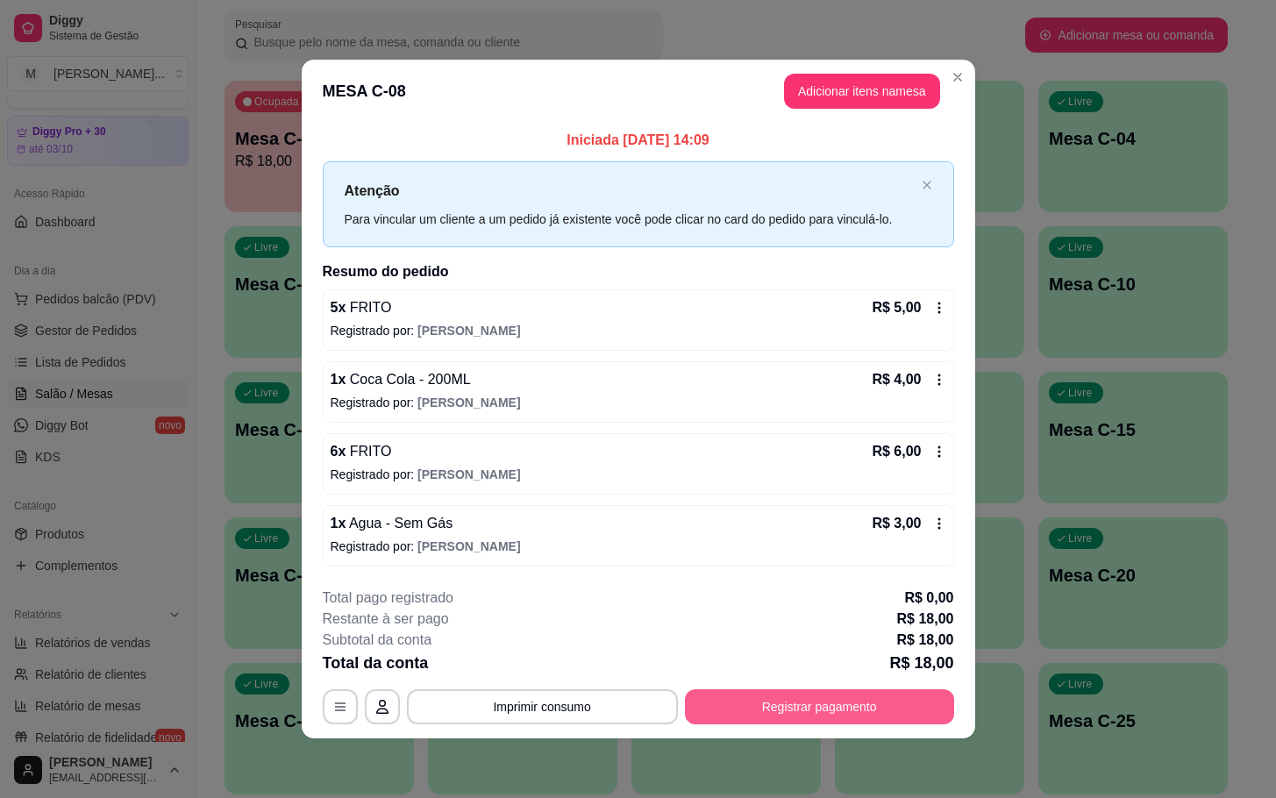
click at [863, 705] on button "Registrar pagamento" at bounding box center [819, 706] width 269 height 35
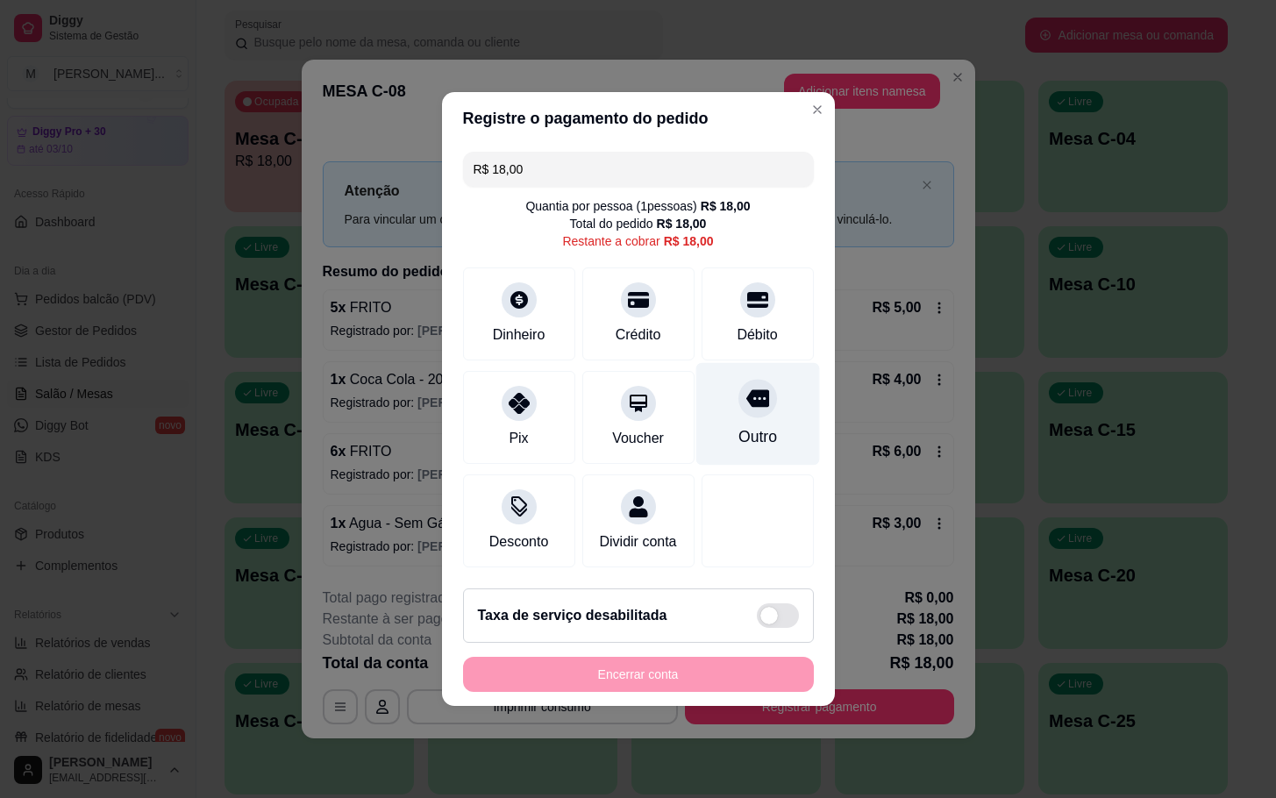
click at [738, 429] on div "Outro" at bounding box center [757, 436] width 39 height 23
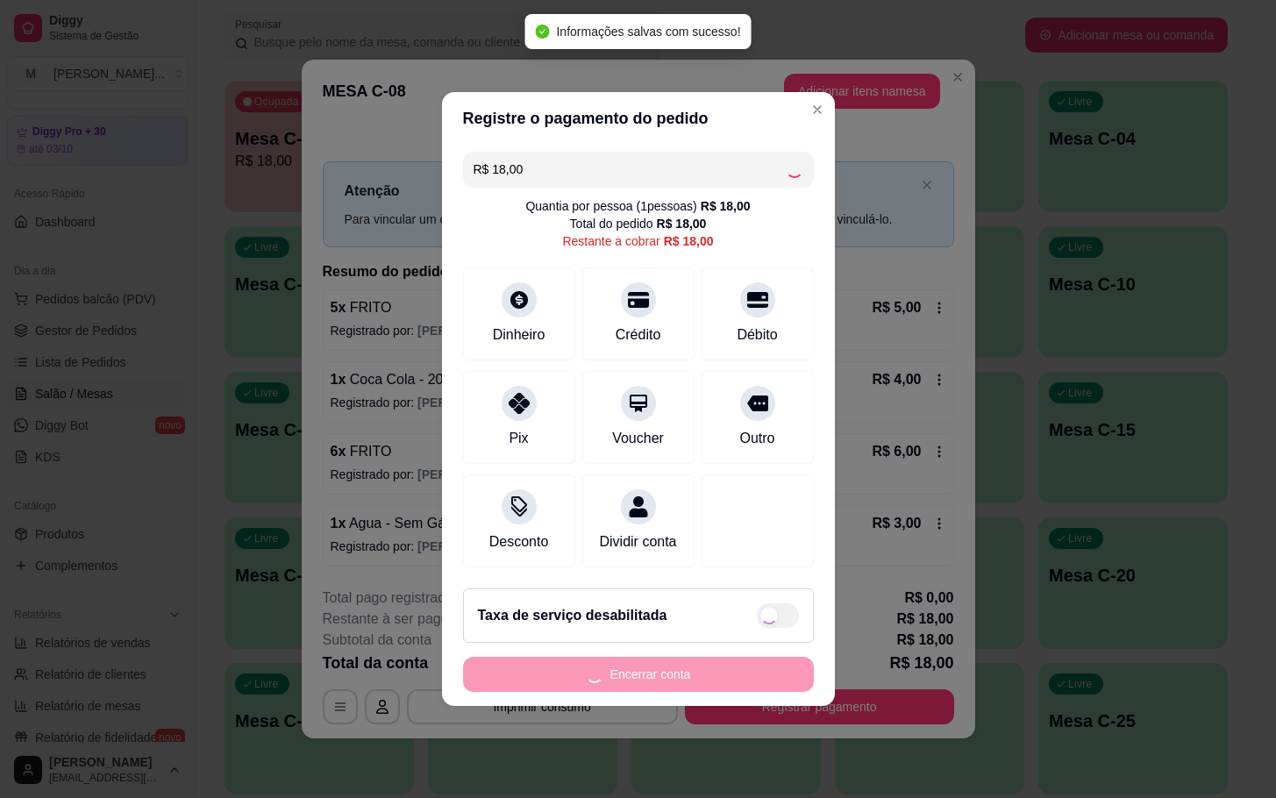
type input "R$ 0,00"
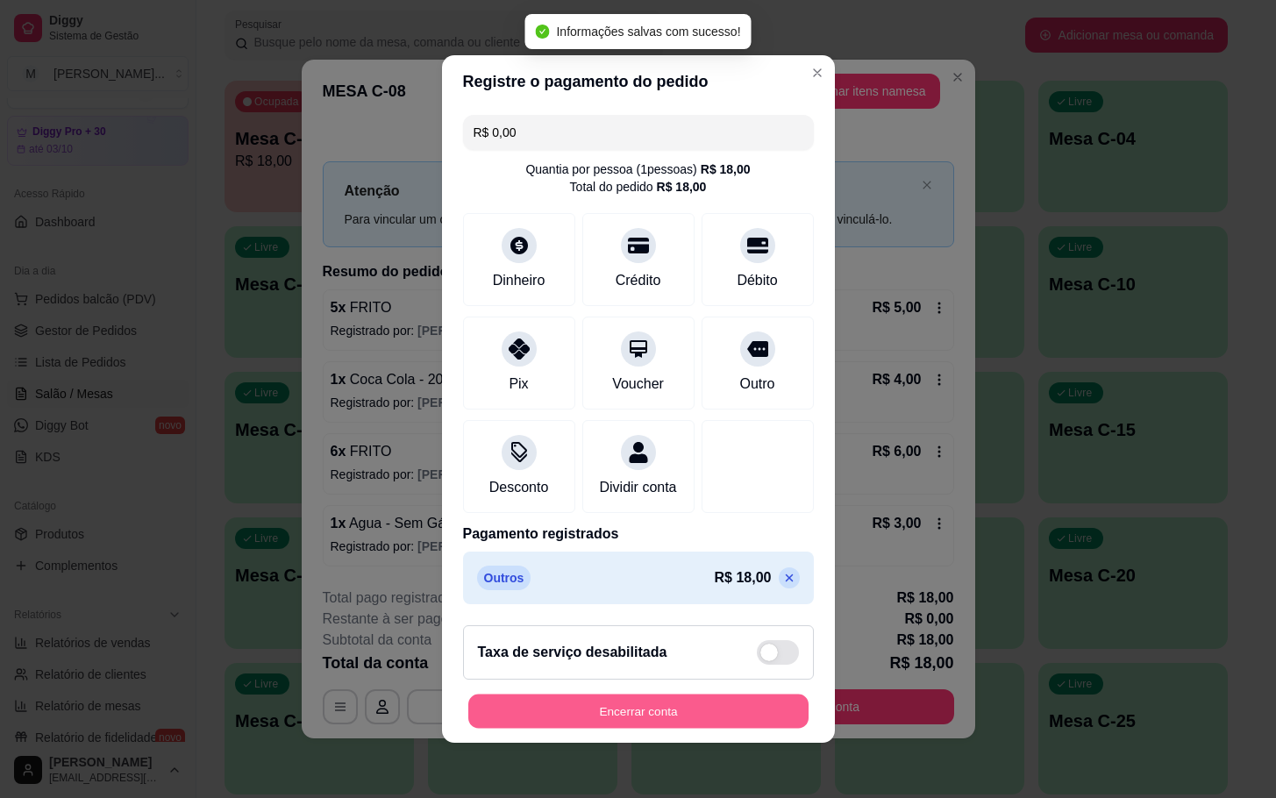
click at [713, 729] on button "Encerrar conta" at bounding box center [638, 712] width 340 height 34
